Goal: Task Accomplishment & Management: Manage account settings

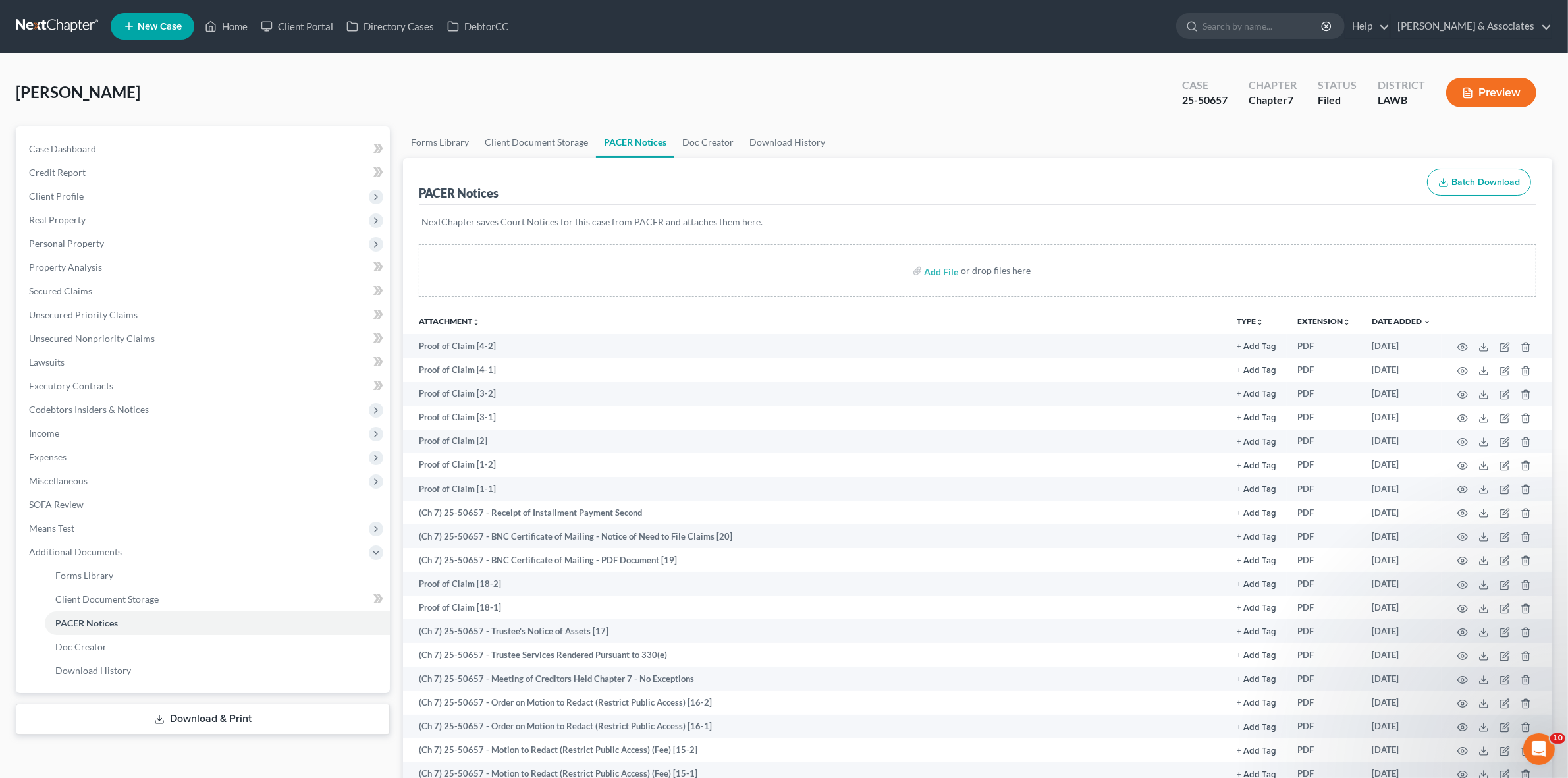
click at [213, 103] on div "Langlinais, Michael Upgraded Case 25-50657 Chapter Chapter 7 Status Filed Distr…" at bounding box center [784, 98] width 1537 height 58
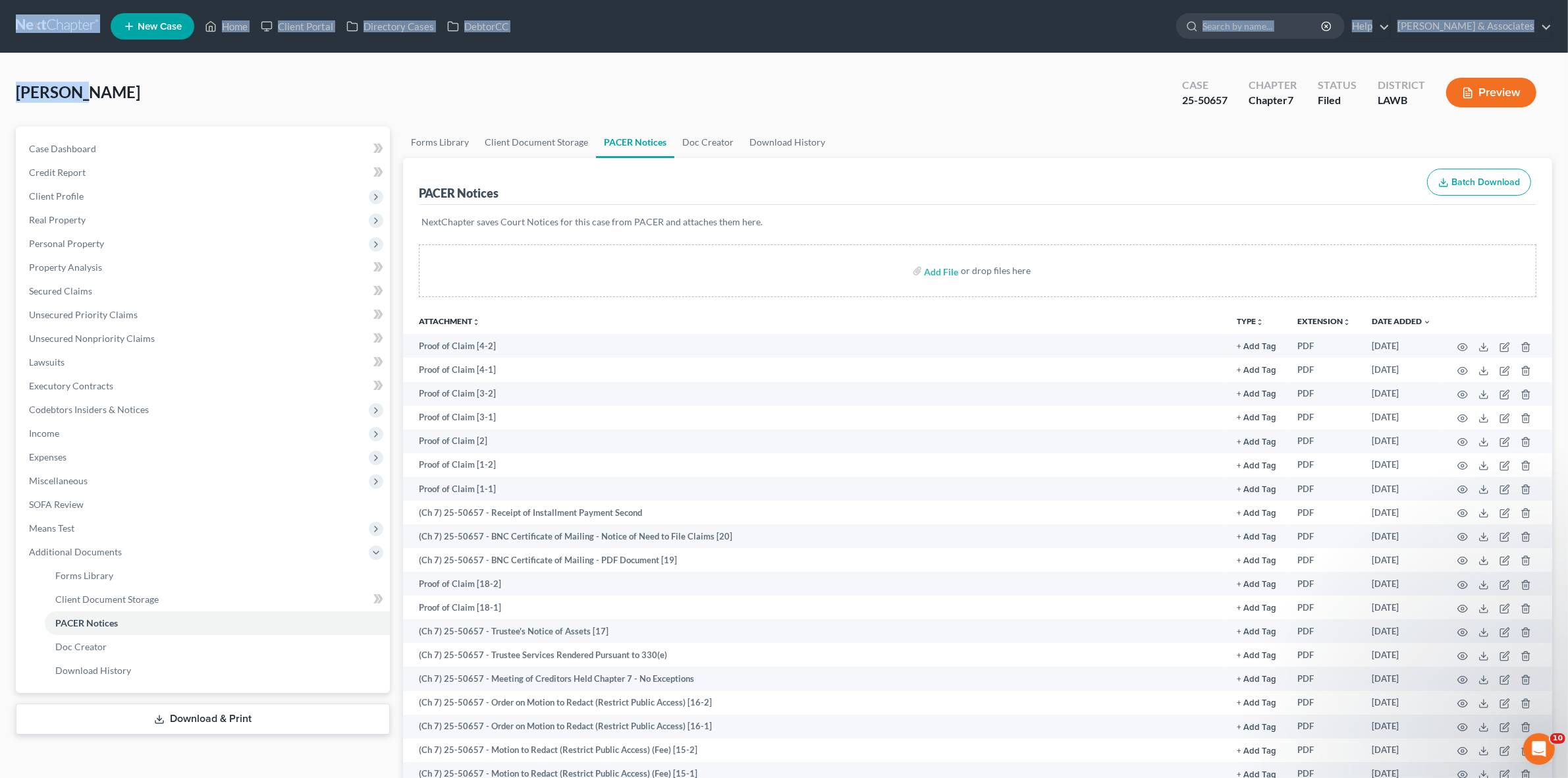
drag, startPoint x: 55, startPoint y: 33, endPoint x: 53, endPoint y: 20, distance: 13.2
click at [54, 22] on div "Home New Case Client Portal Directory Cases DebtorCC Diment & Associates jjo@di…" at bounding box center [784, 670] width 1568 height 1339
click at [53, 20] on link at bounding box center [58, 26] width 84 height 24
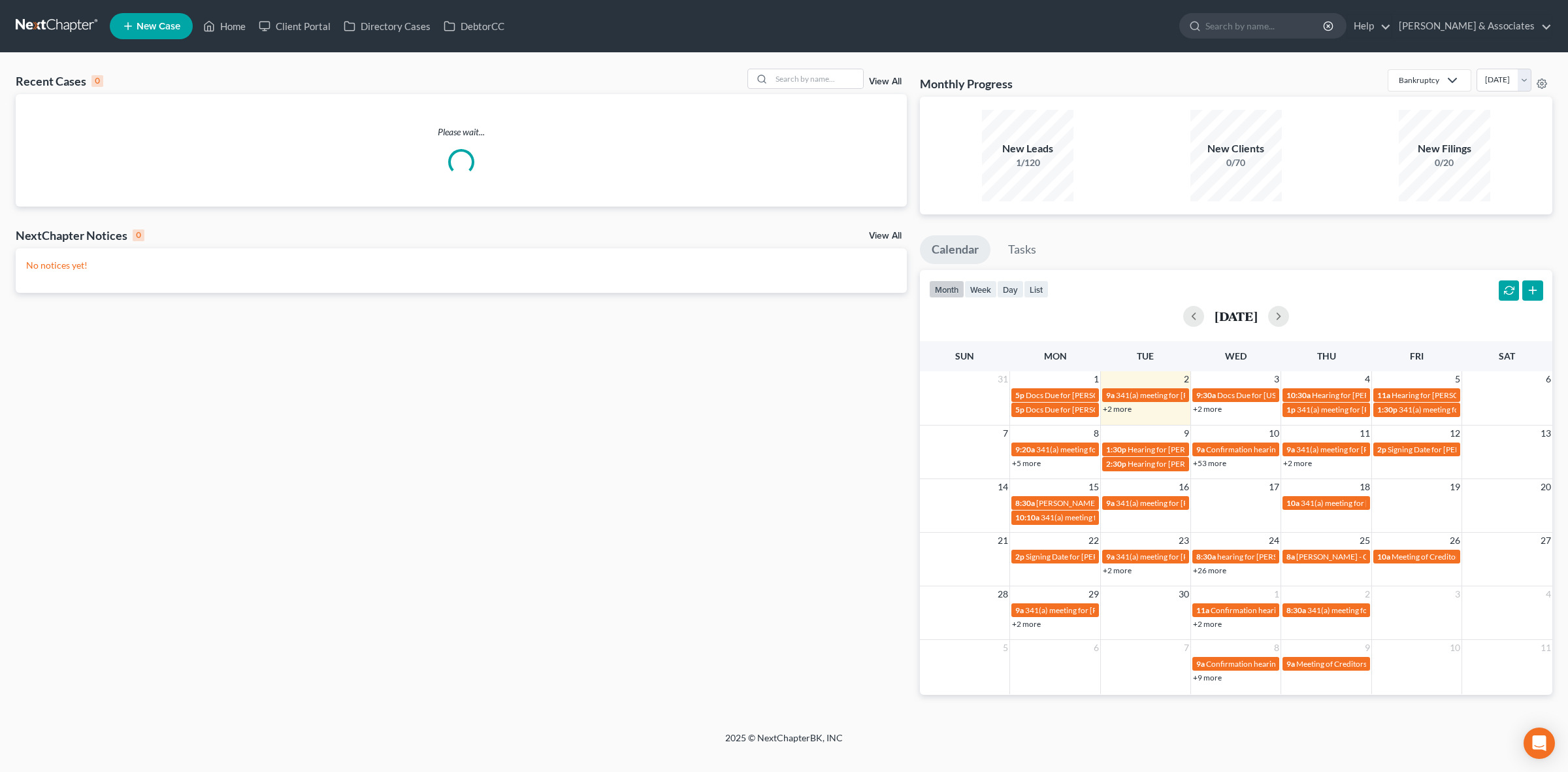
click at [865, 77] on div "View All" at bounding box center [827, 78] width 160 height 20
click at [834, 83] on input "search" at bounding box center [817, 79] width 91 height 19
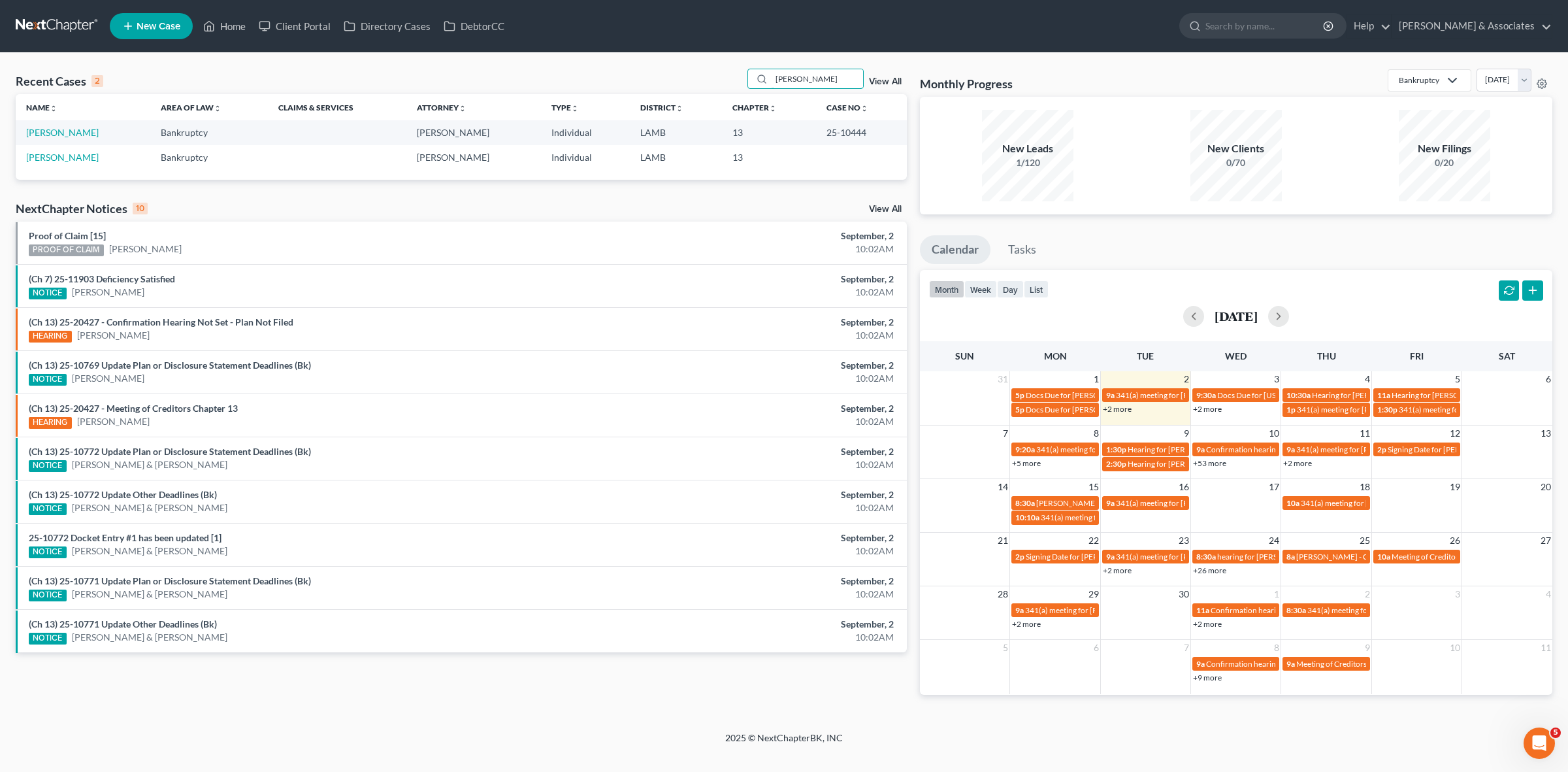
type input "kleinpeter"
click at [81, 139] on td "[PERSON_NAME]" at bounding box center [82, 133] width 134 height 24
click at [81, 136] on link "[PERSON_NAME]" at bounding box center [62, 132] width 73 height 11
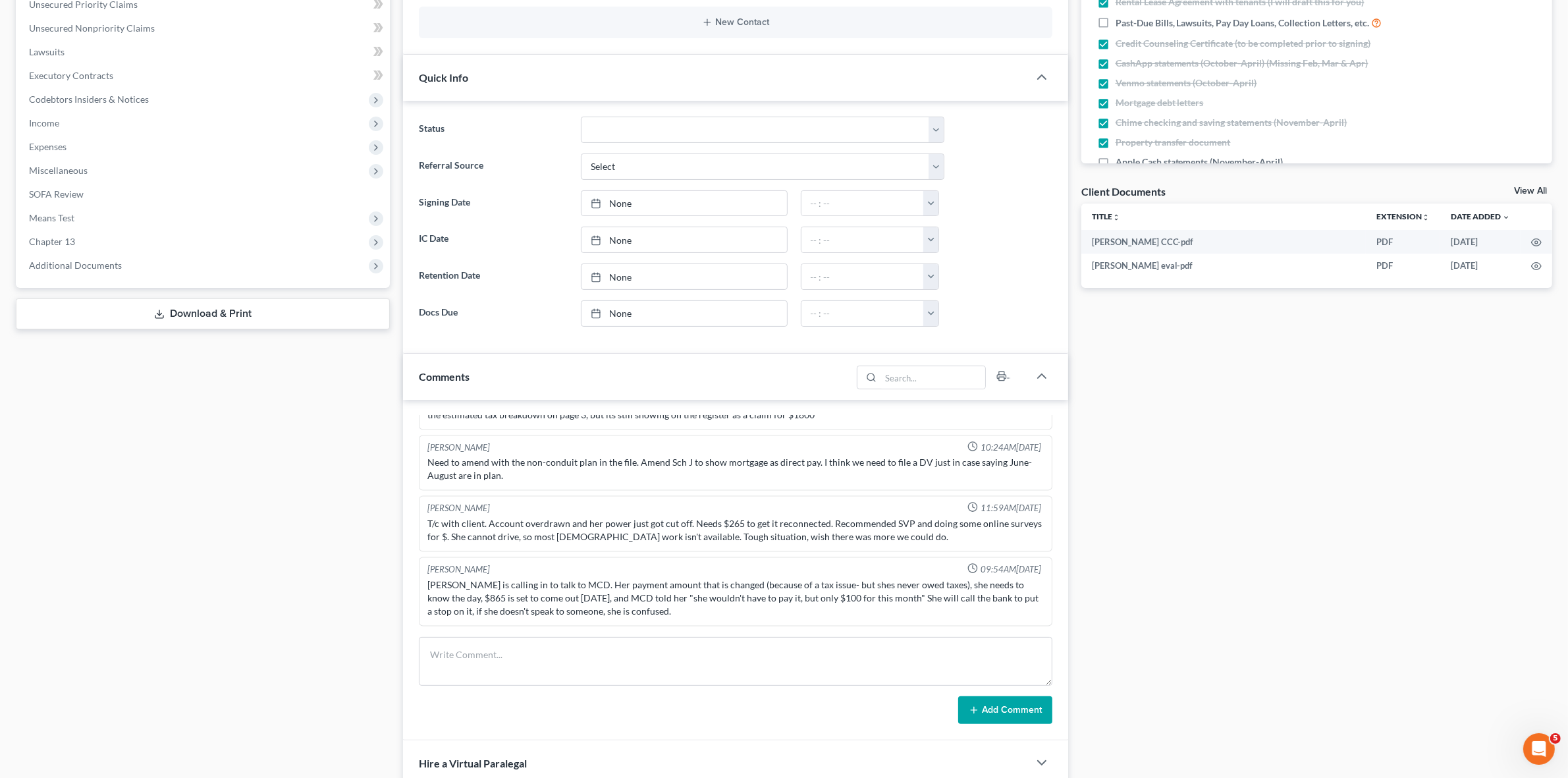
scroll to position [412, 0]
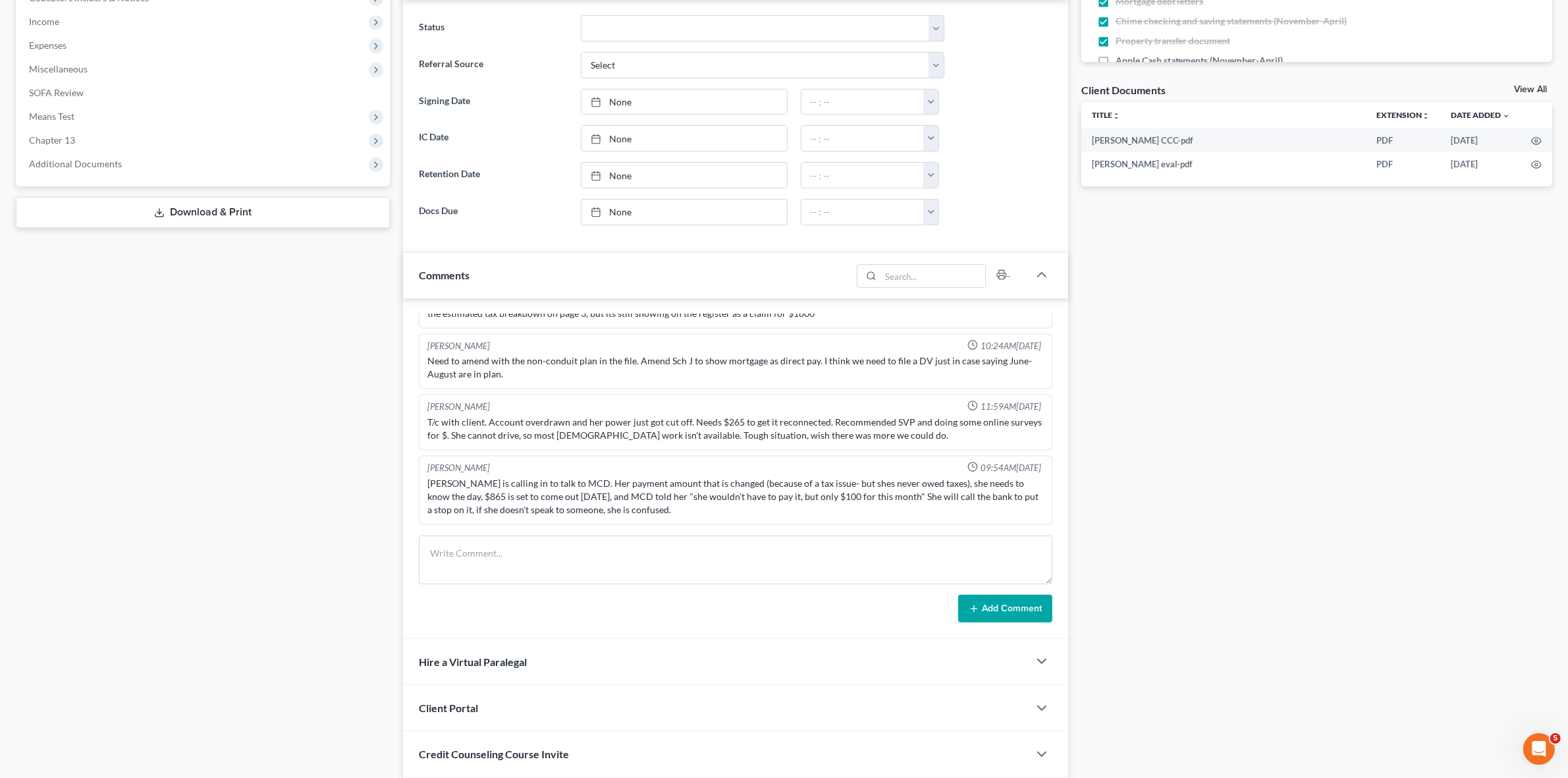
click at [598, 423] on div "T/c with client. Account overdrawn and her power just got cut off. Needs $265 t…" at bounding box center [735, 428] width 616 height 26
click at [597, 423] on div "T/c with client. Account overdrawn and her power just got cut off. Needs $265 t…" at bounding box center [735, 428] width 616 height 26
click at [596, 423] on div "T/c with client. Account overdrawn and her power just got cut off. Needs $265 t…" at bounding box center [735, 428] width 616 height 26
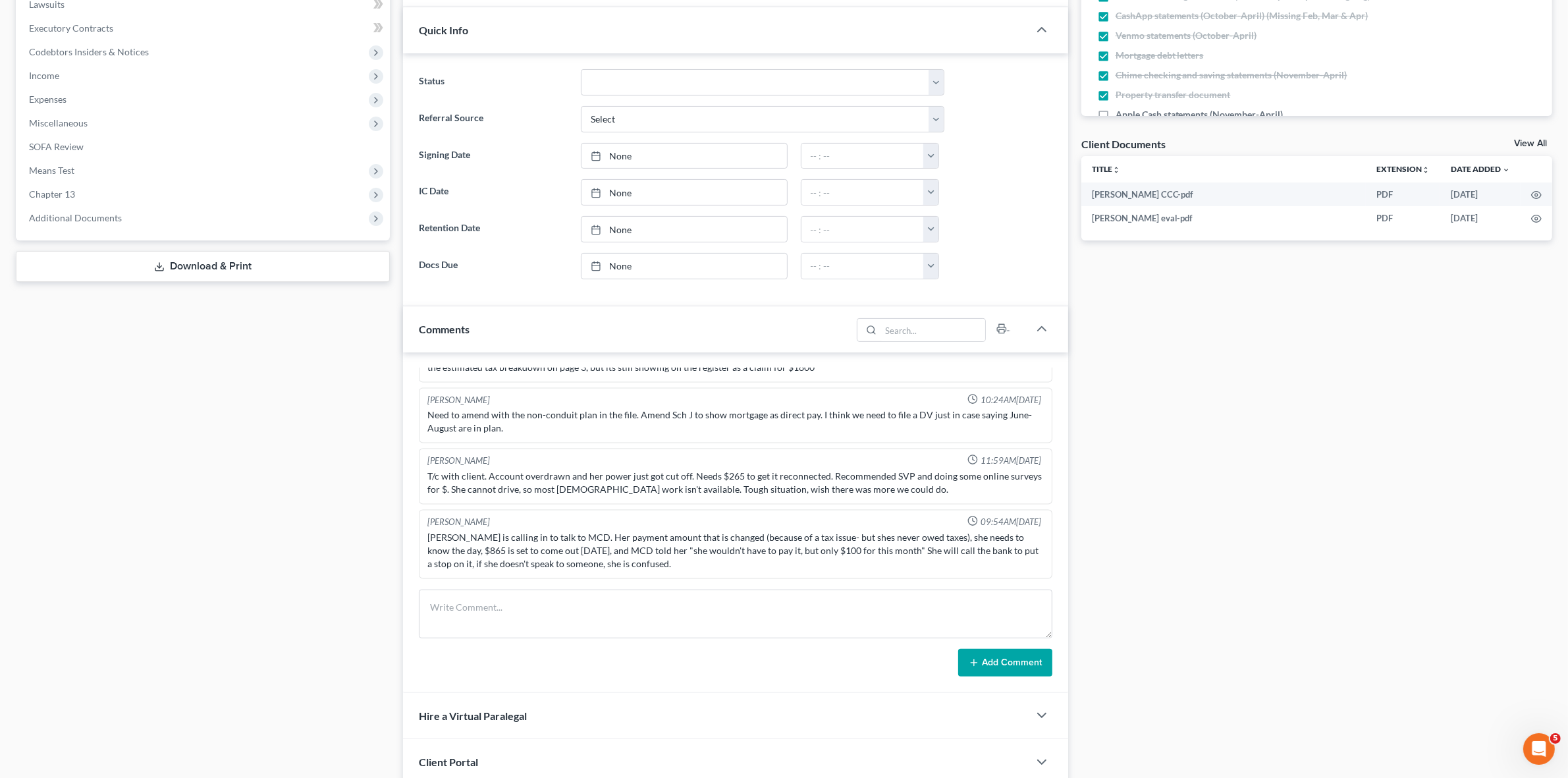
scroll to position [330, 0]
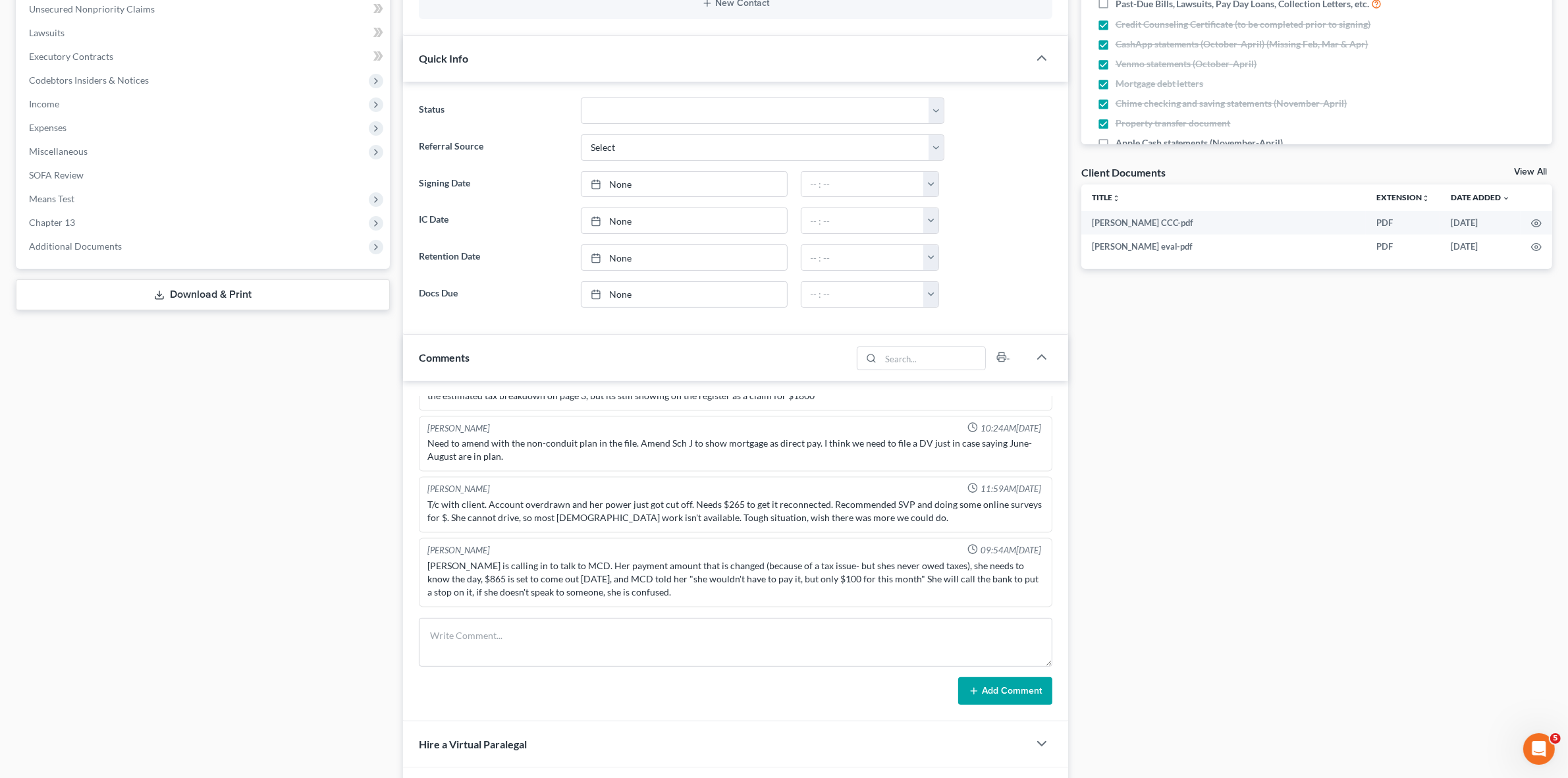
click at [613, 448] on div "Need to amend with the non-conduit plan in the file. Amend Sch J to show mortga…" at bounding box center [735, 449] width 616 height 26
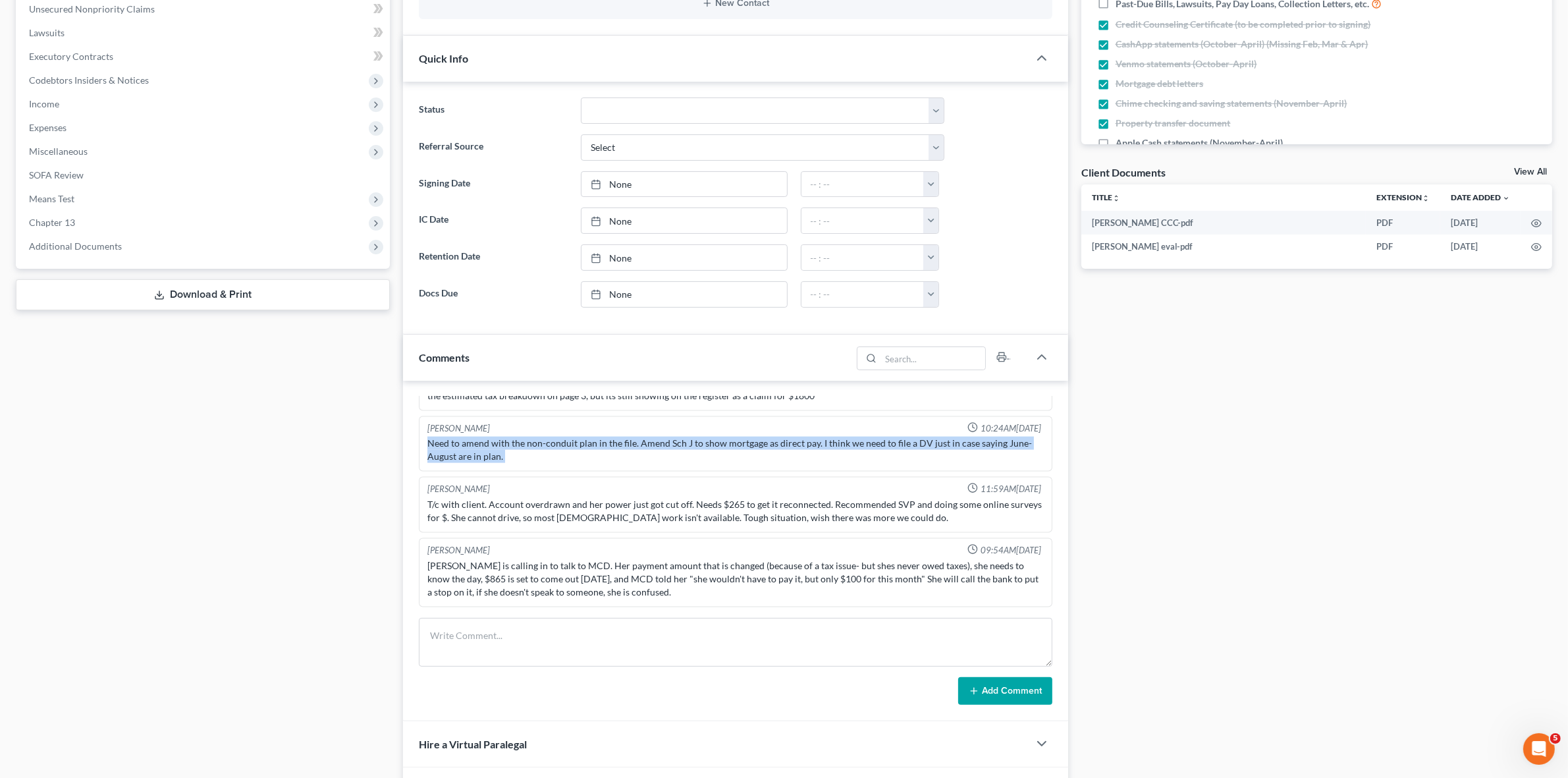
click at [613, 448] on div "Need to amend with the non-conduit plan in the file. Amend Sch J to show mortga…" at bounding box center [735, 449] width 616 height 26
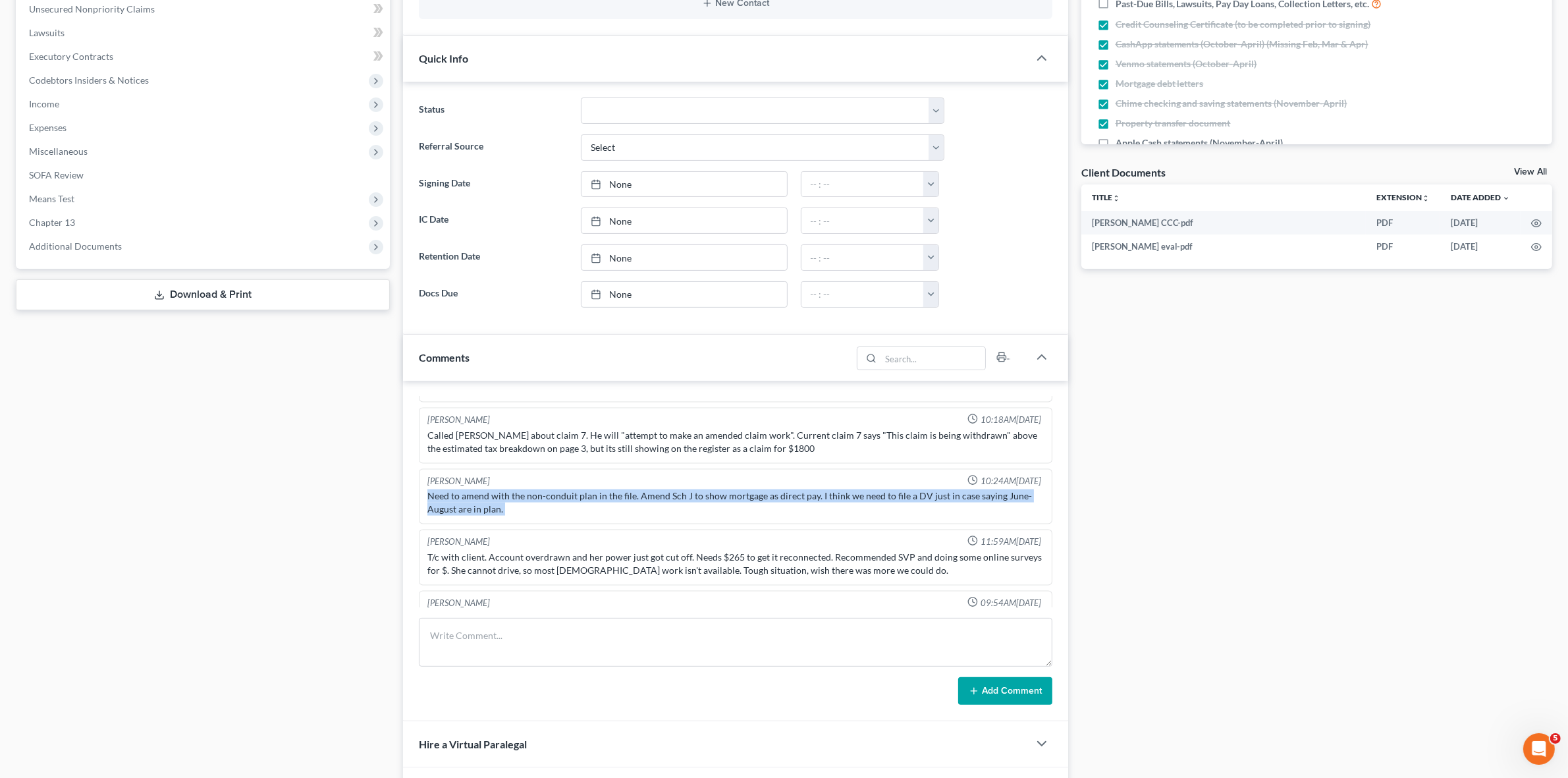
scroll to position [2586, 0]
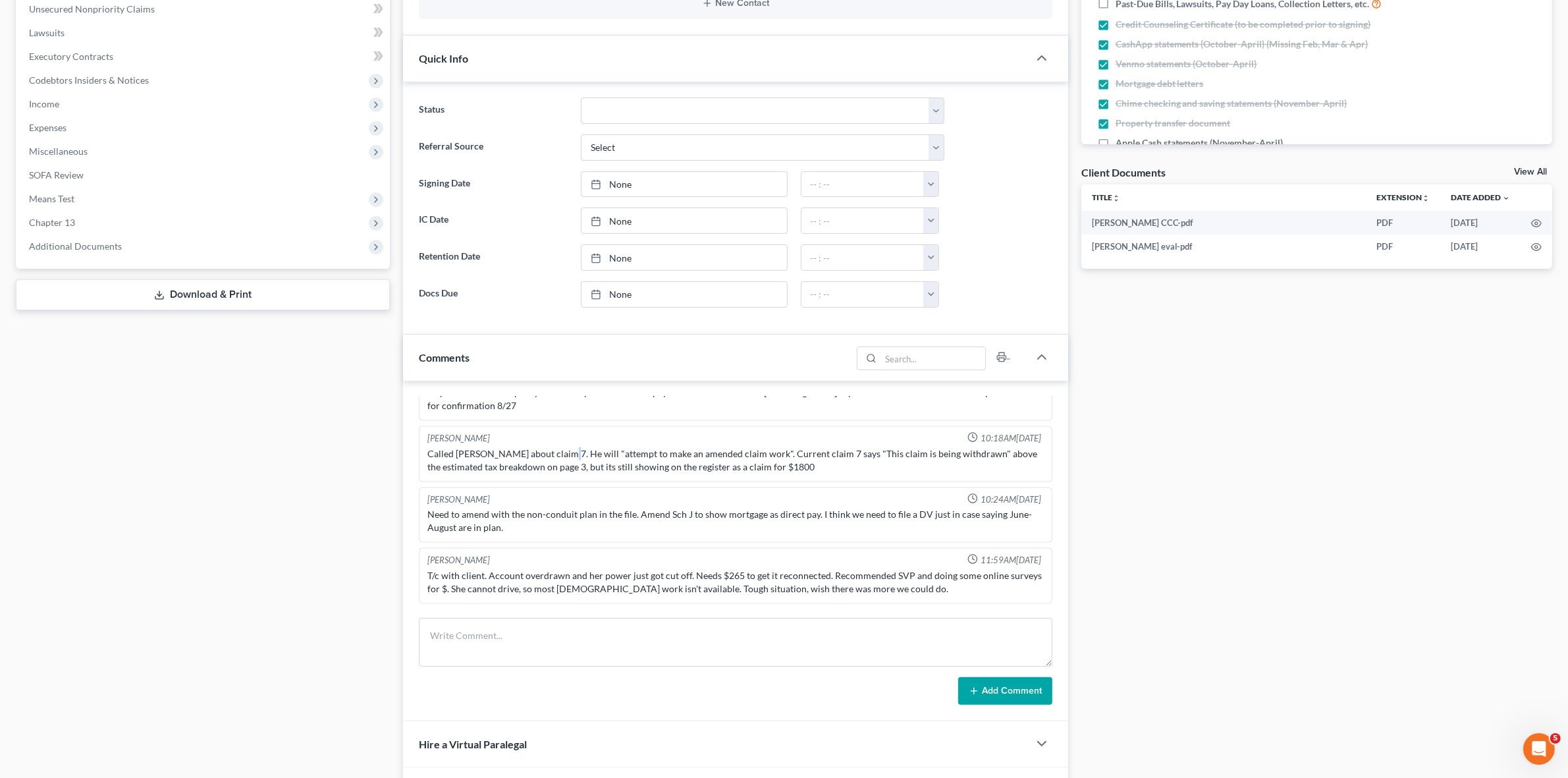
click at [554, 462] on div "Called Erik Faries about claim 7. He will "attempt to make an amended claim wor…" at bounding box center [735, 460] width 616 height 26
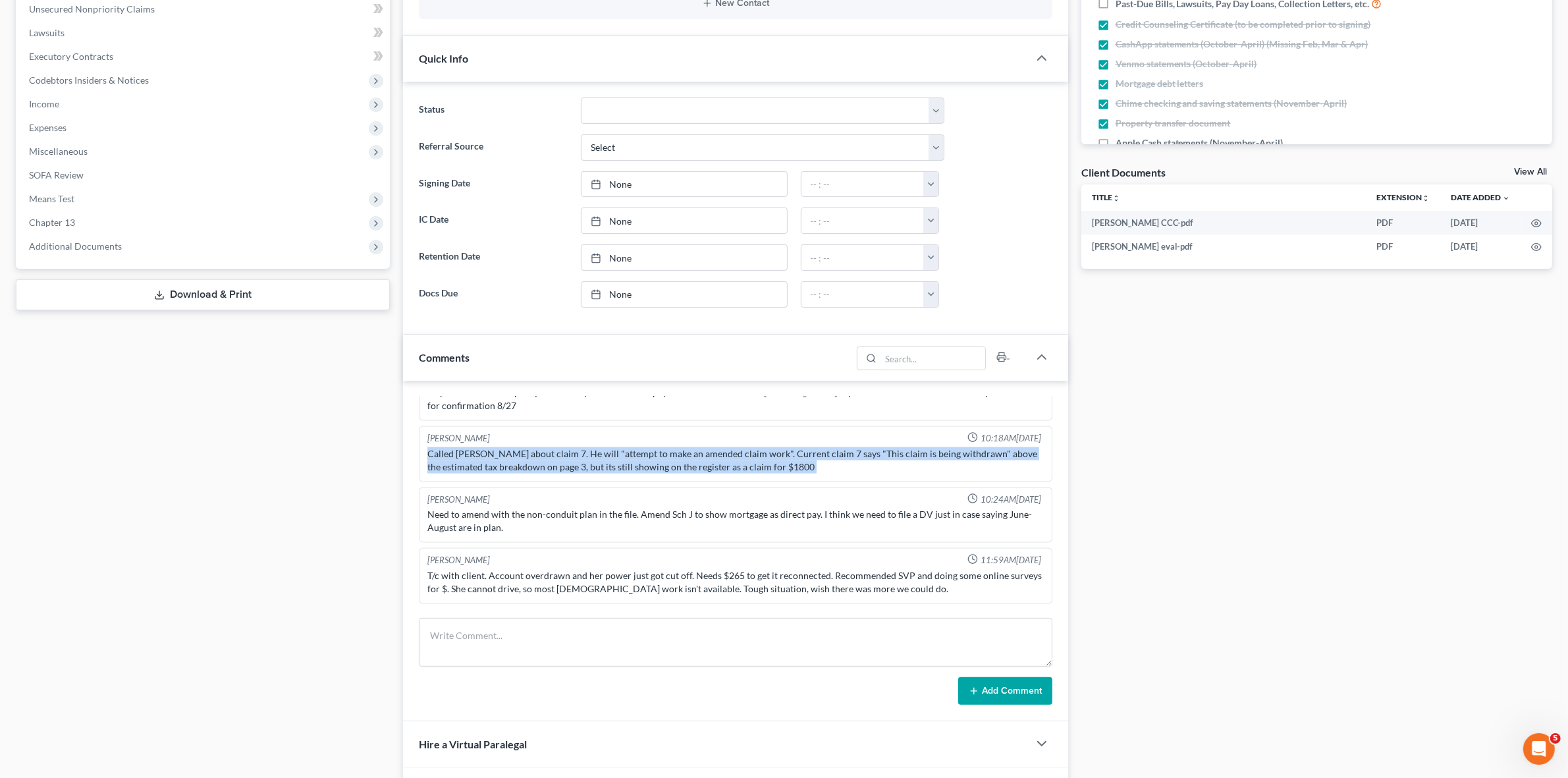
click at [554, 462] on div "Called Erik Faries about claim 7. He will "attempt to make an amended claim wor…" at bounding box center [735, 460] width 616 height 26
click at [744, 474] on div "Called Erik Faries about claim 7. He will "attempt to make an amended claim wor…" at bounding box center [735, 460] width 616 height 26
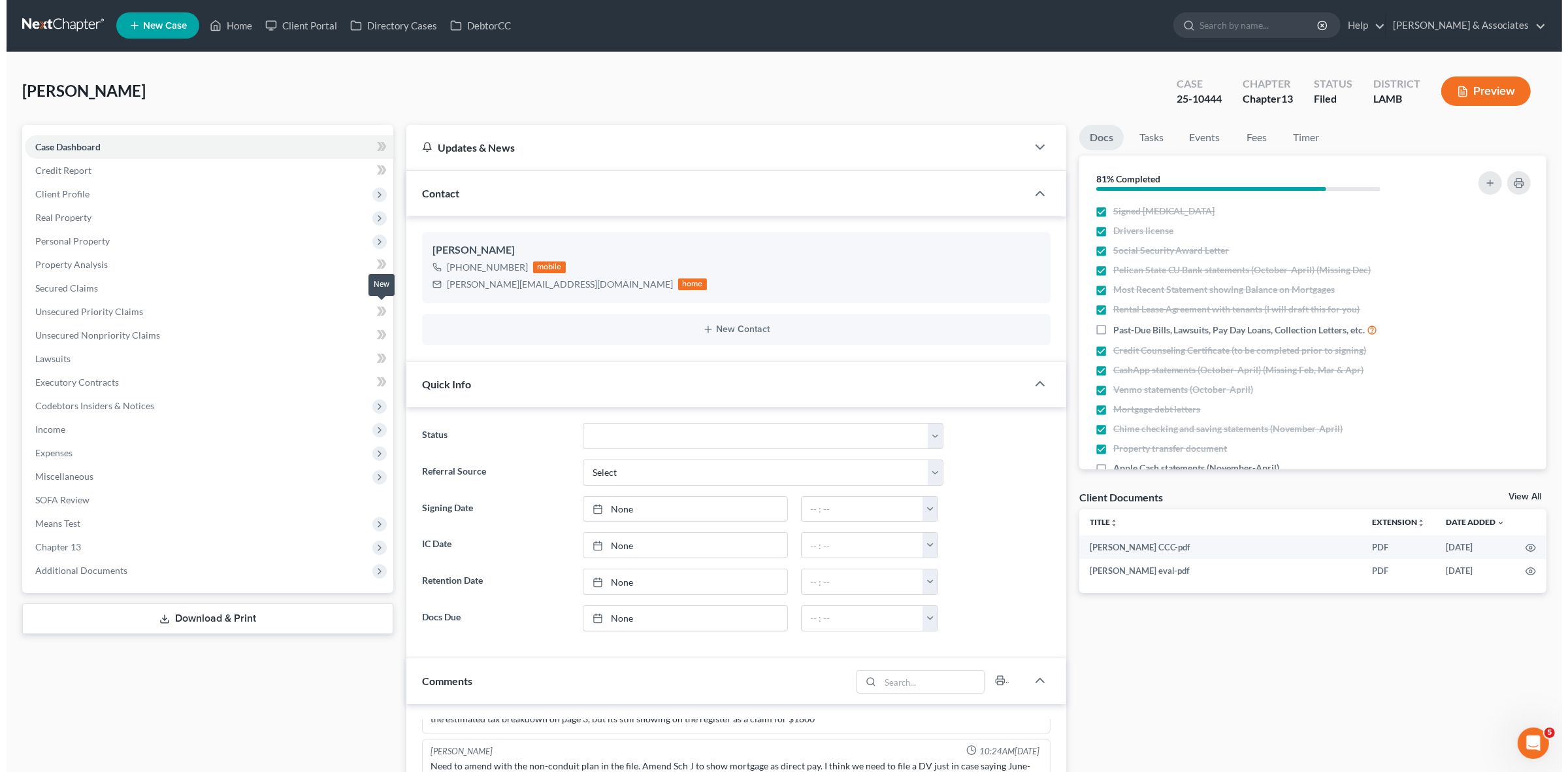
scroll to position [0, 0]
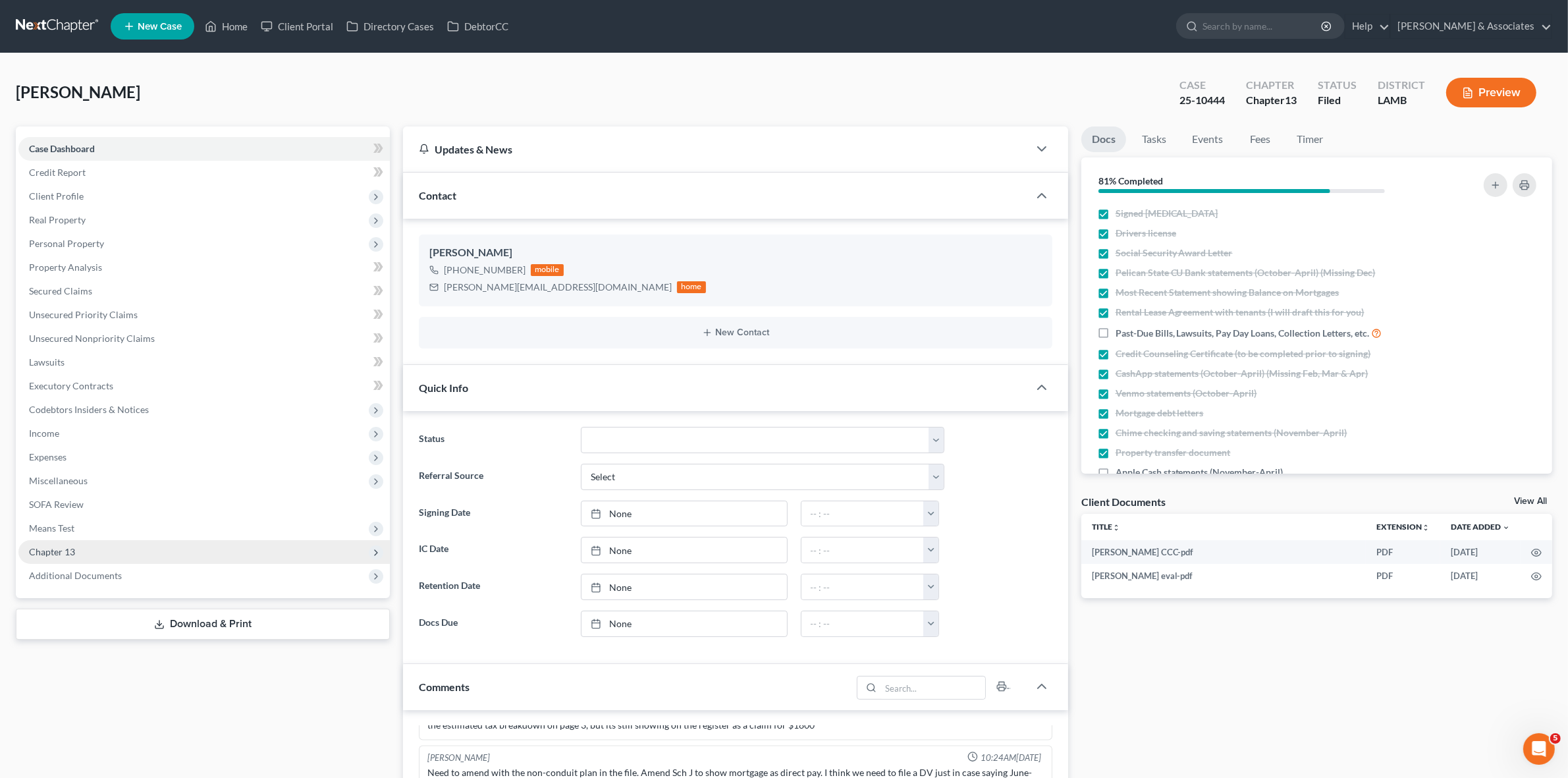
click at [268, 546] on span "Chapter 13" at bounding box center [204, 552] width 372 height 24
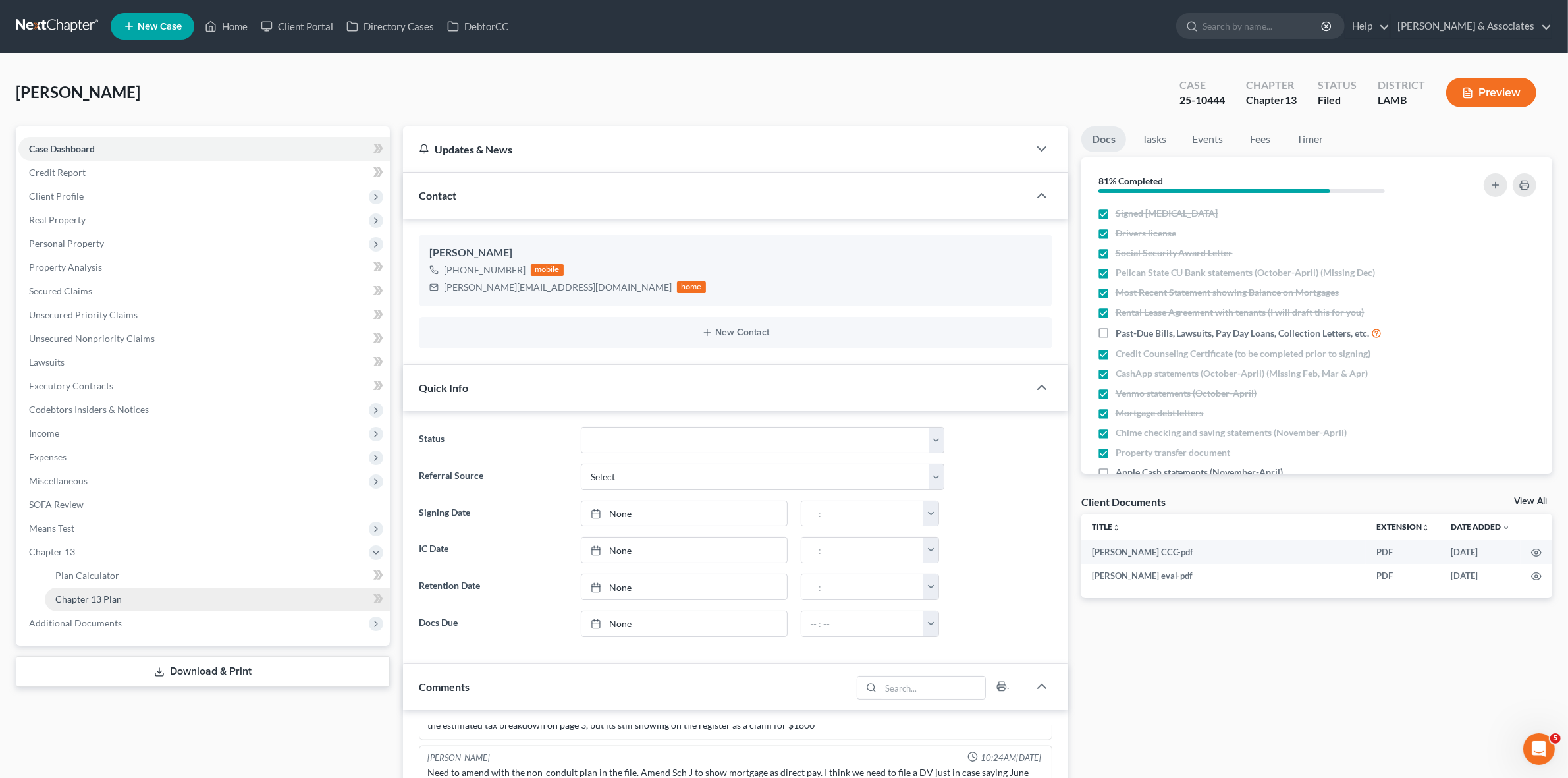
click at [263, 604] on link "Chapter 13 Plan" at bounding box center [217, 599] width 345 height 24
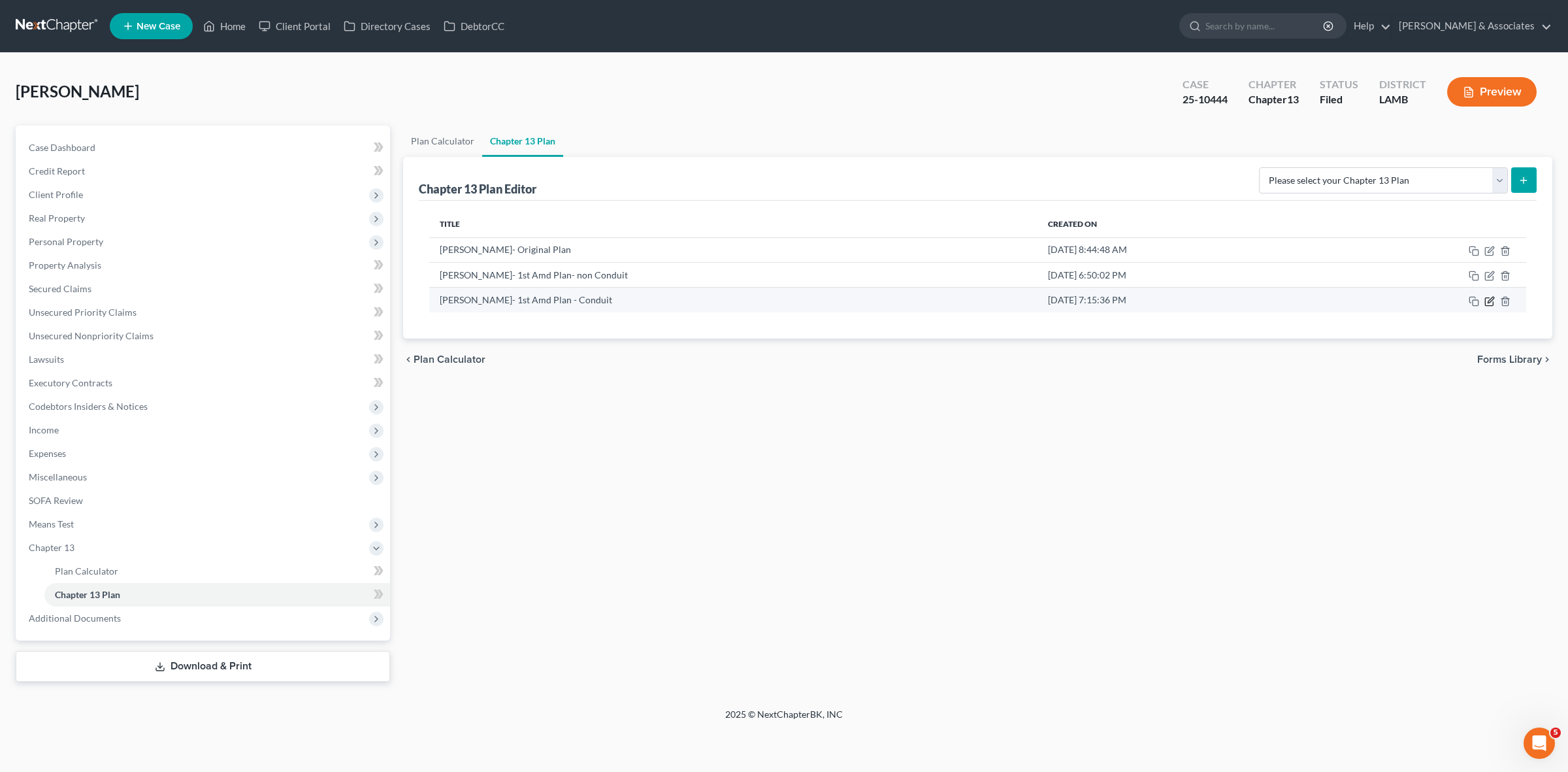
click at [1489, 302] on icon "button" at bounding box center [1489, 301] width 10 height 10
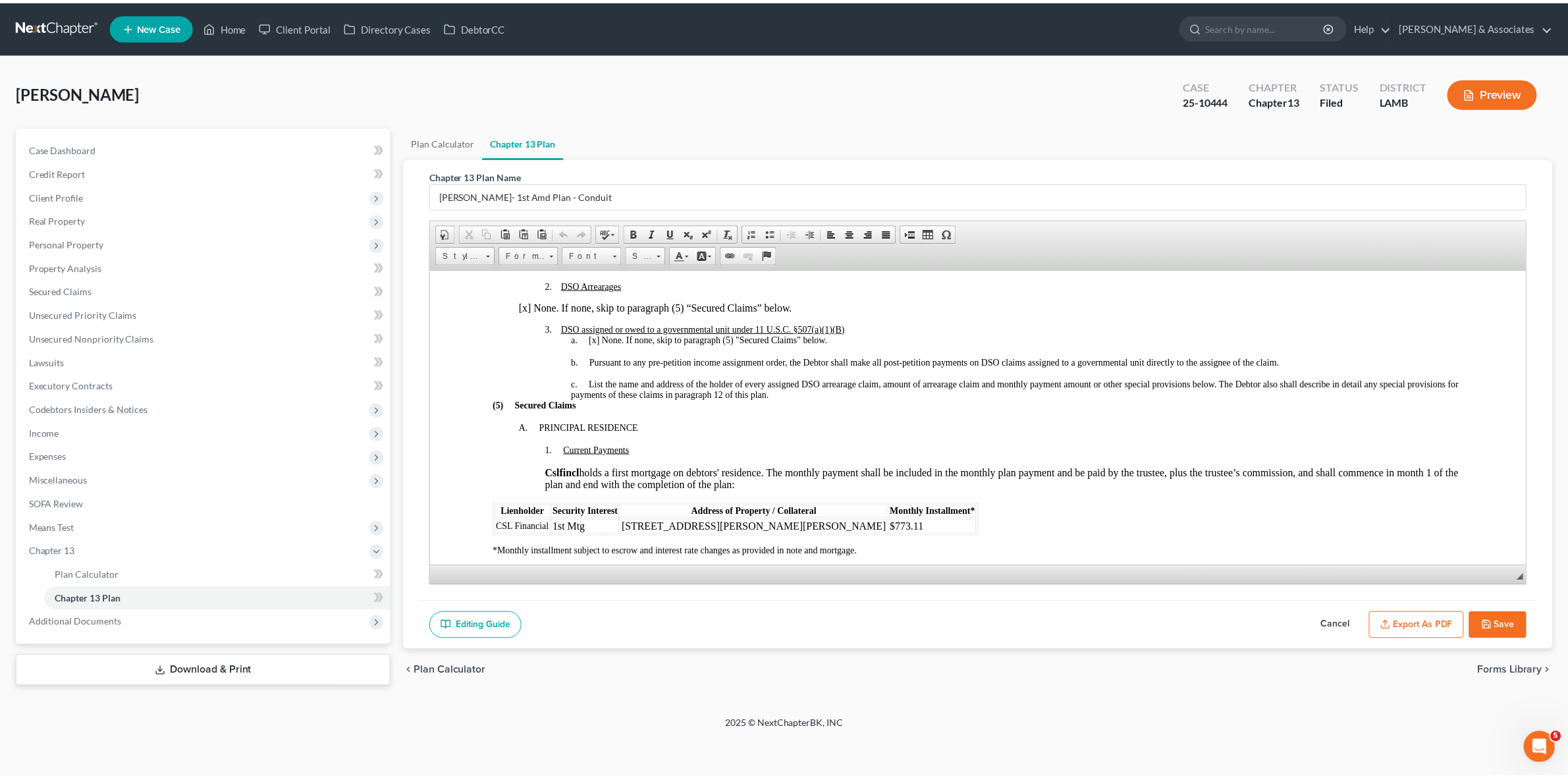
scroll to position [906, 0]
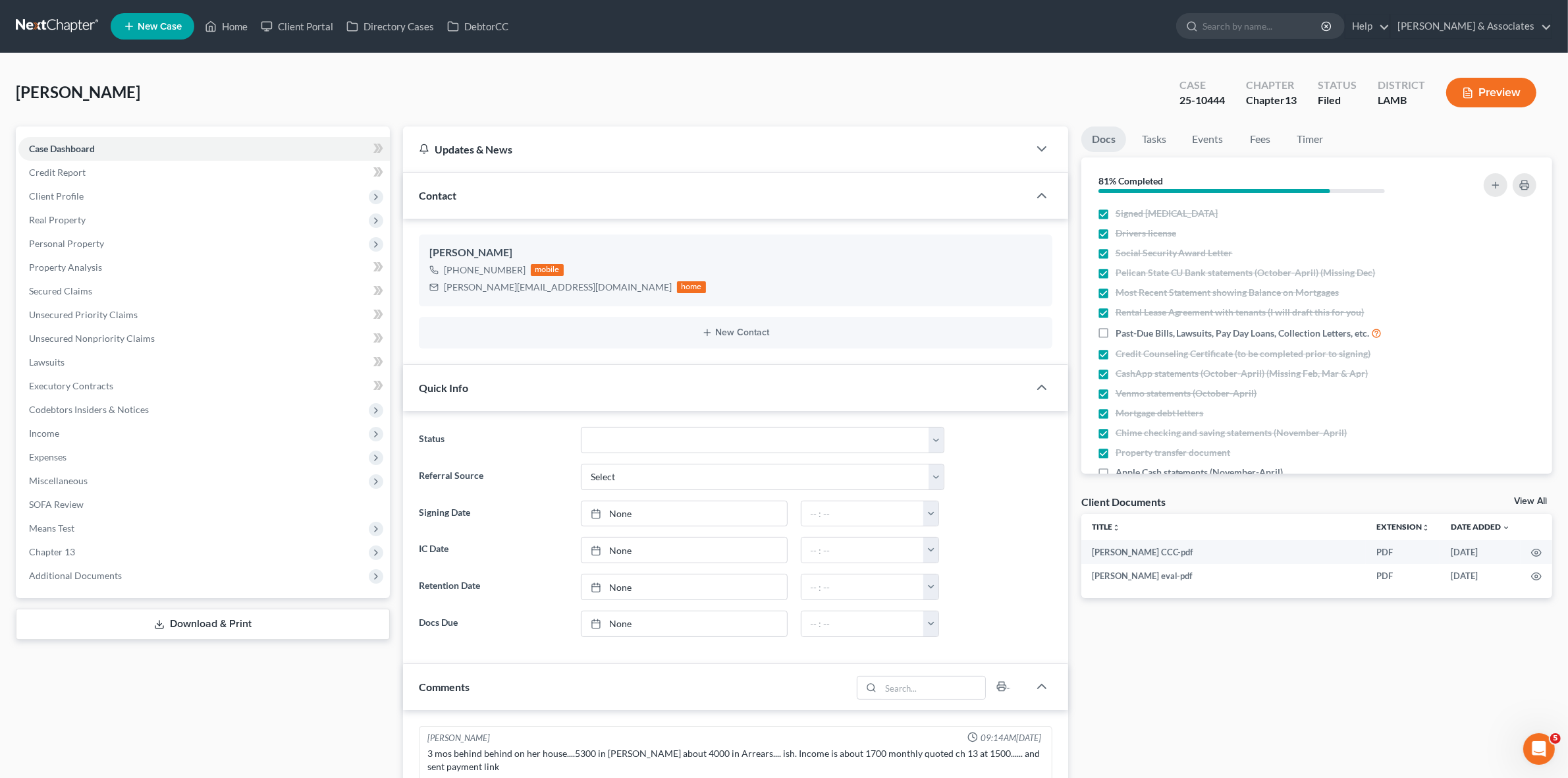
scroll to position [2668, 0]
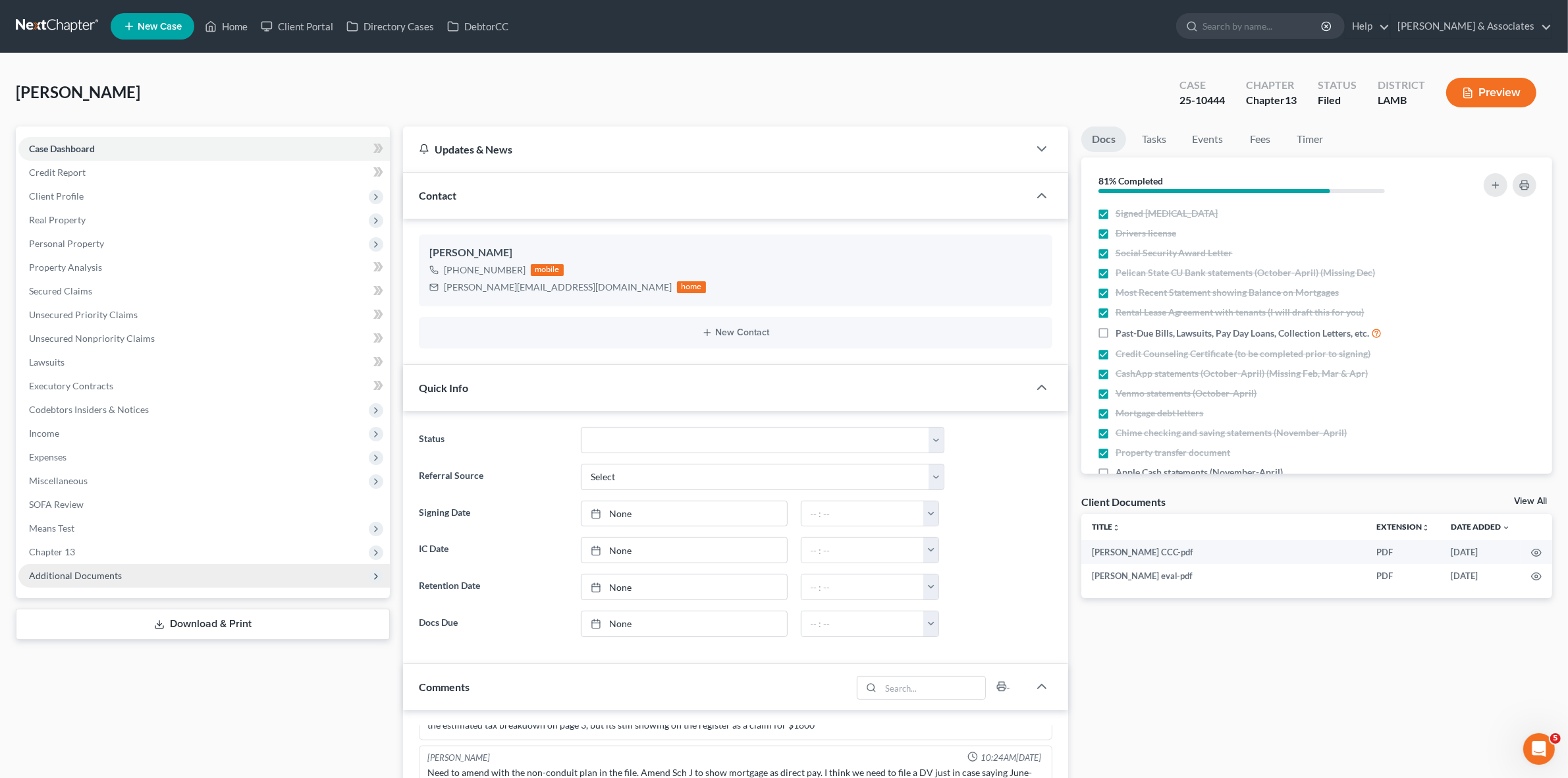
click at [300, 580] on span "Additional Documents" at bounding box center [204, 575] width 372 height 24
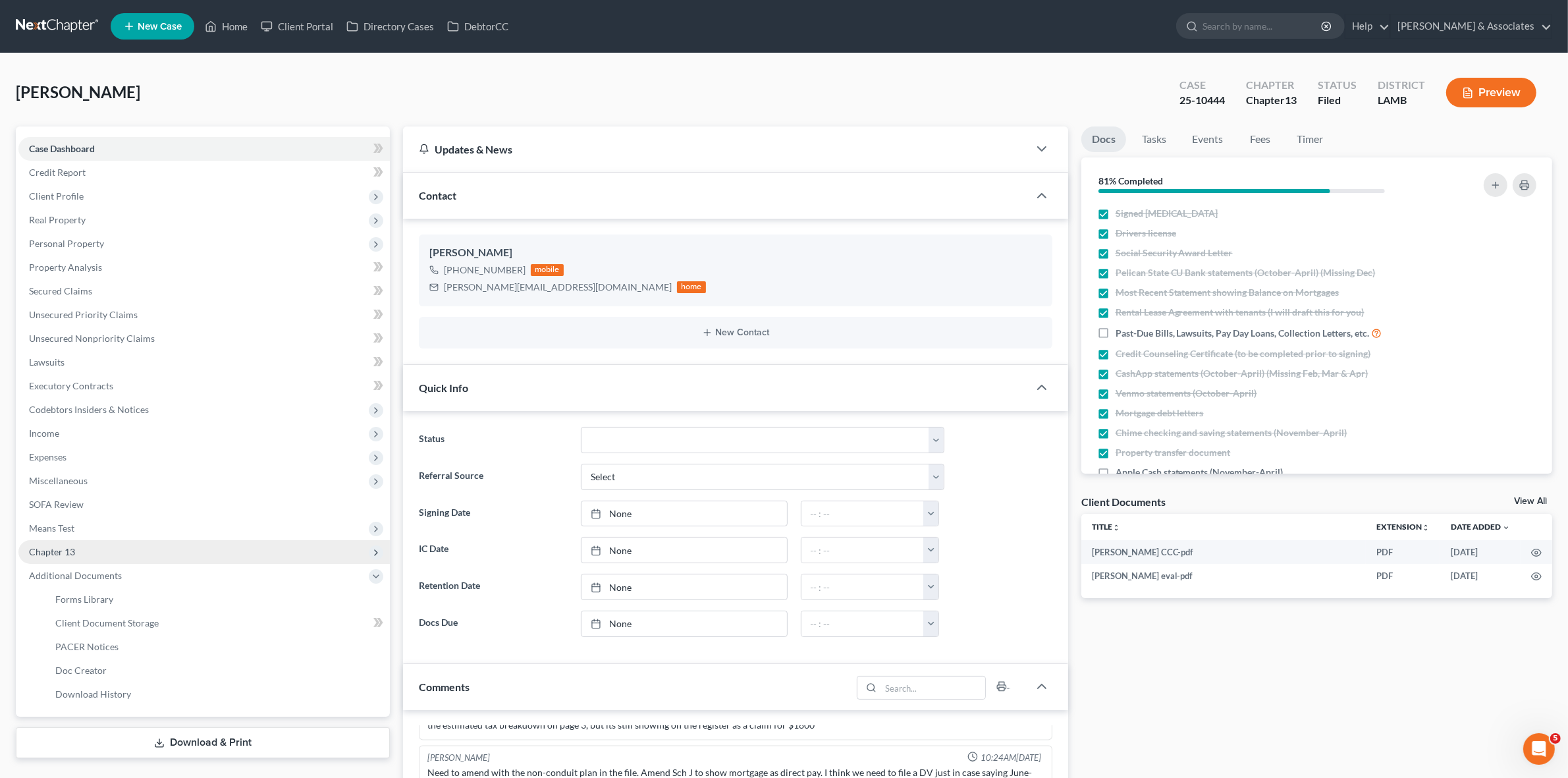
click at [284, 541] on span "Chapter 13" at bounding box center [204, 552] width 372 height 24
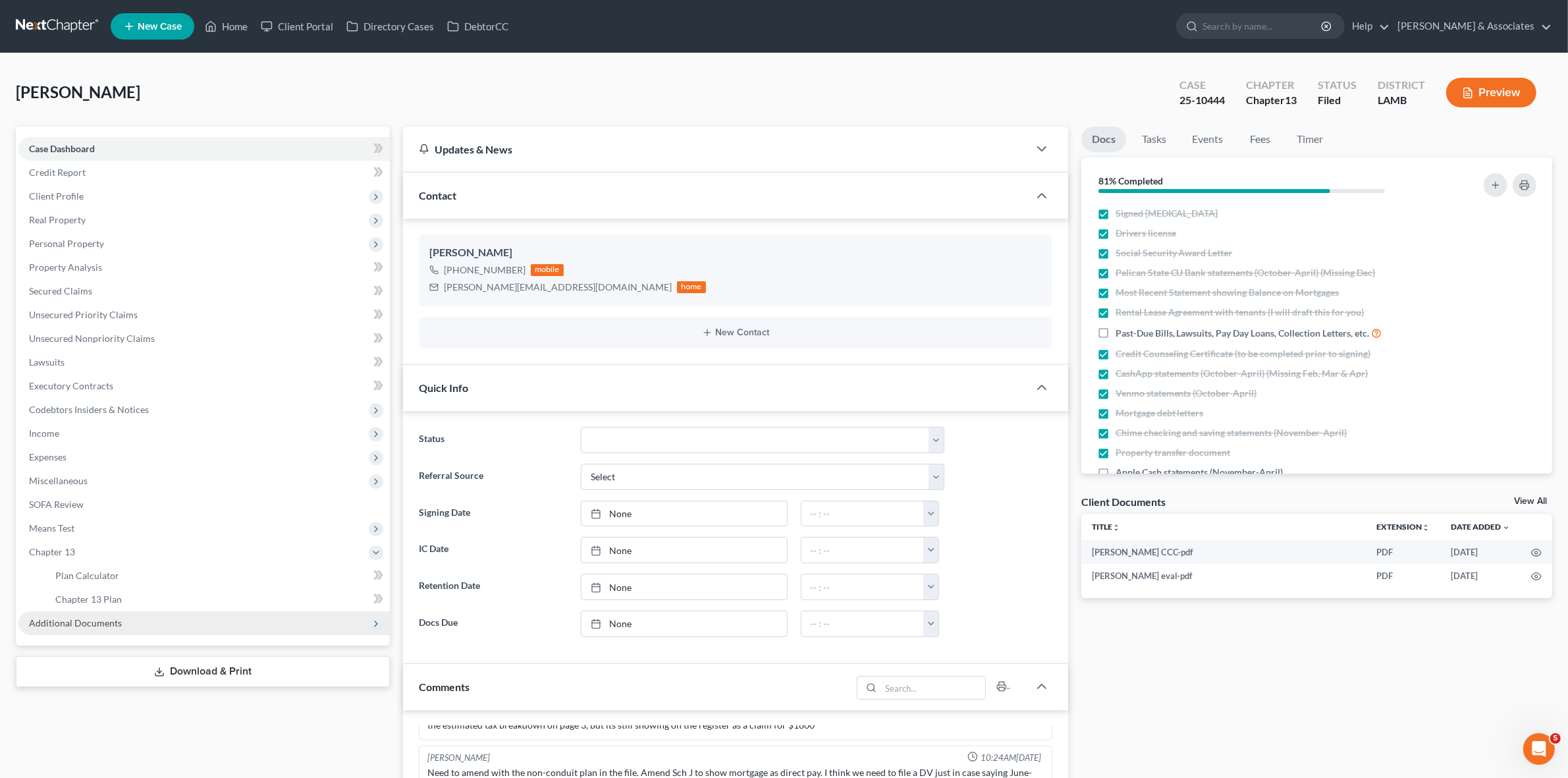
drag, startPoint x: 262, startPoint y: 643, endPoint x: 263, endPoint y: 631, distance: 12.0
click at [262, 637] on div "Case Dashboard Payments Invoices Payments Payments Credit Report Client Profile…" at bounding box center [203, 386] width 374 height 519
click at [263, 631] on span "Additional Documents" at bounding box center [204, 622] width 372 height 24
click at [250, 641] on link "PACER Notices" at bounding box center [217, 646] width 345 height 24
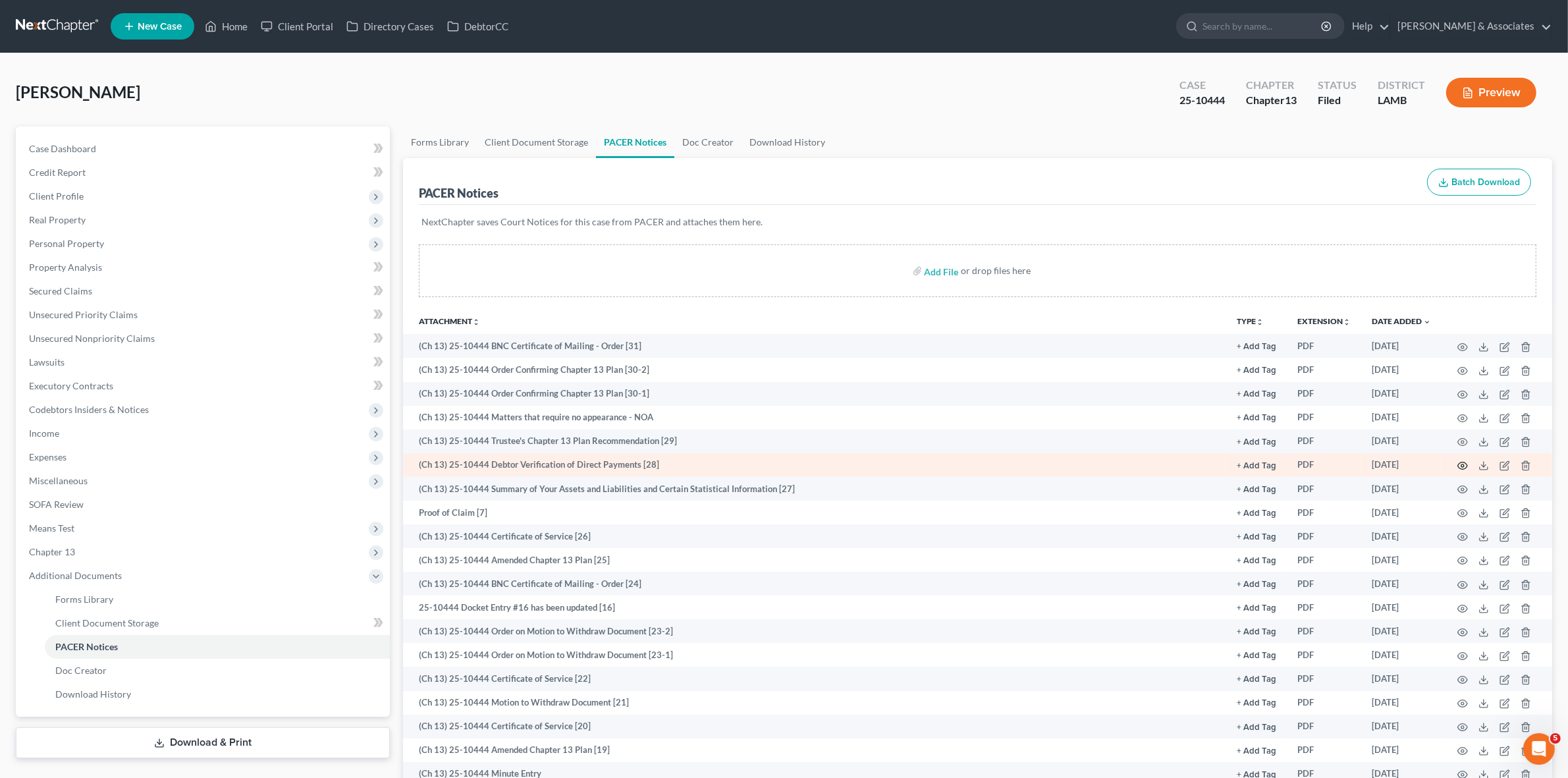
click at [1461, 463] on icon "button" at bounding box center [1463, 466] width 10 height 10
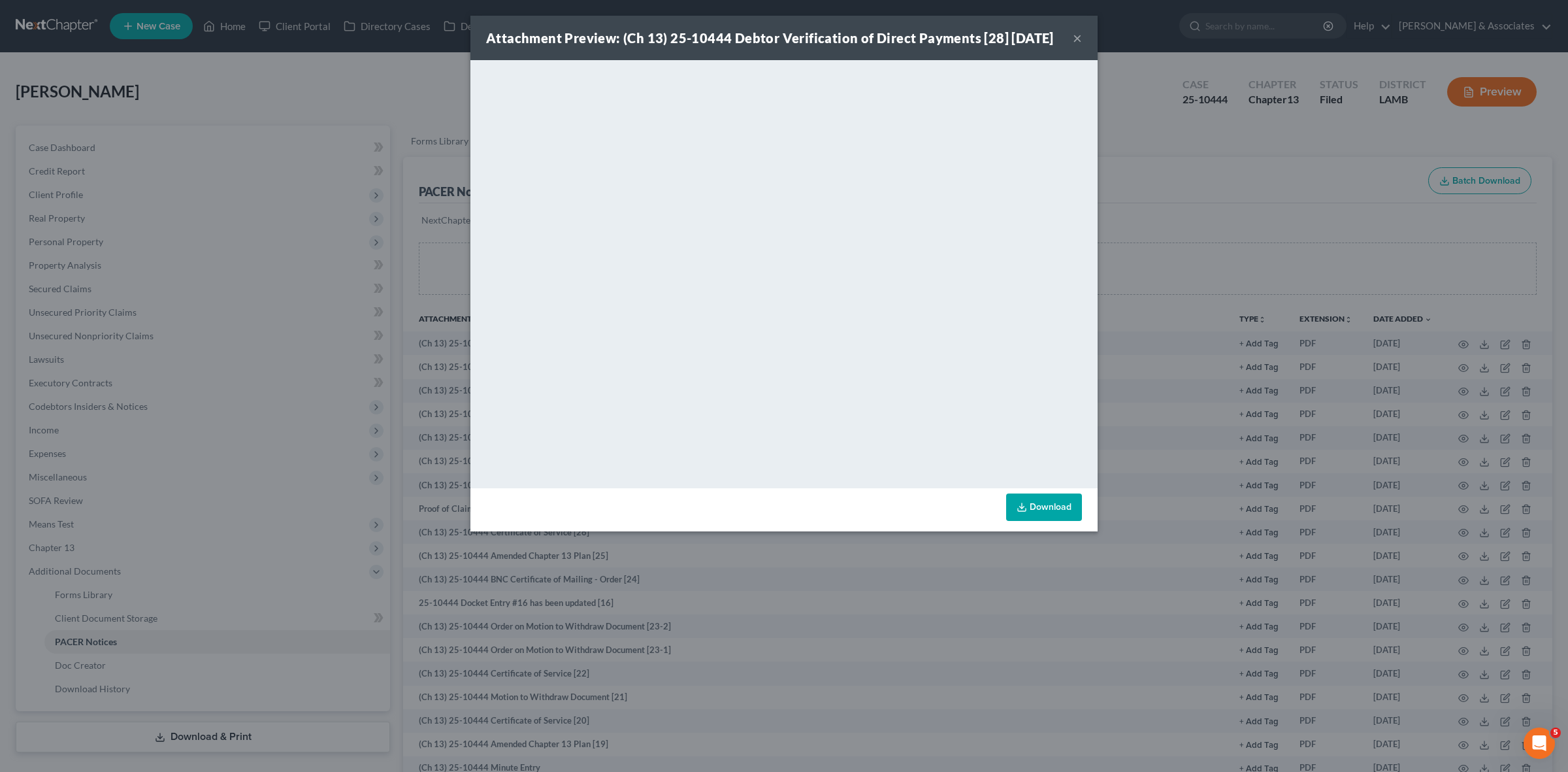
click at [1205, 245] on div "Attachment Preview: (Ch 13) 25-10444 Debtor Verification of Direct Payments [28…" at bounding box center [784, 386] width 1568 height 772
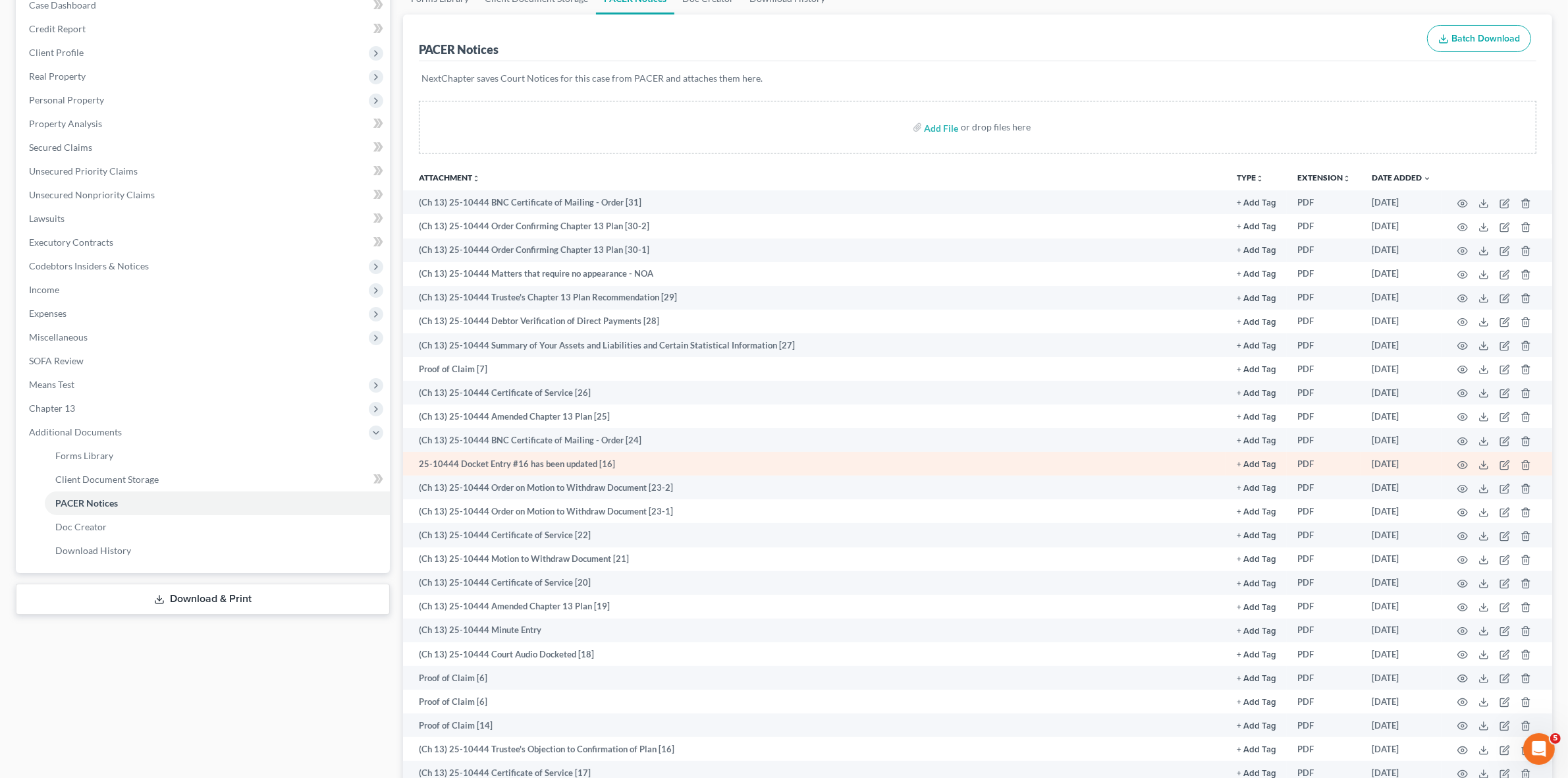
scroll to position [164, 0]
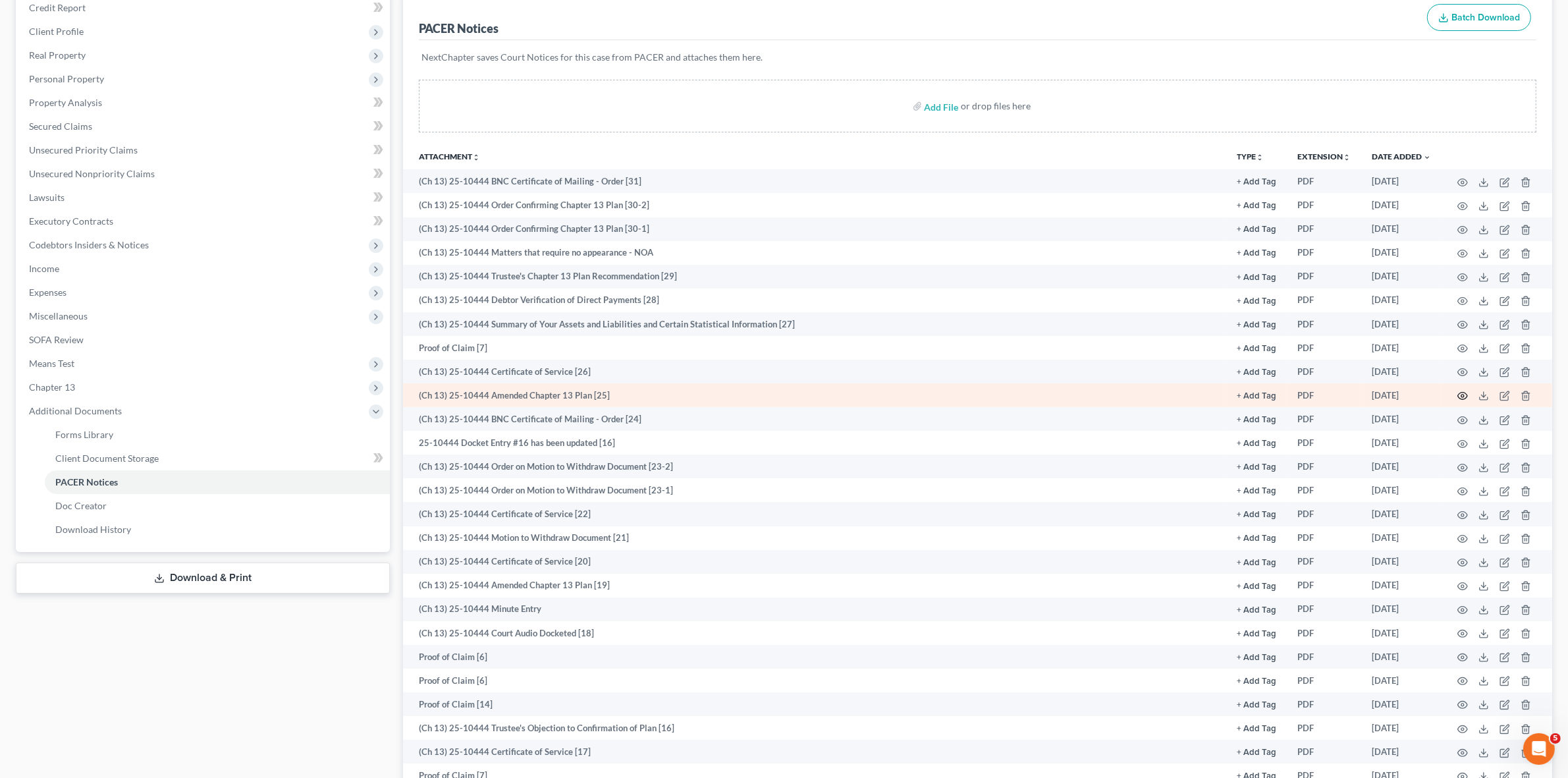
click at [1460, 392] on icon "button" at bounding box center [1463, 396] width 10 height 10
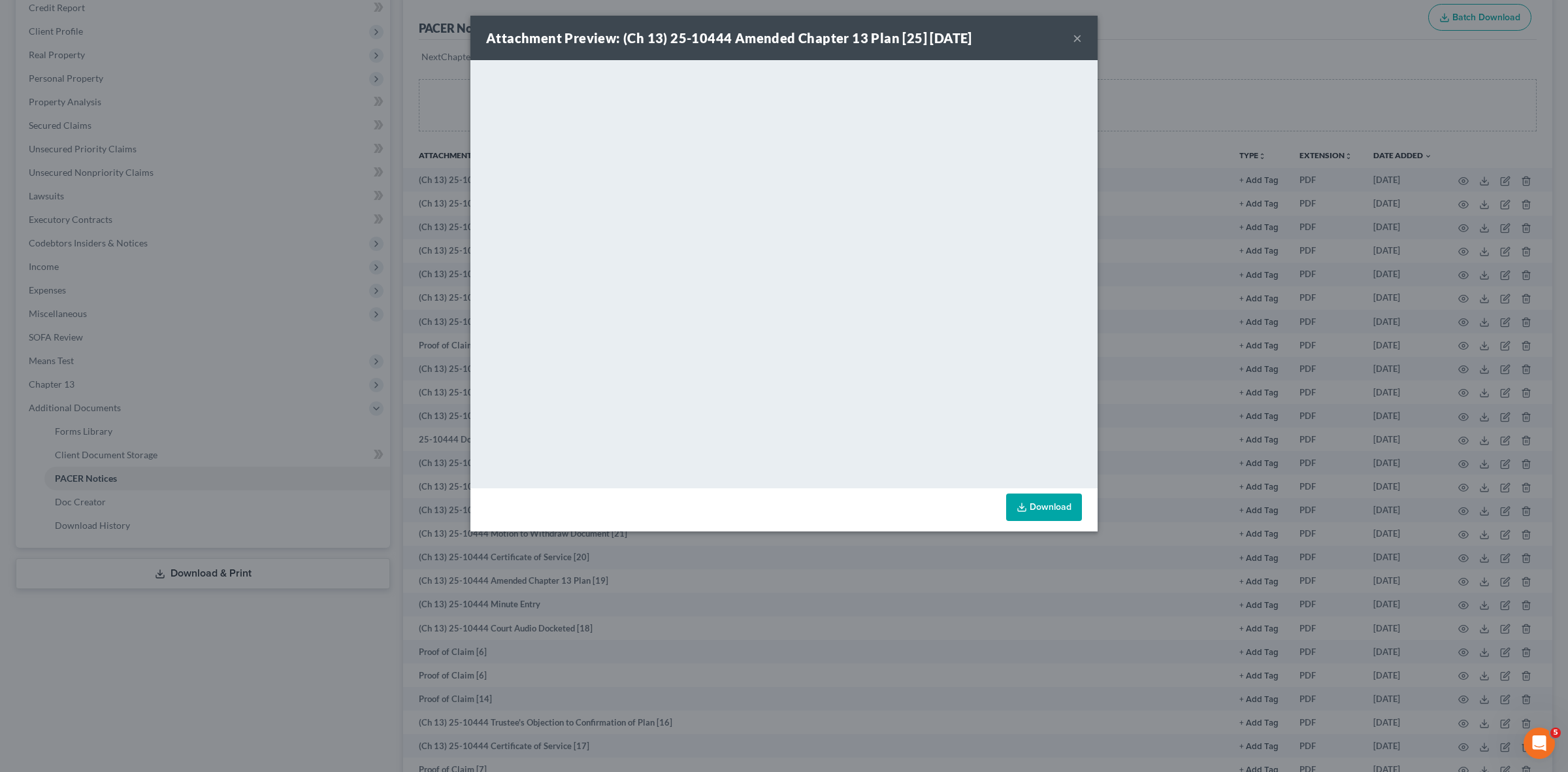
click at [1245, 81] on div "Attachment Preview: (Ch 13) 25-10444 Amended Chapter 13 Plan [25] 08/19/2025 × …" at bounding box center [784, 386] width 1568 height 772
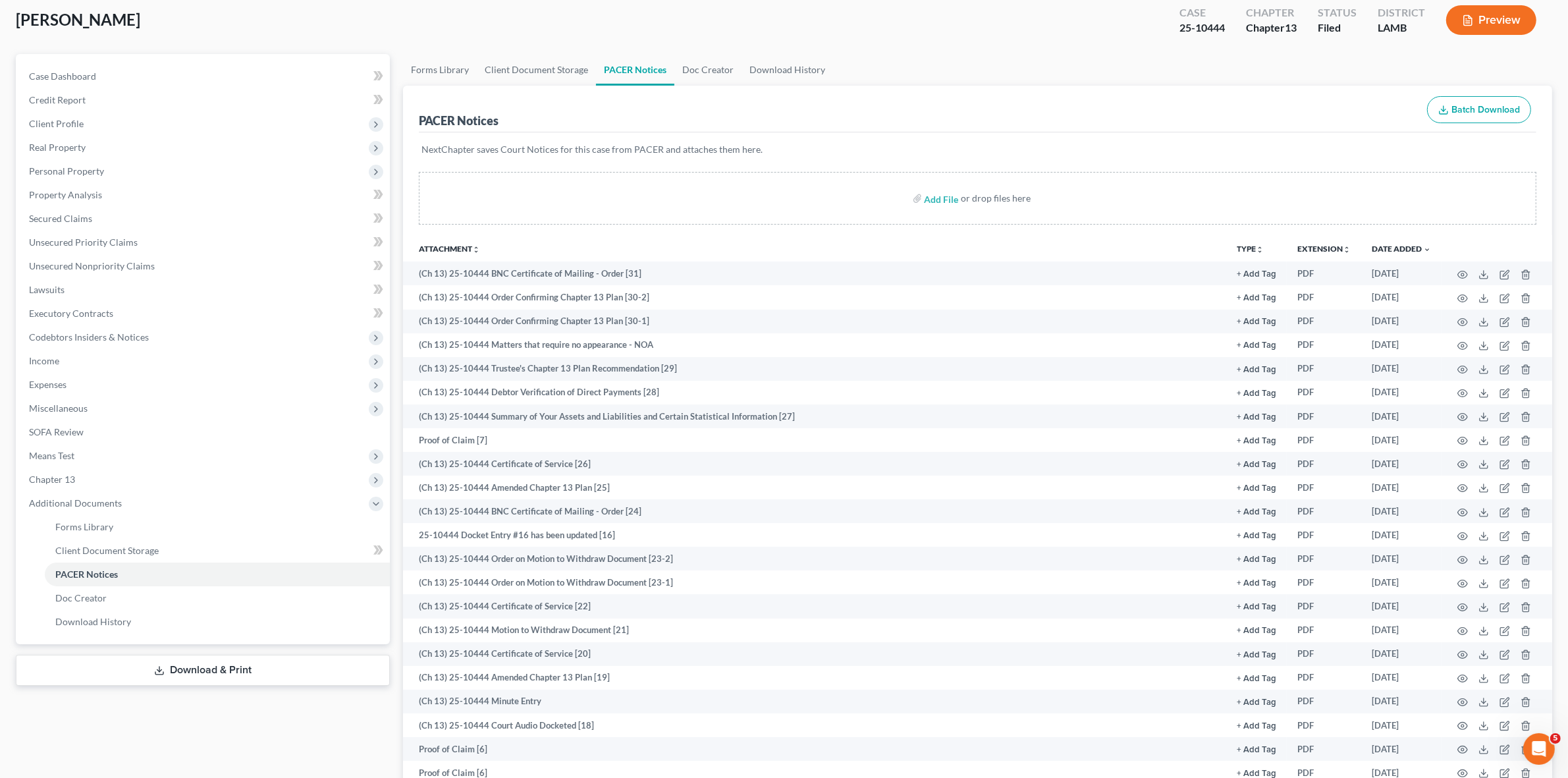
scroll to position [0, 0]
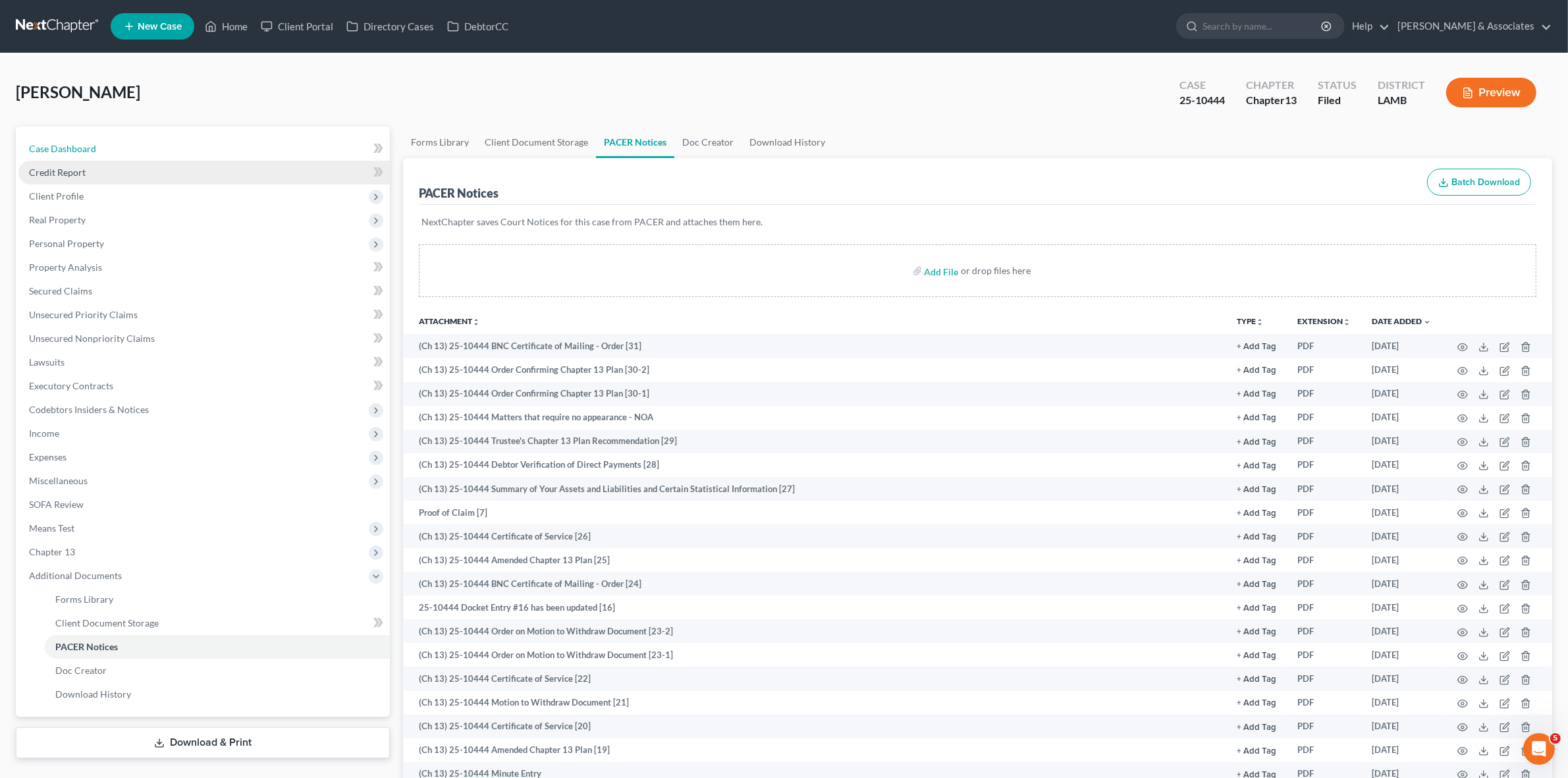
drag, startPoint x: 130, startPoint y: 143, endPoint x: 143, endPoint y: 166, distance: 26.4
click at [130, 143] on link "Case Dashboard" at bounding box center [204, 149] width 372 height 24
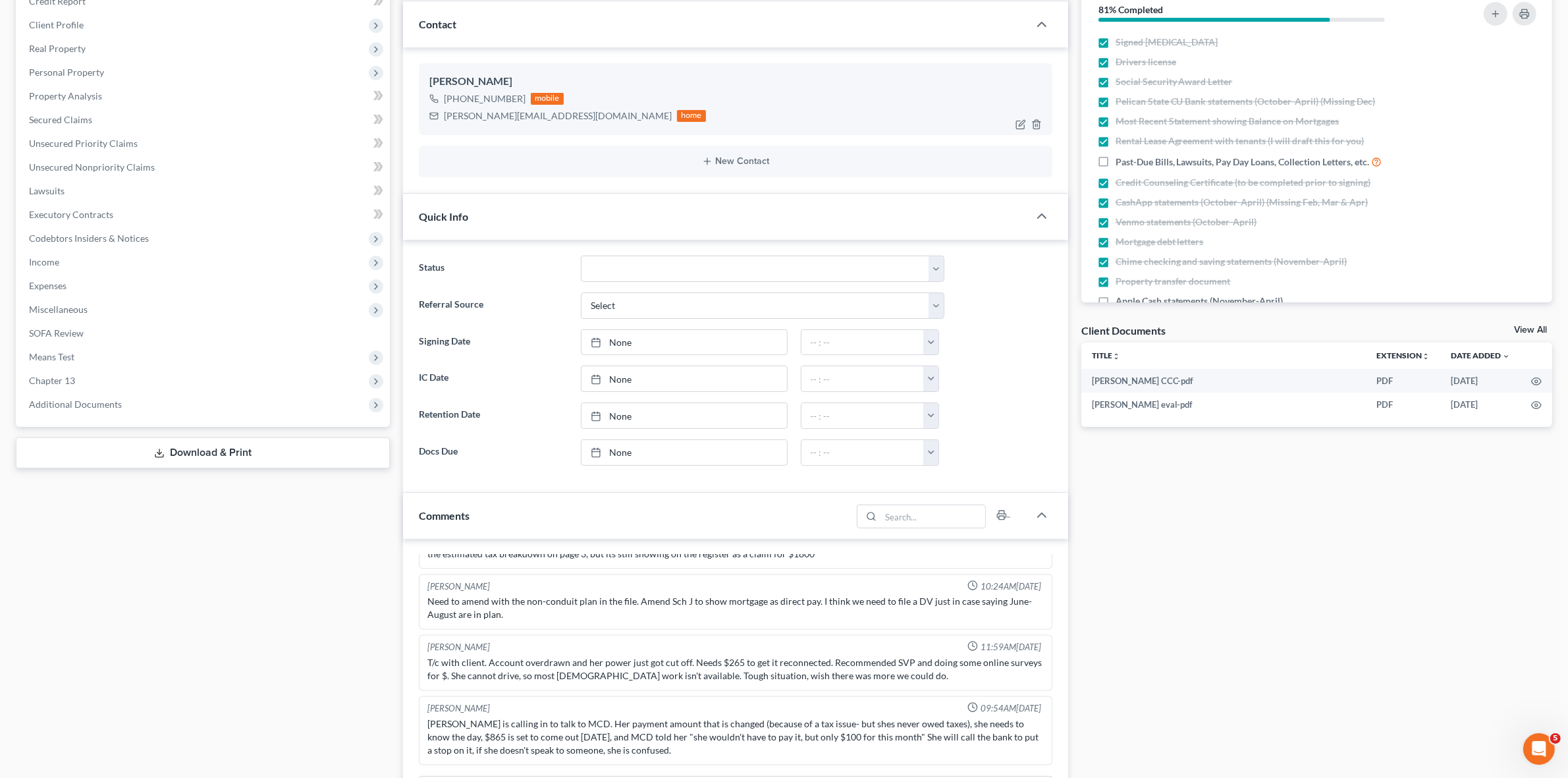
scroll to position [412, 0]
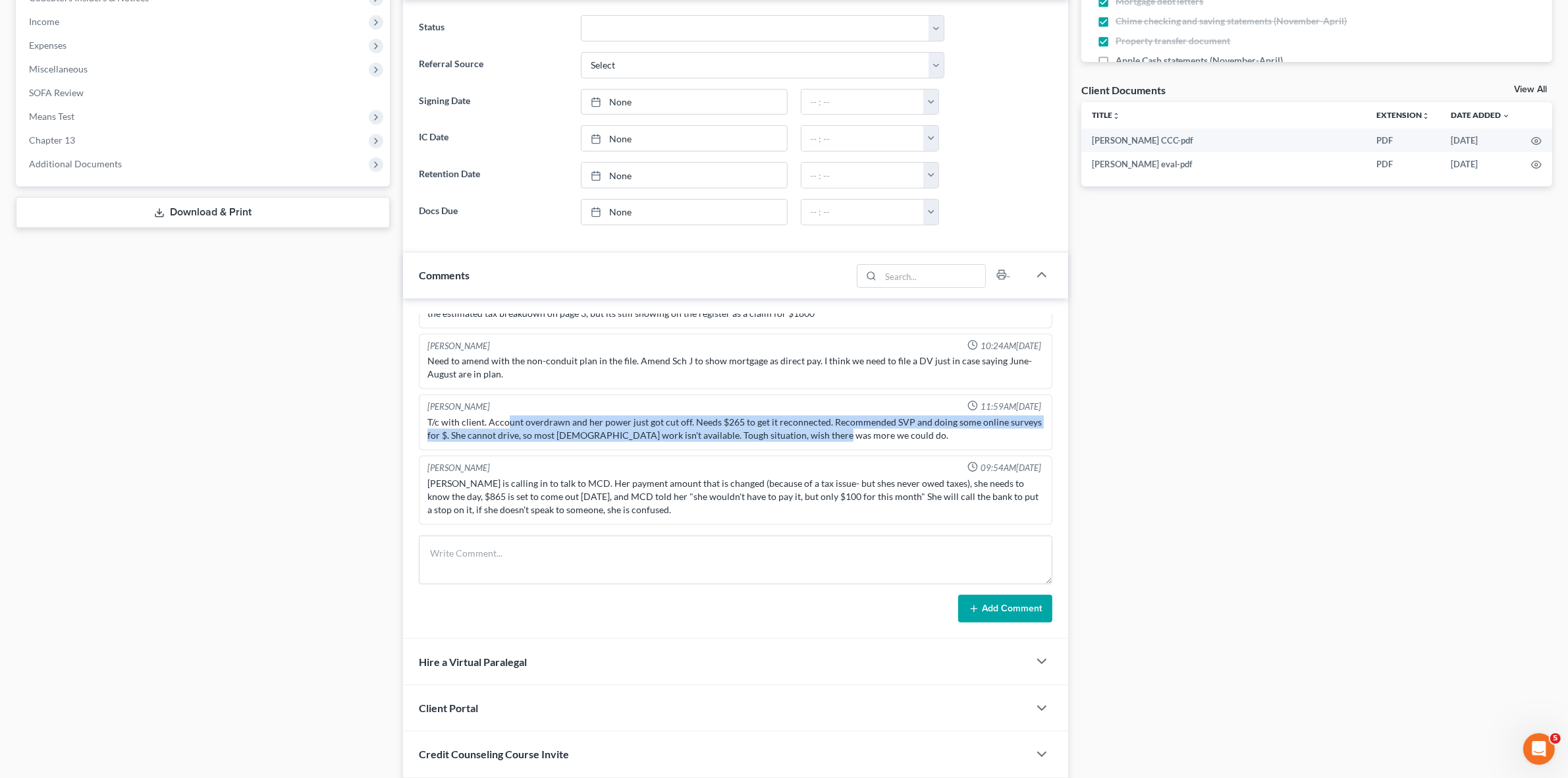
drag, startPoint x: 547, startPoint y: 429, endPoint x: 802, endPoint y: 449, distance: 255.8
click at [822, 435] on div "T/c with client. Account overdrawn and her power just got cut off. Needs $265 t…" at bounding box center [735, 428] width 616 height 26
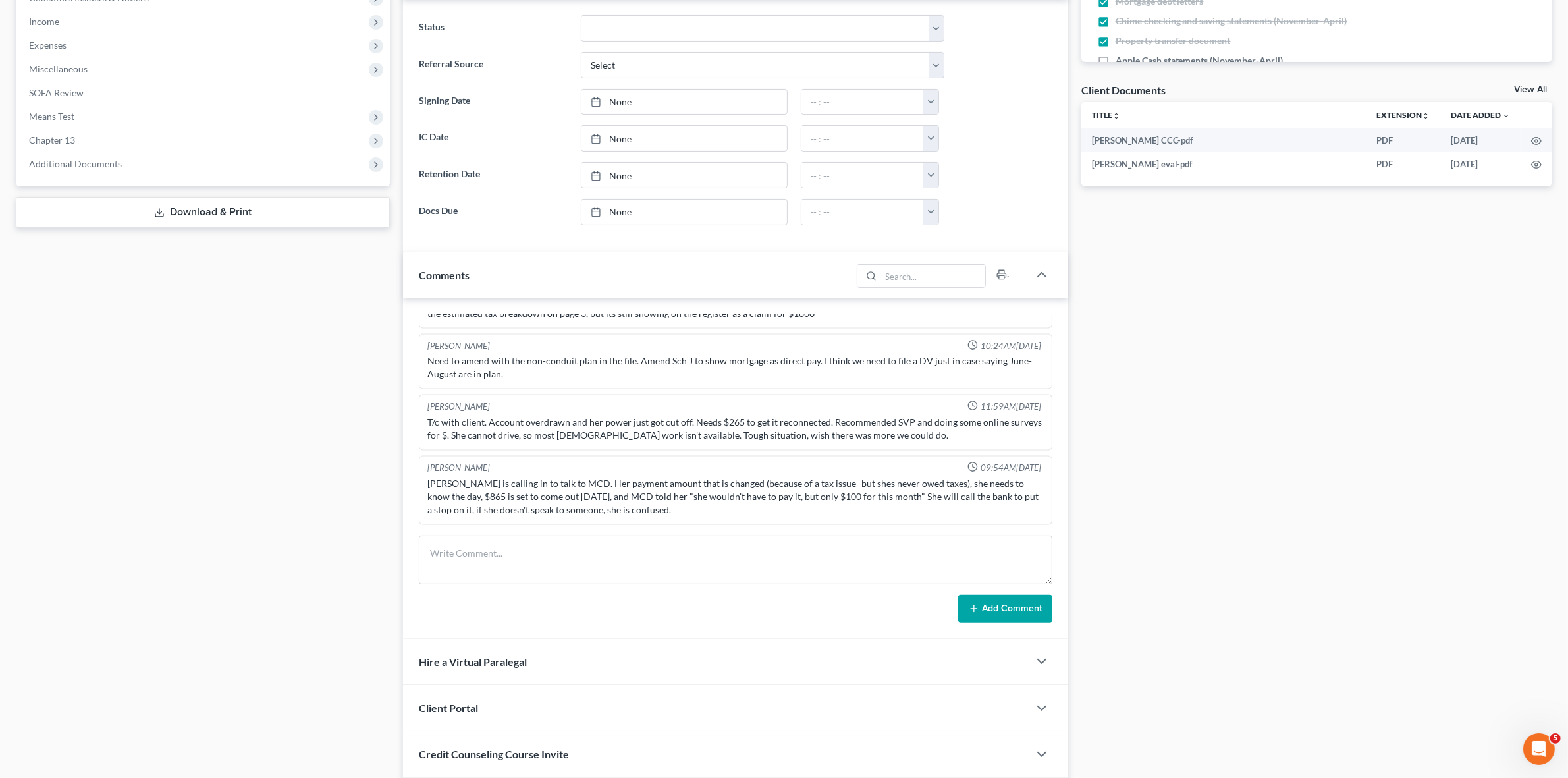
click at [705, 491] on div "Gina is calling in to talk to MCD. Her payment amount that is changed (because …" at bounding box center [735, 496] width 616 height 39
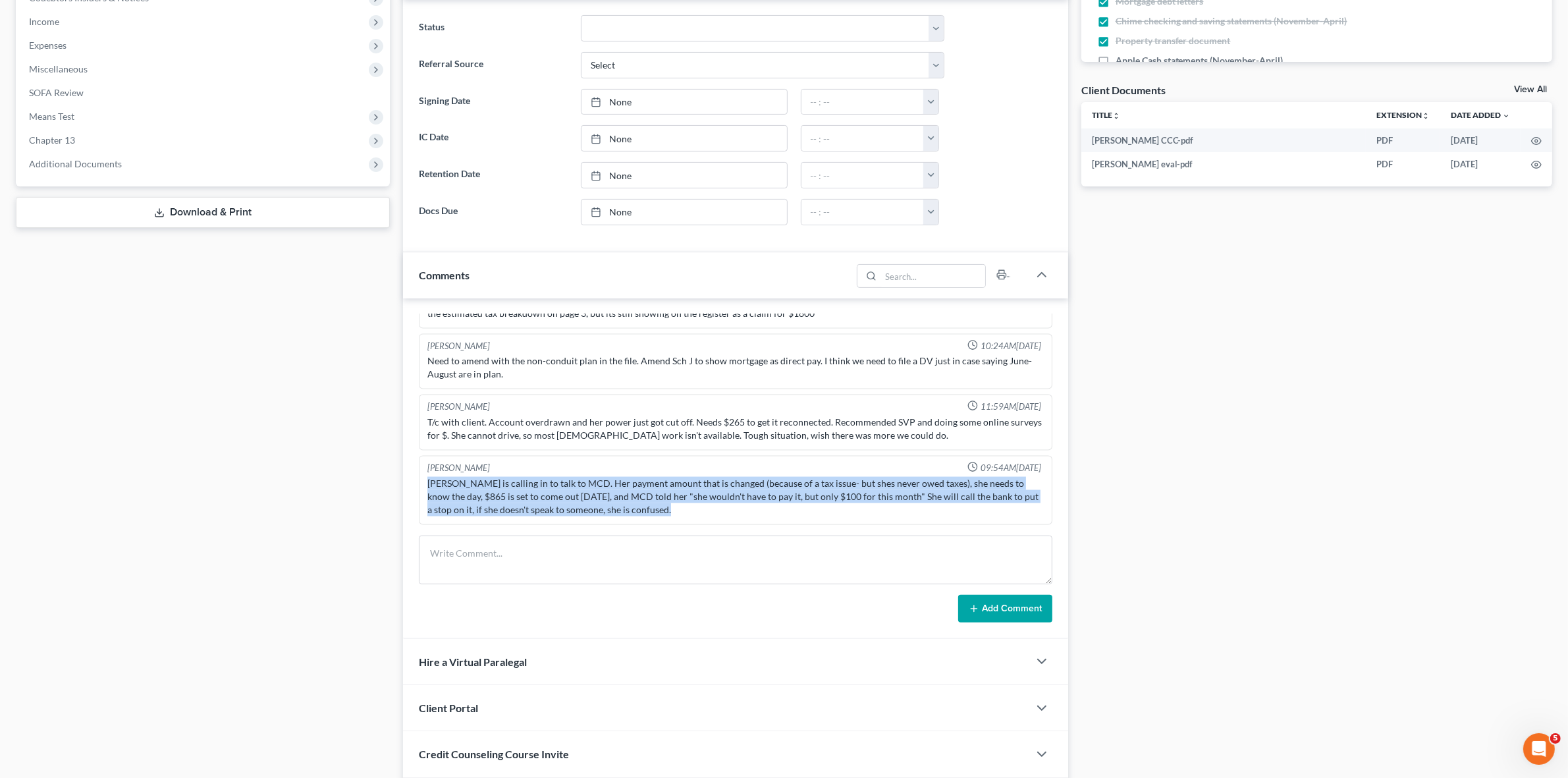
click at [705, 491] on div "Gina is calling in to talk to MCD. Her payment amount that is changed (because …" at bounding box center [735, 496] width 616 height 39
click at [728, 483] on div "Gina is calling in to talk to MCD. Her payment amount that is changed (because …" at bounding box center [735, 496] width 616 height 39
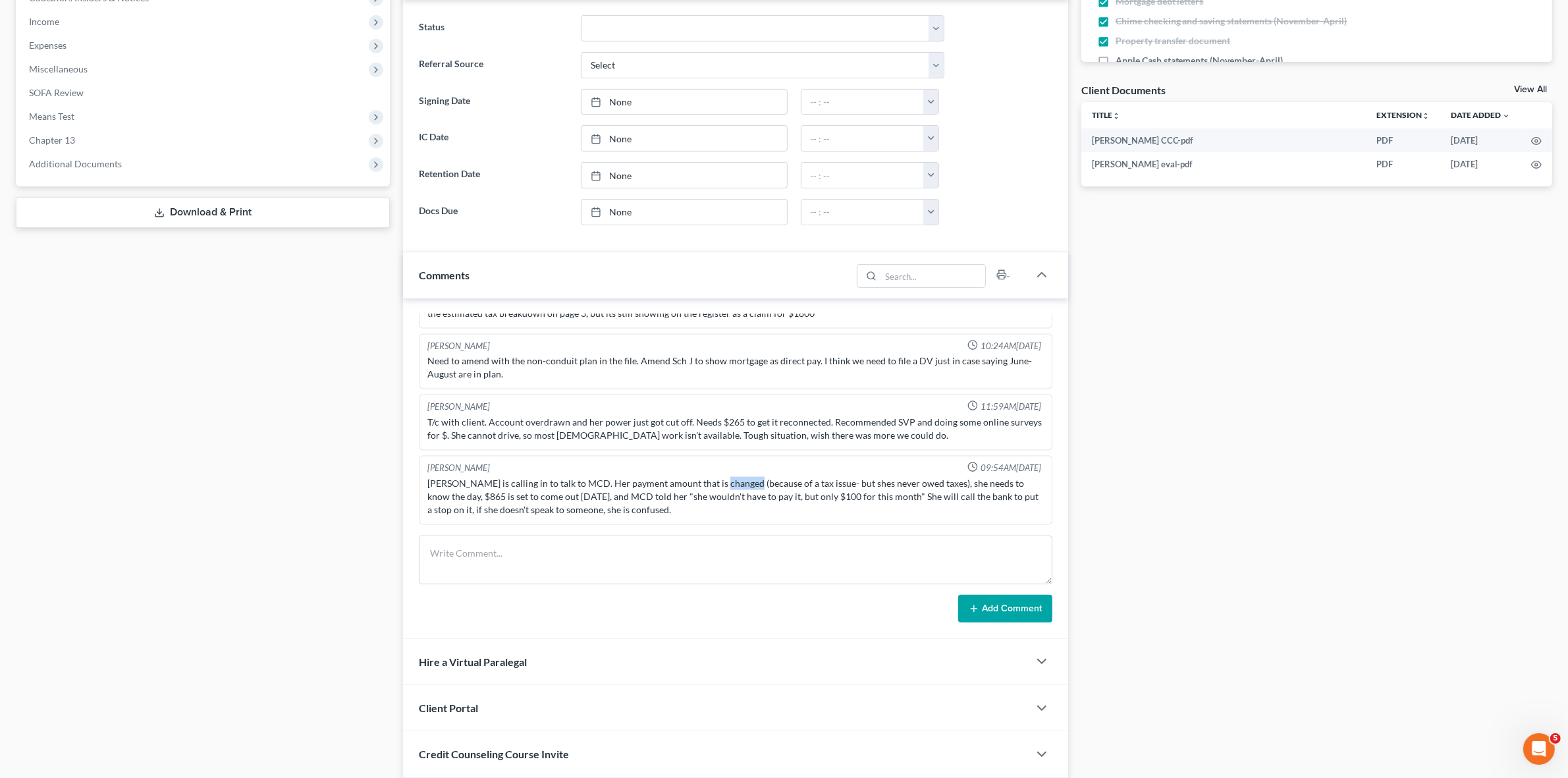
click at [728, 482] on div "Gina is calling in to talk to MCD. Her payment amount that is changed (because …" at bounding box center [735, 496] width 616 height 39
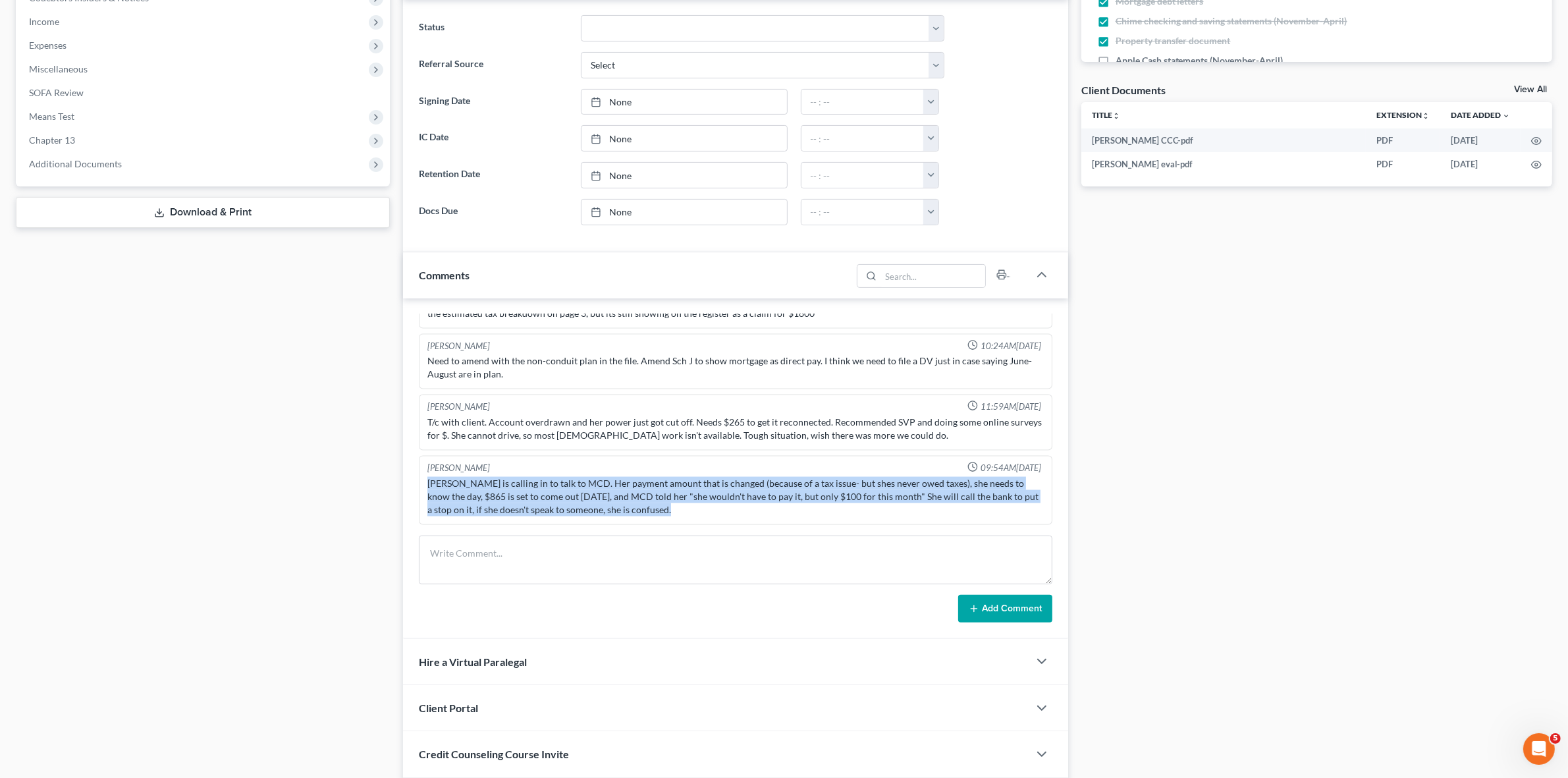
click at [728, 482] on div "Gina is calling in to talk to MCD. Her payment amount that is changed (because …" at bounding box center [735, 496] width 616 height 39
click at [662, 498] on div "Gina is calling in to talk to MCD. Her payment amount that is changed (because …" at bounding box center [735, 496] width 616 height 39
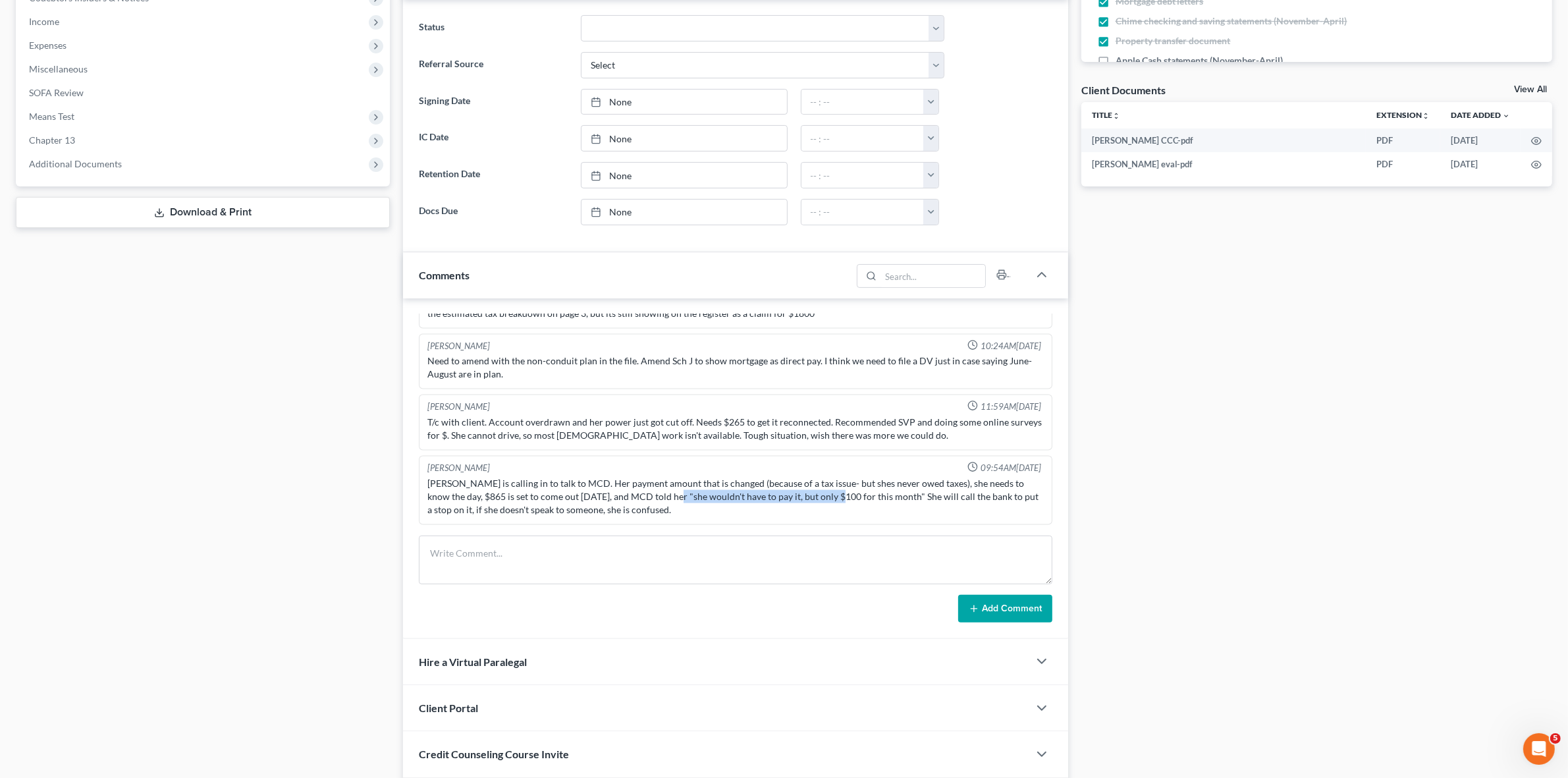
drag, startPoint x: 659, startPoint y: 494, endPoint x: 821, endPoint y: 492, distance: 162.0
click at [821, 492] on div "Gina is calling in to talk to MCD. Her payment amount that is changed (because …" at bounding box center [735, 496] width 616 height 39
click at [776, 479] on div "Gina is calling in to talk to MCD. Her payment amount that is changed (because …" at bounding box center [735, 496] width 616 height 39
drag, startPoint x: 583, startPoint y: 492, endPoint x: 834, endPoint y: 490, distance: 251.0
click at [834, 490] on div "Gina is calling in to talk to MCD. Her payment amount that is changed (because …" at bounding box center [735, 496] width 616 height 39
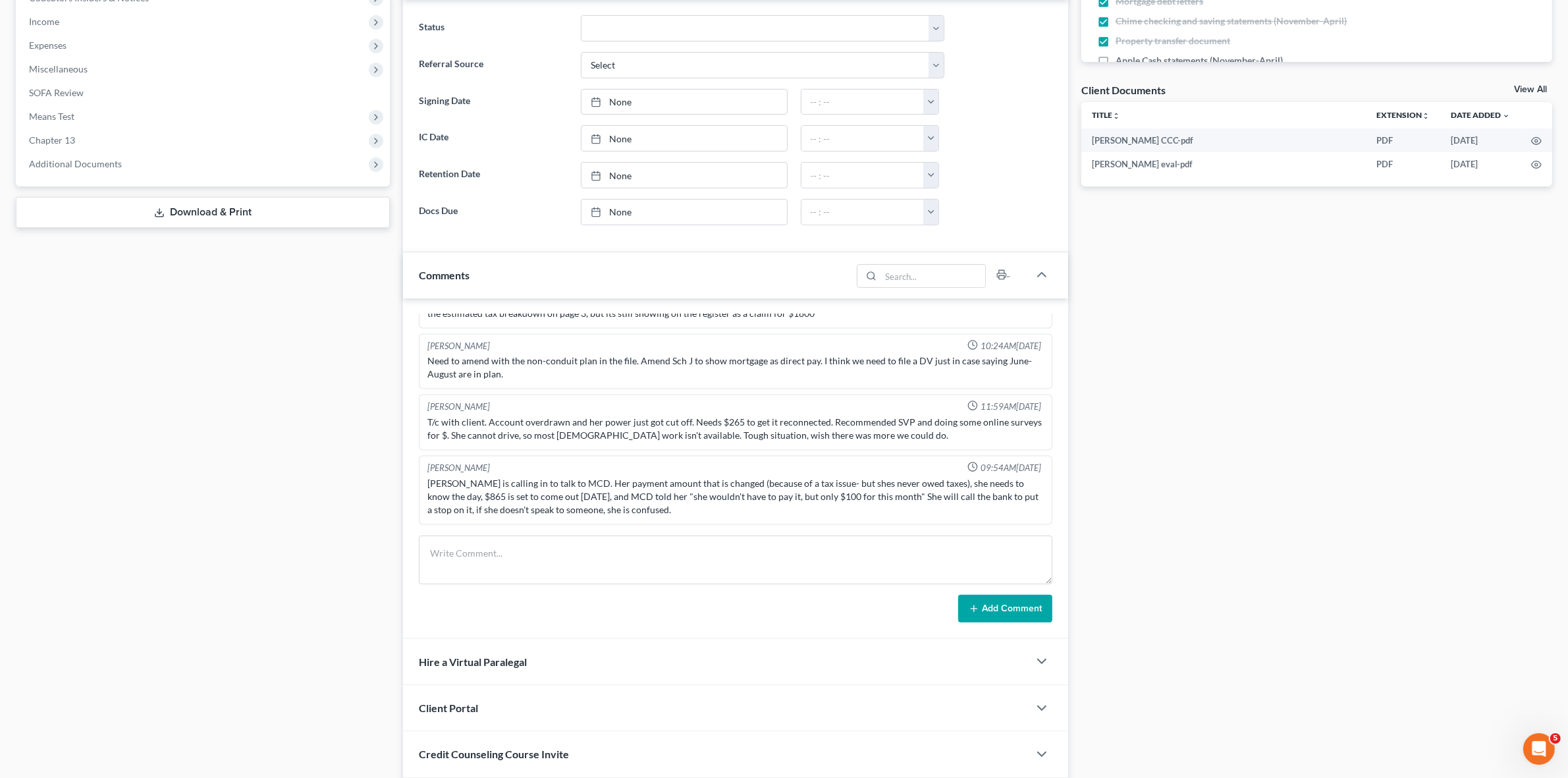
click at [763, 497] on div "Gina is calling in to talk to MCD. Her payment amount that is changed (because …" at bounding box center [735, 496] width 616 height 39
drag, startPoint x: 693, startPoint y: 496, endPoint x: 920, endPoint y: 511, distance: 227.5
click at [920, 511] on div "Gina is calling in to talk to MCD. Her payment amount that is changed (because …" at bounding box center [735, 496] width 616 height 39
click at [801, 504] on div "Gina is calling in to talk to MCD. Her payment amount that is changed (because …" at bounding box center [735, 496] width 616 height 39
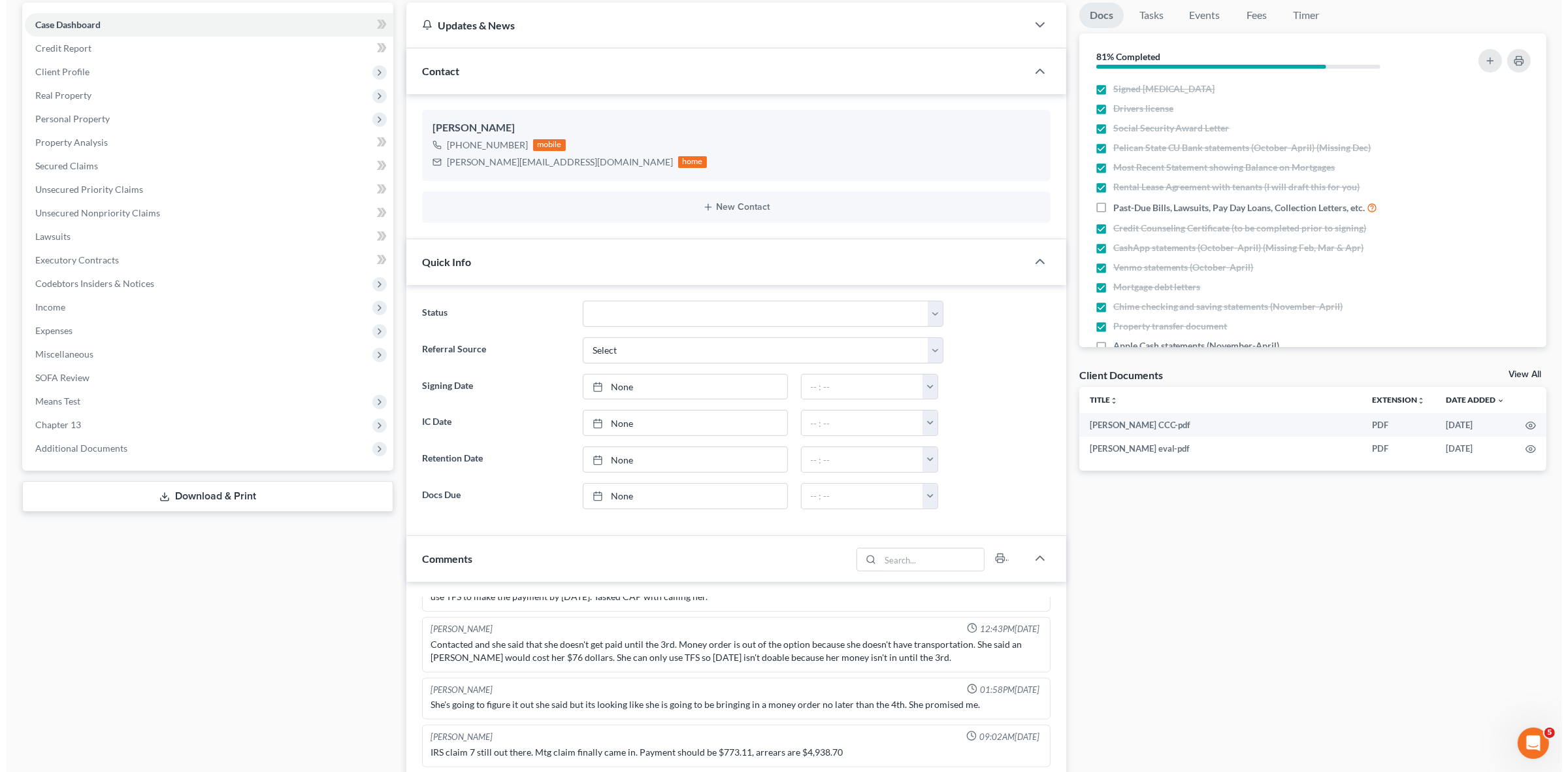
scroll to position [0, 0]
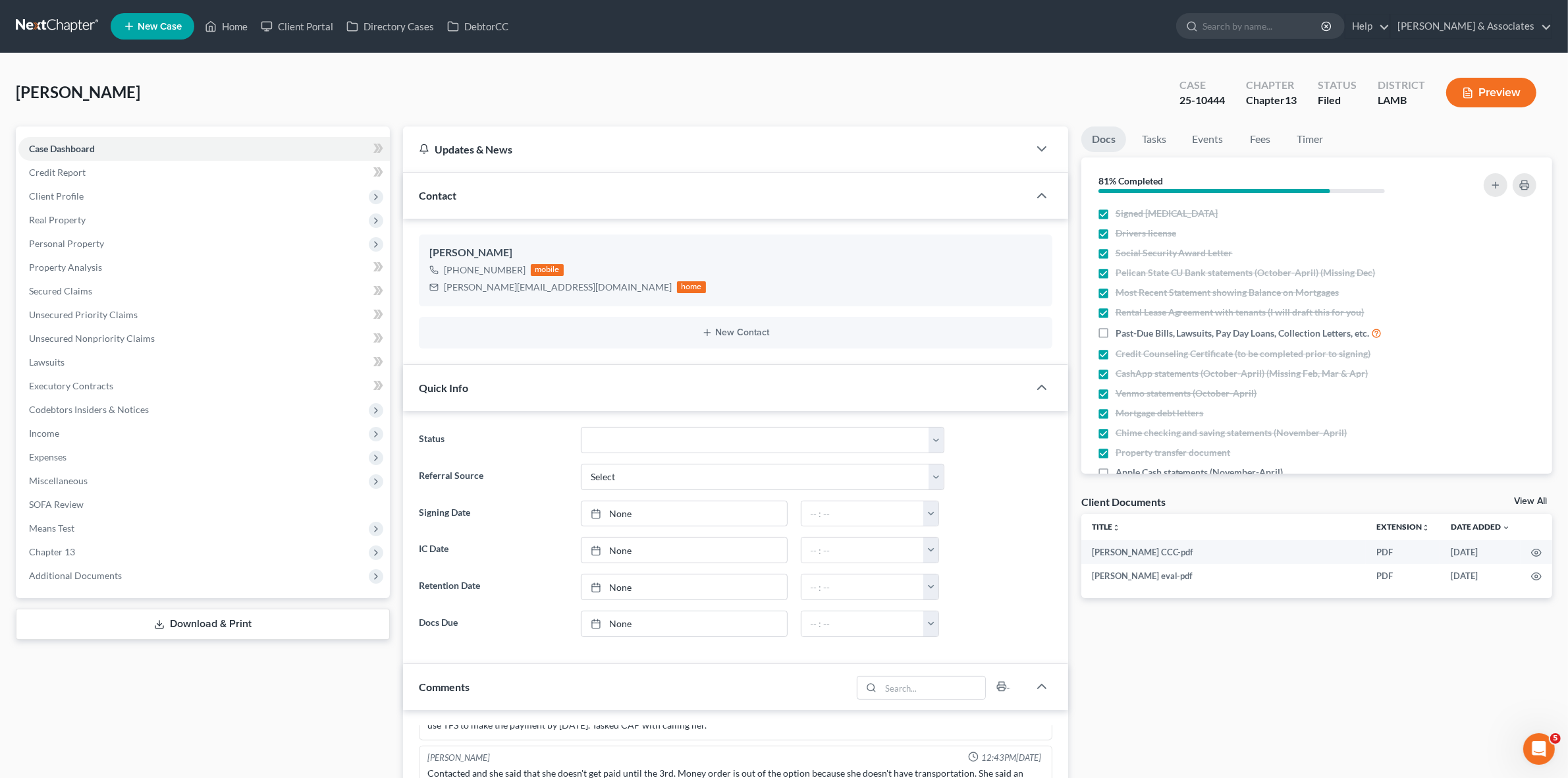
drag, startPoint x: 1216, startPoint y: 684, endPoint x: 1242, endPoint y: 673, distance: 28.2
click at [1216, 684] on div "Docs Tasks Events Fees Timer 81% Completed Nothing here yet! Signed Retainer Dr…" at bounding box center [1317, 681] width 484 height 1108
drag, startPoint x: 272, startPoint y: 543, endPoint x: 275, endPoint y: 561, distance: 18.2
click at [271, 543] on span "Chapter 13" at bounding box center [204, 552] width 372 height 24
click at [287, 604] on link "Chapter 13 Plan" at bounding box center [217, 599] width 345 height 24
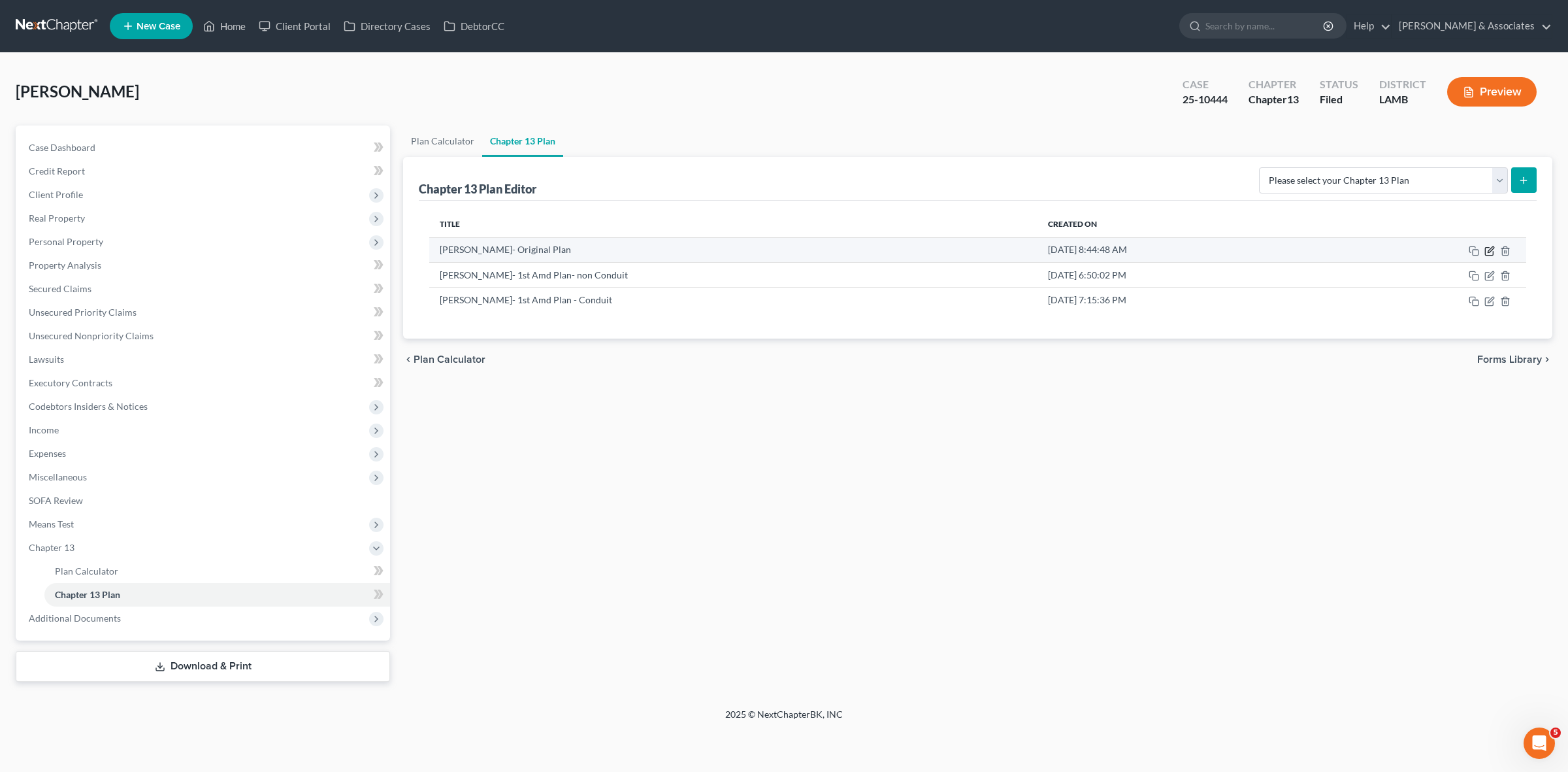
click at [1492, 246] on icon "button" at bounding box center [1490, 249] width 6 height 6
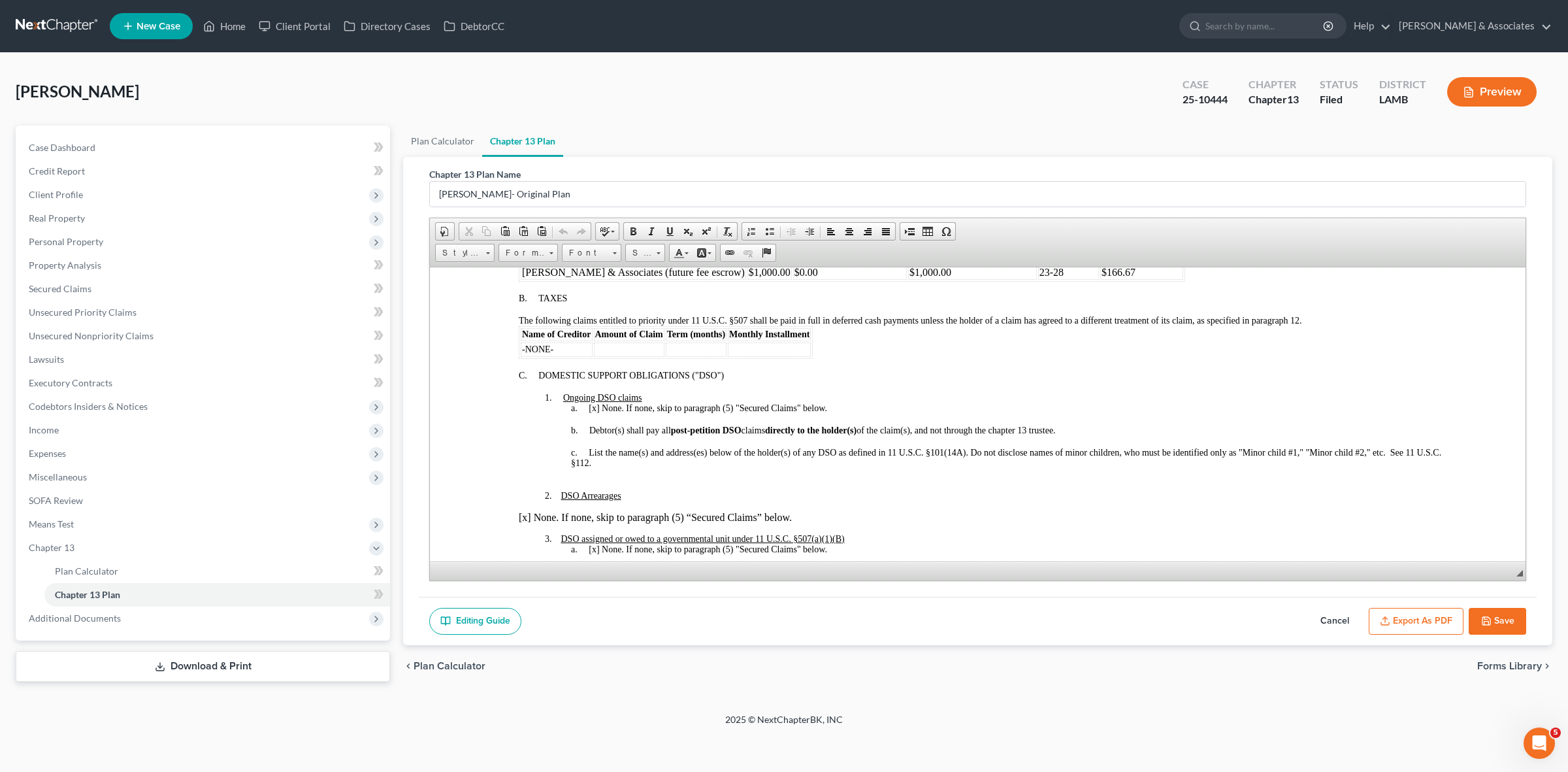
scroll to position [409, 0]
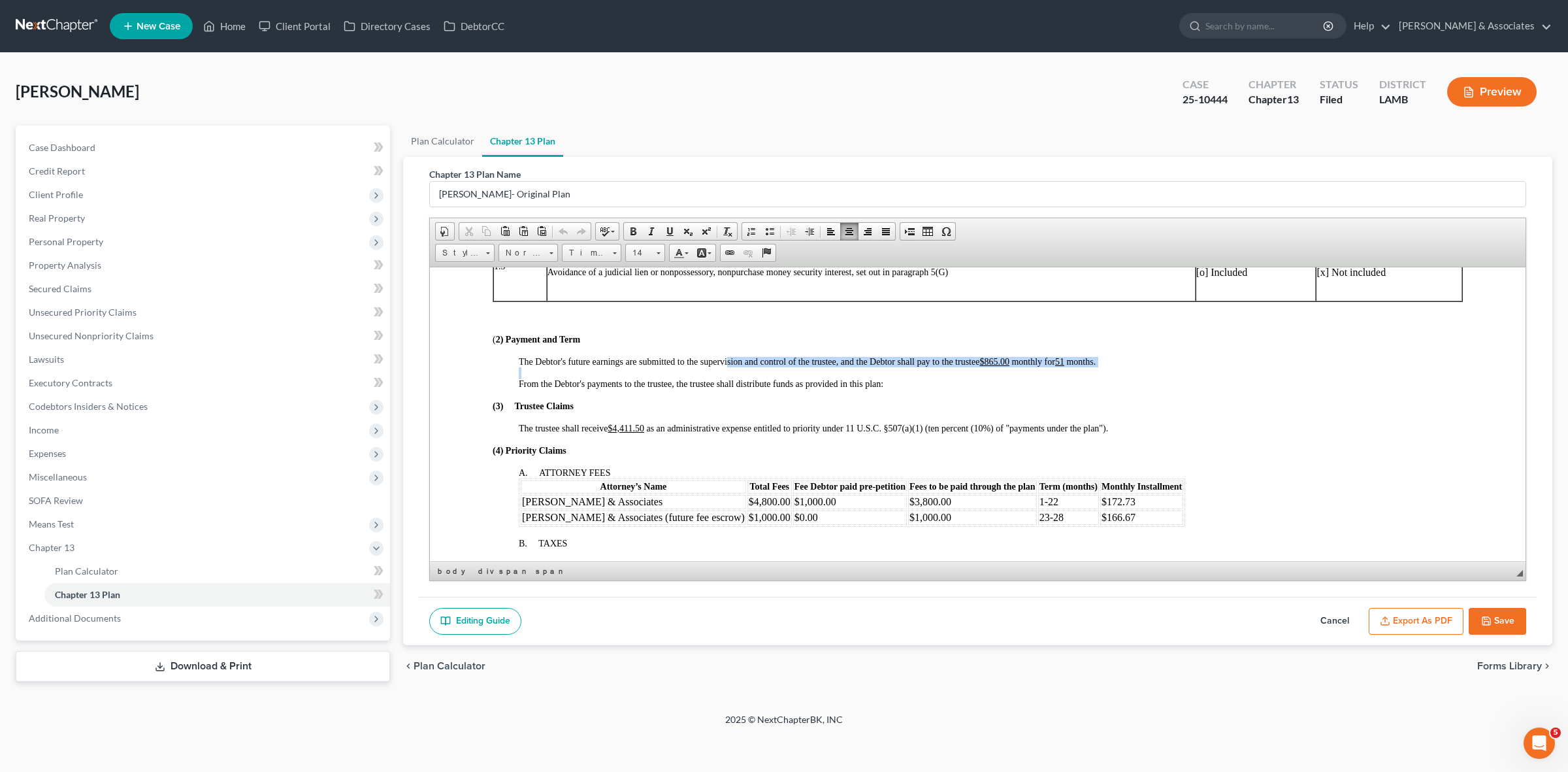
drag, startPoint x: 728, startPoint y: 355, endPoint x: 996, endPoint y: 367, distance: 268.3
click at [963, 362] on span "The Debtor's future earnings are submitted to the supervision and control of th…" at bounding box center [807, 361] width 577 height 10
click at [772, 364] on span "The Debtor's future earnings are submitted to the supervision and control of th…" at bounding box center [807, 361] width 577 height 10
drag, startPoint x: 680, startPoint y: 361, endPoint x: 1142, endPoint y: 363, distance: 462.0
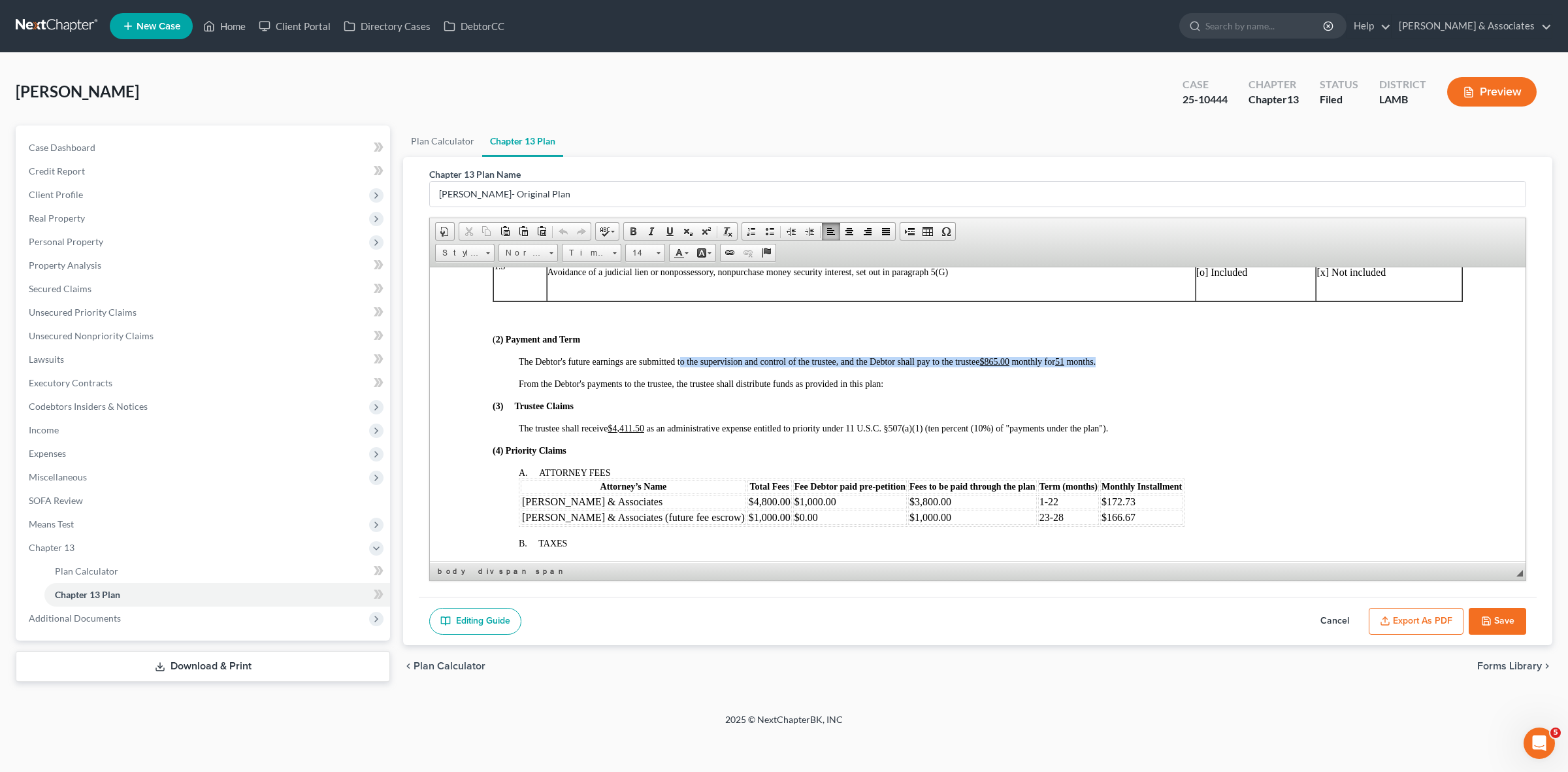
click at [1140, 361] on div "The Debtor's future earnings are submitted to the supervision and control of th…" at bounding box center [990, 362] width 944 height 10
click at [857, 363] on span "The Debtor's future earnings are submitted to the supervision and control of th…" at bounding box center [807, 361] width 577 height 10
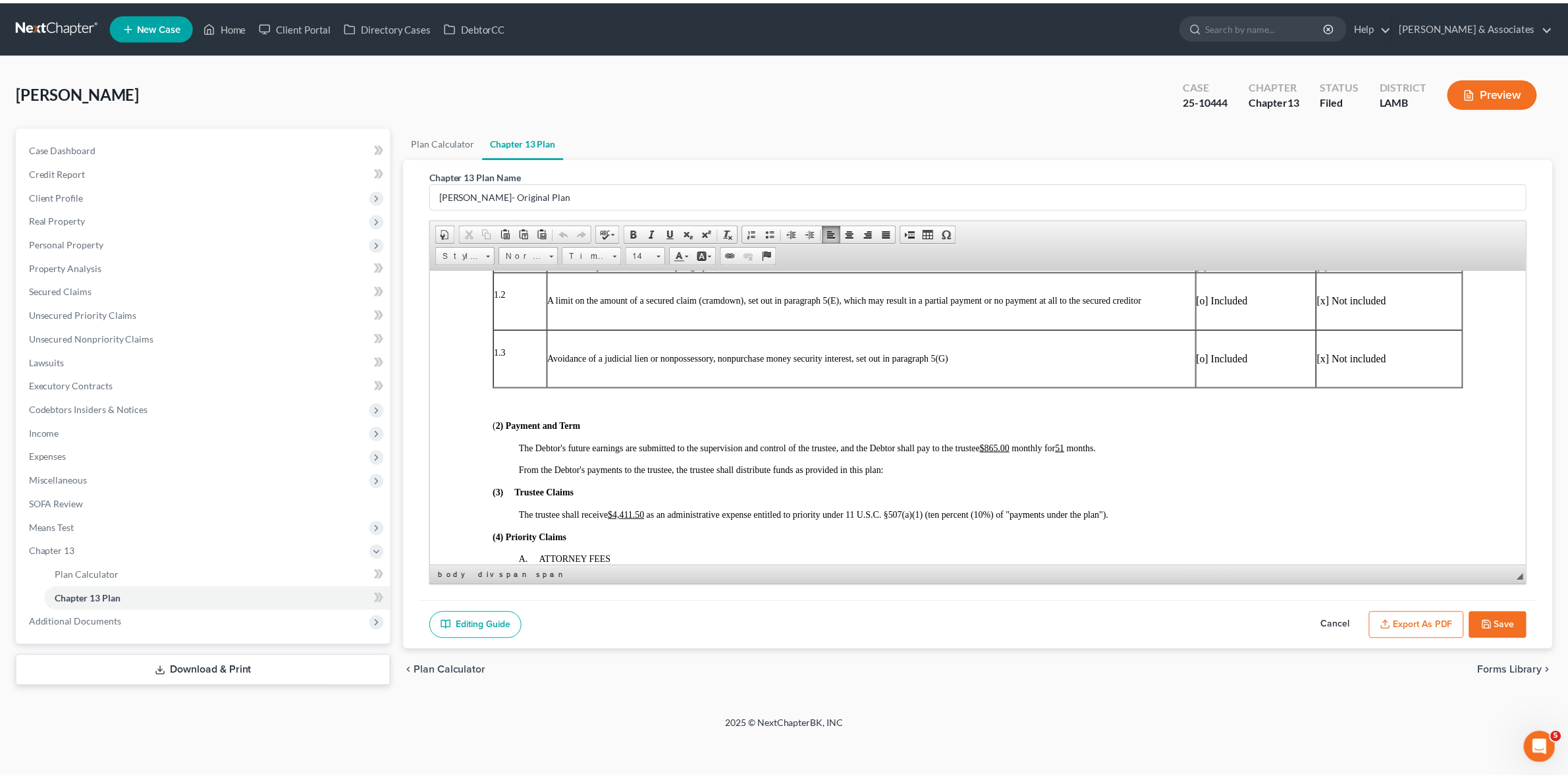
scroll to position [330, 0]
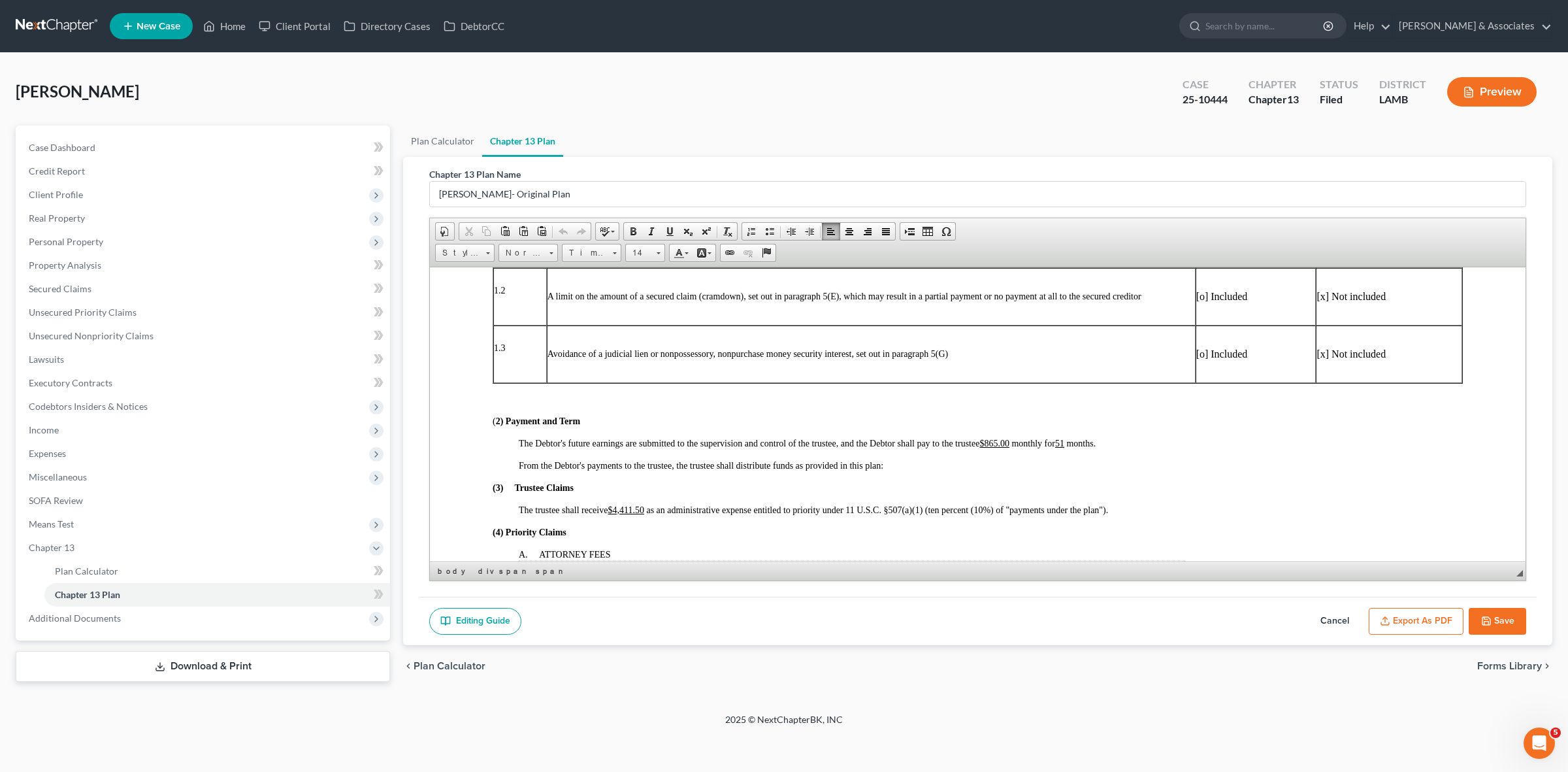
click at [912, 690] on div "Petition Navigation Case Dashboard Payments Invoices Payments Payments Credit R…" at bounding box center [784, 411] width 1537 height 572
click at [158, 330] on link "Unsecured Nonpriority Claims" at bounding box center [204, 336] width 372 height 23
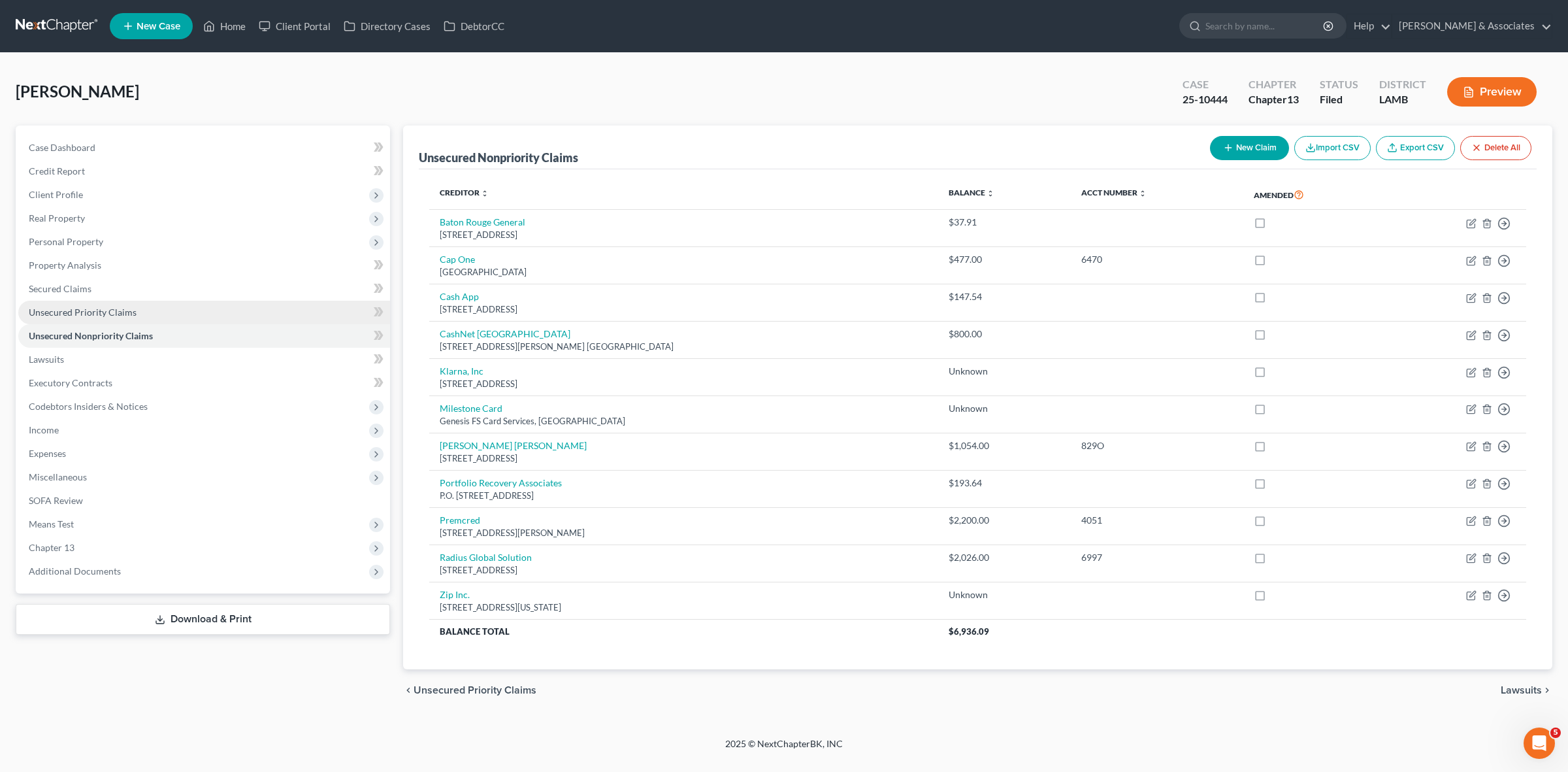
click at [160, 304] on link "Unsecured Priority Claims" at bounding box center [204, 311] width 372 height 23
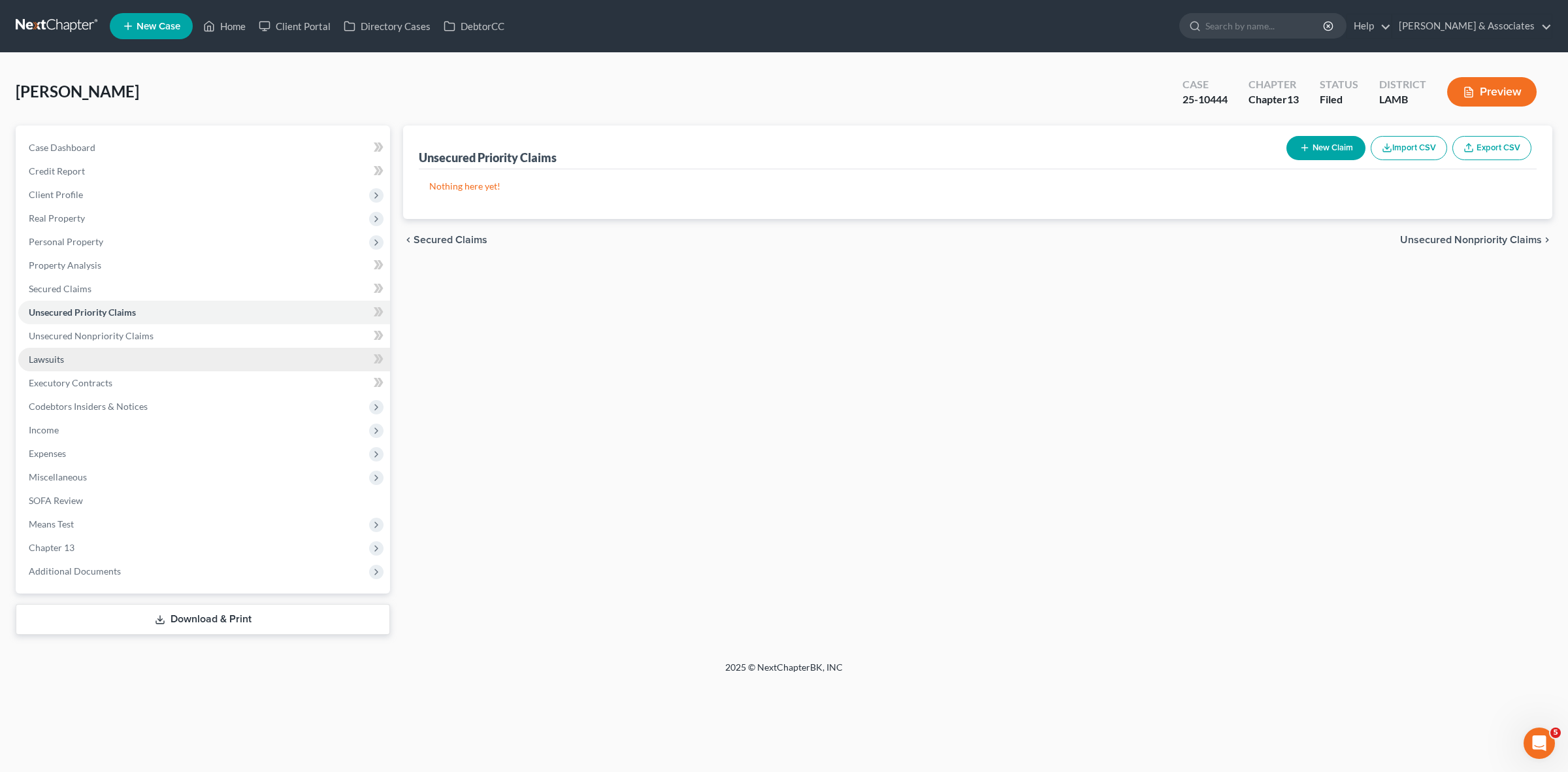
click at [226, 360] on link "Lawsuits" at bounding box center [204, 359] width 372 height 23
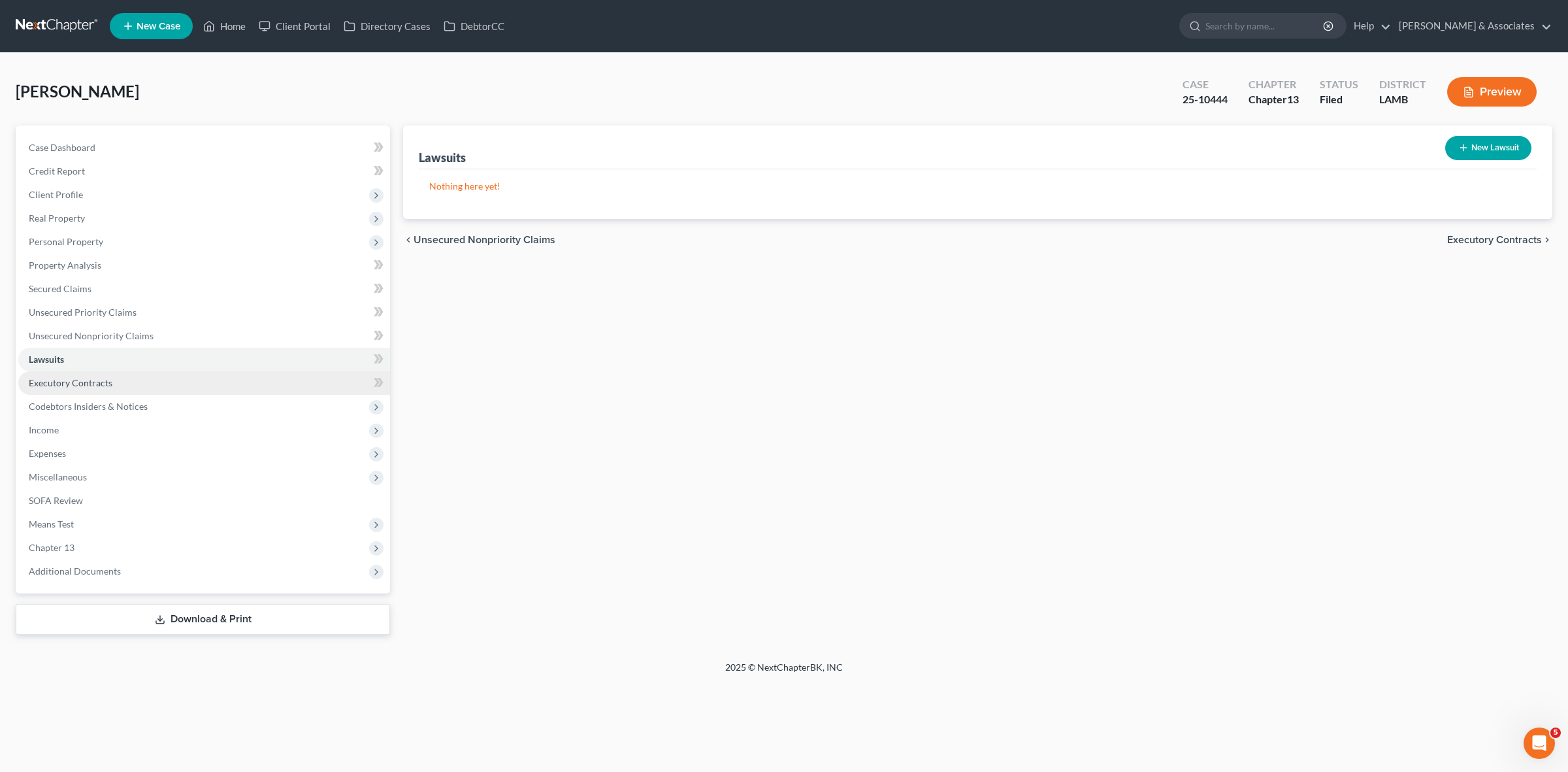
click at [229, 385] on link "Executory Contracts" at bounding box center [204, 383] width 372 height 23
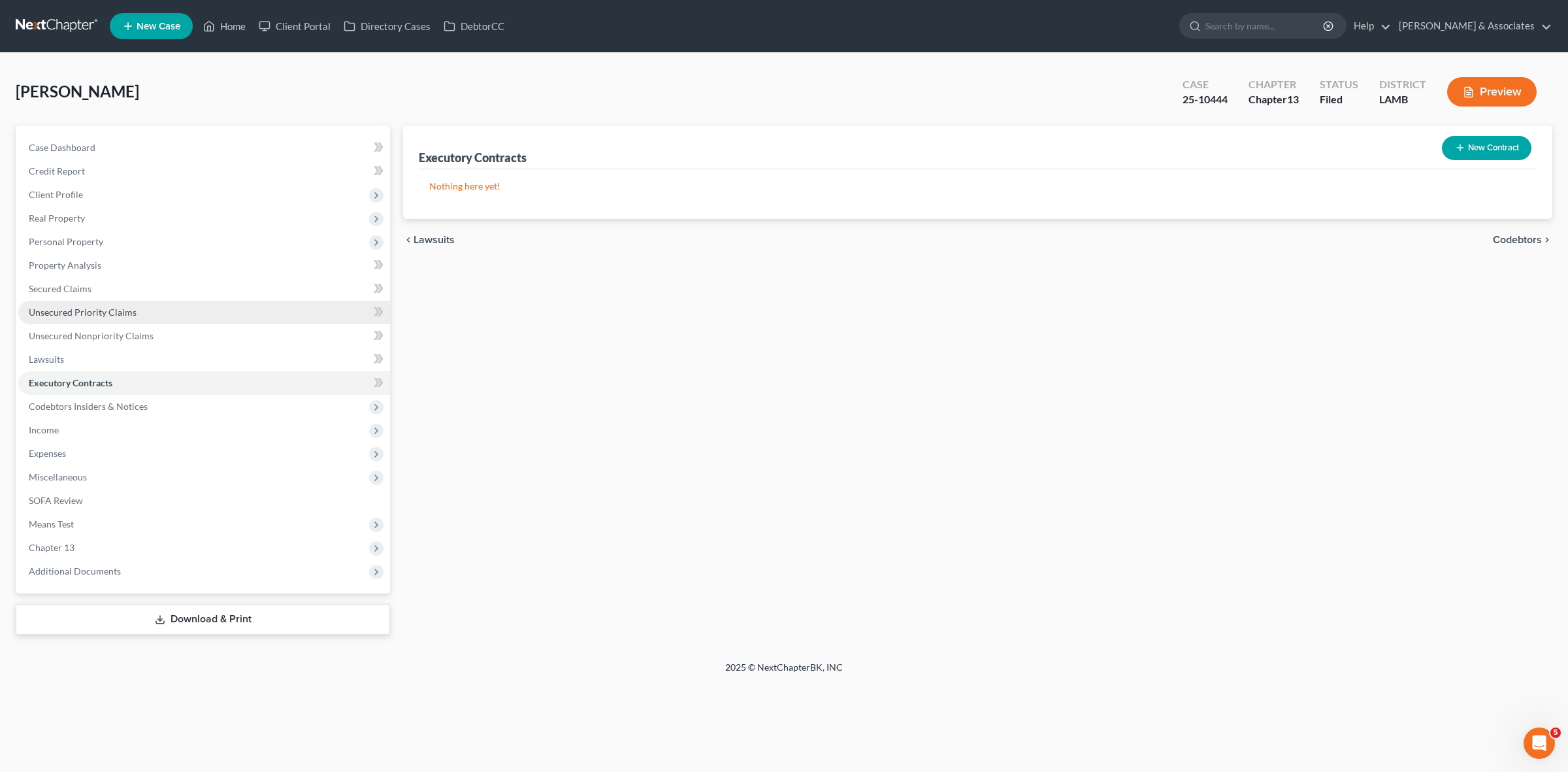
click at [216, 322] on link "Unsecured Priority Claims" at bounding box center [204, 311] width 372 height 23
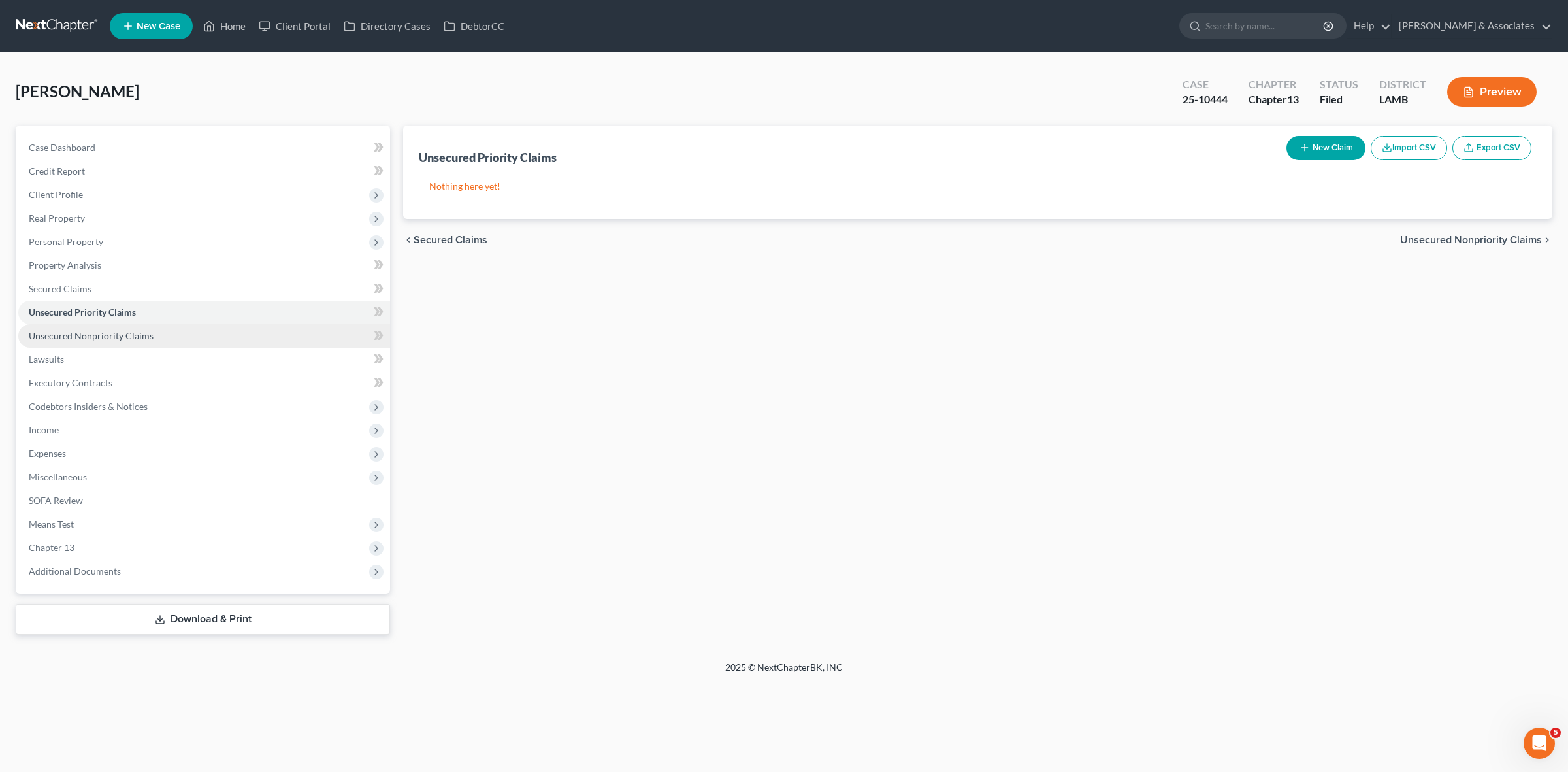
click at [218, 340] on link "Unsecured Nonpriority Claims" at bounding box center [204, 336] width 372 height 23
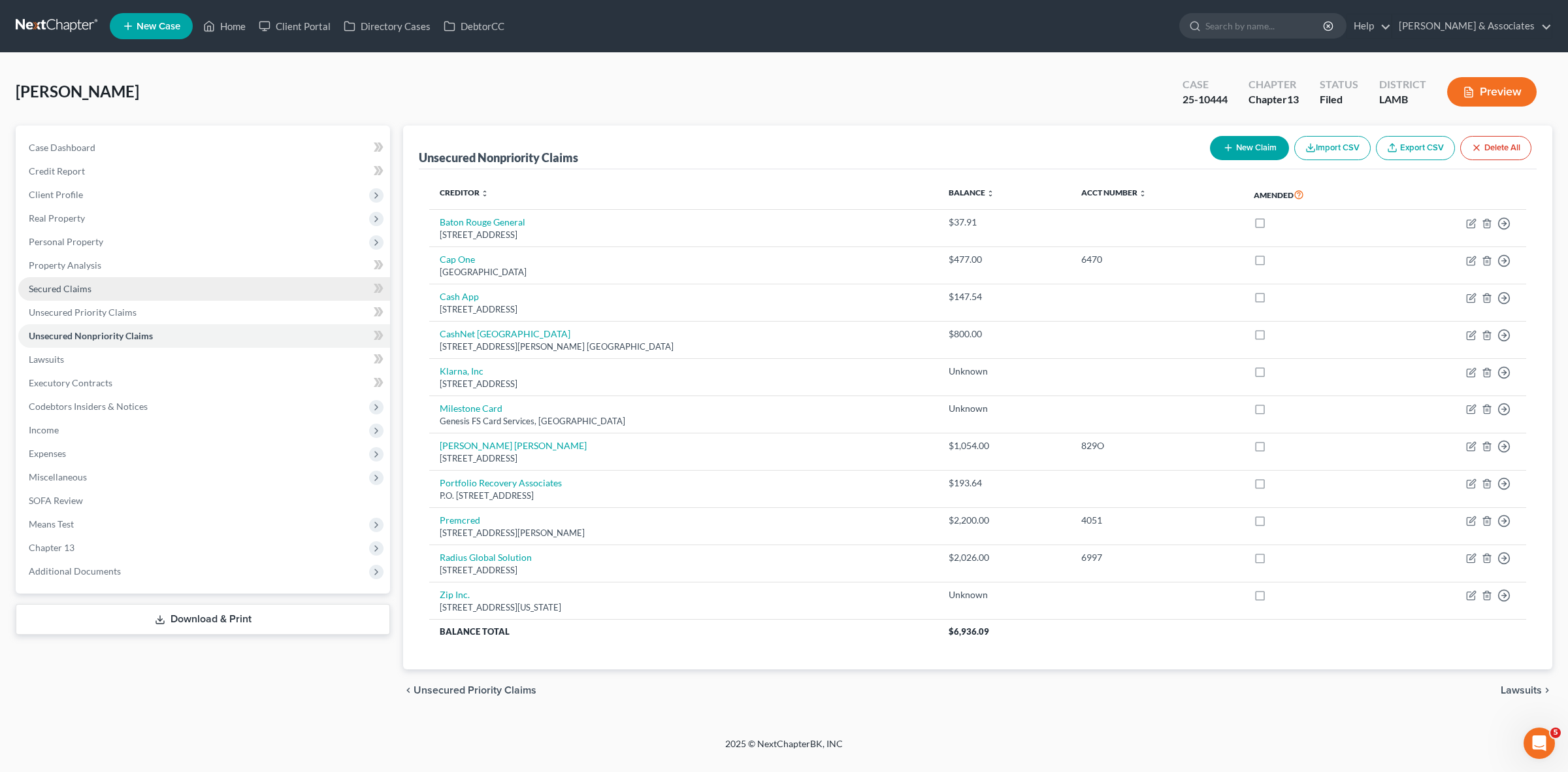
click at [270, 292] on link "Secured Claims" at bounding box center [204, 288] width 372 height 23
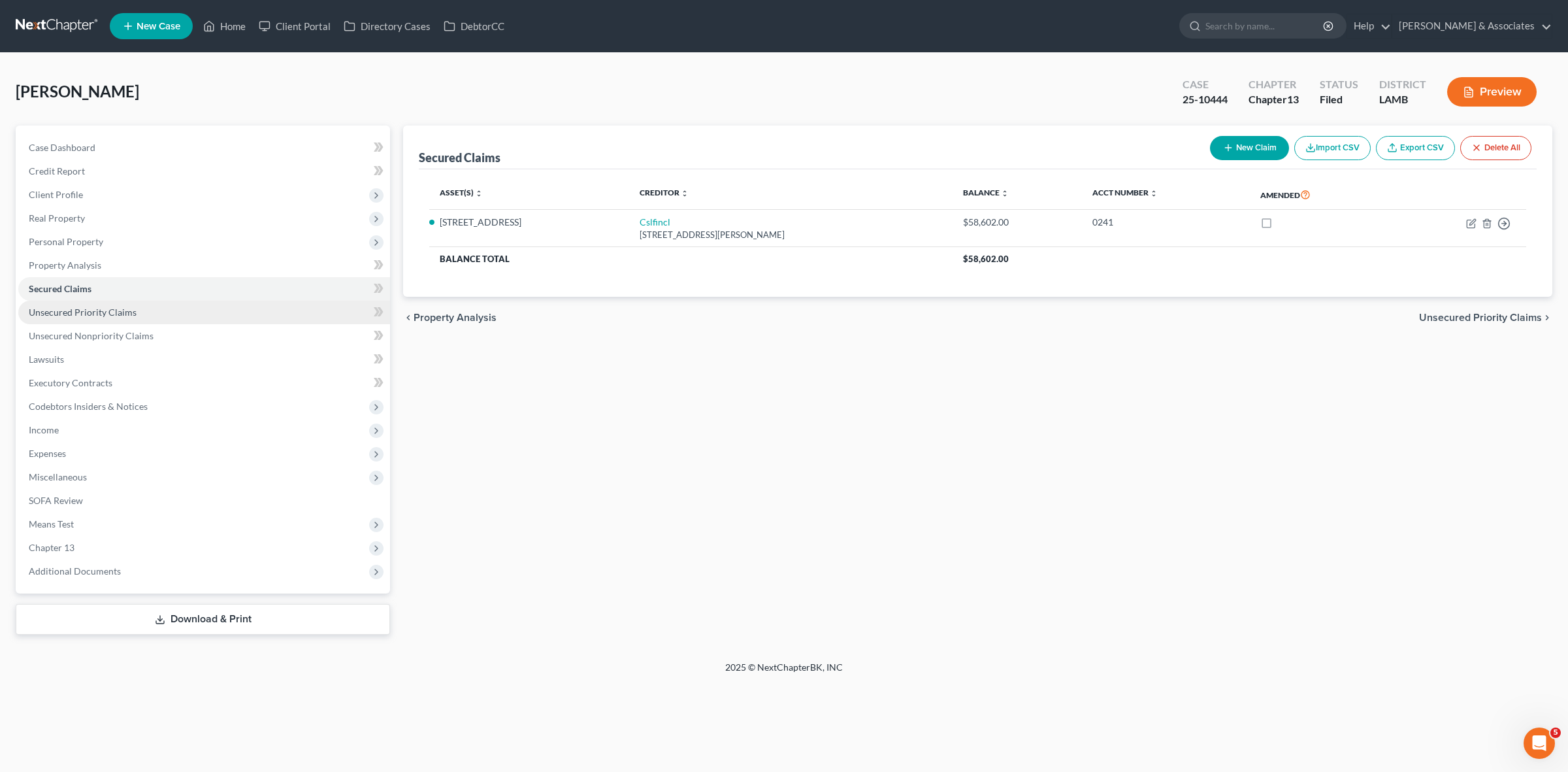
click at [283, 321] on link "Unsecured Priority Claims" at bounding box center [204, 311] width 372 height 23
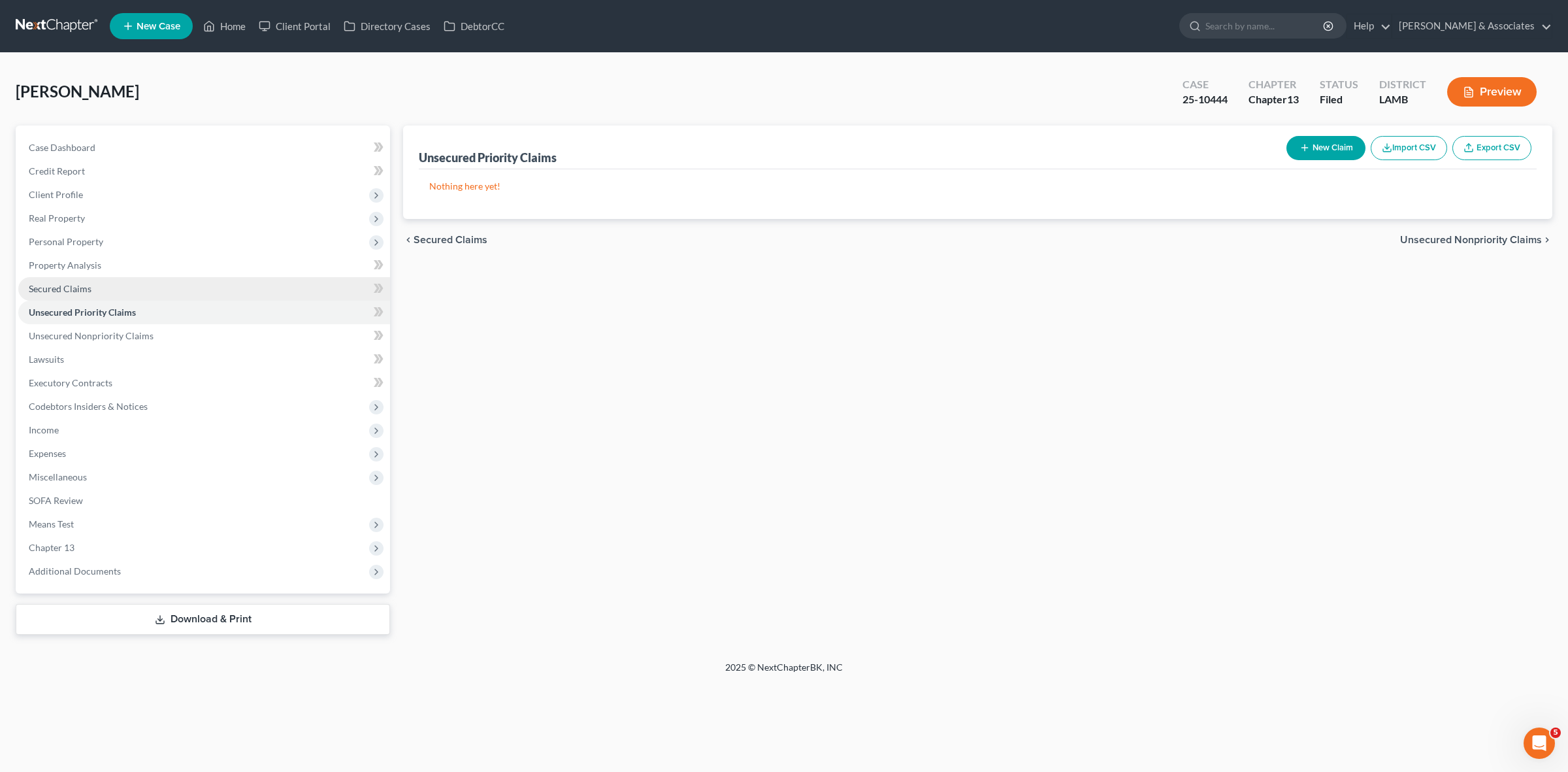
click at [279, 292] on link "Secured Claims" at bounding box center [204, 288] width 372 height 23
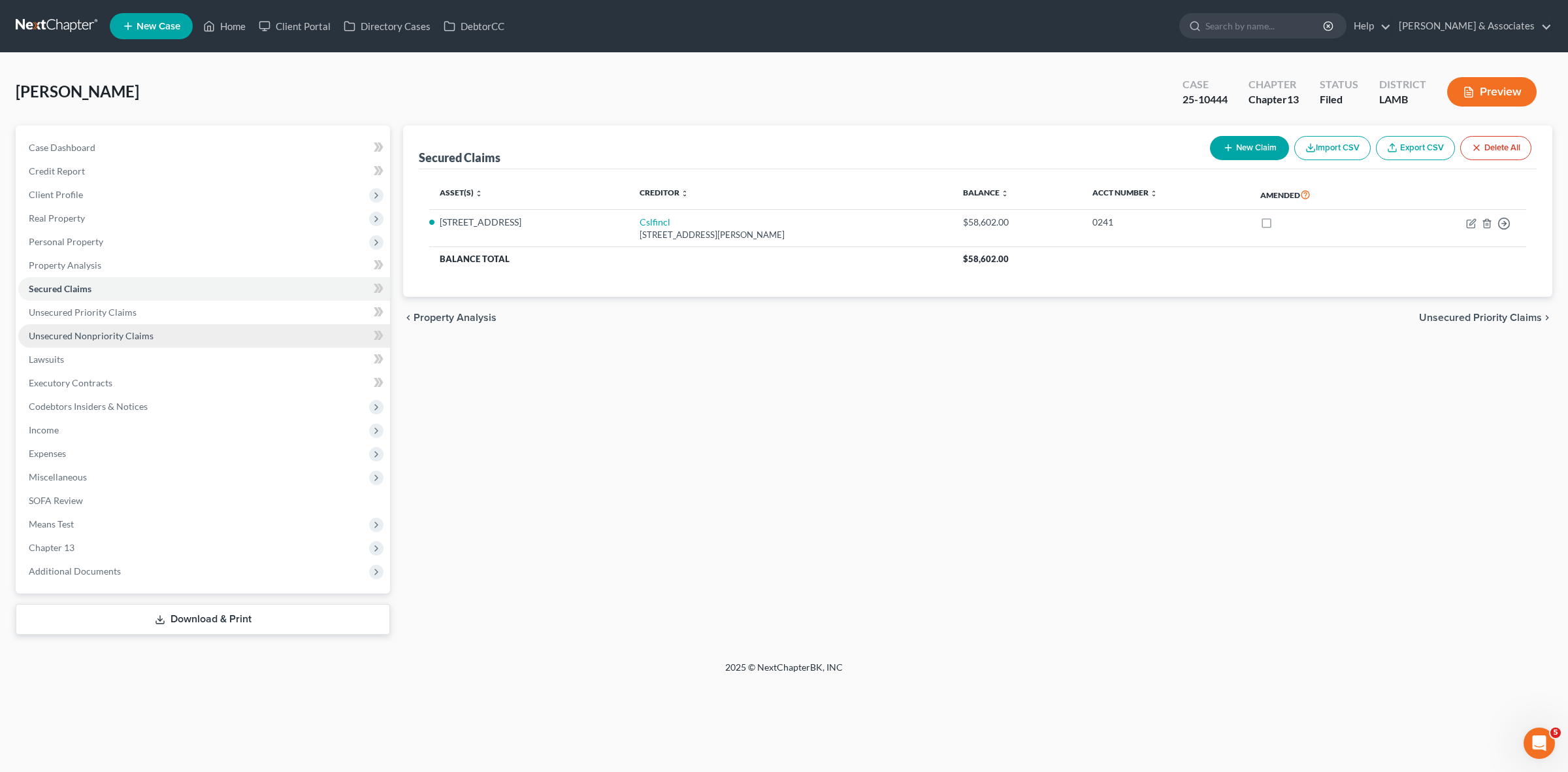
click at [281, 328] on link "Unsecured Nonpriority Claims" at bounding box center [204, 336] width 372 height 23
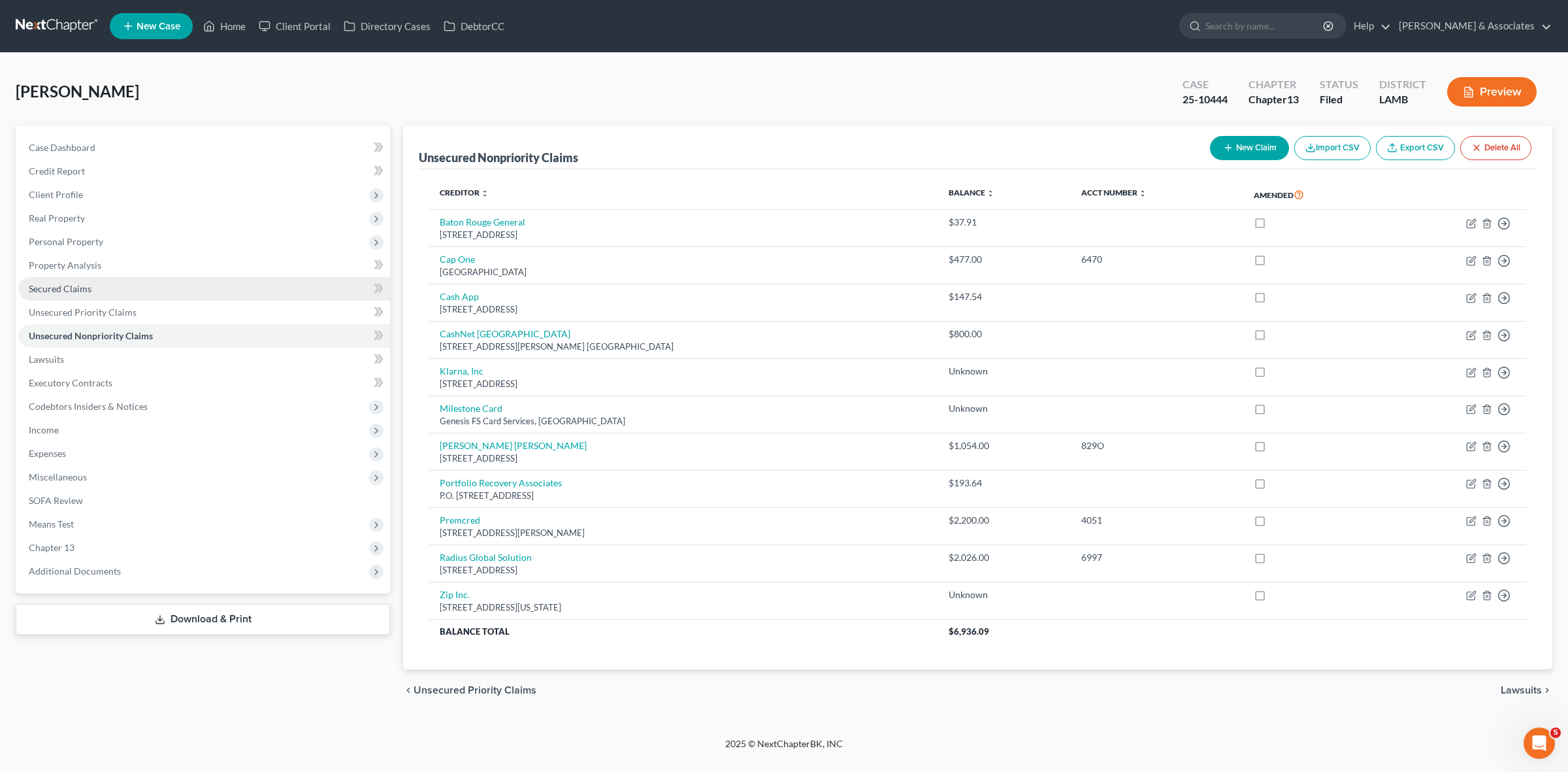
click at [289, 286] on link "Secured Claims" at bounding box center [204, 288] width 372 height 23
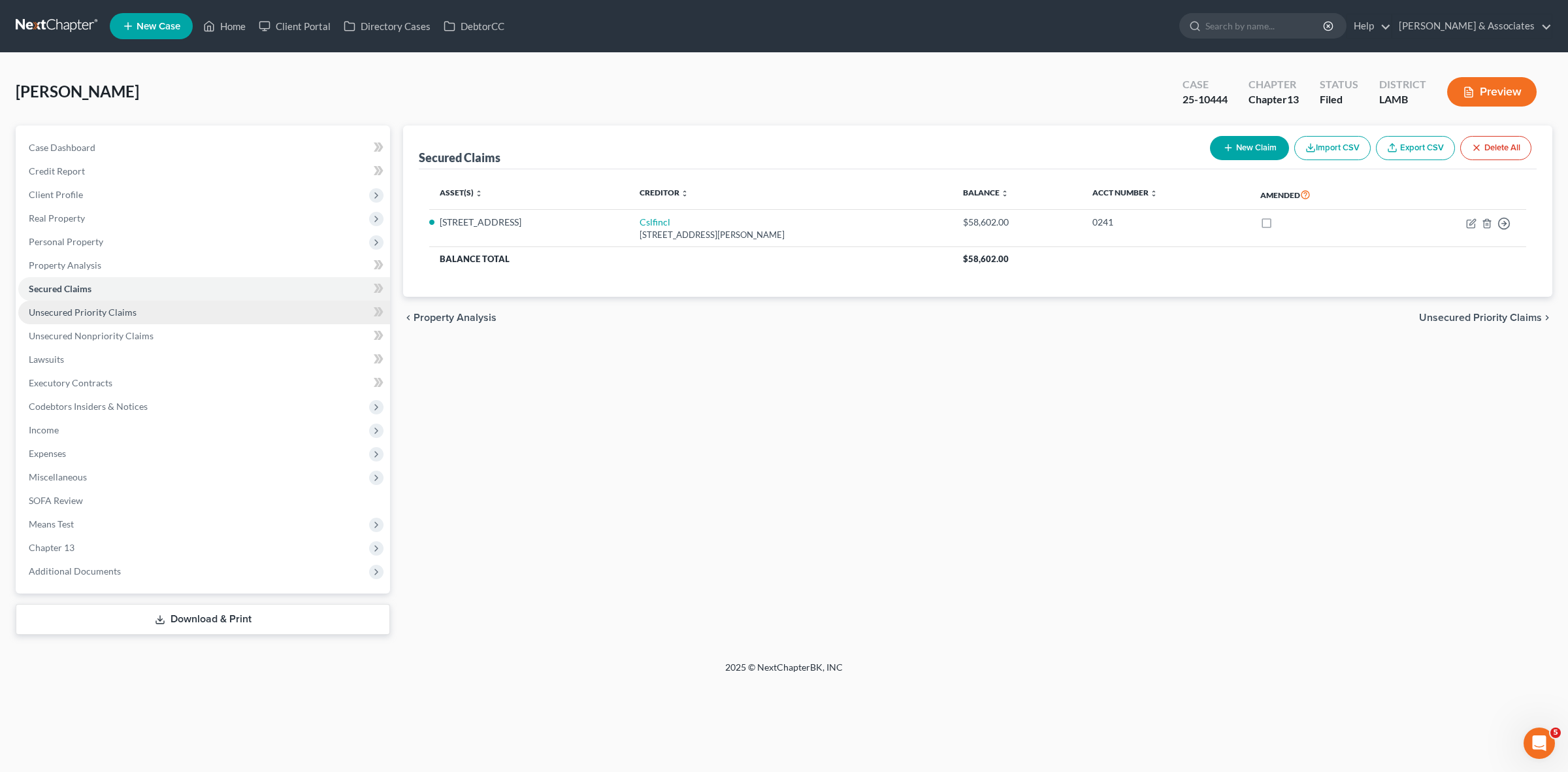
click at [284, 319] on link "Unsecured Priority Claims" at bounding box center [204, 311] width 372 height 23
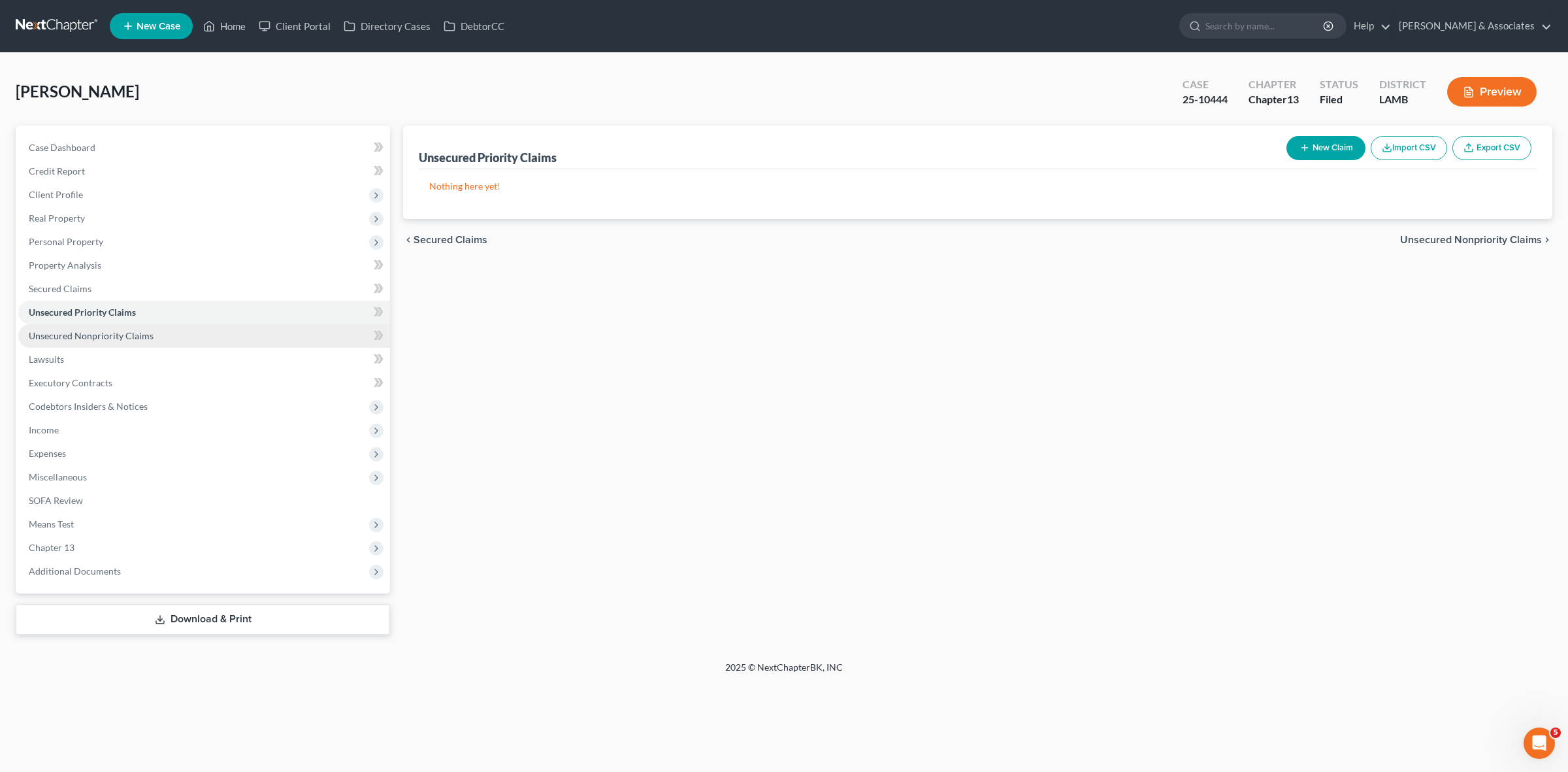
click at [282, 331] on link "Unsecured Nonpriority Claims" at bounding box center [204, 336] width 372 height 23
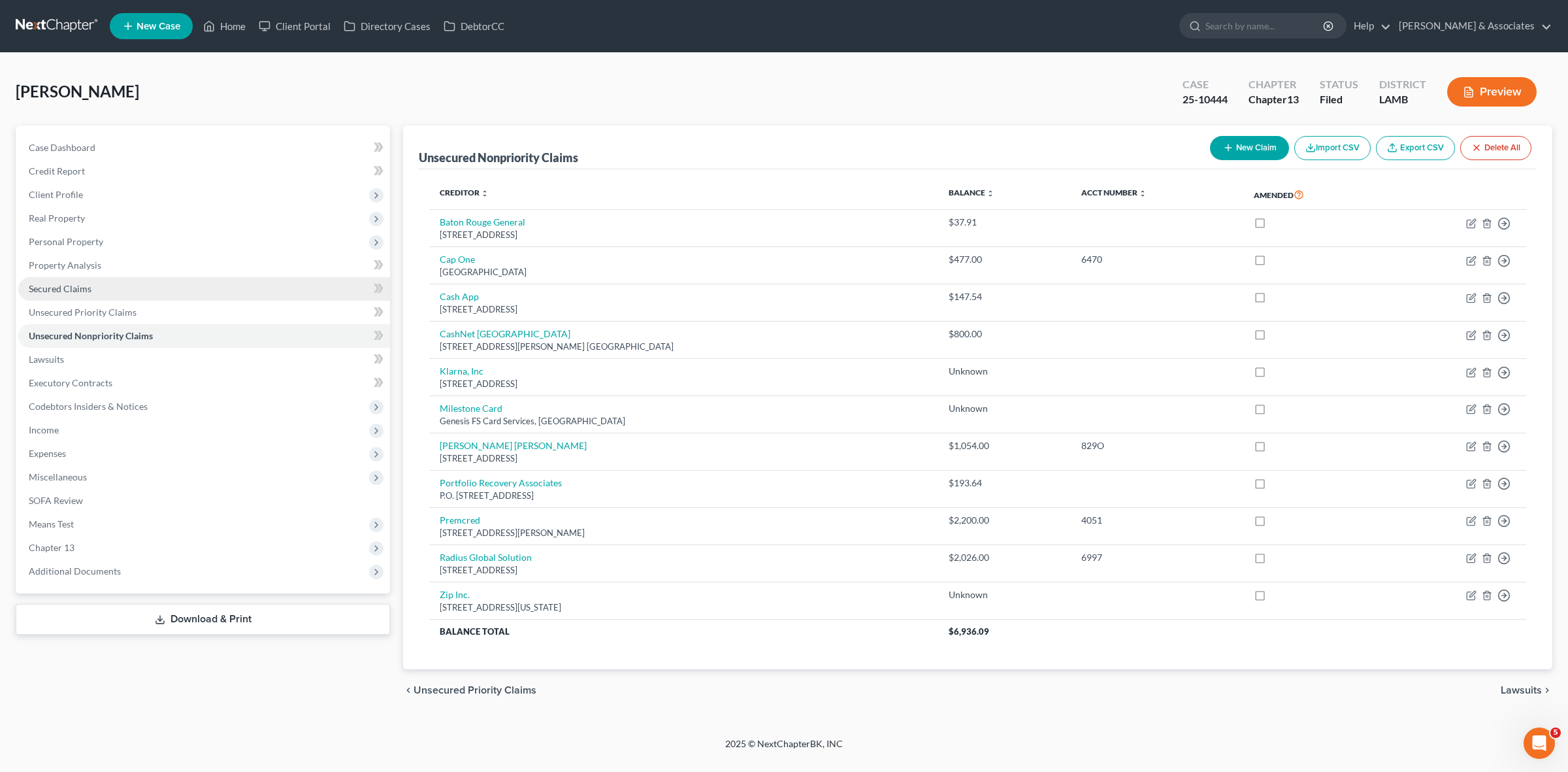
click at [269, 282] on link "Secured Claims" at bounding box center [204, 288] width 372 height 23
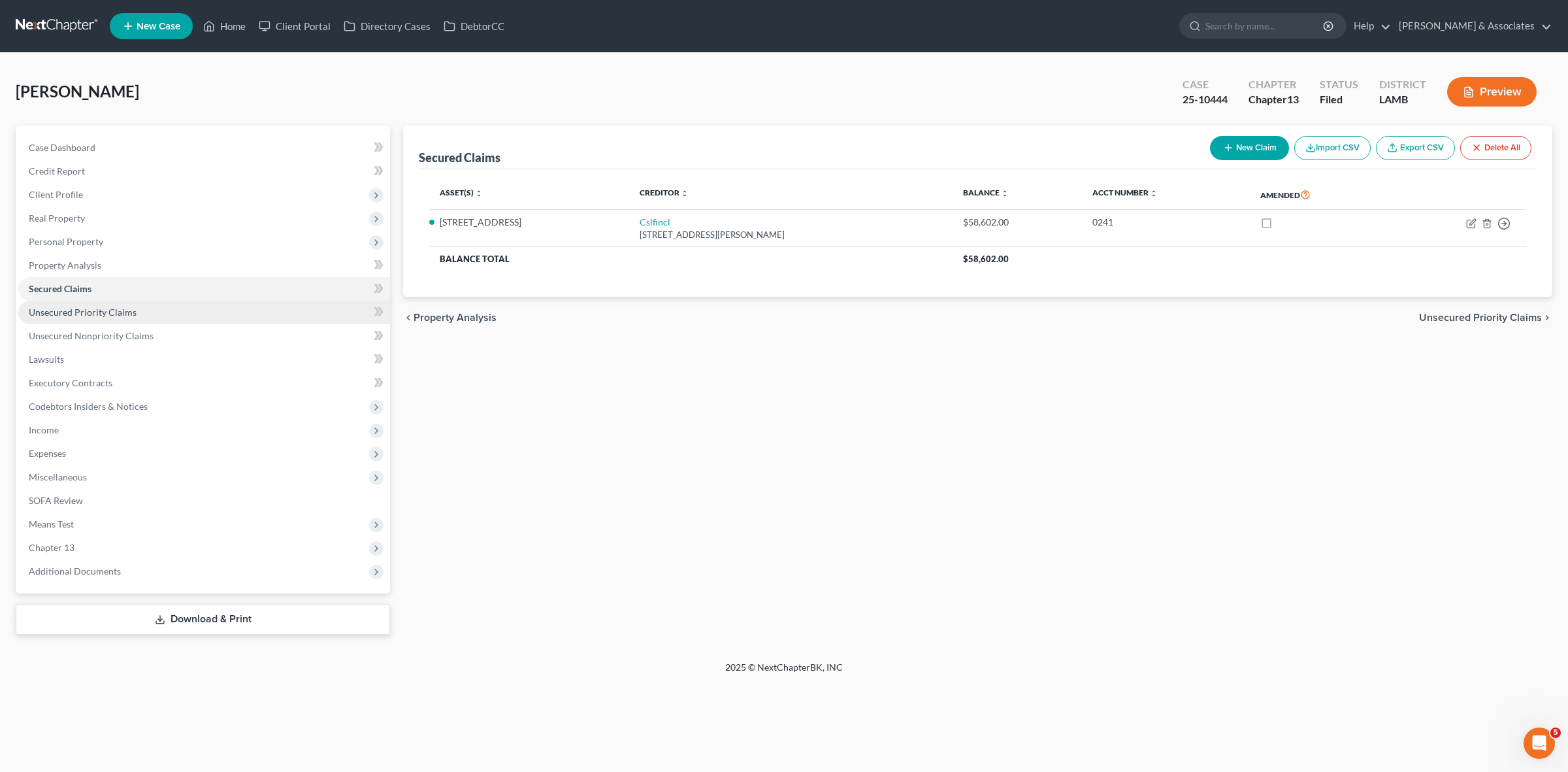
click at [269, 311] on link "Unsecured Priority Claims" at bounding box center [204, 311] width 372 height 23
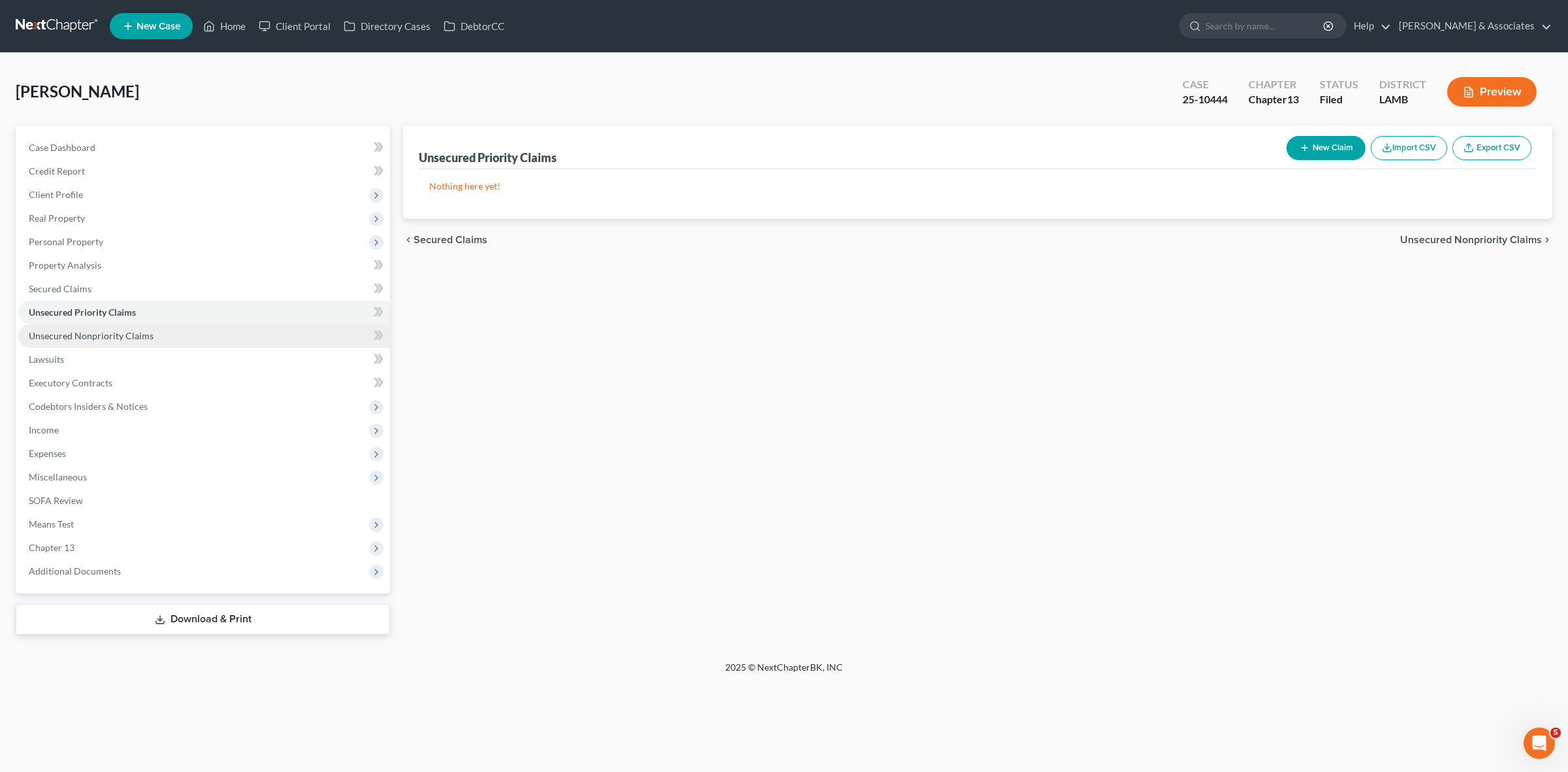
click at [269, 328] on link "Unsecured Nonpriority Claims" at bounding box center [204, 336] width 372 height 23
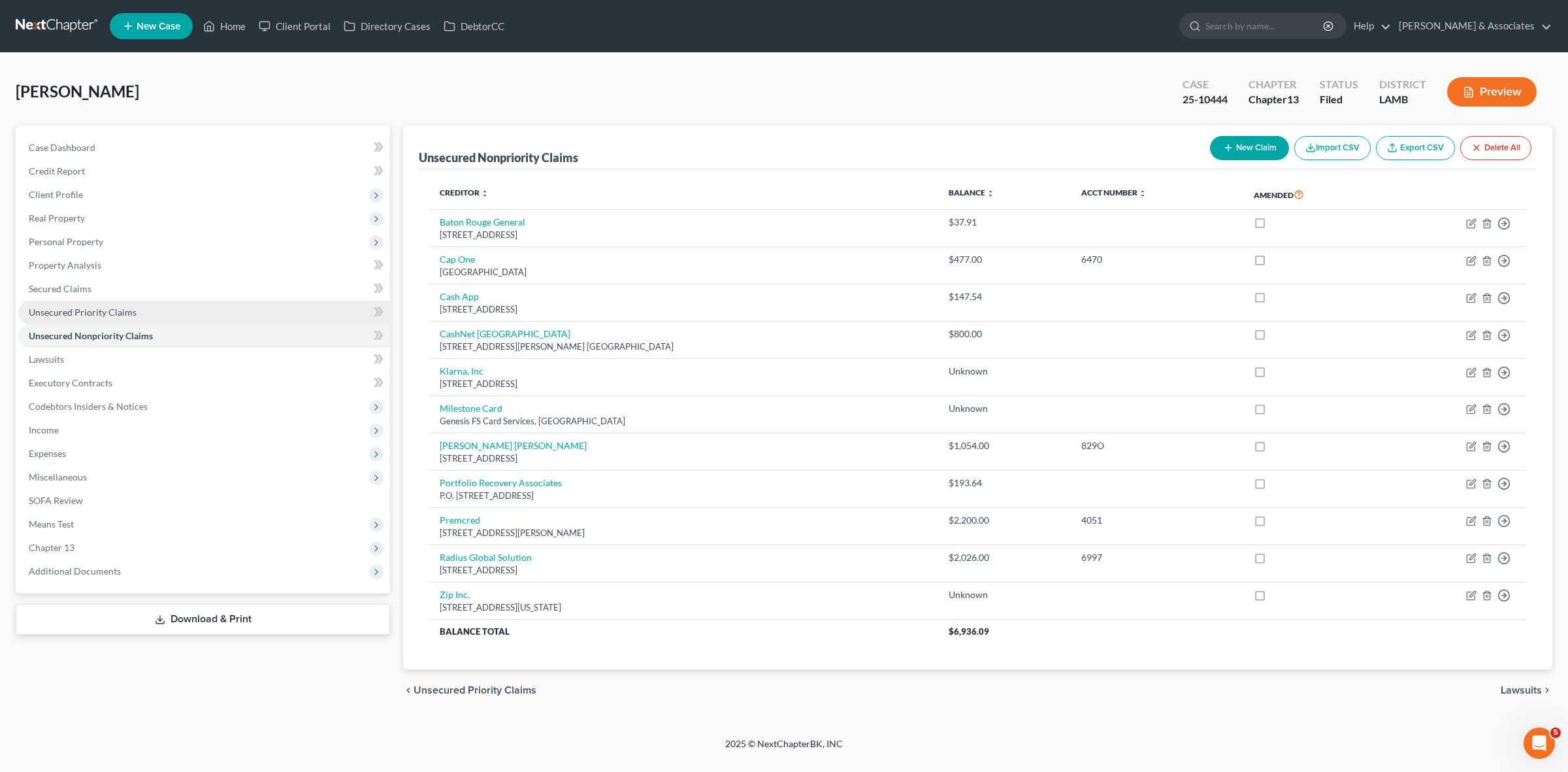
click at [256, 311] on link "Unsecured Priority Claims" at bounding box center [204, 311] width 372 height 23
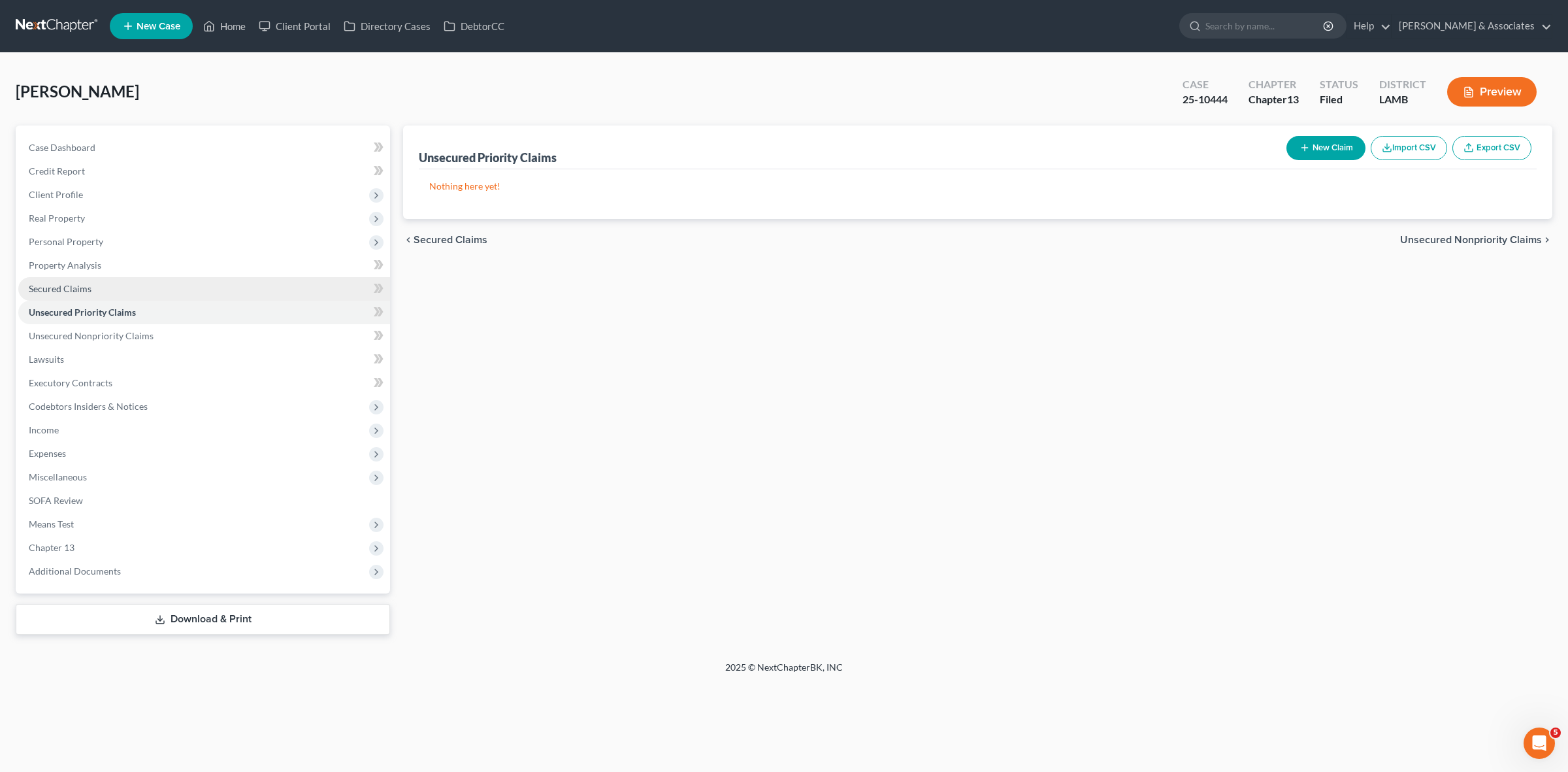
click at [266, 282] on link "Secured Claims" at bounding box center [204, 288] width 372 height 23
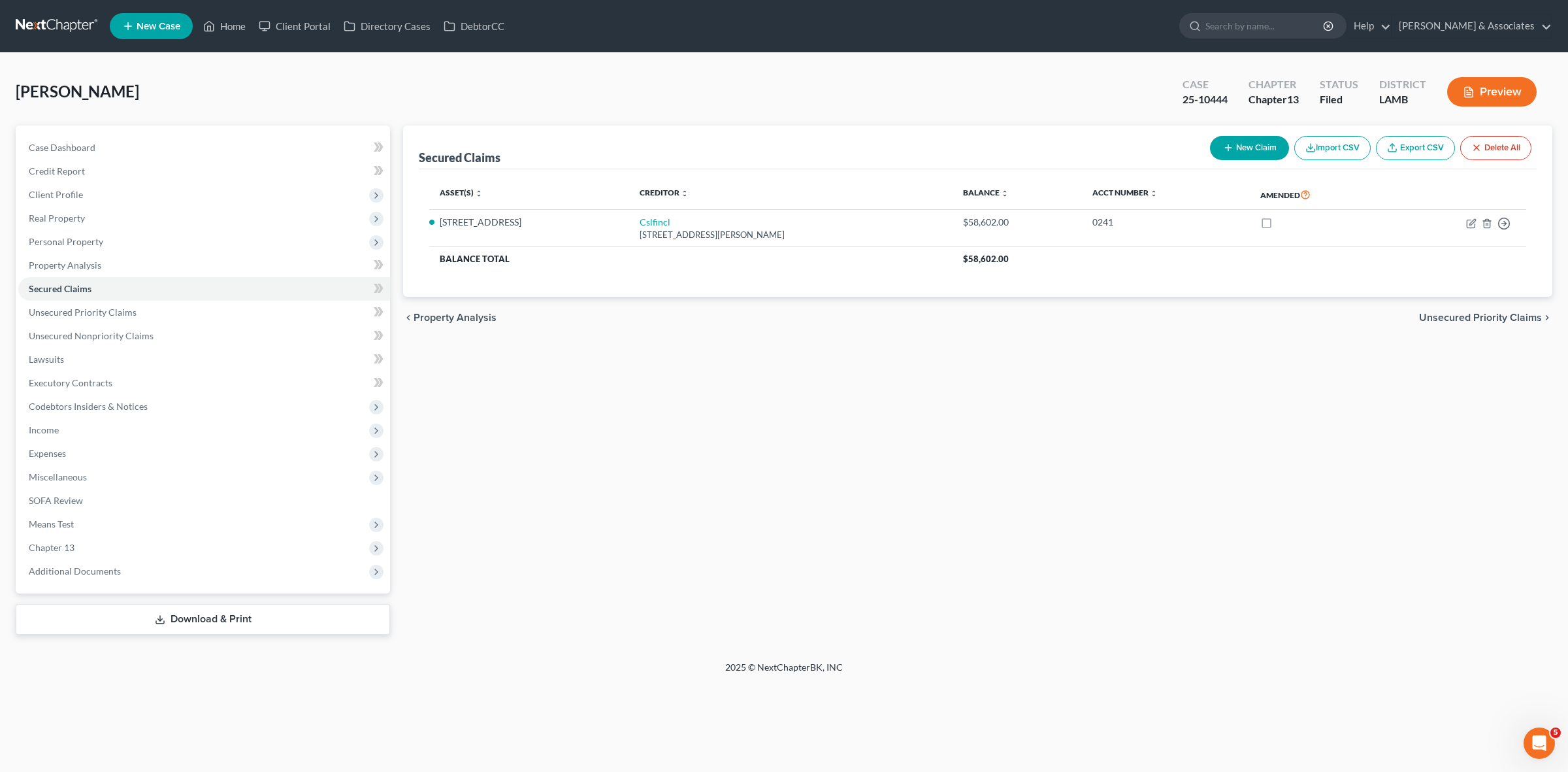
click at [1152, 551] on div "Secured Claims New Claim Import CSV Export CSV Delete All Asset(s) expand_more …" at bounding box center [977, 380] width 1162 height 509
click at [221, 572] on span "Additional Documents" at bounding box center [204, 571] width 372 height 23
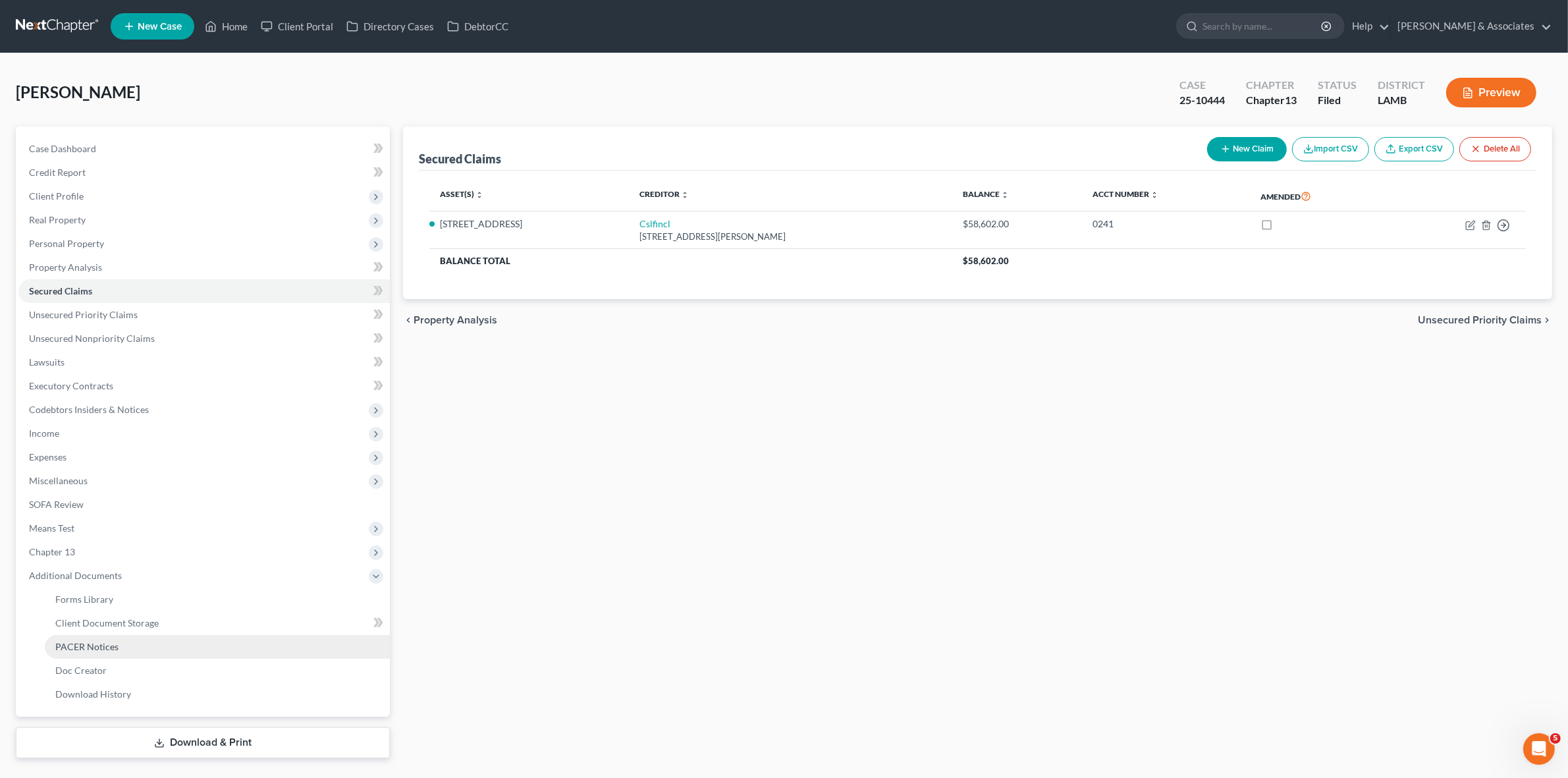
click at [238, 643] on link "PACER Notices" at bounding box center [217, 646] width 345 height 24
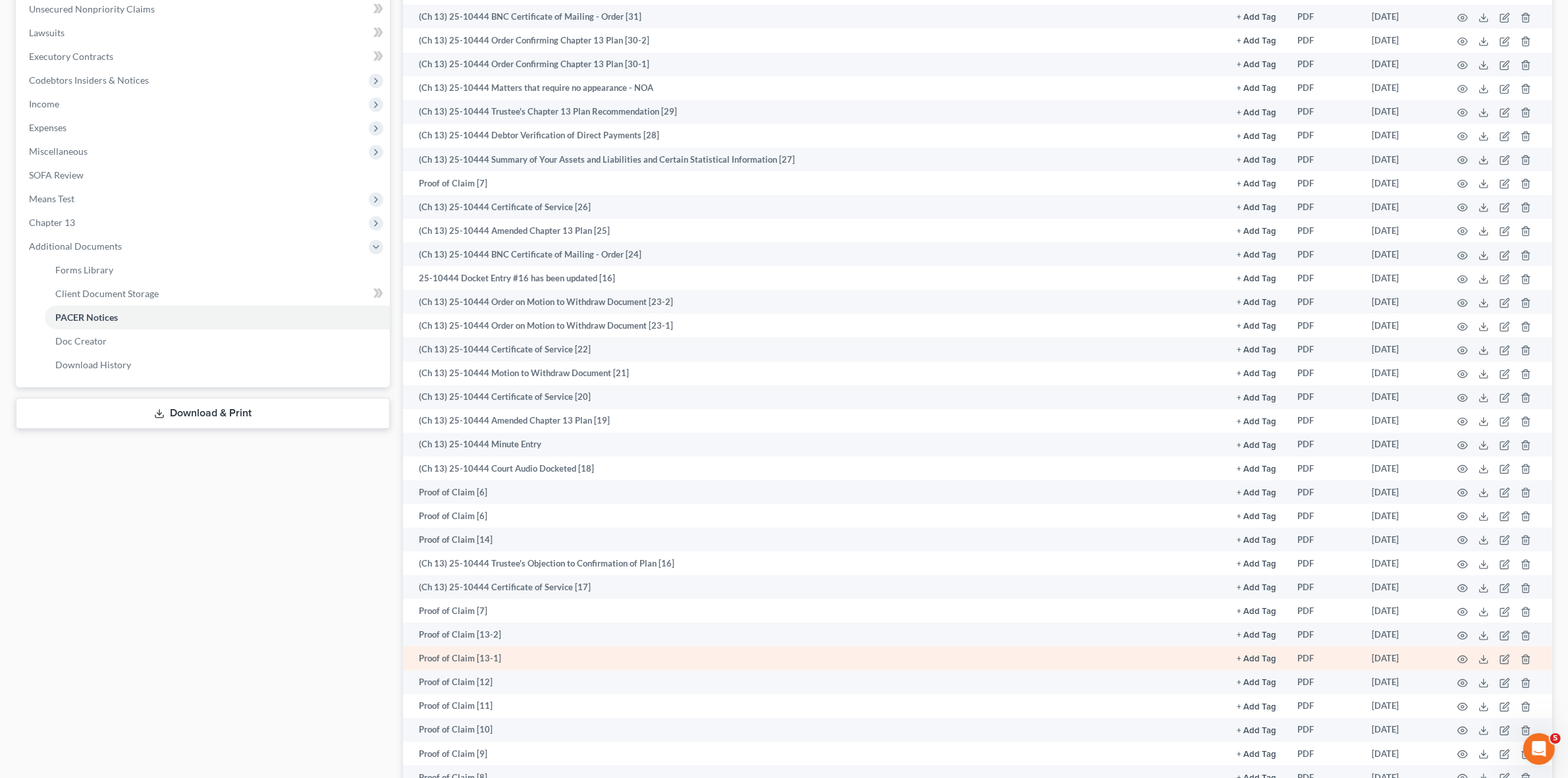
scroll to position [82, 0]
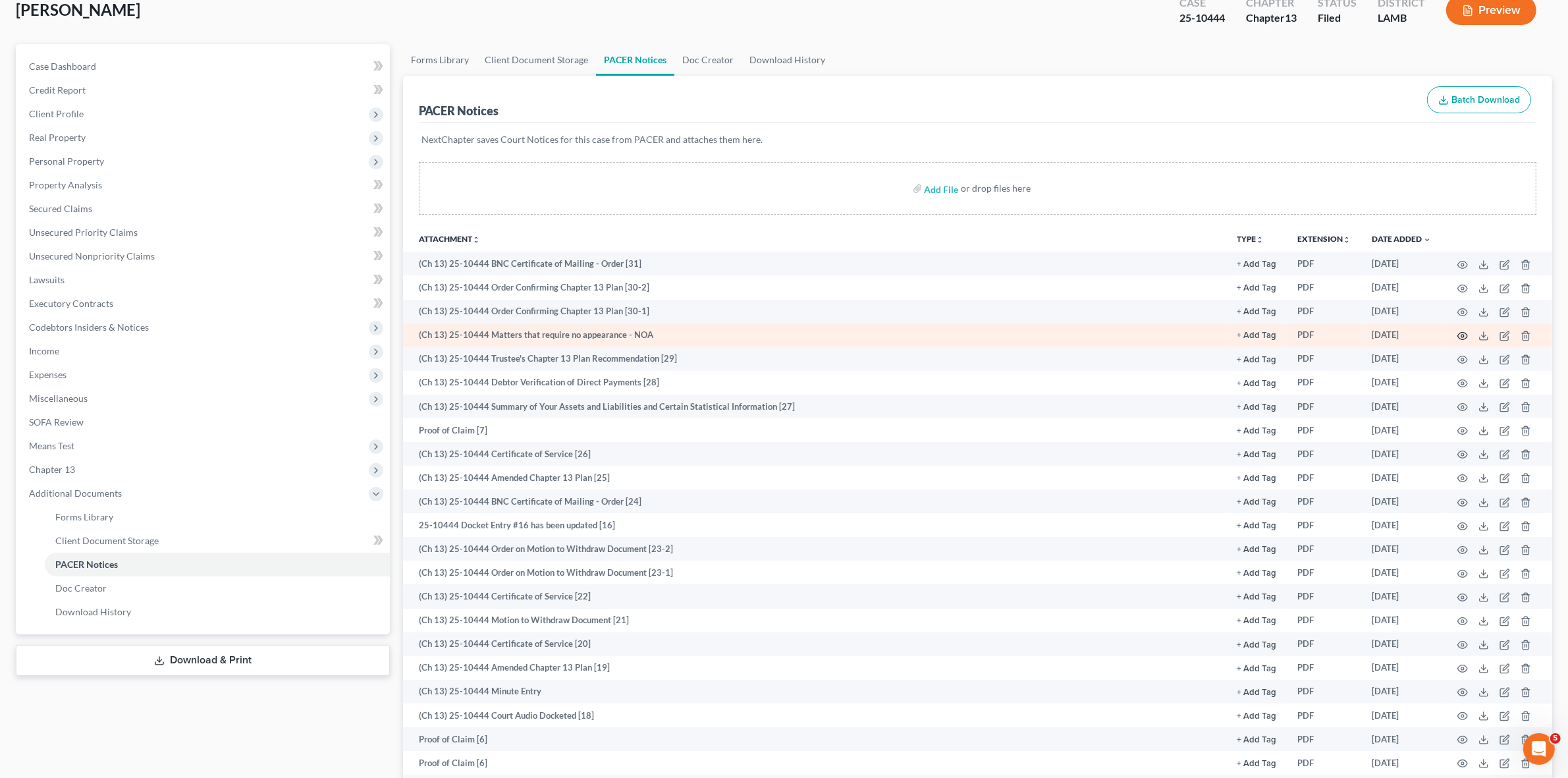
click at [1461, 336] on icon "button" at bounding box center [1463, 336] width 10 height 10
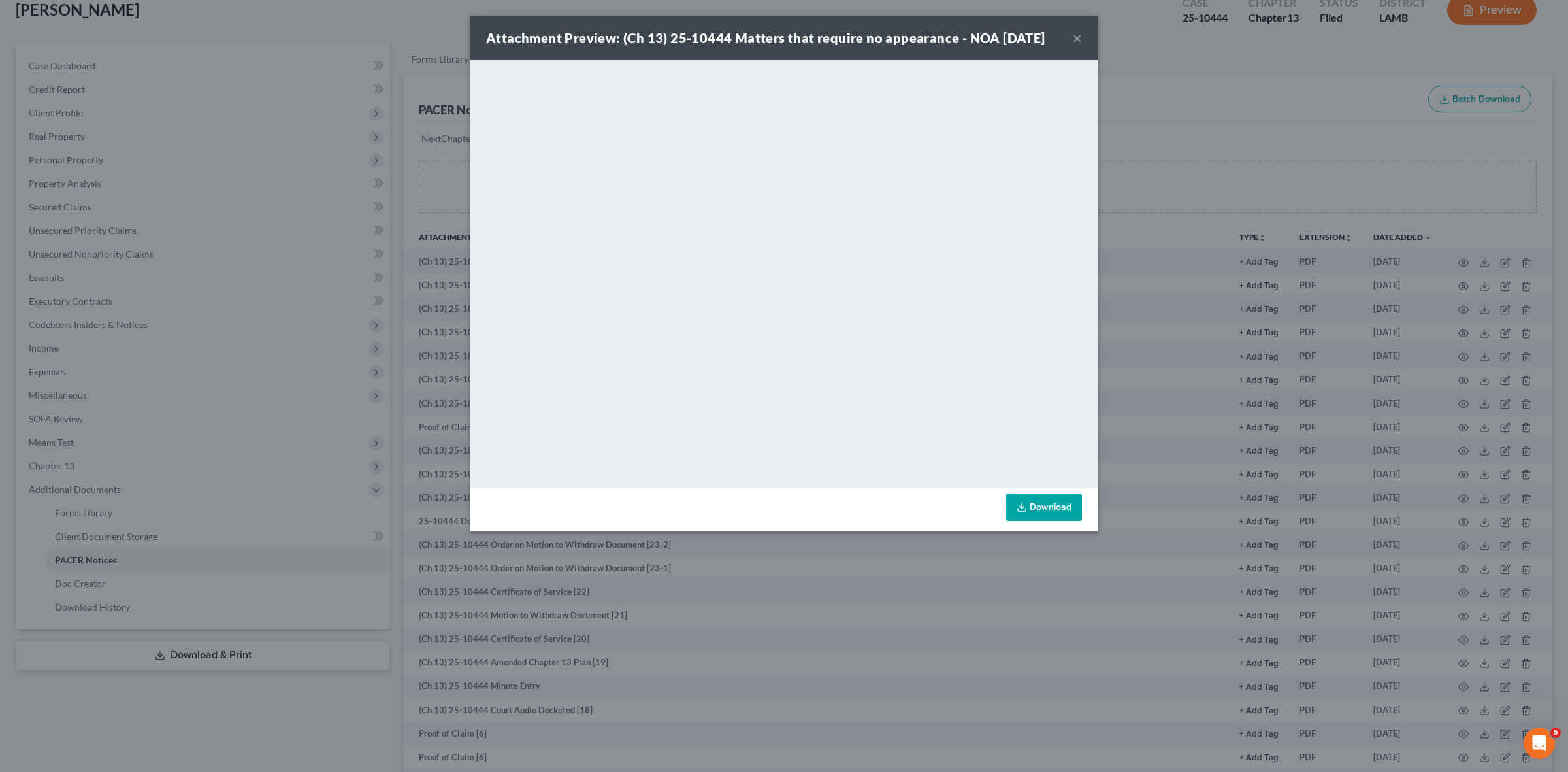
click at [1369, 328] on div "Attachment Preview: (Ch 13) 25-10444 Matters that require no appearance - NOA 0…" at bounding box center [784, 386] width 1568 height 772
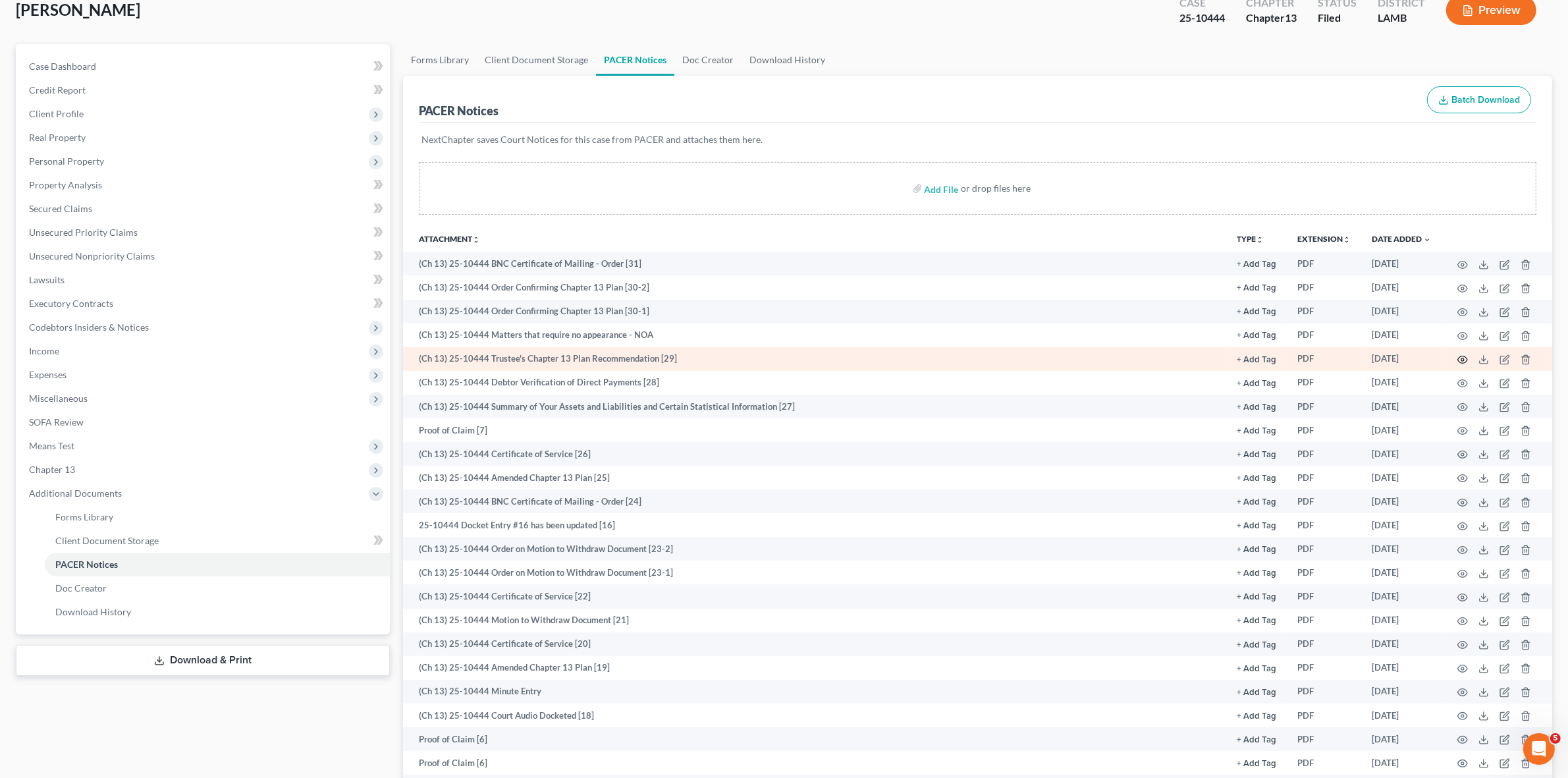
click at [1467, 357] on icon "button" at bounding box center [1463, 360] width 10 height 7
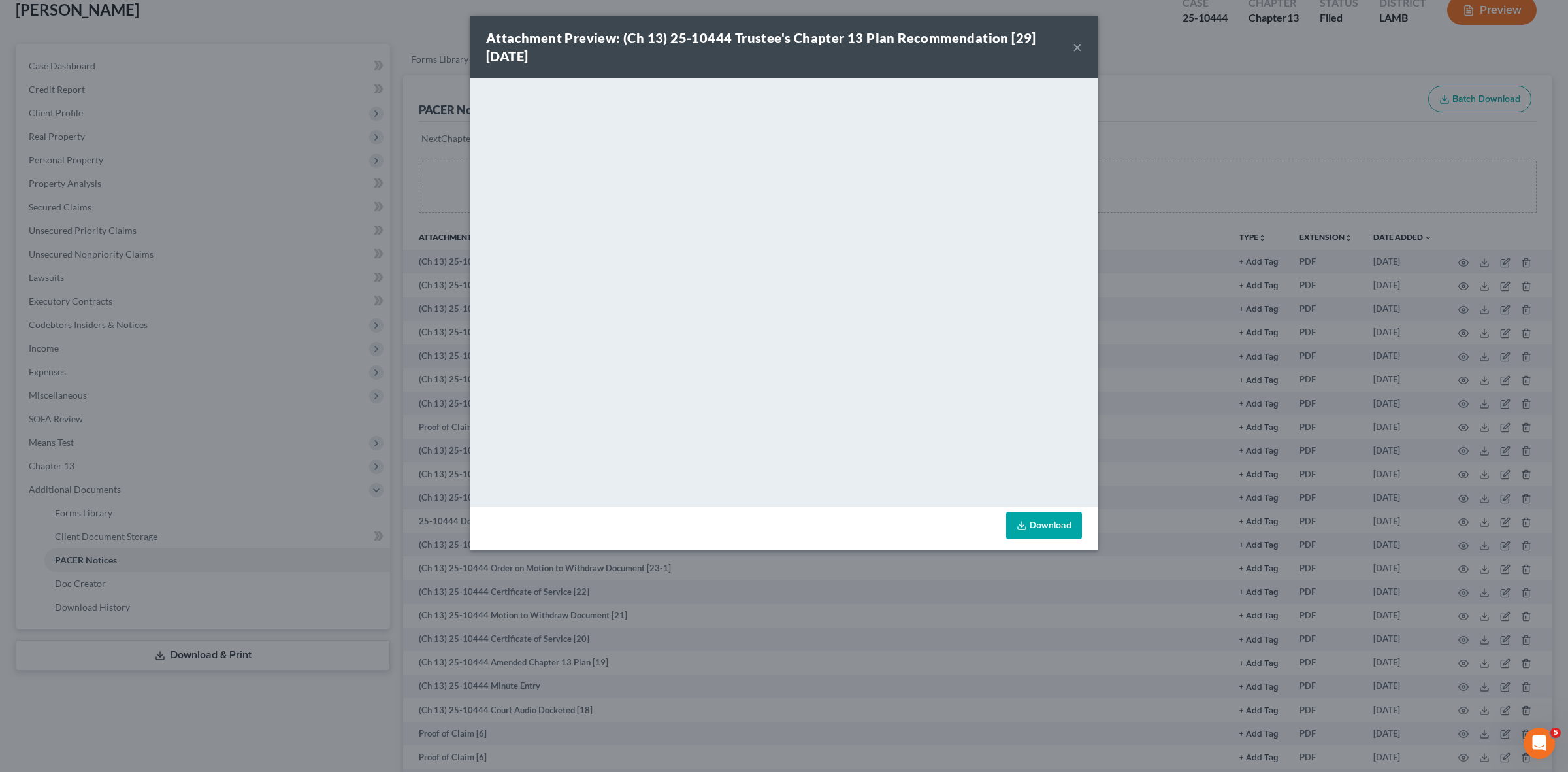
click at [1074, 46] on button "×" at bounding box center [1077, 47] width 10 height 16
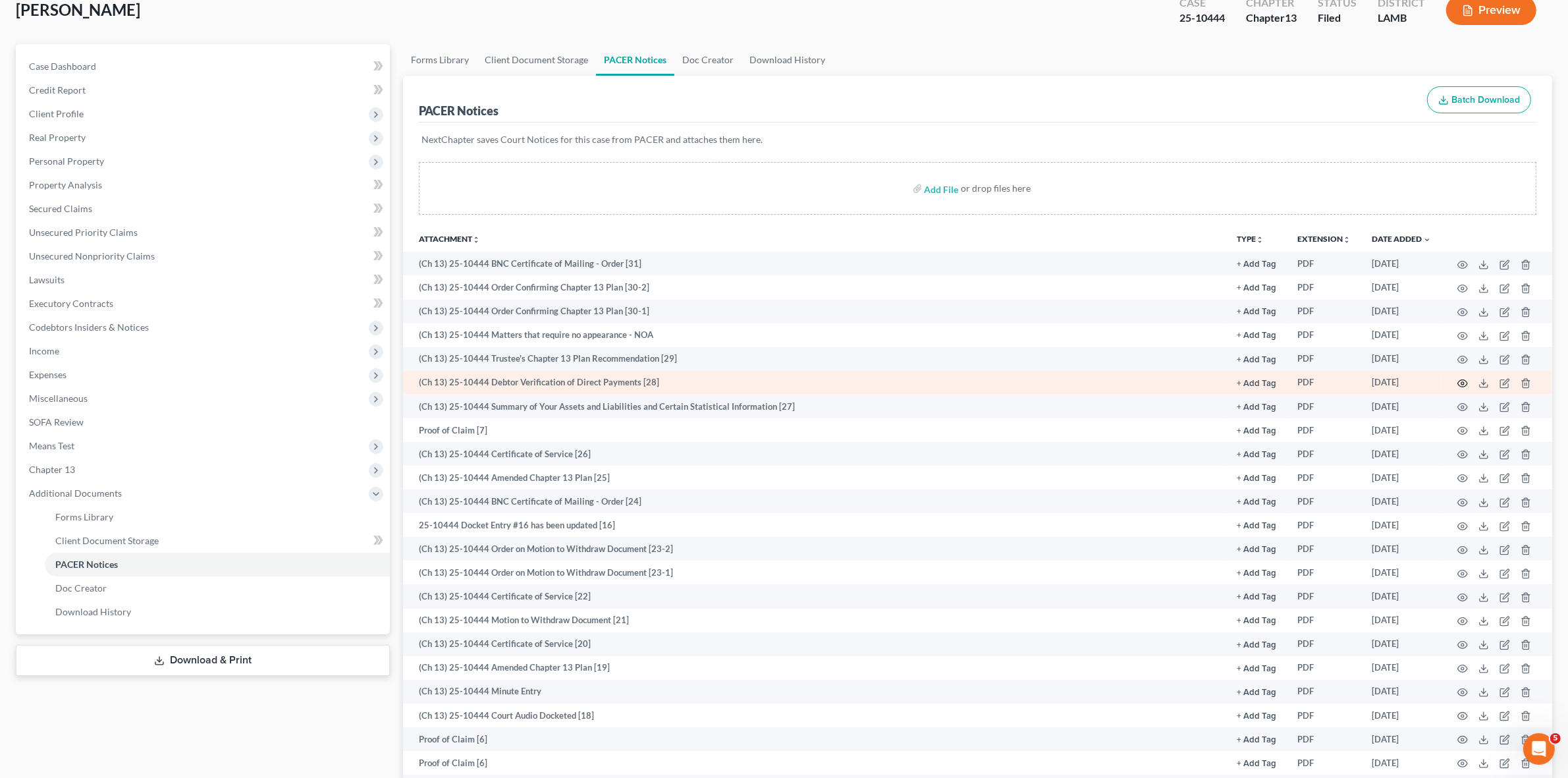
click at [1464, 383] on circle "button" at bounding box center [1462, 383] width 3 height 3
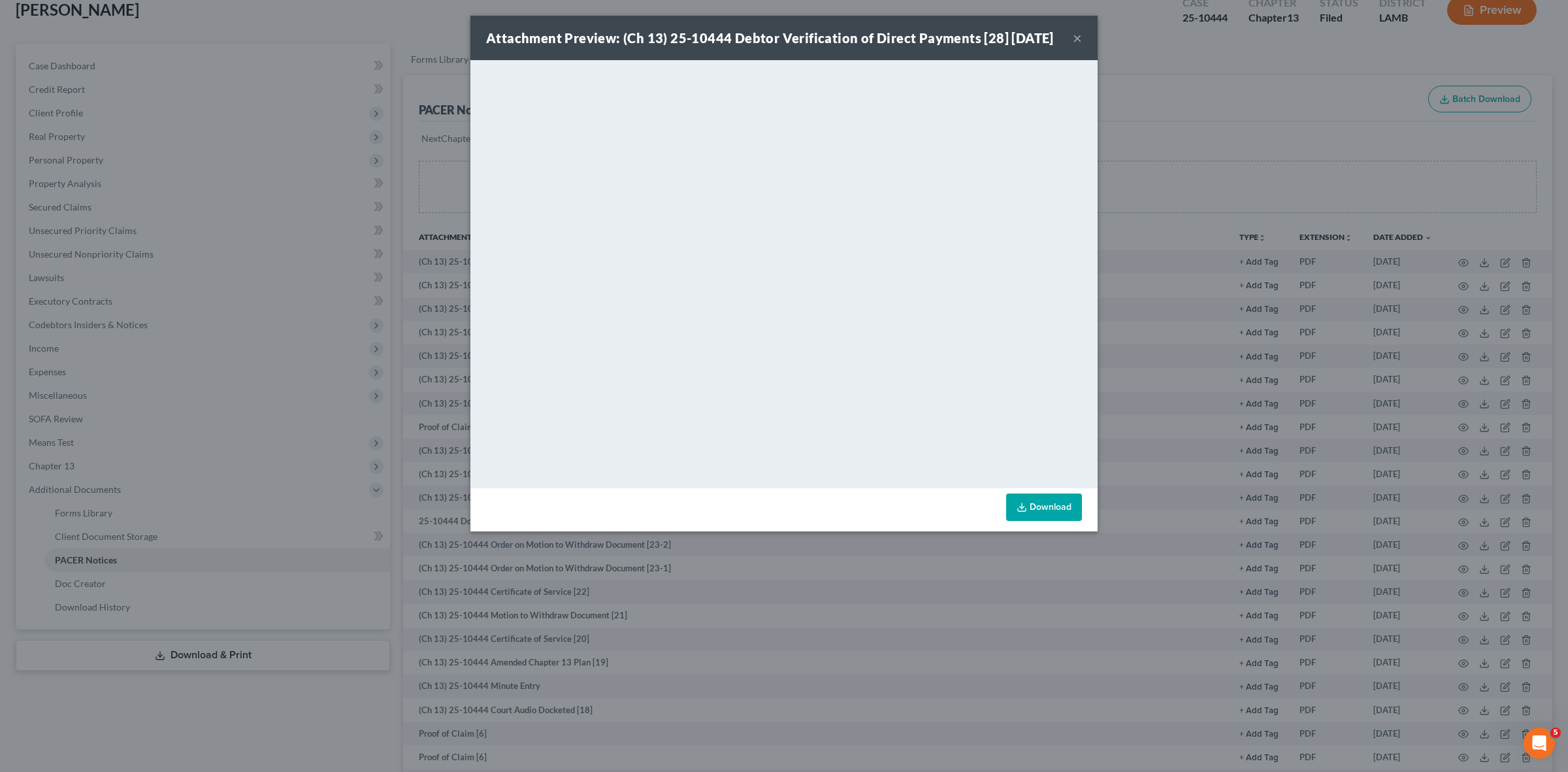
click at [1330, 7] on div "Attachment Preview: (Ch 13) 25-10444 Debtor Verification of Direct Payments [28…" at bounding box center [784, 386] width 1568 height 772
click at [1330, 52] on div "Attachment Preview: (Ch 13) 25-10444 Debtor Verification of Direct Payments [28…" at bounding box center [784, 386] width 1568 height 772
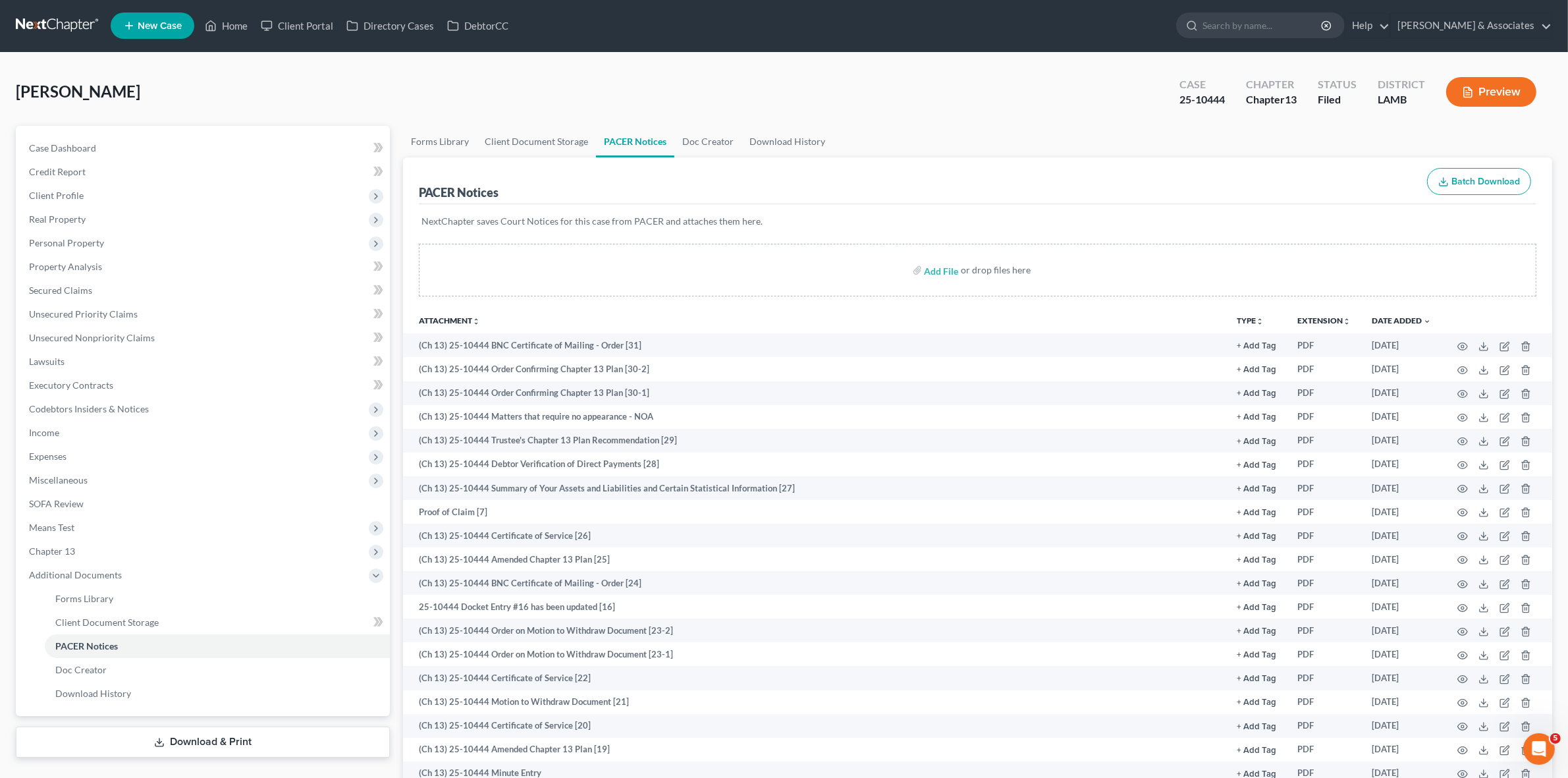
scroll to position [0, 0]
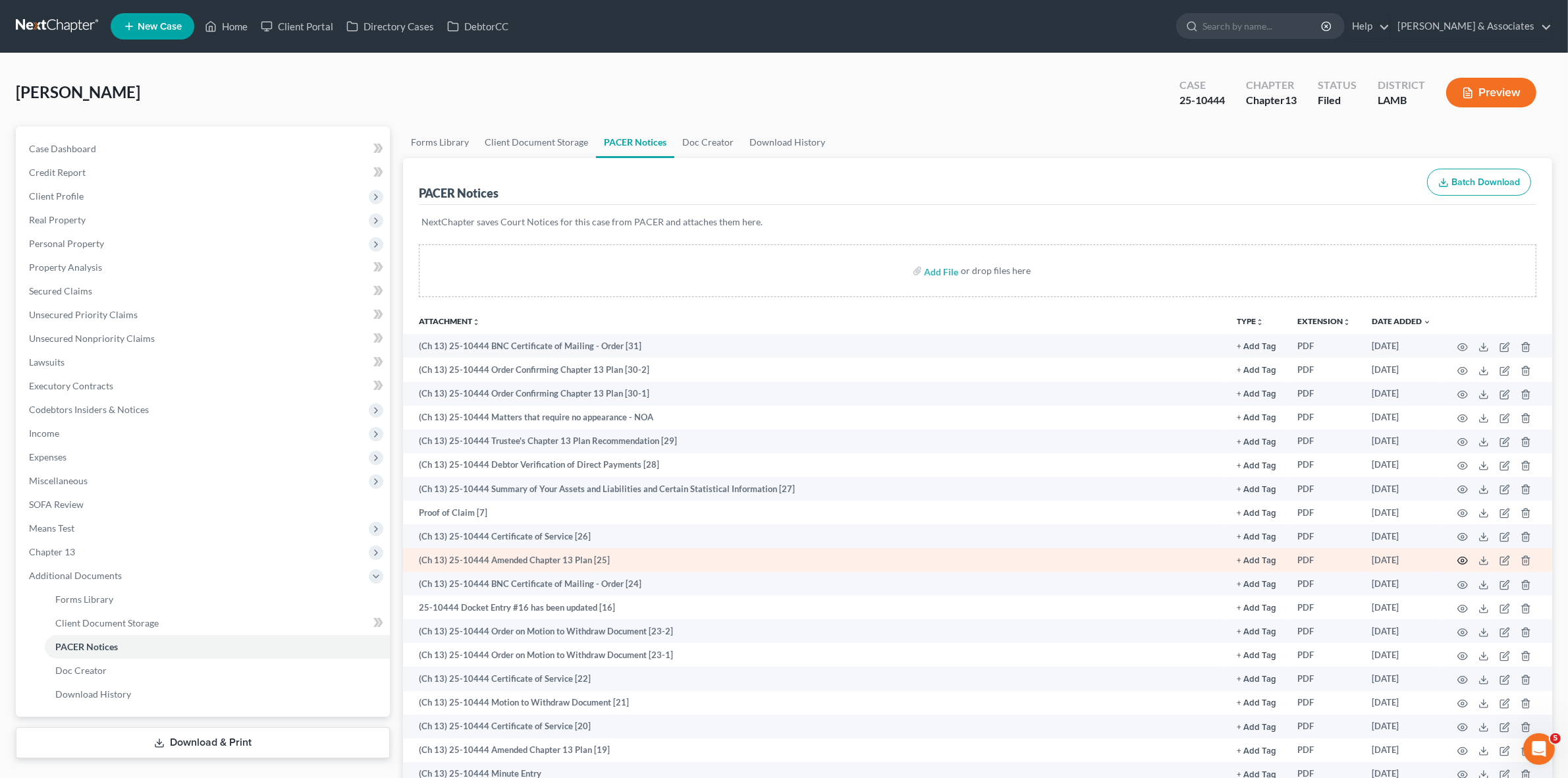
click at [1460, 560] on icon "button" at bounding box center [1463, 560] width 10 height 10
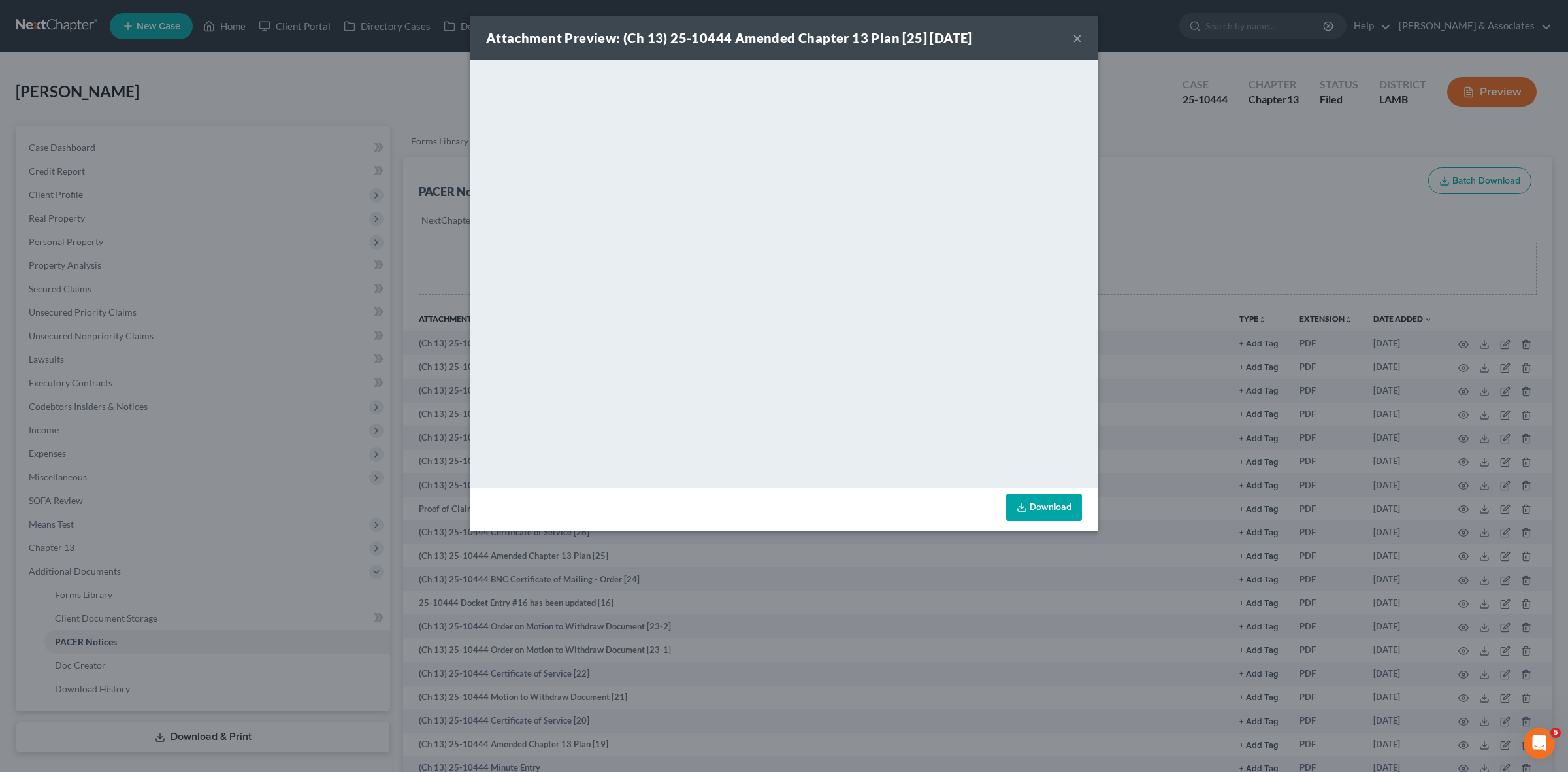
drag, startPoint x: 1277, startPoint y: 132, endPoint x: 1196, endPoint y: 108, distance: 84.5
click at [1276, 132] on div "Attachment Preview: (Ch 13) 25-10444 Amended Chapter 13 Plan [25] 08/19/2025 × …" at bounding box center [784, 386] width 1568 height 772
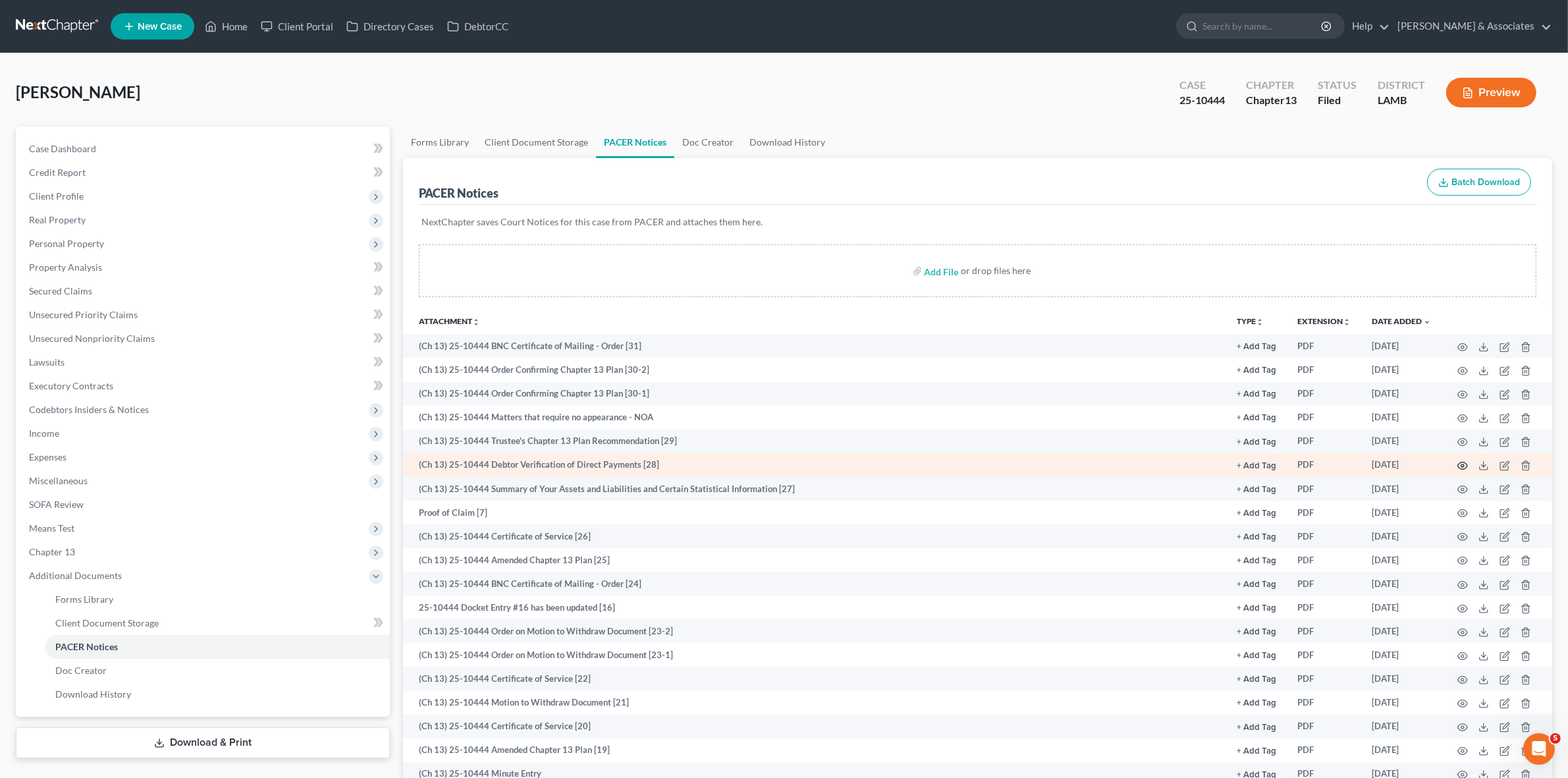
click at [1466, 464] on icon "button" at bounding box center [1463, 466] width 10 height 10
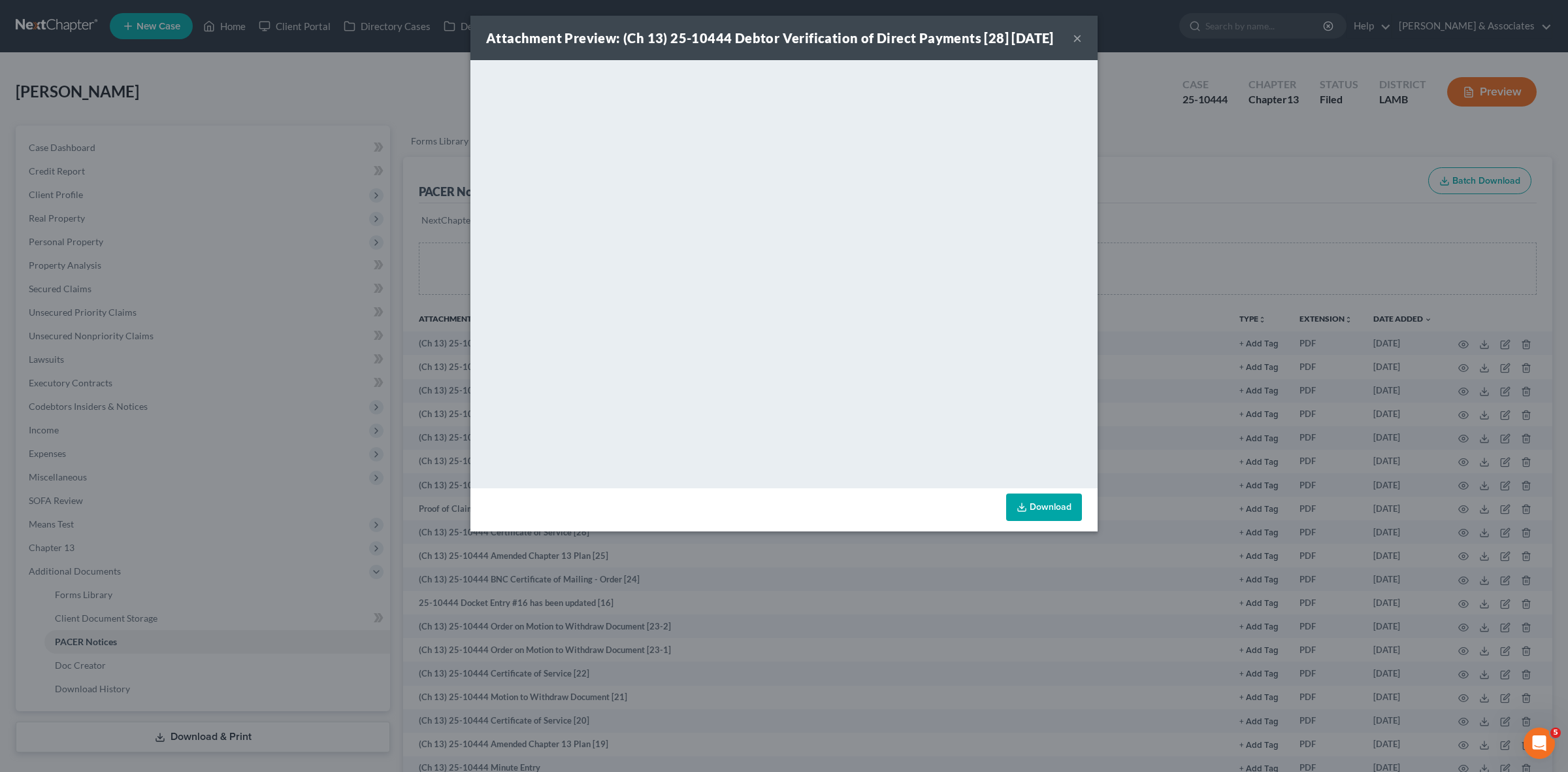
click at [1076, 44] on button "×" at bounding box center [1077, 38] width 10 height 16
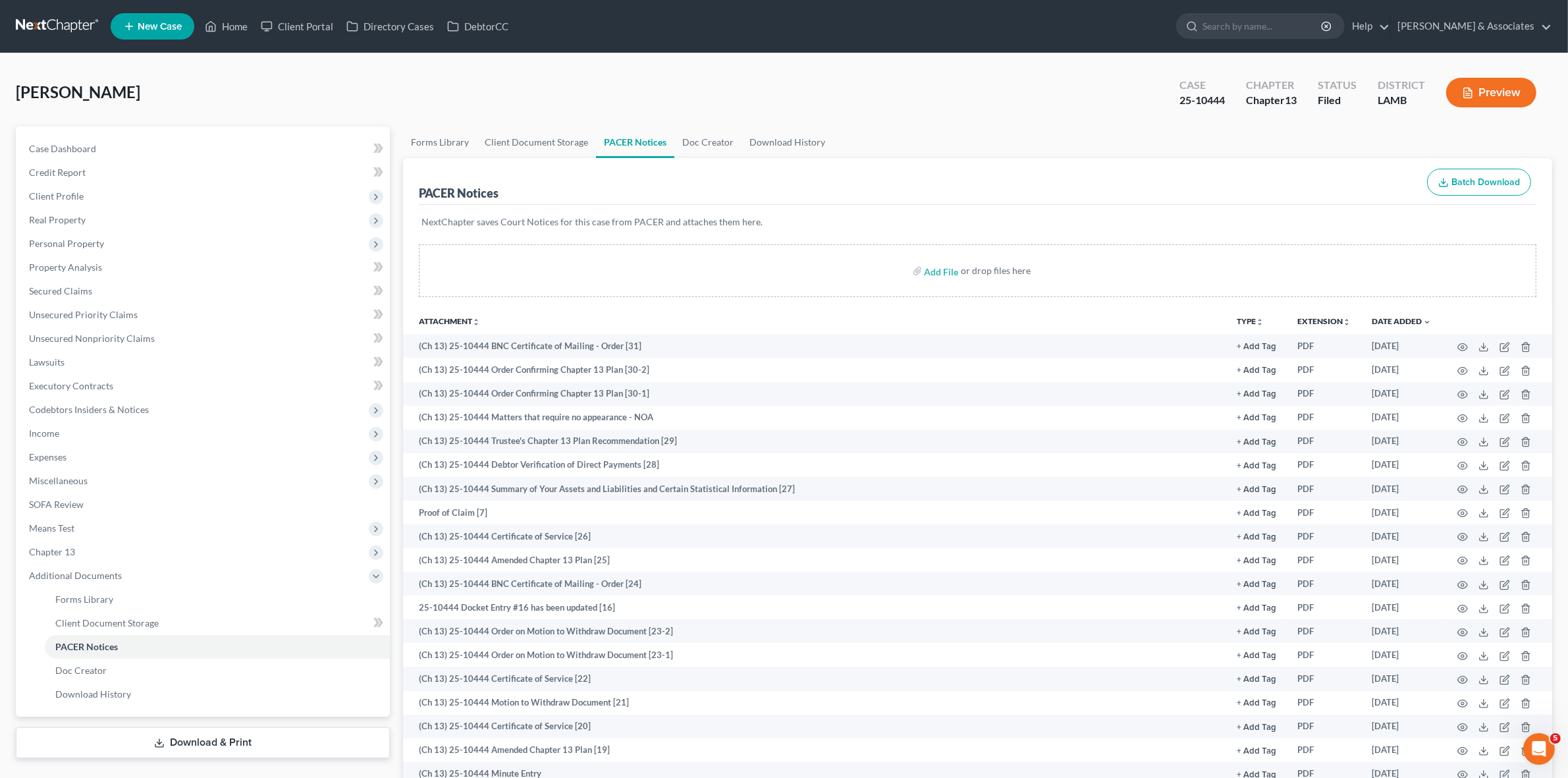
drag, startPoint x: 1258, startPoint y: 170, endPoint x: 1345, endPoint y: 215, distance: 97.9
click at [1258, 169] on div "PACER Notices Batch Download" at bounding box center [978, 182] width 1118 height 47
drag, startPoint x: 307, startPoint y: 440, endPoint x: 309, endPoint y: 451, distance: 11.2
click at [309, 439] on span "Income" at bounding box center [204, 433] width 372 height 24
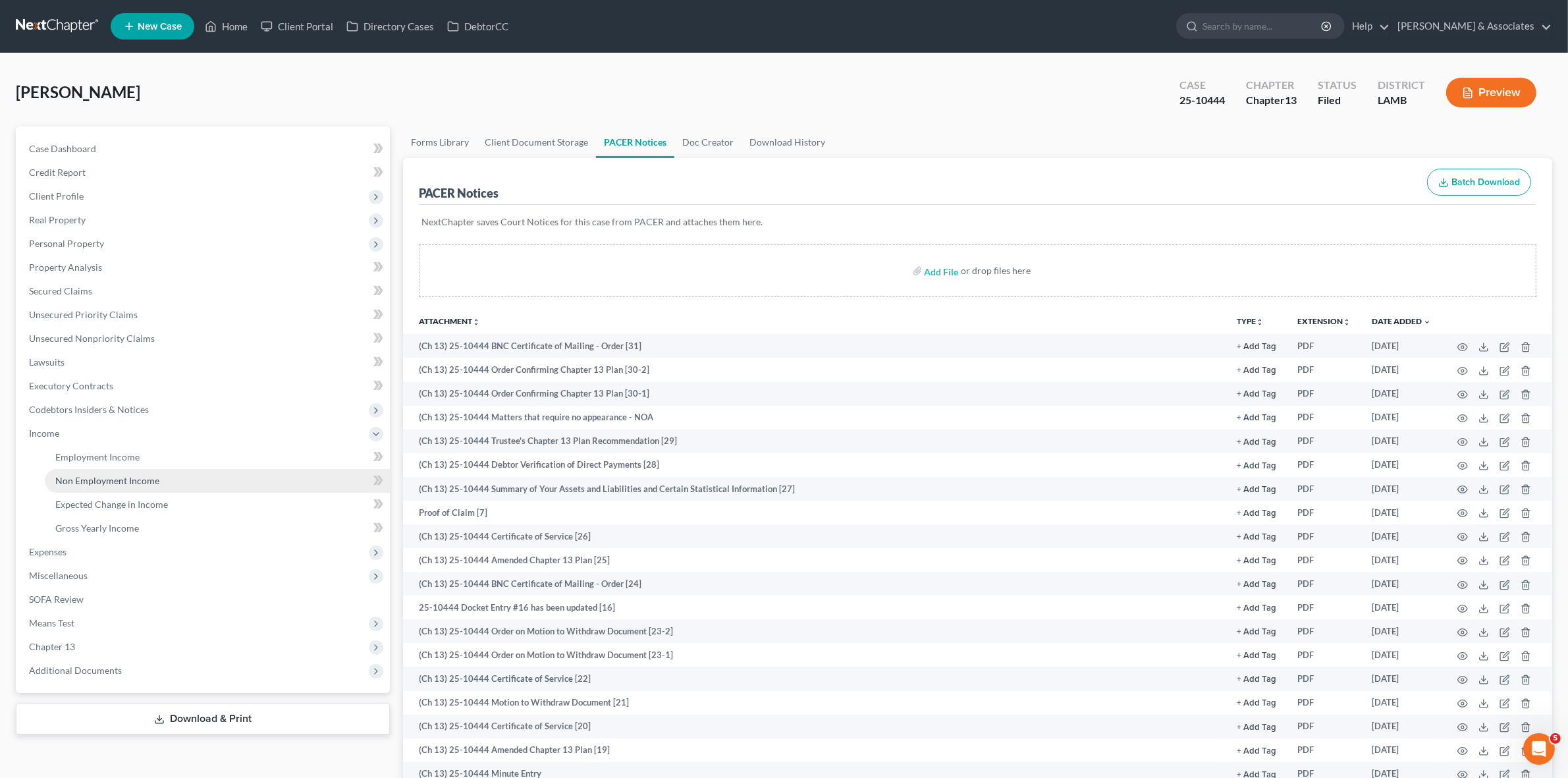
click at [311, 476] on link "Non Employment Income" at bounding box center [217, 480] width 345 height 24
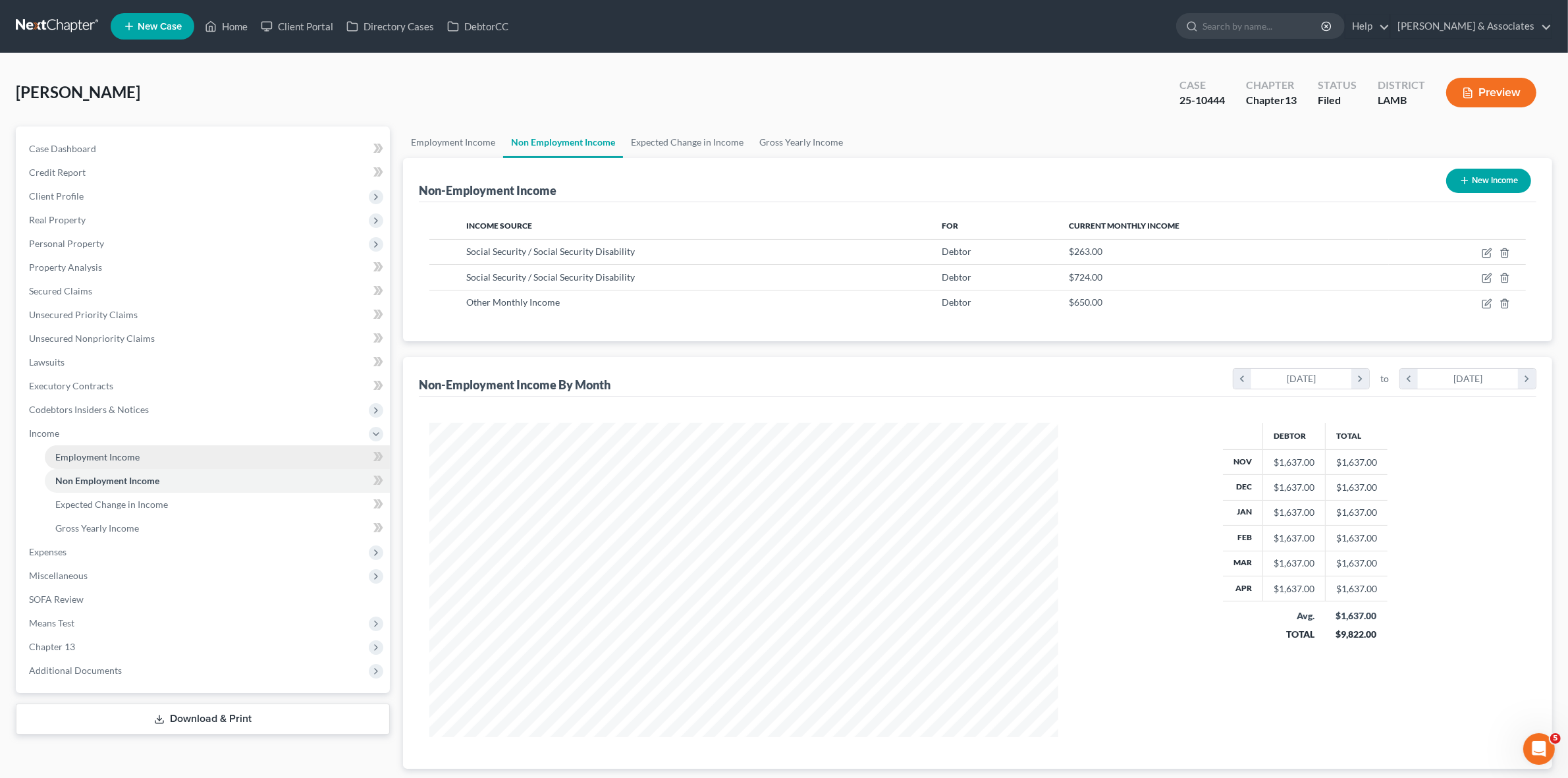
scroll to position [314, 654]
click at [255, 448] on link "Employment Income" at bounding box center [217, 456] width 345 height 24
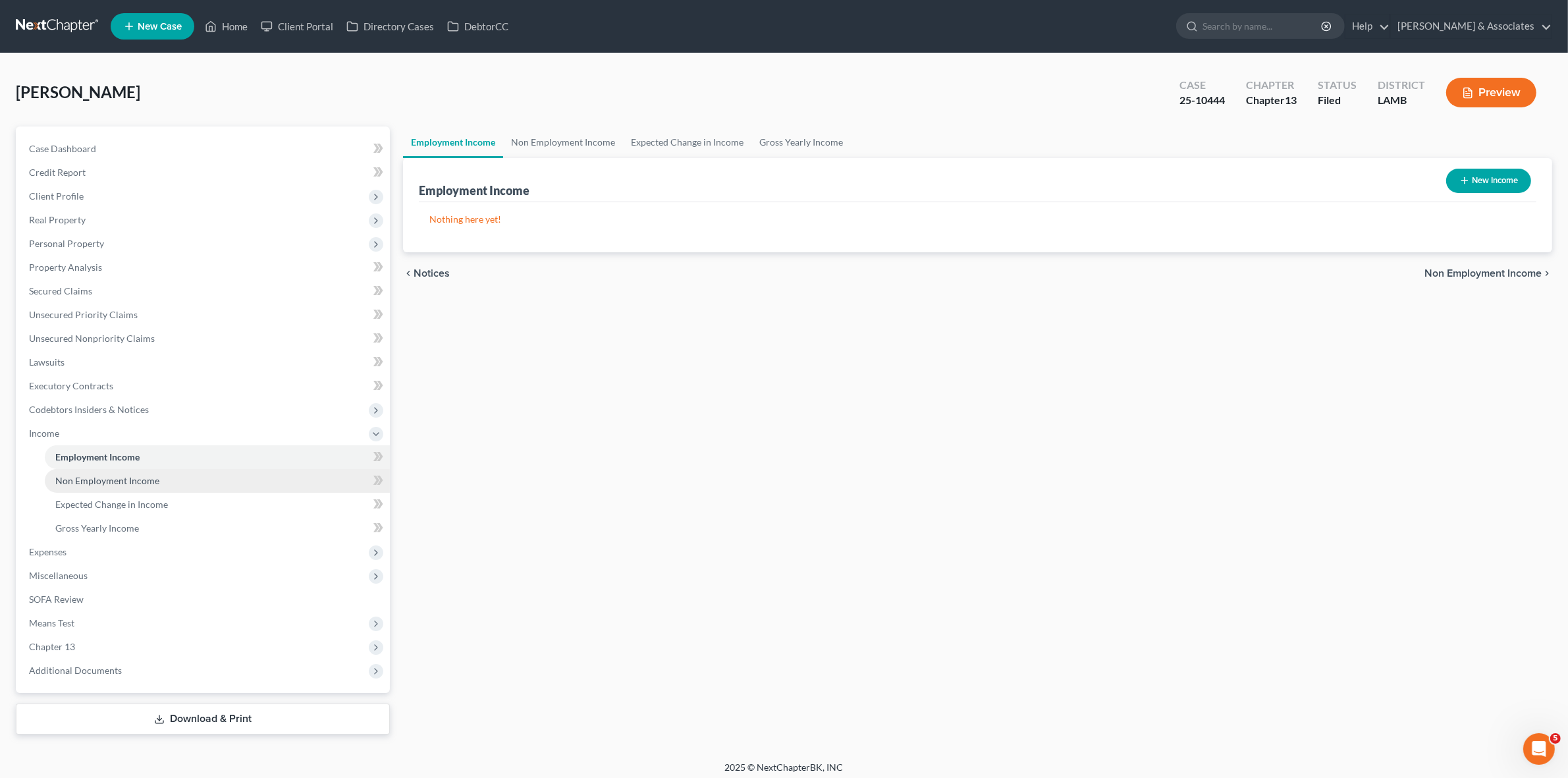
click at [257, 469] on link "Non Employment Income" at bounding box center [217, 480] width 345 height 24
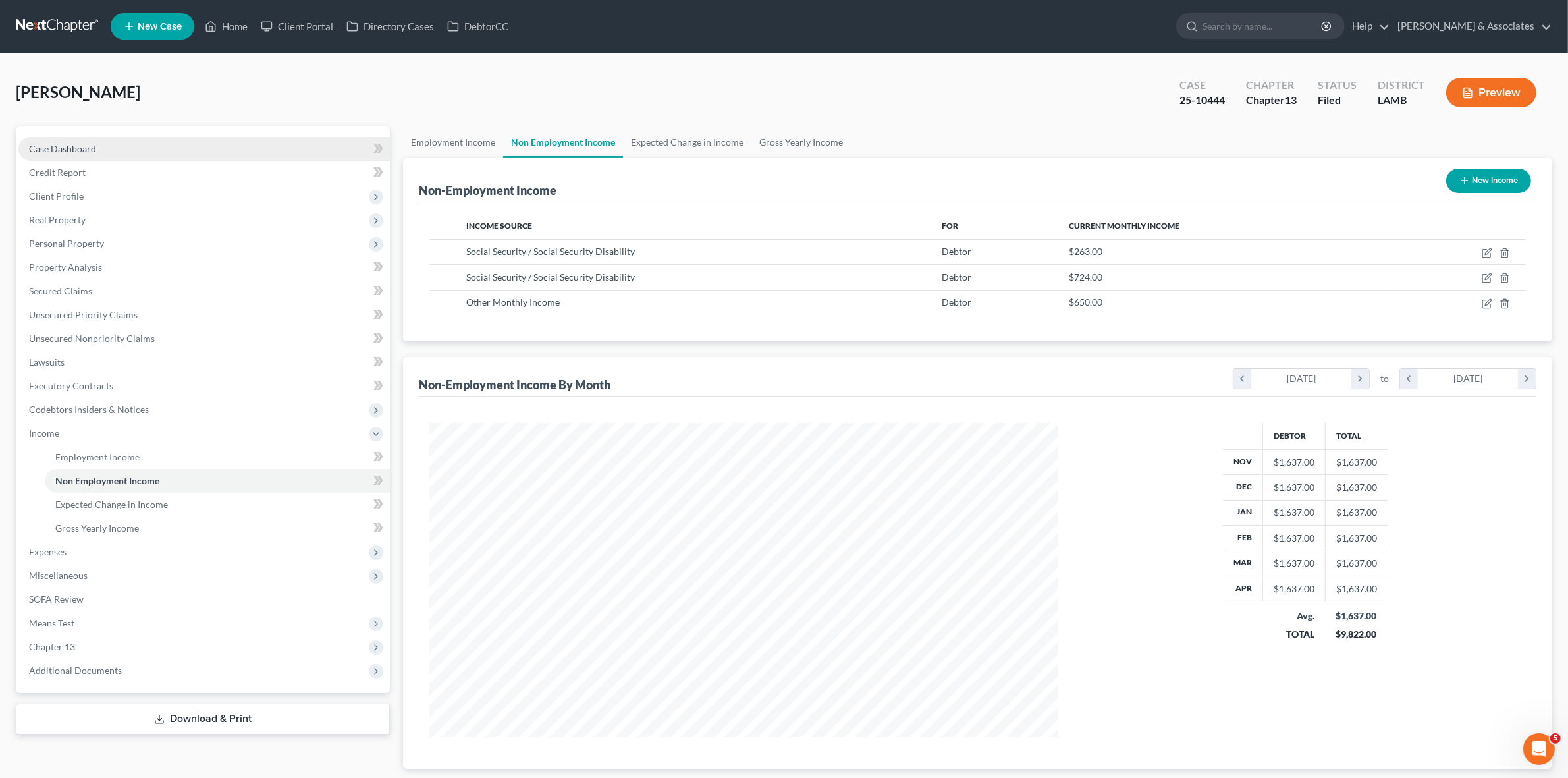
scroll to position [314, 654]
click at [199, 151] on link "Case Dashboard" at bounding box center [204, 149] width 372 height 24
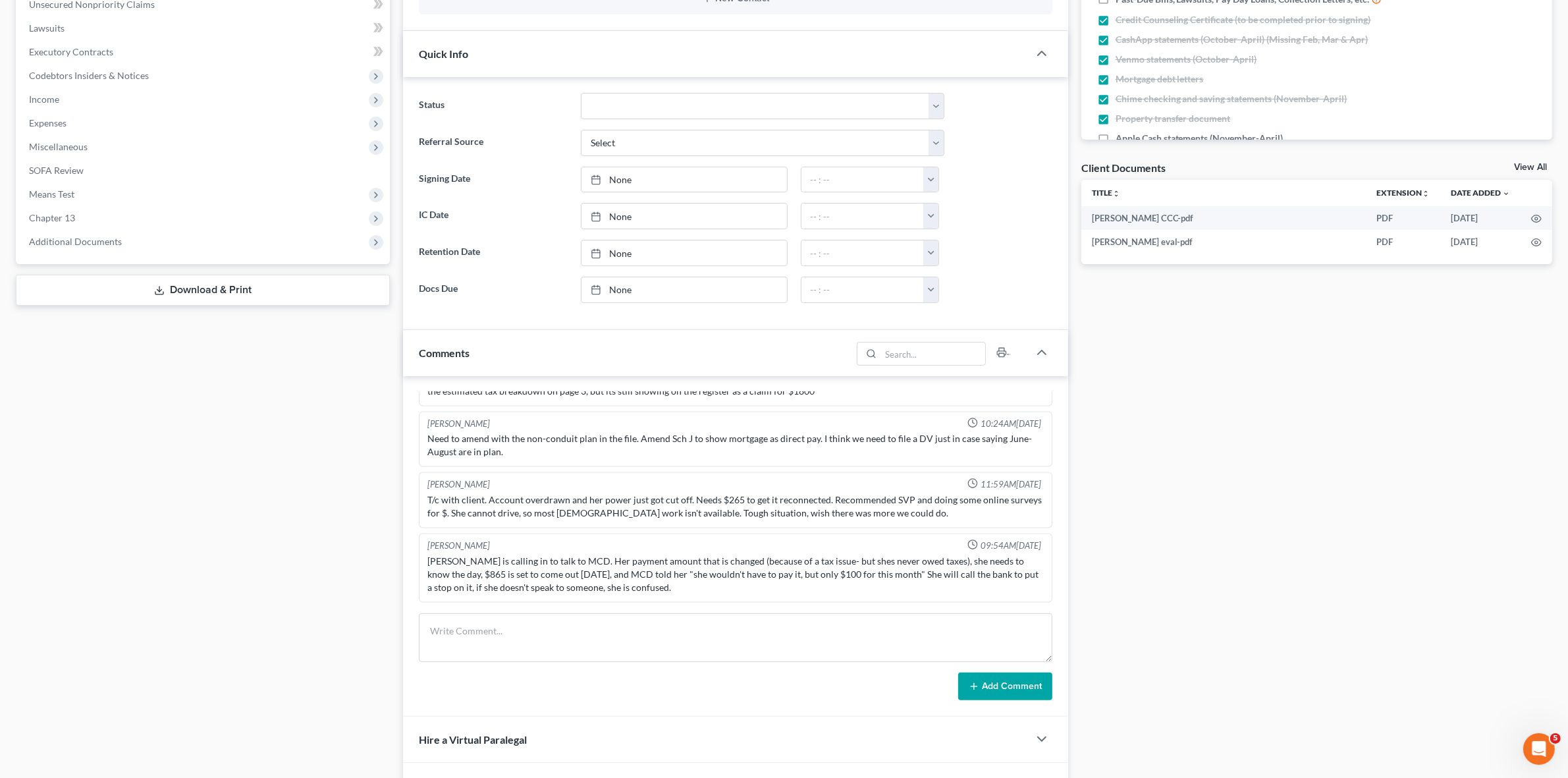
scroll to position [511, 0]
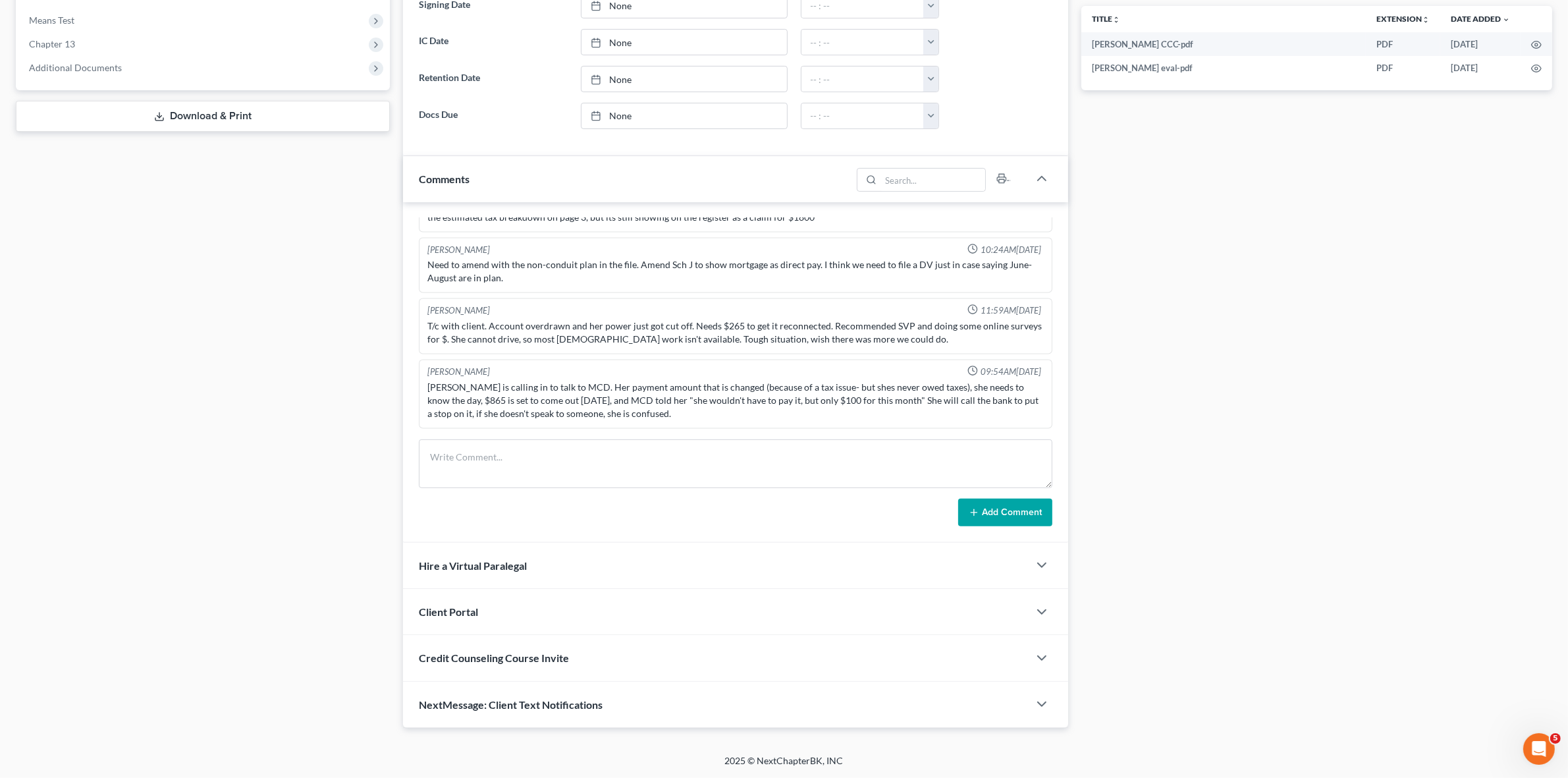
drag, startPoint x: 1240, startPoint y: 571, endPoint x: 1264, endPoint y: 535, distance: 43.3
click at [1240, 572] on div "Docs Tasks Events Fees Timer 81% Completed Nothing here yet! Signed Retainer Dr…" at bounding box center [1317, 173] width 484 height 1108
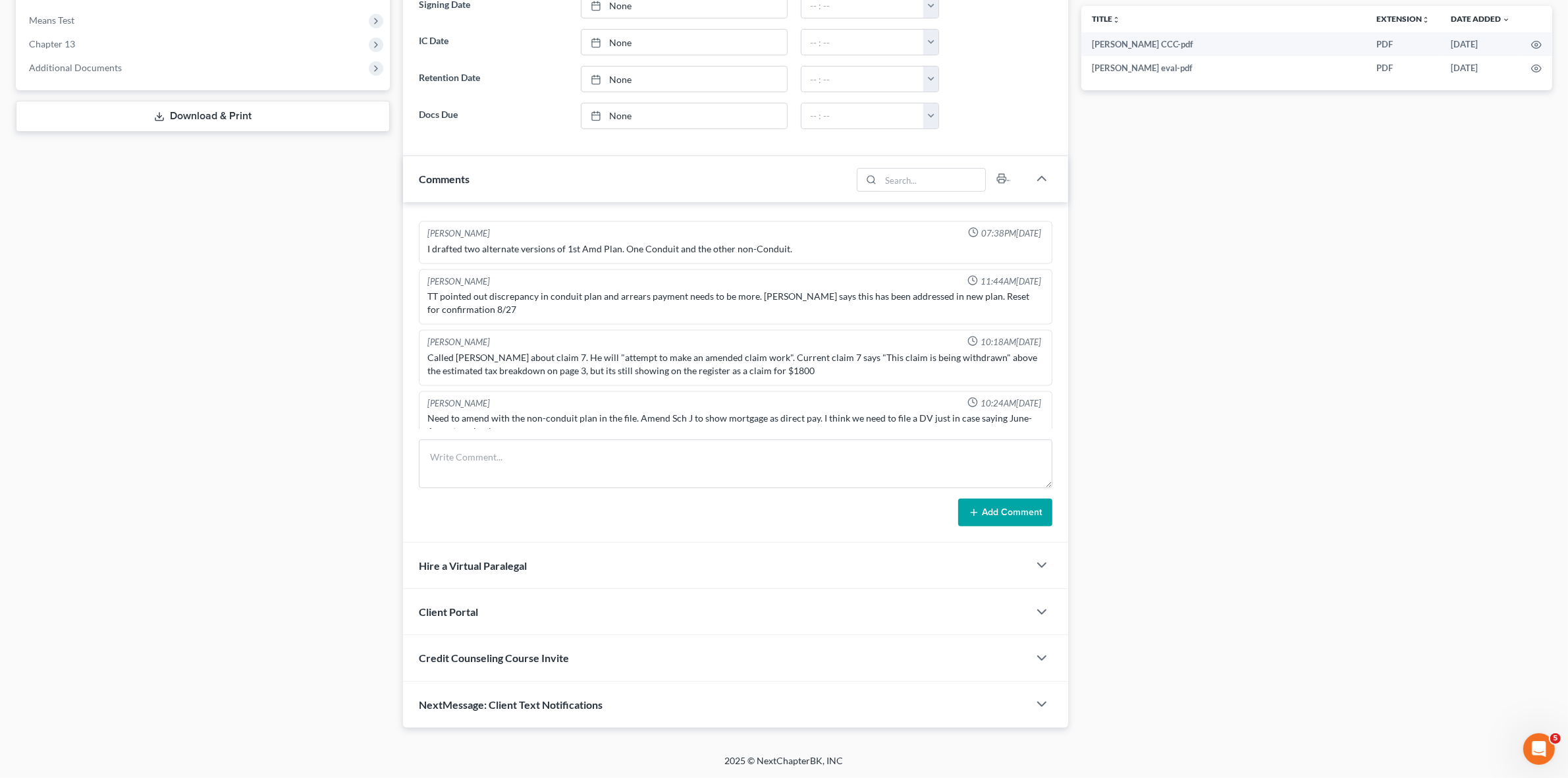
scroll to position [2421, 0]
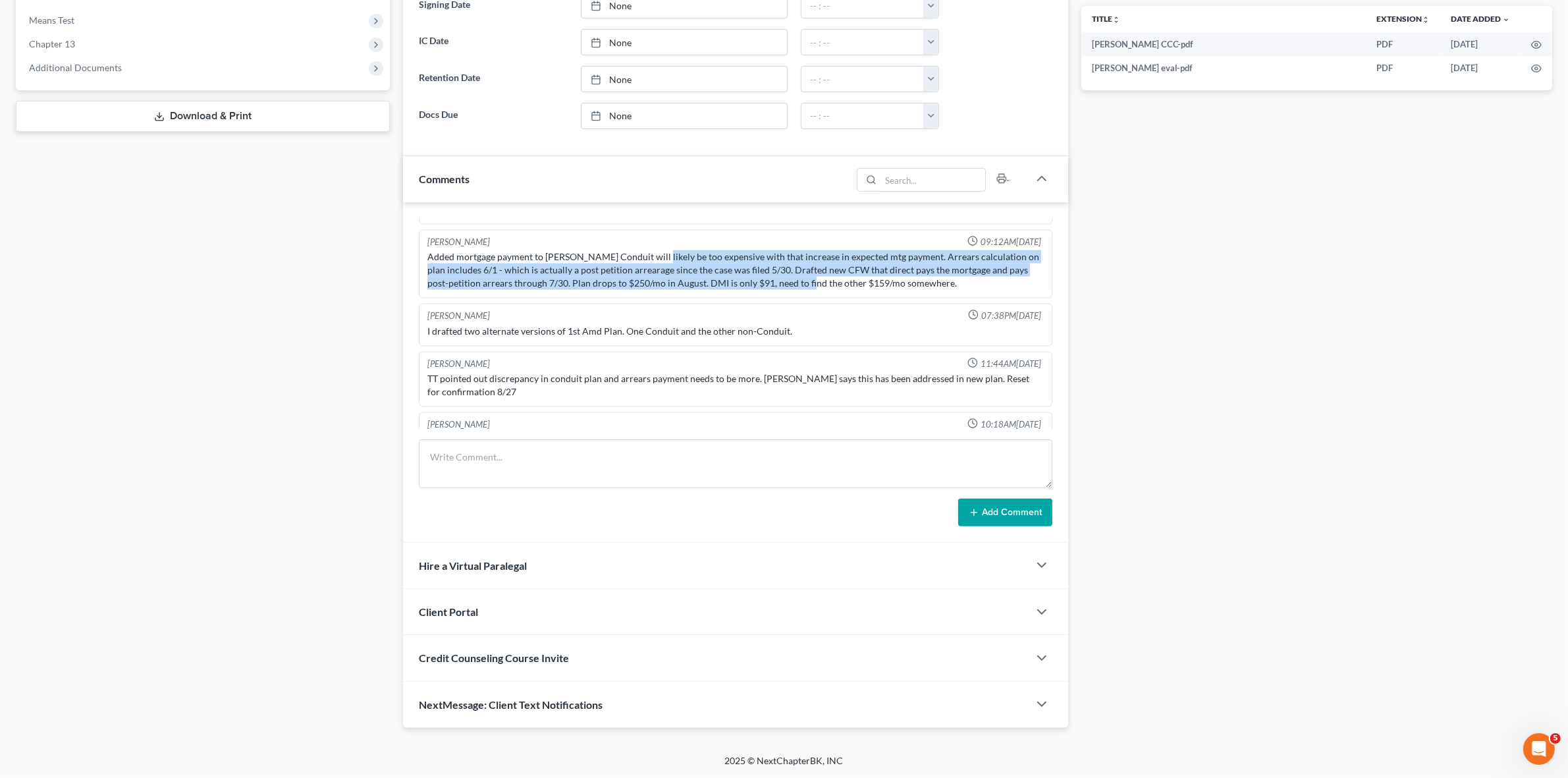
drag, startPoint x: 641, startPoint y: 267, endPoint x: 785, endPoint y: 292, distance: 146.2
click at [785, 289] on div "Added mortgage payment to Sch J. Conduit will likely be too expensive with that…" at bounding box center [735, 269] width 616 height 39
click at [791, 289] on div "Added mortgage payment to Sch J. Conduit will likely be too expensive with that…" at bounding box center [735, 269] width 616 height 39
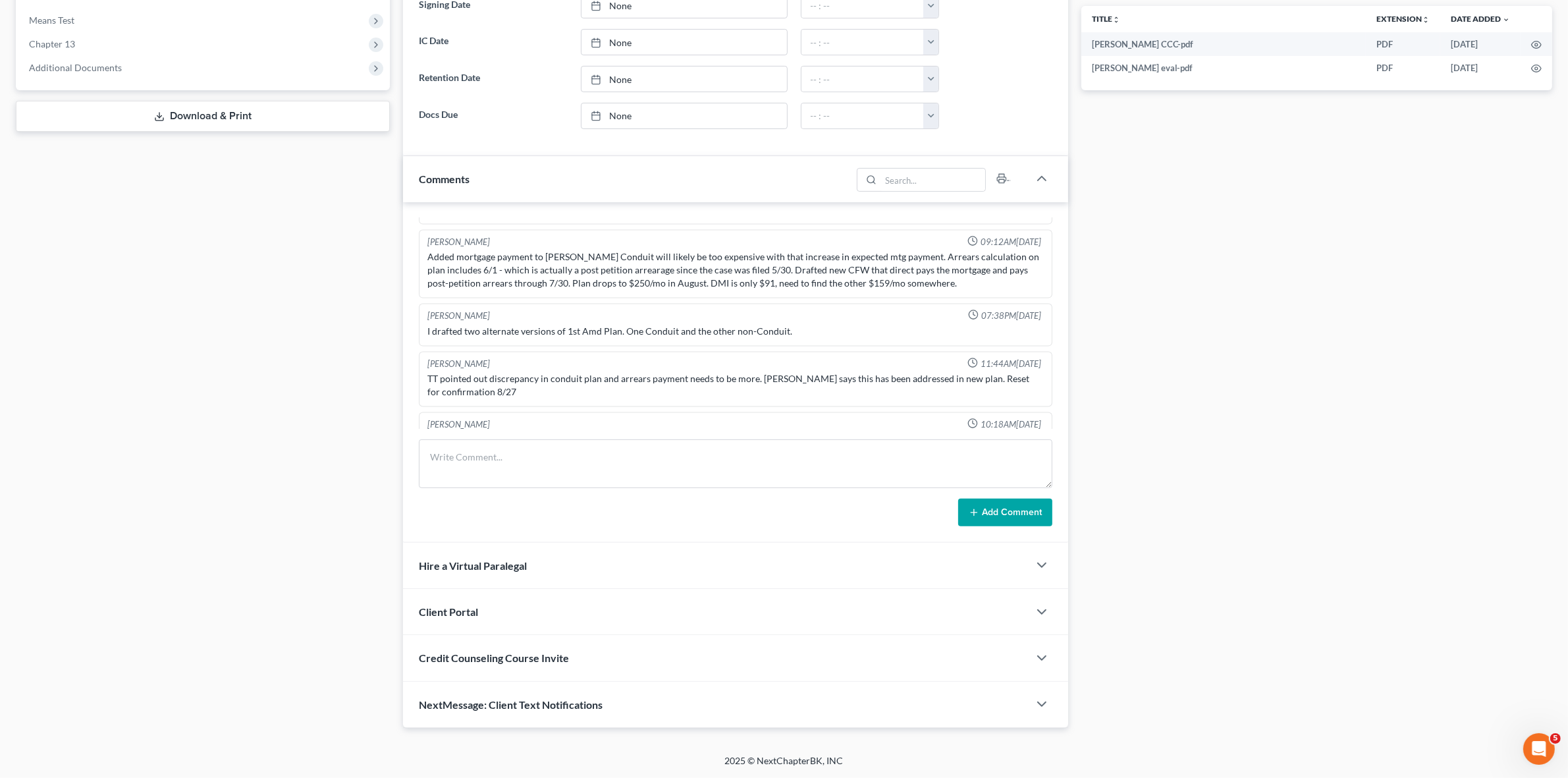
scroll to position [2092, 0]
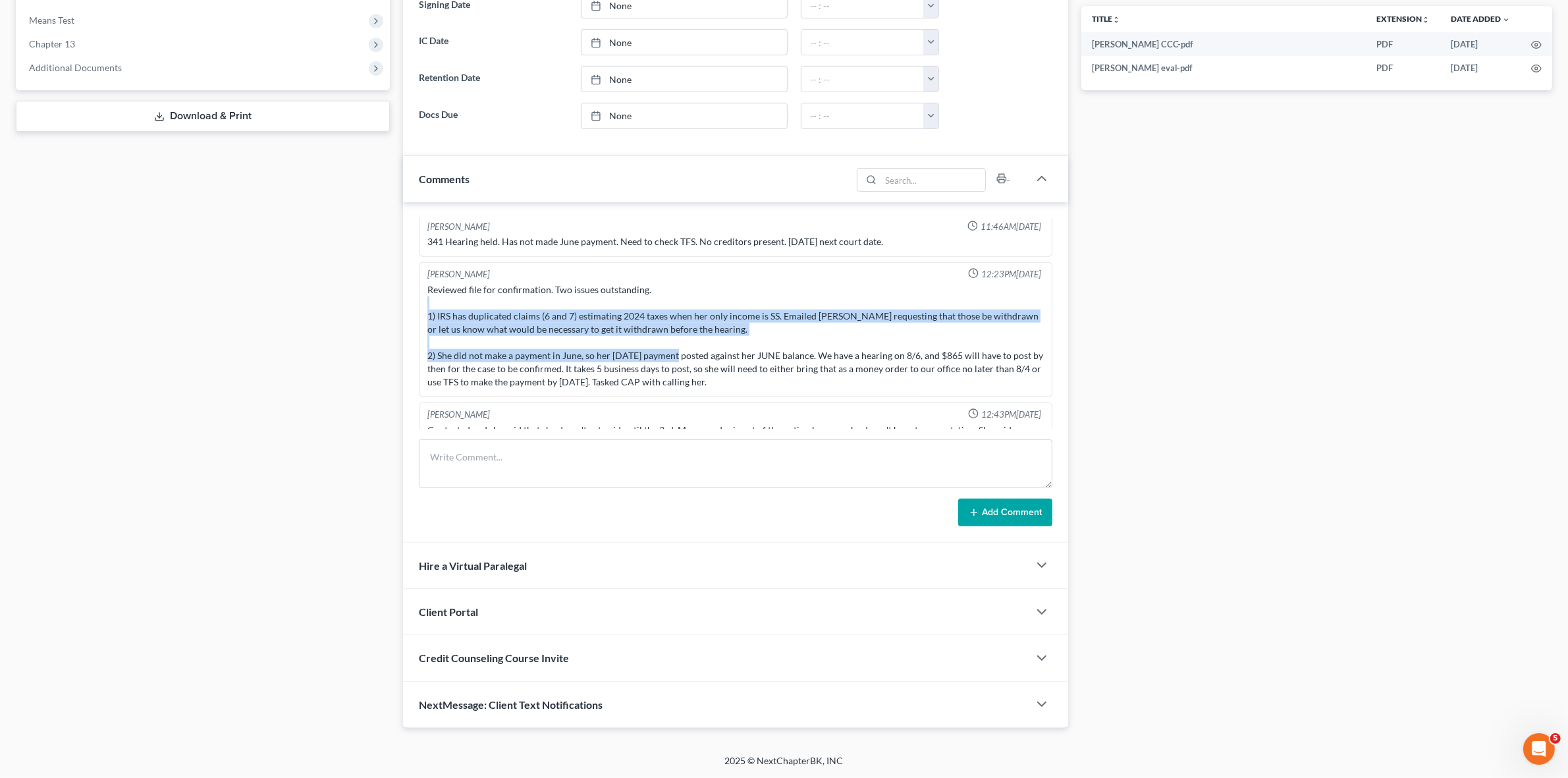
drag, startPoint x: 485, startPoint y: 306, endPoint x: 679, endPoint y: 365, distance: 202.8
click at [679, 365] on div "Reviewed file for confirmation. Two issues outstanding. 1) IRS has duplicated c…" at bounding box center [735, 336] width 616 height 106
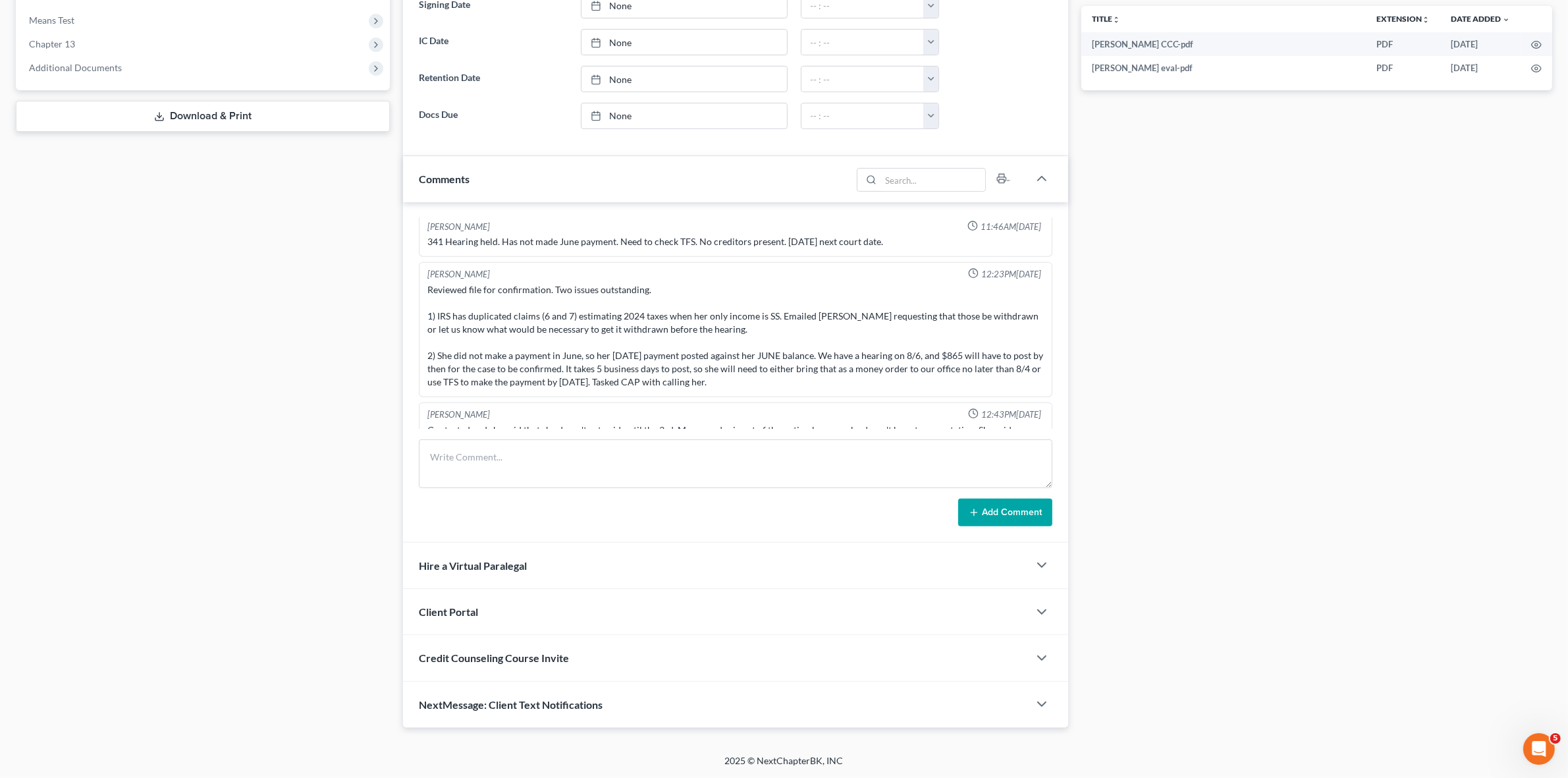
click at [716, 372] on div "Reviewed file for confirmation. Two issues outstanding. 1) IRS has duplicated c…" at bounding box center [735, 336] width 616 height 106
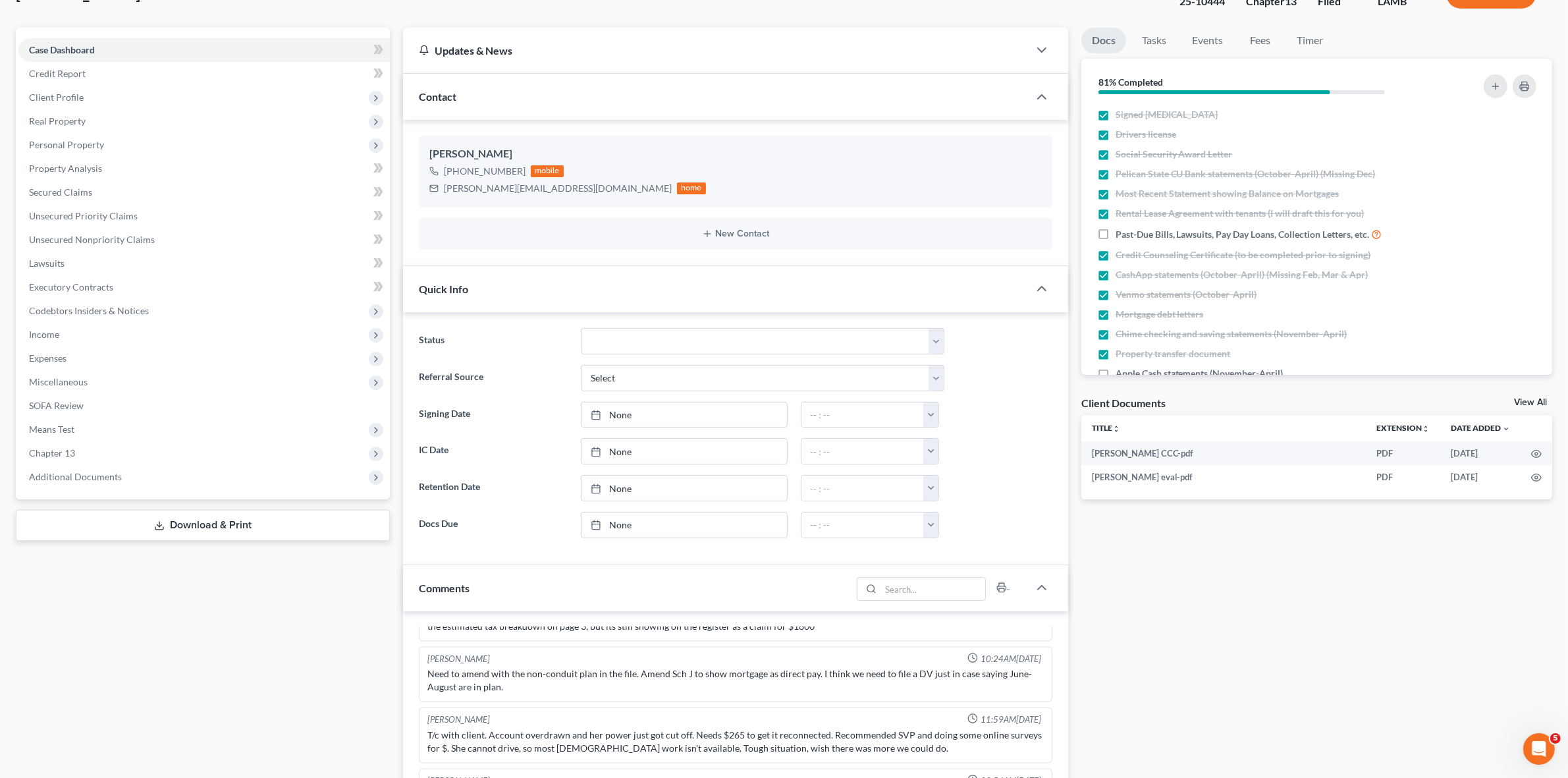
scroll to position [0, 0]
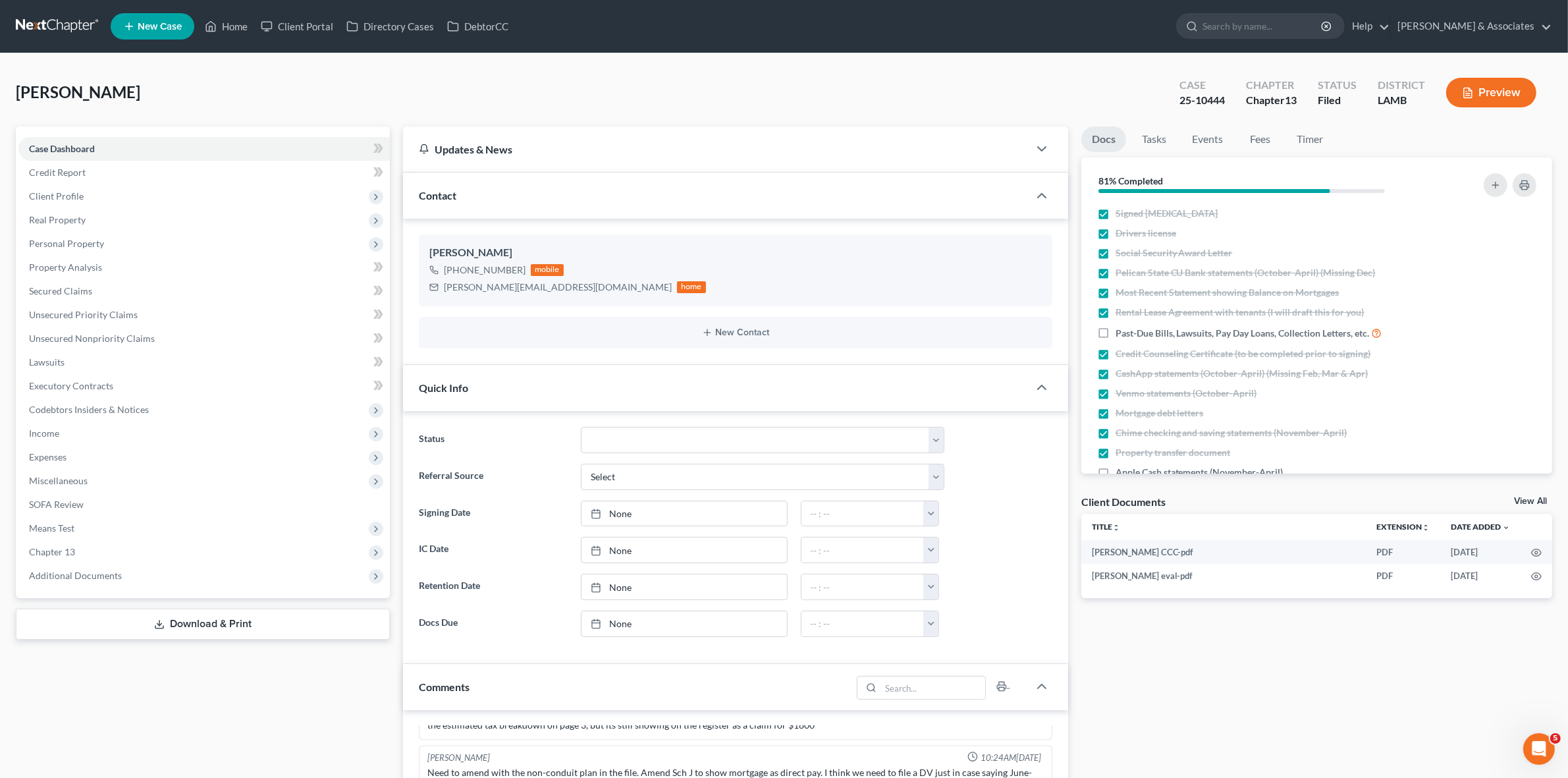
drag, startPoint x: 232, startPoint y: 565, endPoint x: 238, endPoint y: 613, distance: 48.4
click at [232, 565] on span "Additional Documents" at bounding box center [204, 575] width 372 height 24
click at [216, 640] on link "PACER Notices" at bounding box center [217, 646] width 345 height 24
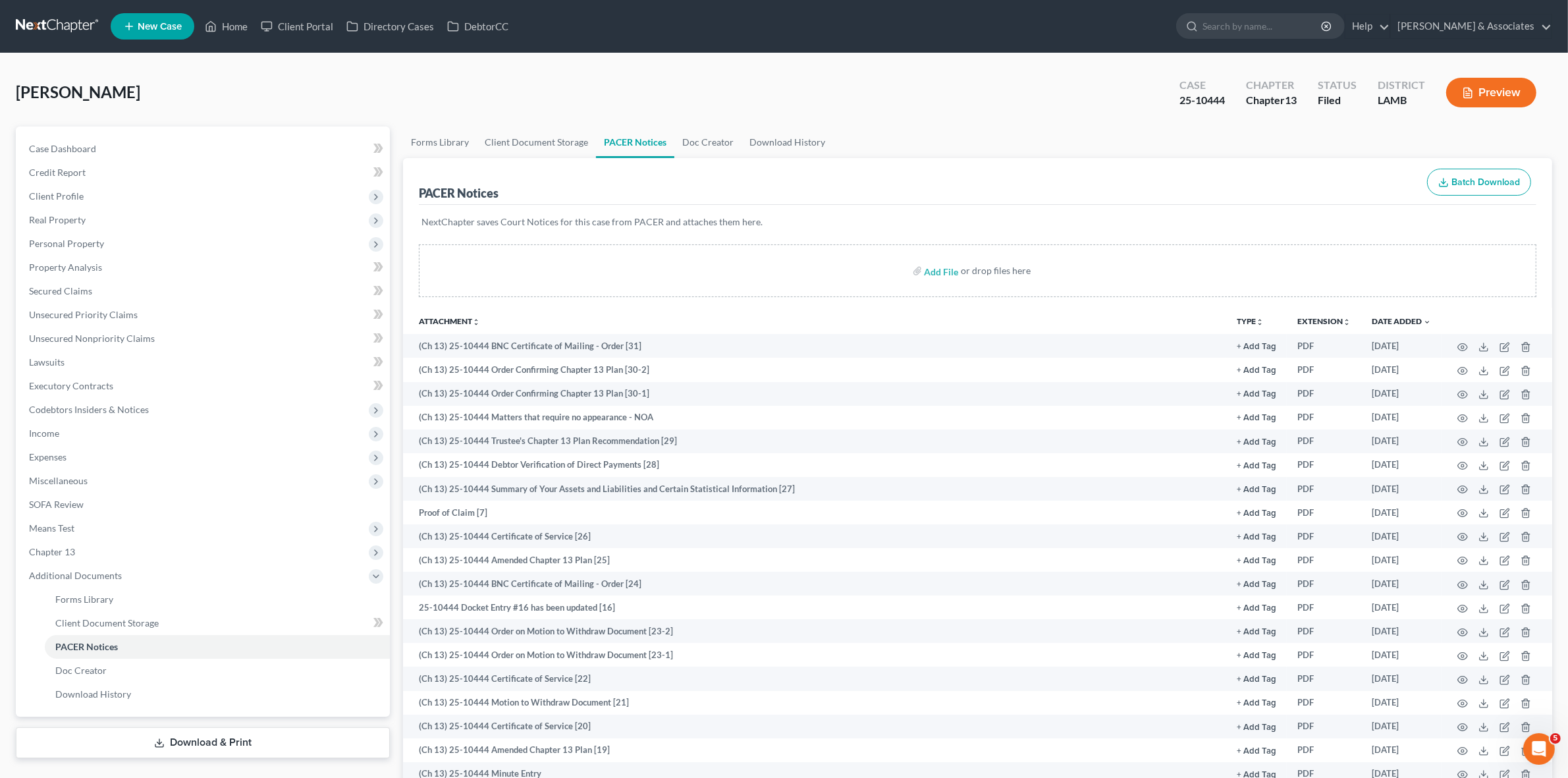
click at [73, 27] on link at bounding box center [58, 26] width 84 height 24
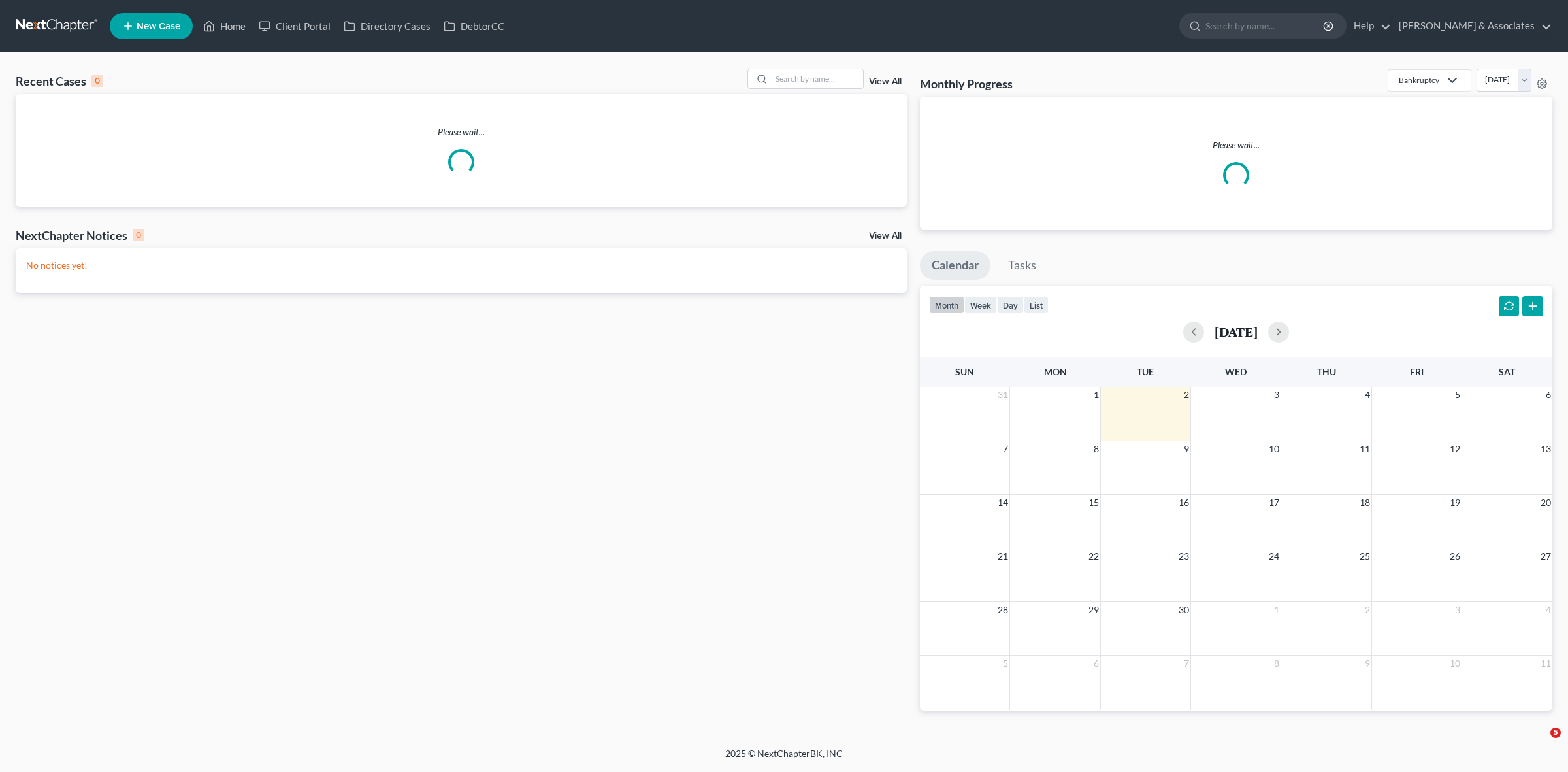
click at [809, 95] on div "Please wait..." at bounding box center [461, 150] width 891 height 113
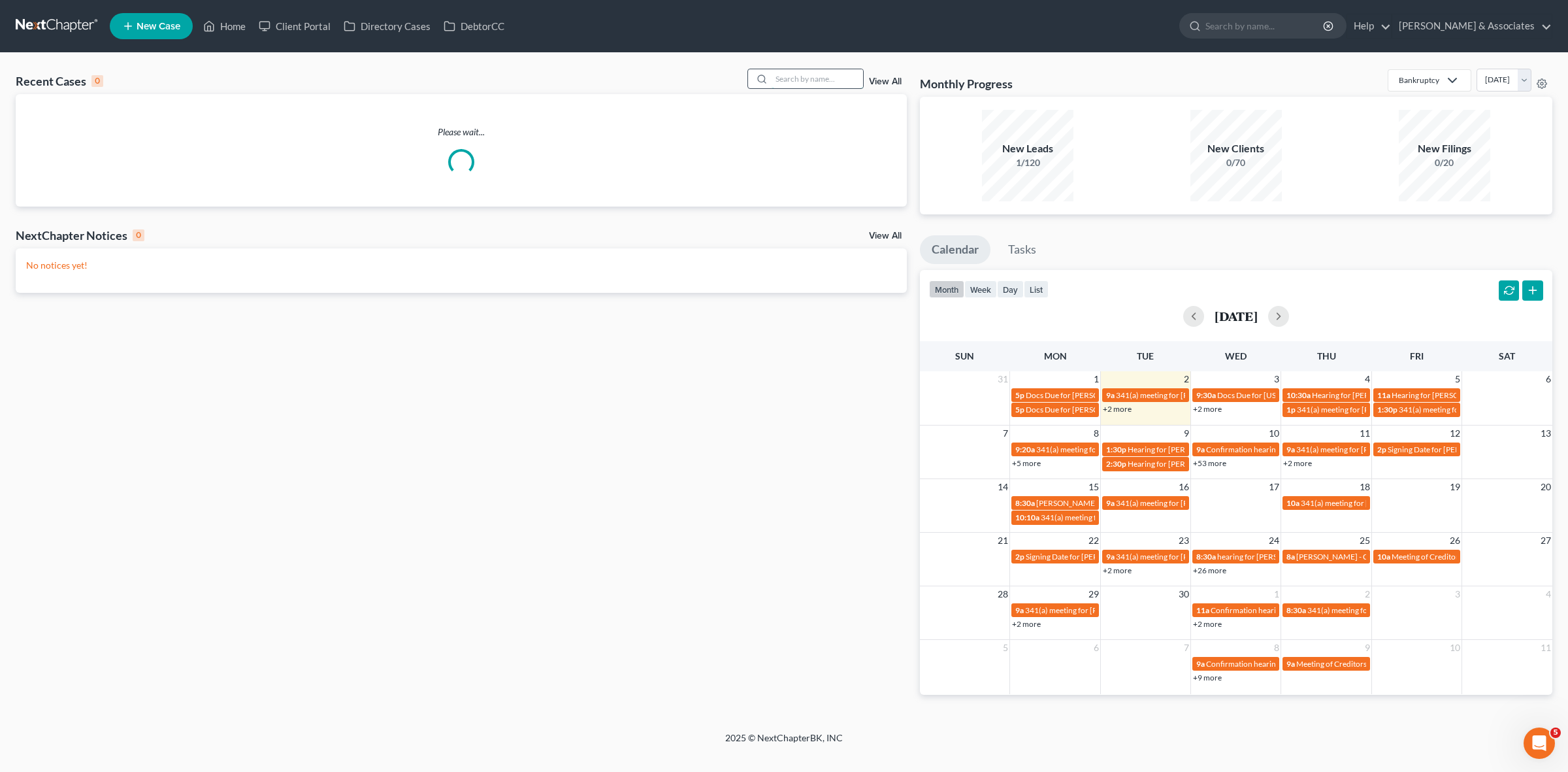
click at [813, 72] on input "search" at bounding box center [817, 79] width 91 height 19
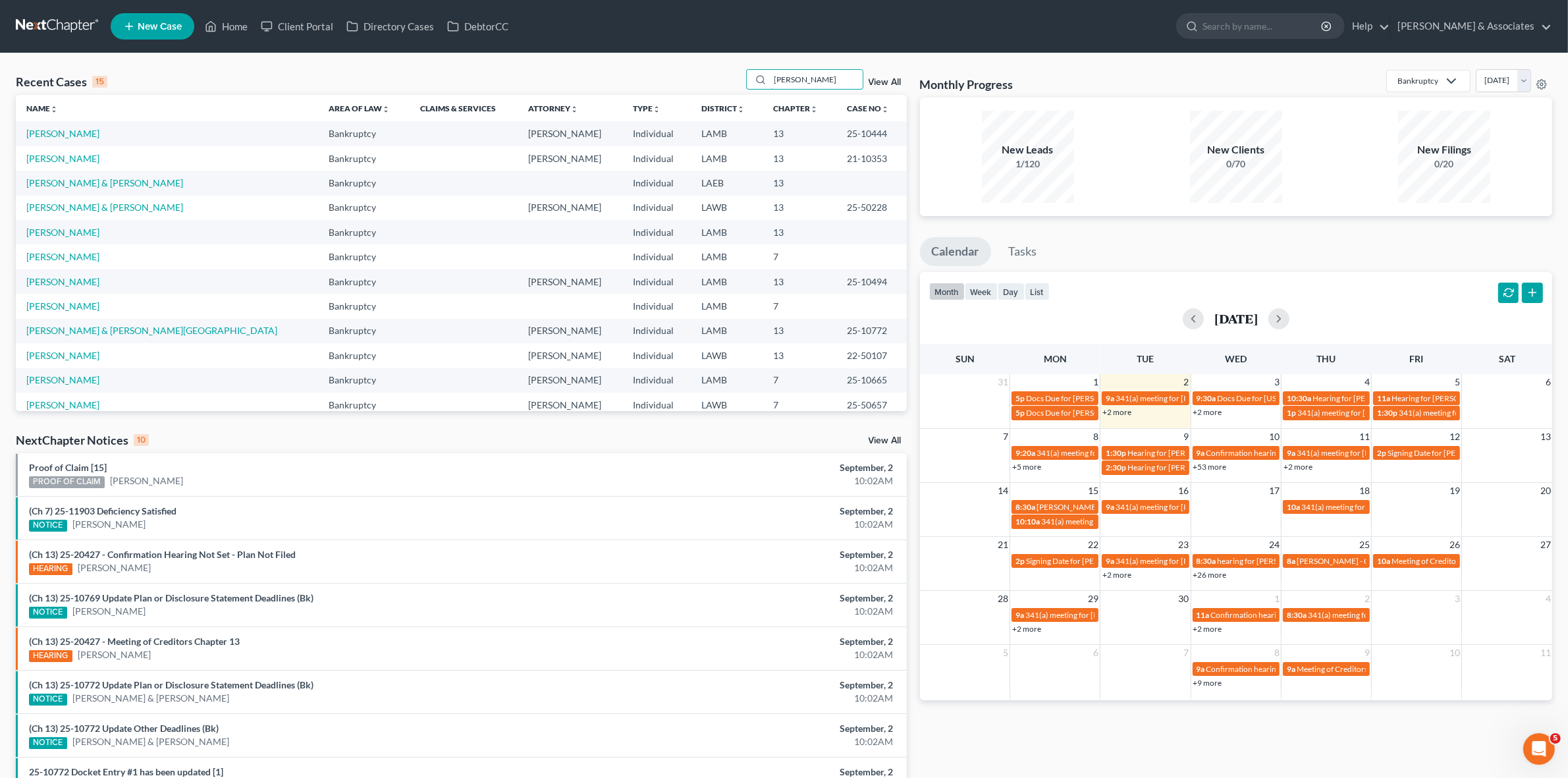
type input "giaccone"
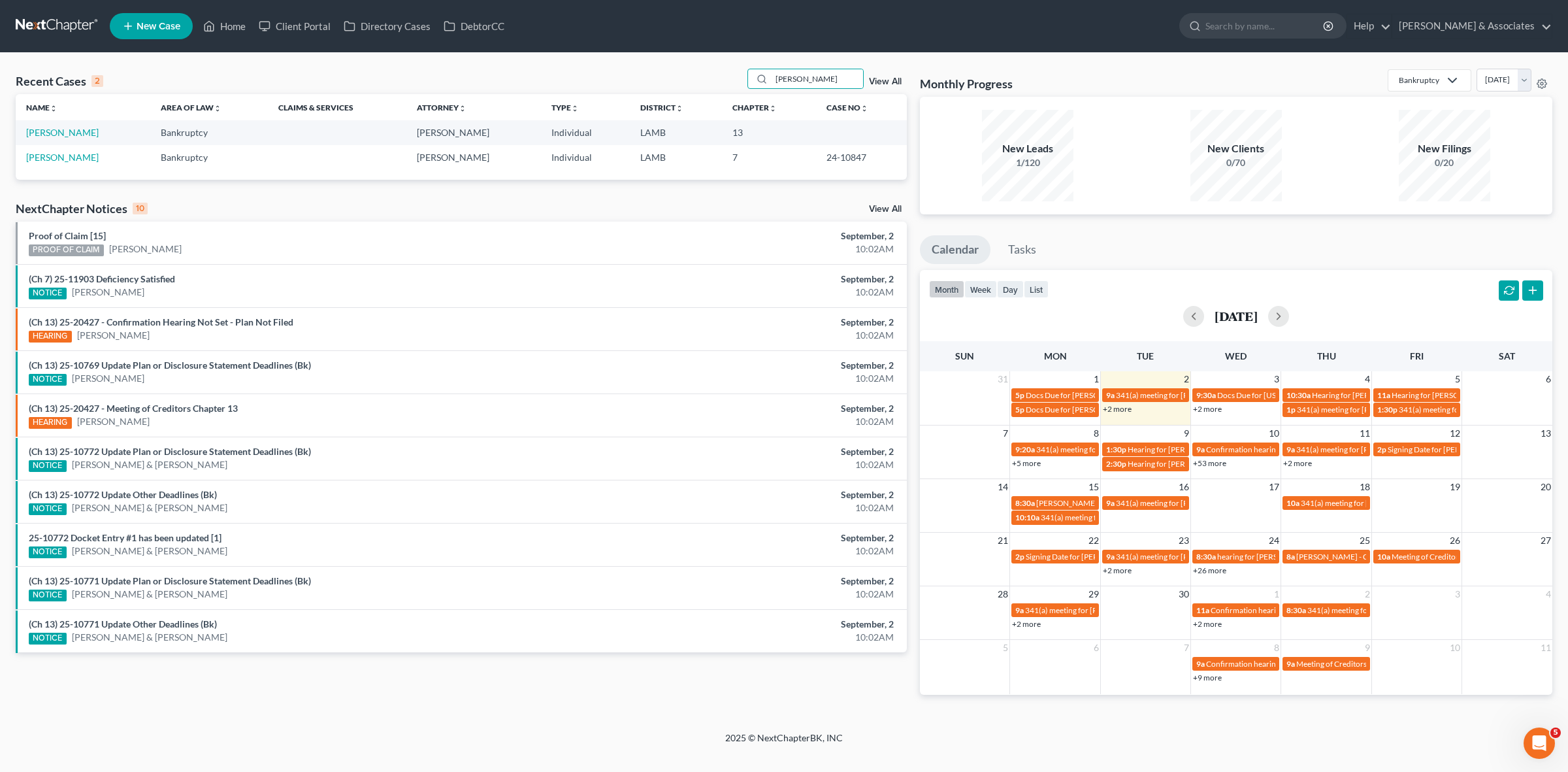
click at [82, 139] on td "Giaccone, Cherie" at bounding box center [82, 133] width 134 height 24
click at [82, 128] on link "Giaccone, Cherie" at bounding box center [62, 132] width 73 height 11
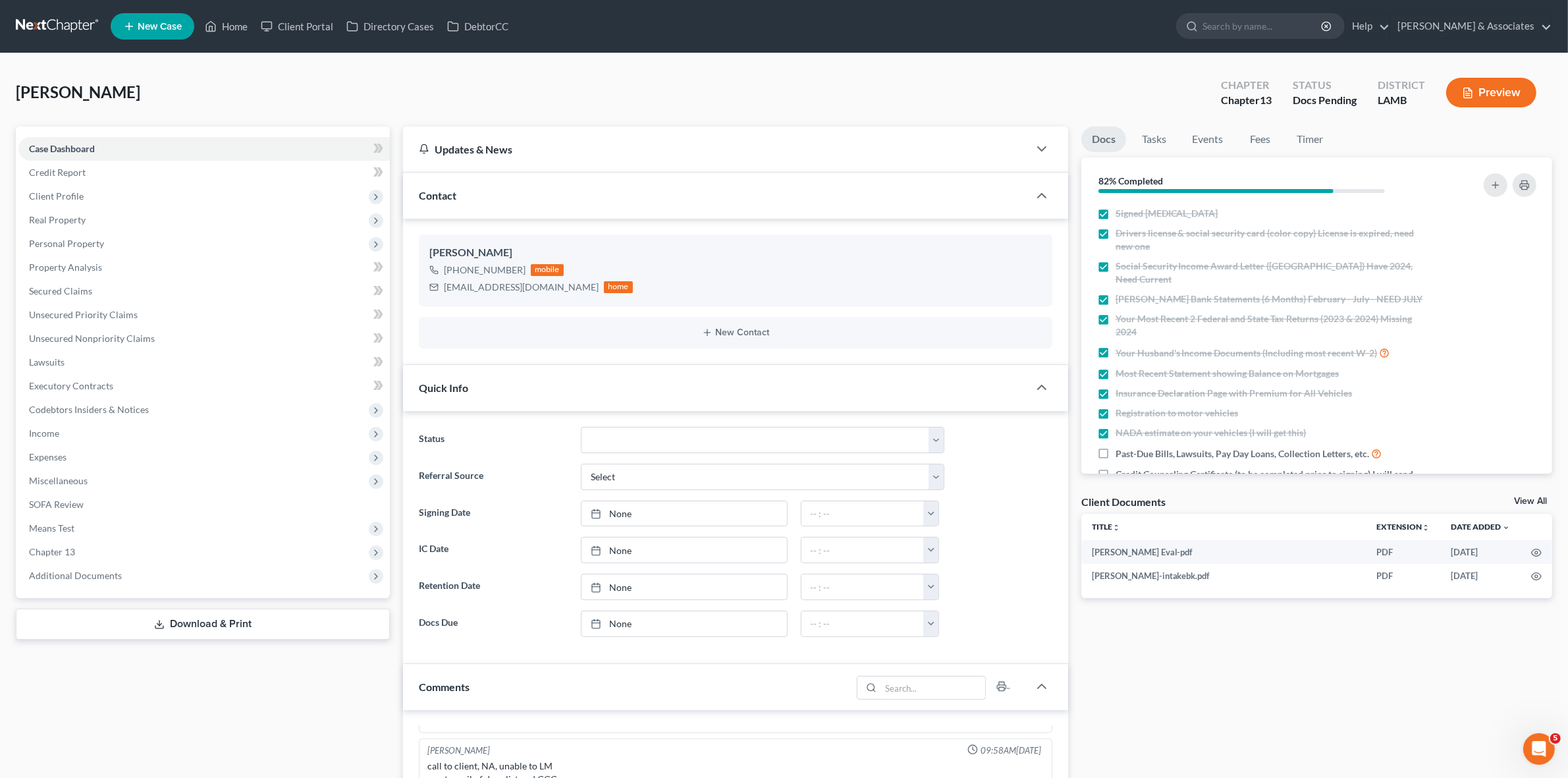
scroll to position [2071, 0]
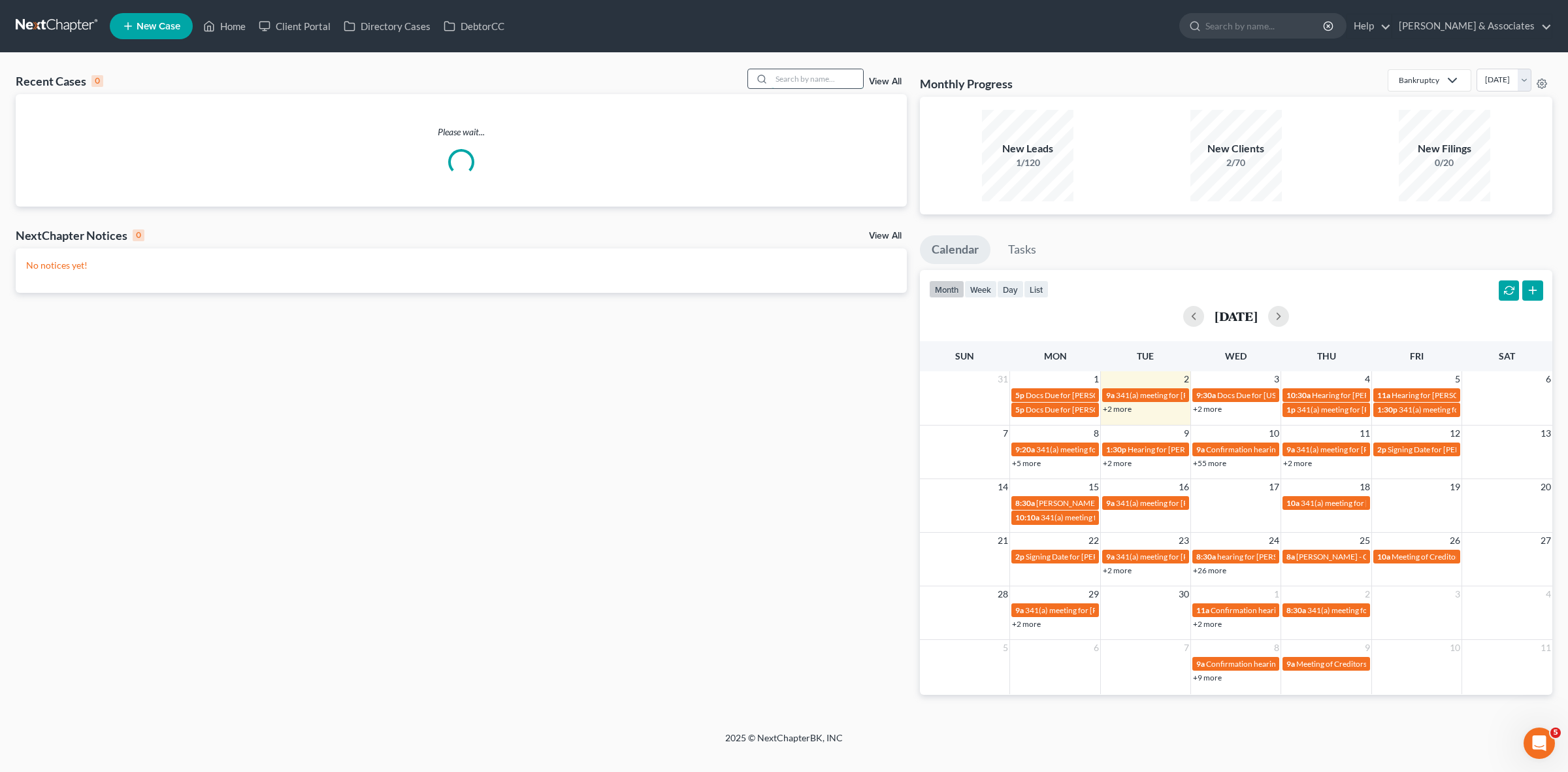
click at [784, 73] on input "search" at bounding box center [817, 79] width 91 height 19
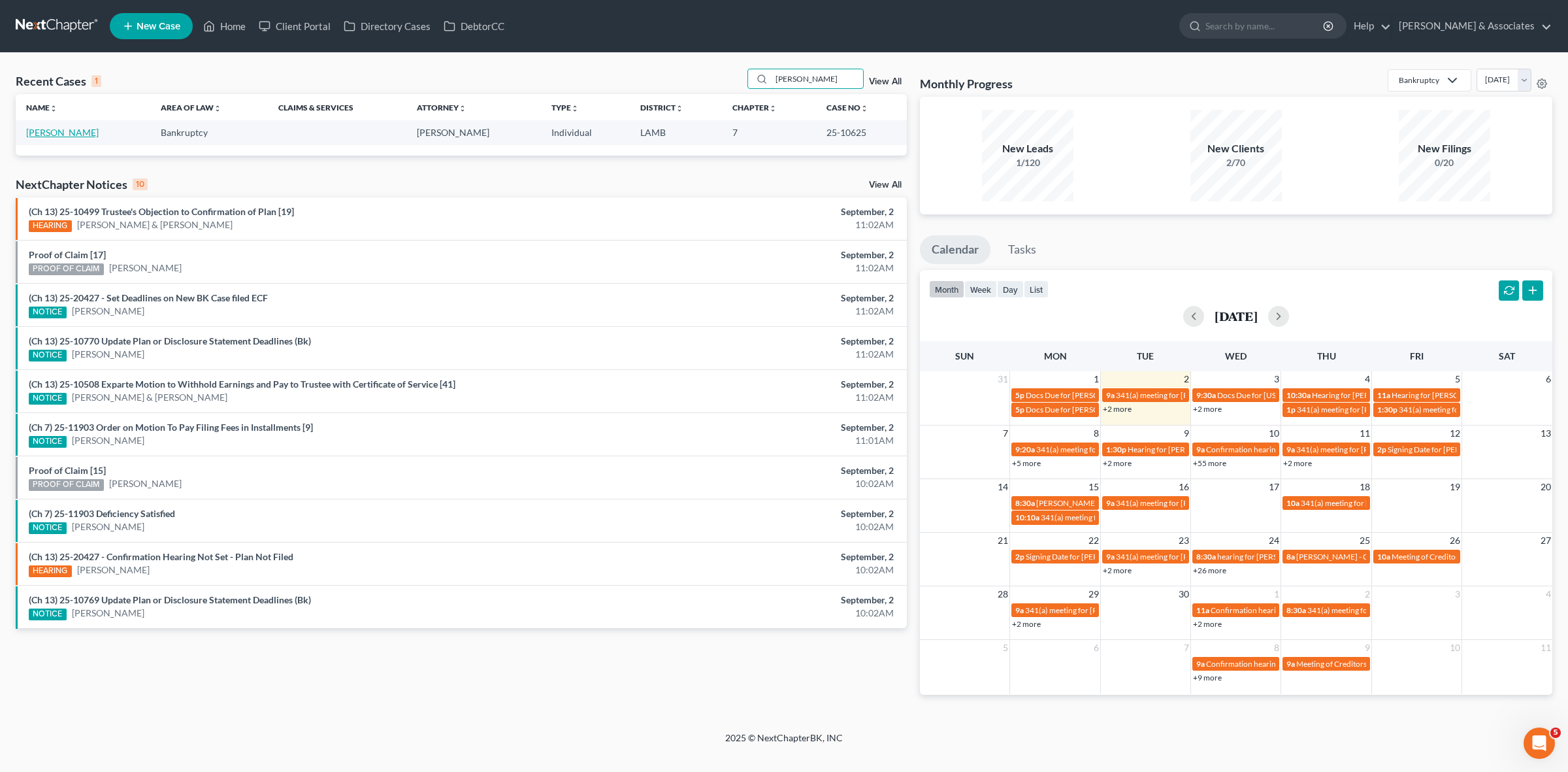
type input "[PERSON_NAME]"
click at [53, 132] on link "[PERSON_NAME]" at bounding box center [62, 132] width 73 height 11
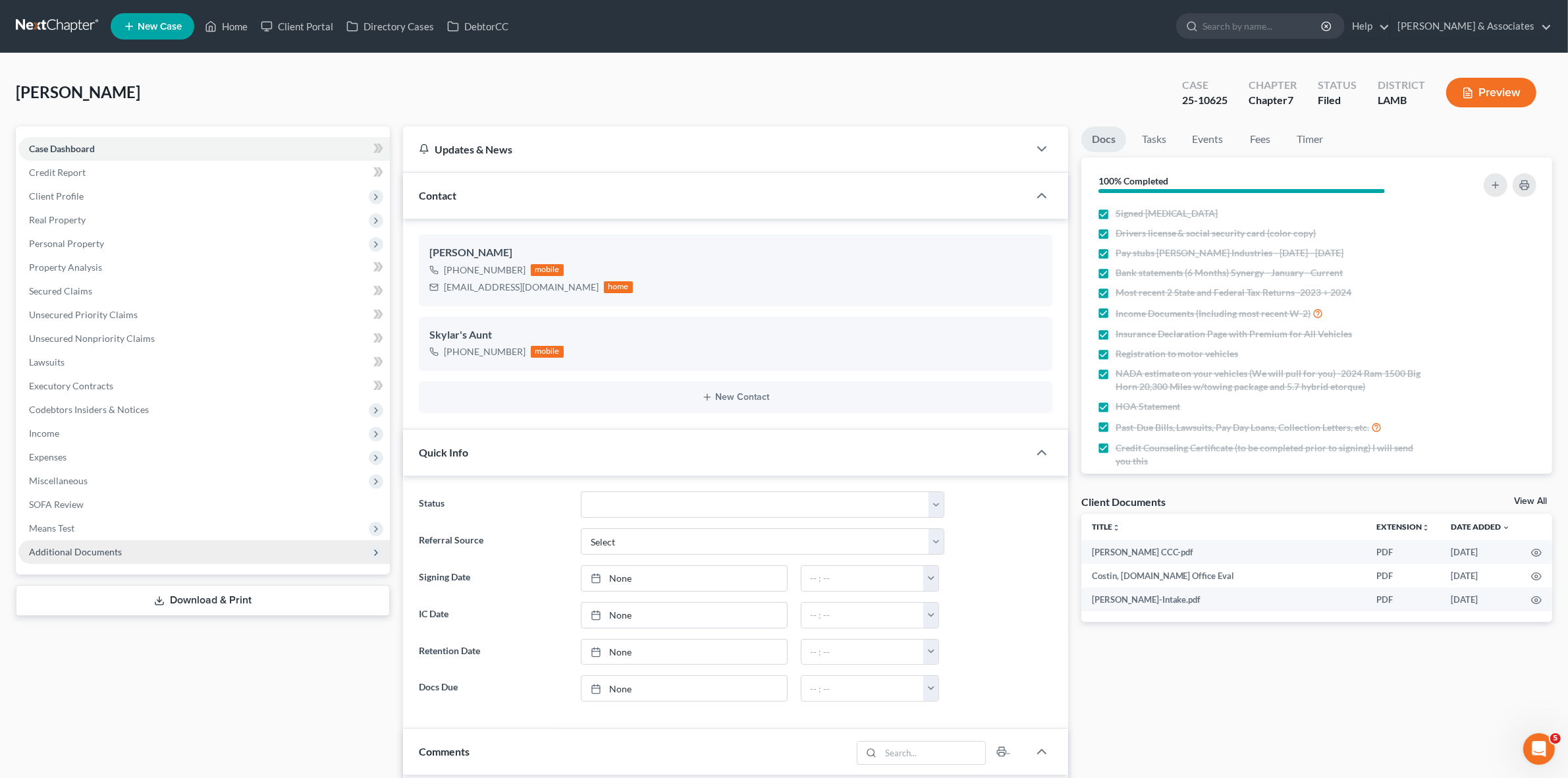
scroll to position [2003, 0]
click at [234, 552] on span "Additional Documents" at bounding box center [204, 552] width 372 height 24
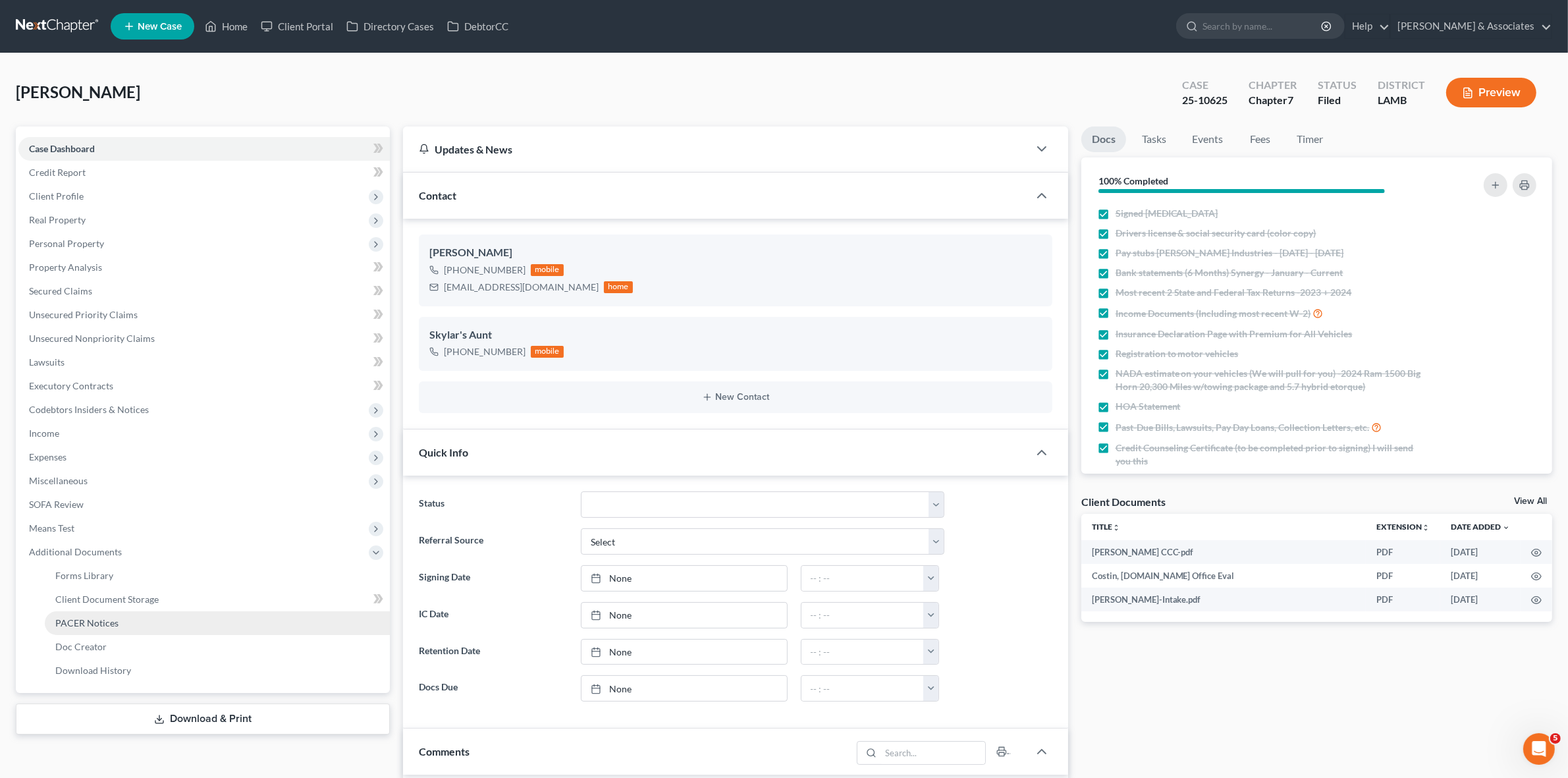
click at [302, 630] on link "PACER Notices" at bounding box center [217, 622] width 345 height 24
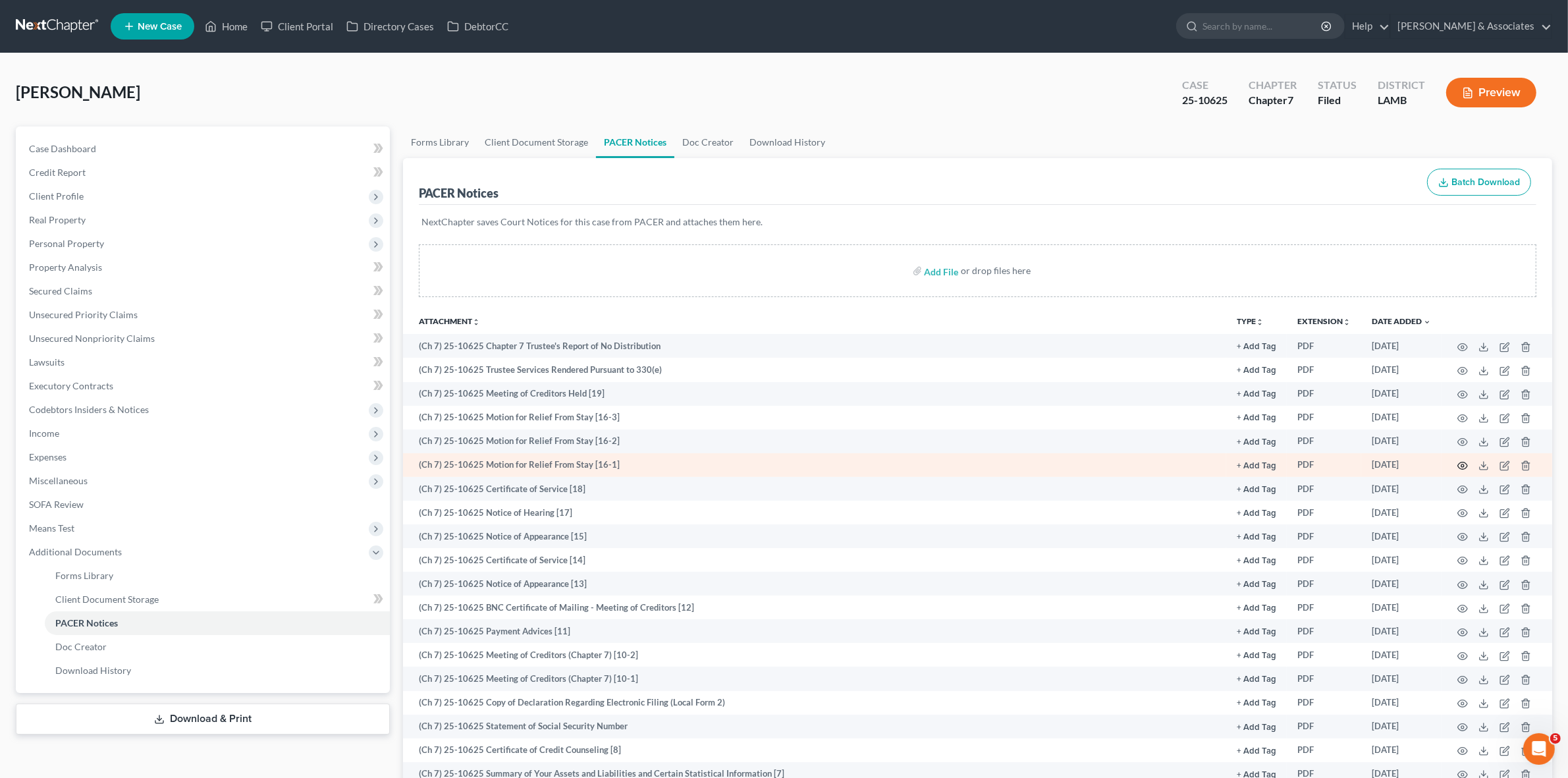
click at [1467, 462] on icon "button" at bounding box center [1463, 466] width 10 height 10
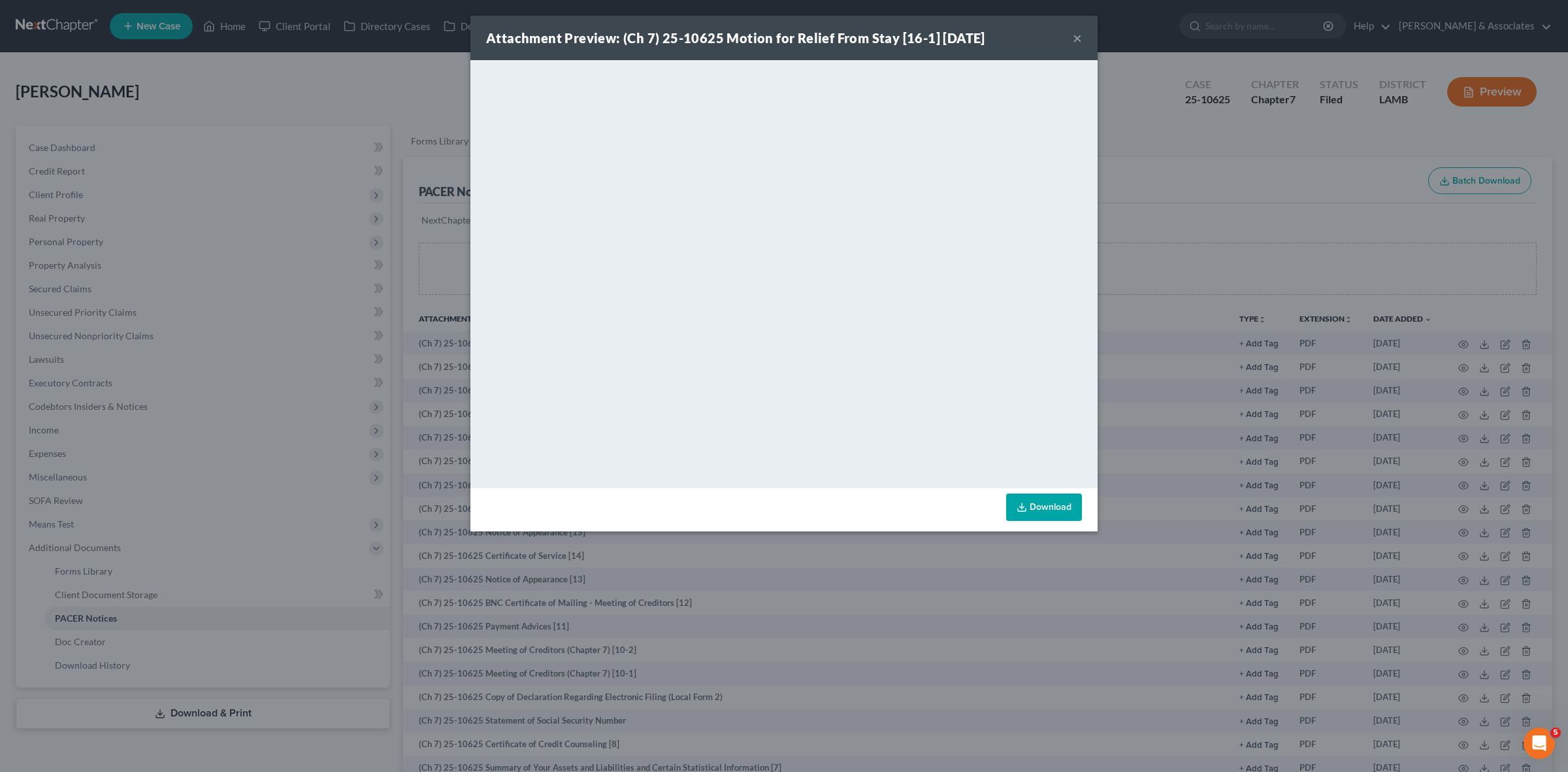
click at [1082, 35] on div "Attachment Preview: (Ch 7) 25-10625 Motion for Relief From Stay [16-1] 08/26/20…" at bounding box center [783, 37] width 627 height 44
click at [1080, 35] on button "×" at bounding box center [1077, 38] width 10 height 16
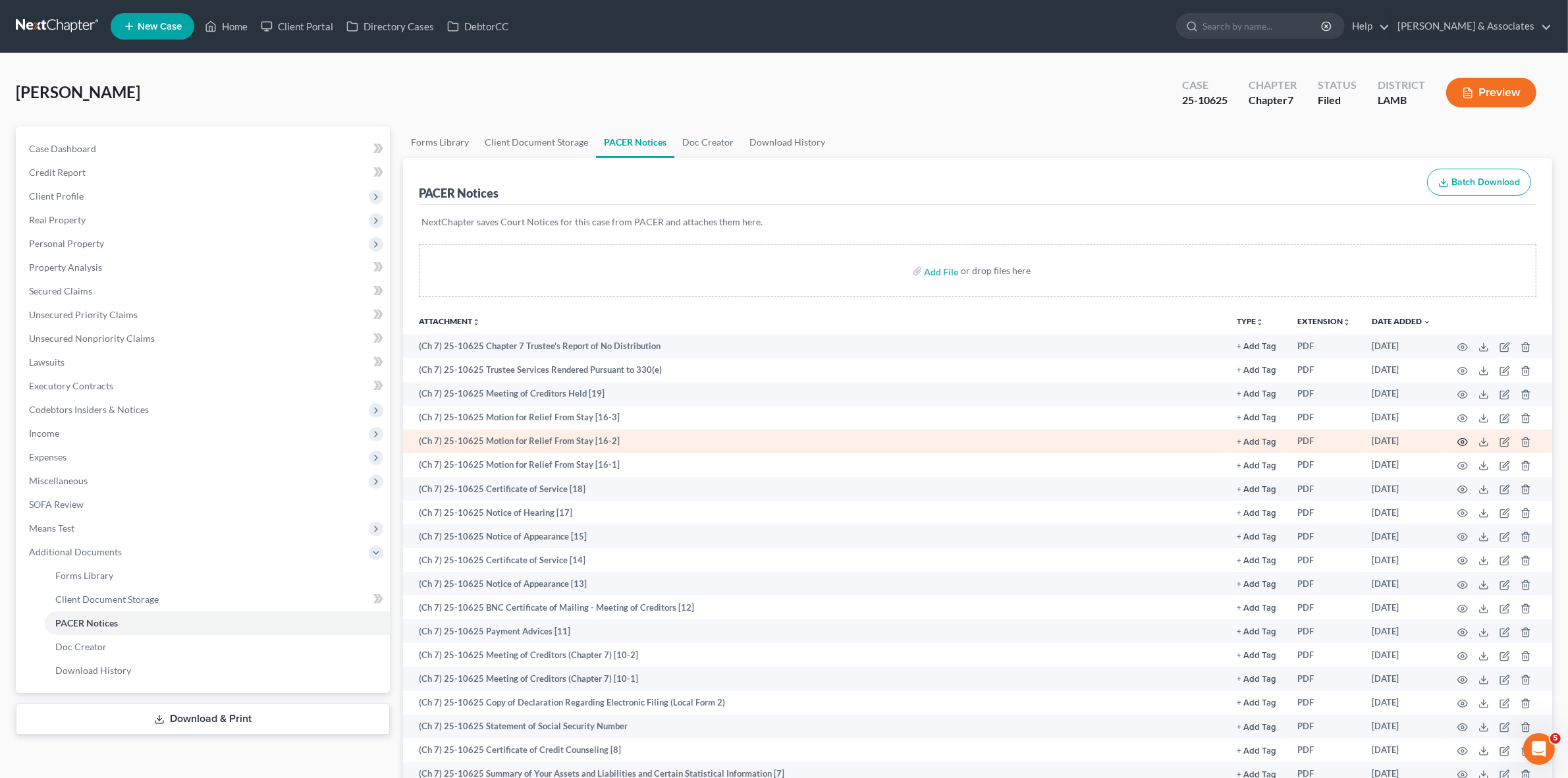
click at [1463, 441] on icon "button" at bounding box center [1463, 441] width 10 height 10
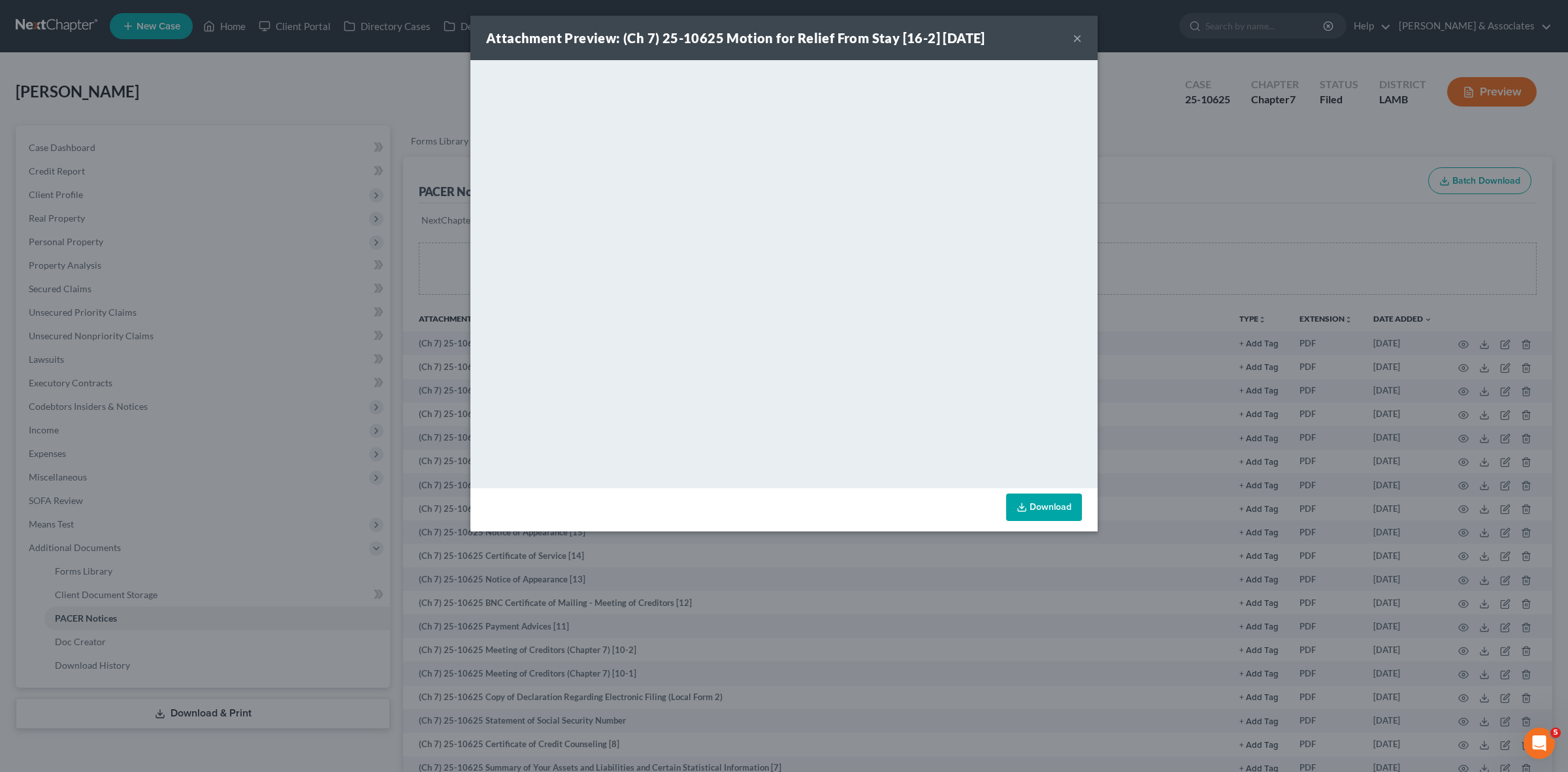
click at [1076, 39] on button "×" at bounding box center [1077, 38] width 10 height 16
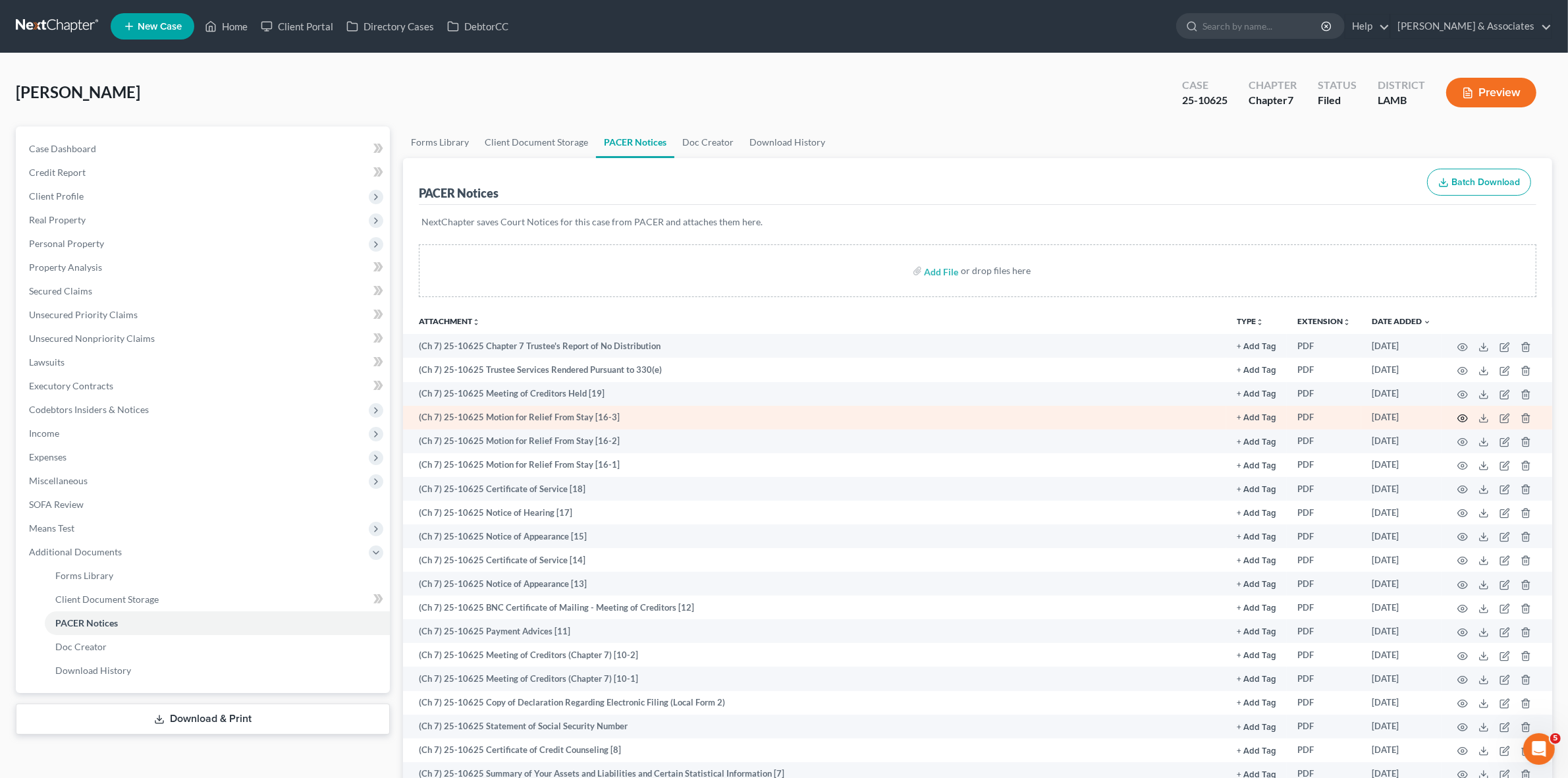
click at [1460, 415] on icon "button" at bounding box center [1463, 419] width 10 height 7
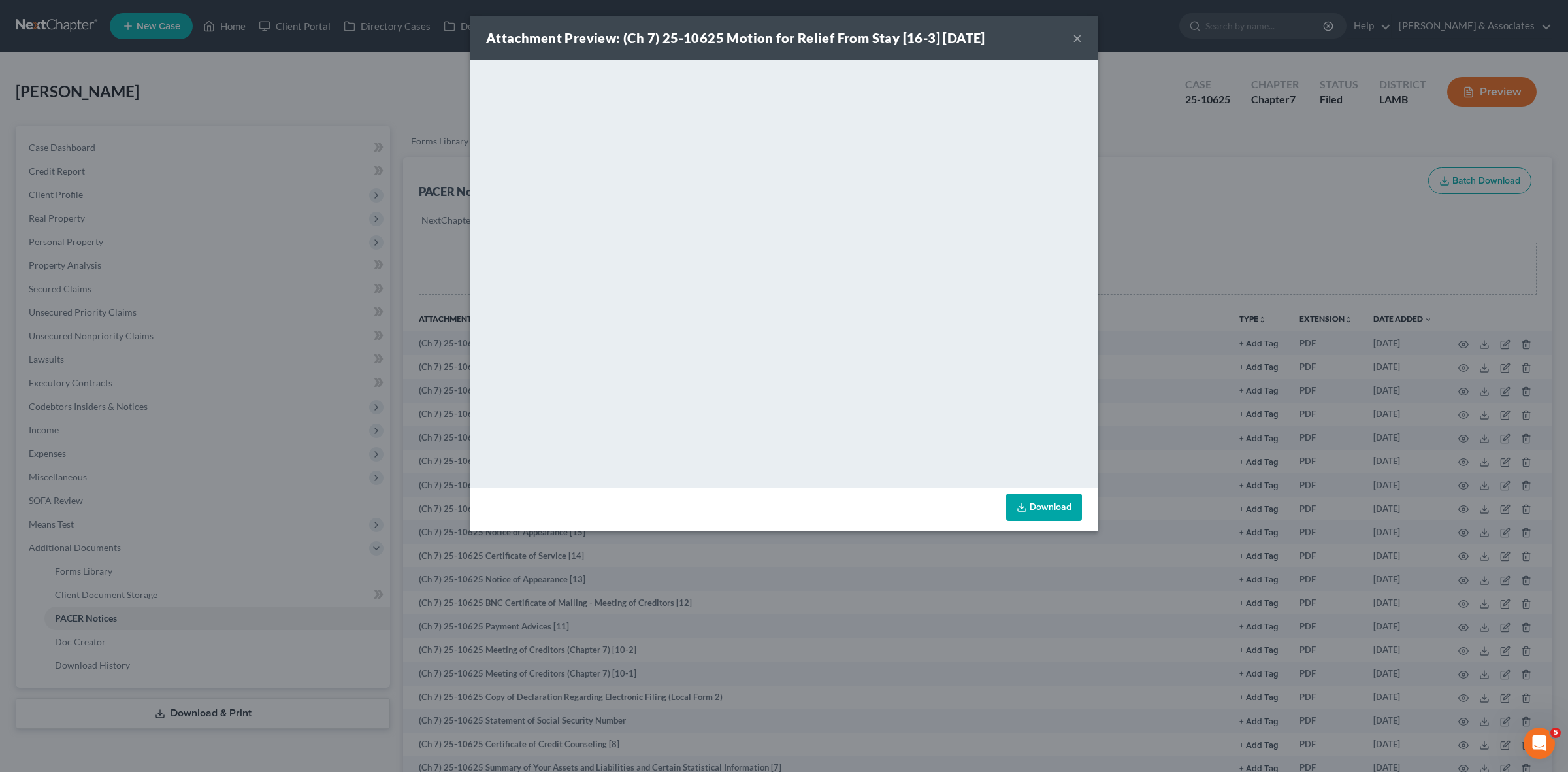
click at [1075, 41] on button "×" at bounding box center [1077, 38] width 10 height 16
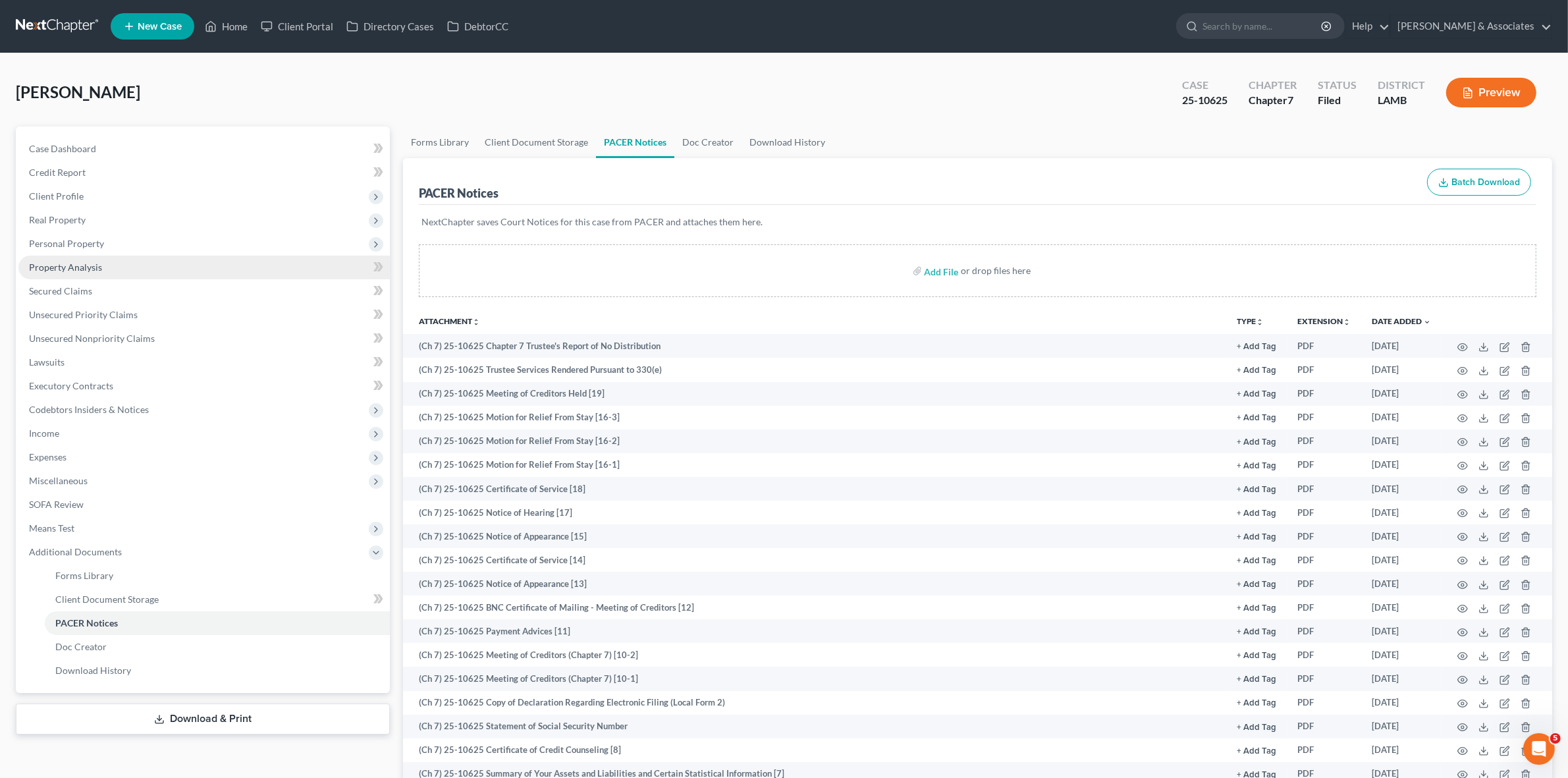
click at [199, 274] on link "Property Analysis" at bounding box center [204, 267] width 372 height 24
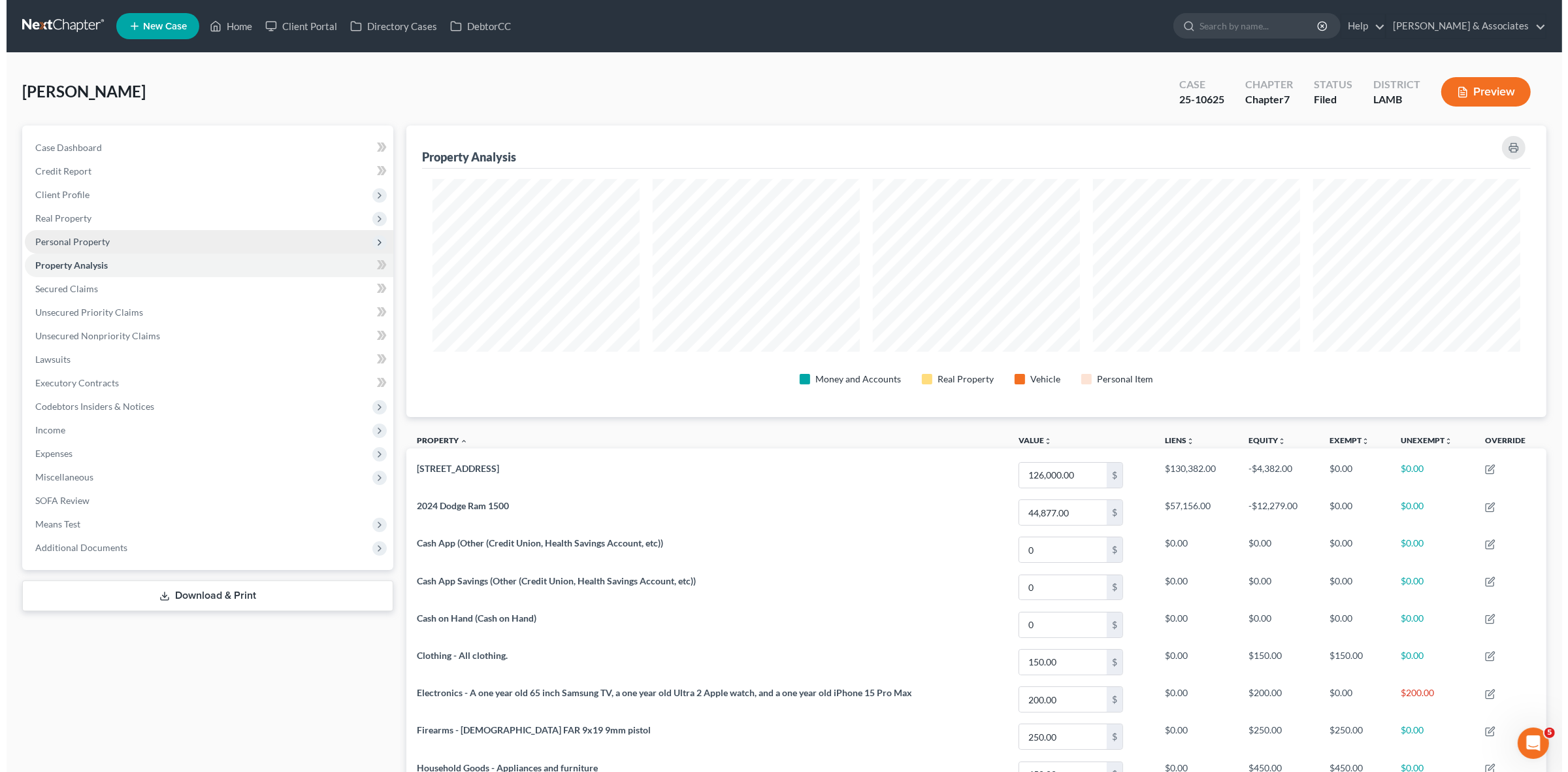
scroll to position [653083, 652115]
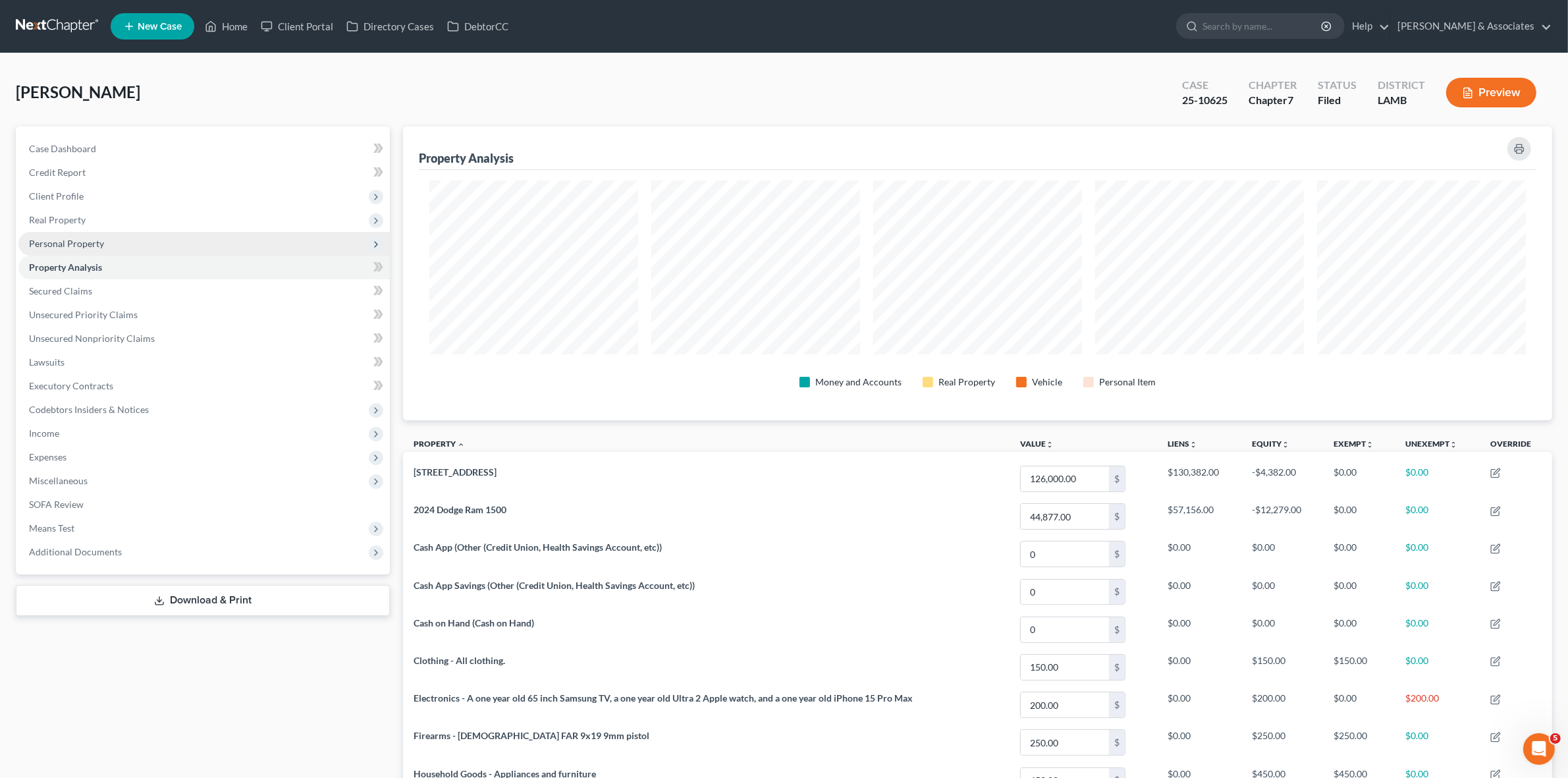
click at [182, 244] on span "Personal Property" at bounding box center [204, 243] width 372 height 24
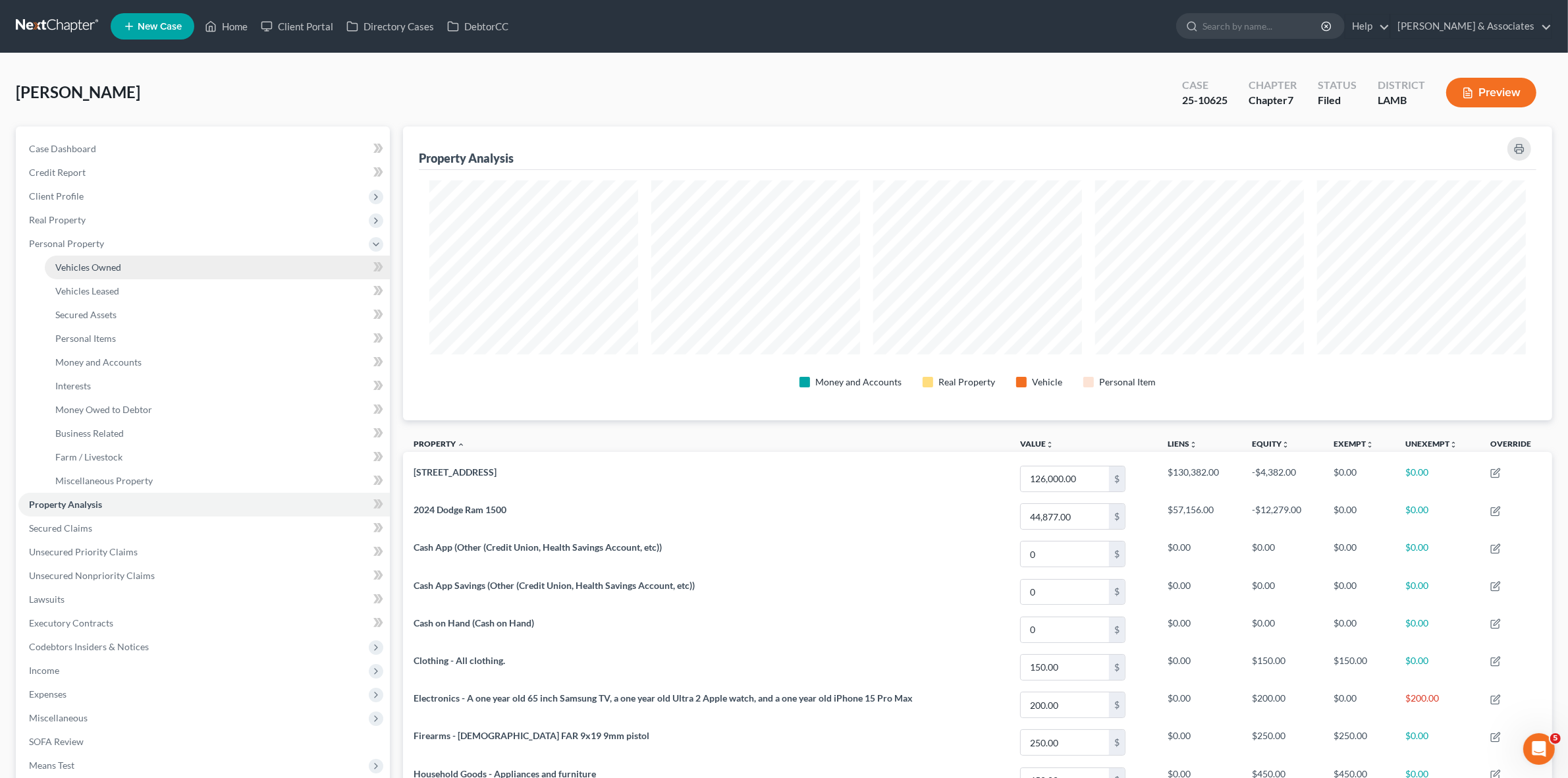
click at [190, 272] on link "Vehicles Owned" at bounding box center [217, 267] width 345 height 24
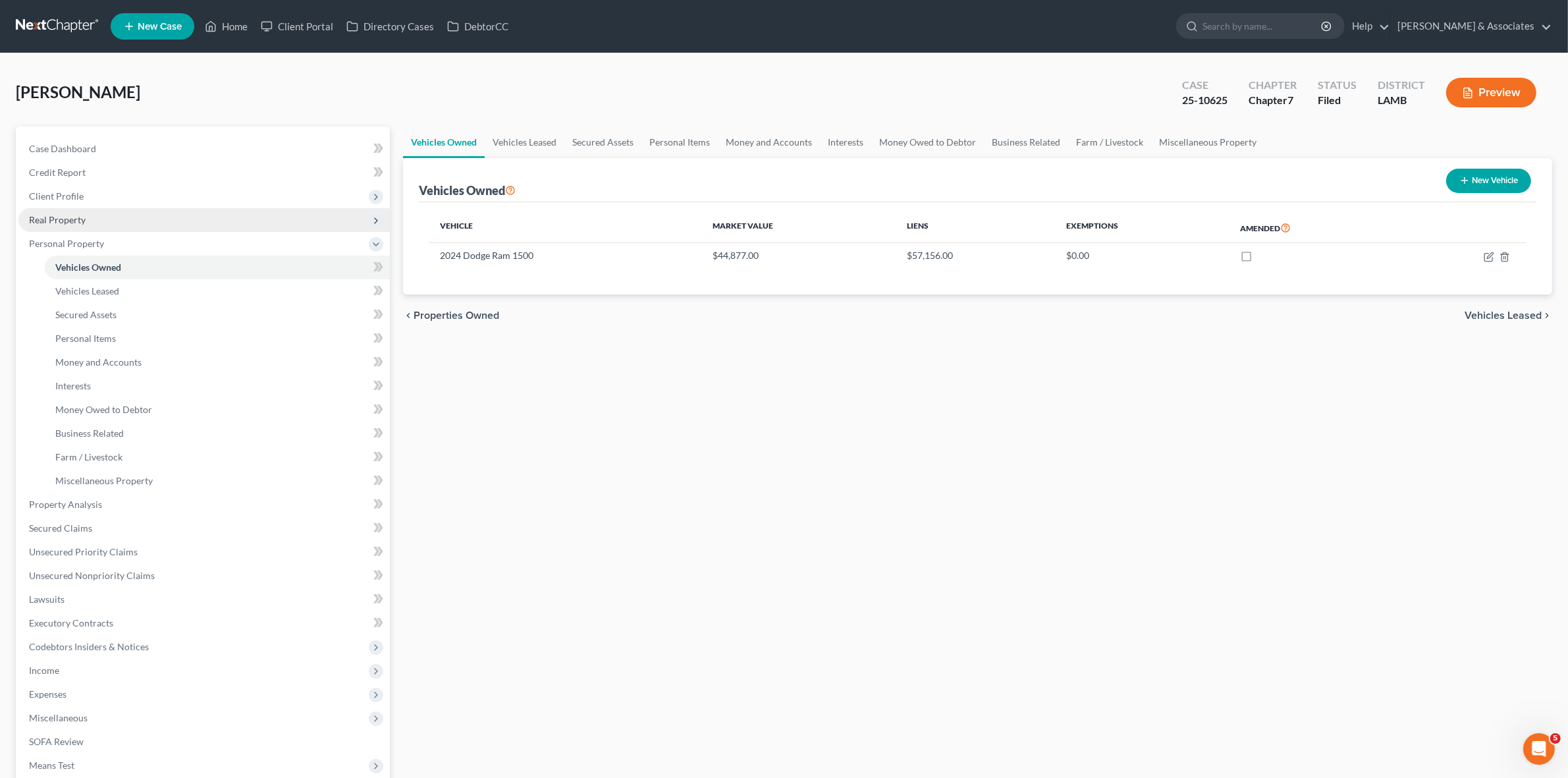
click at [183, 218] on span "Real Property" at bounding box center [204, 219] width 372 height 24
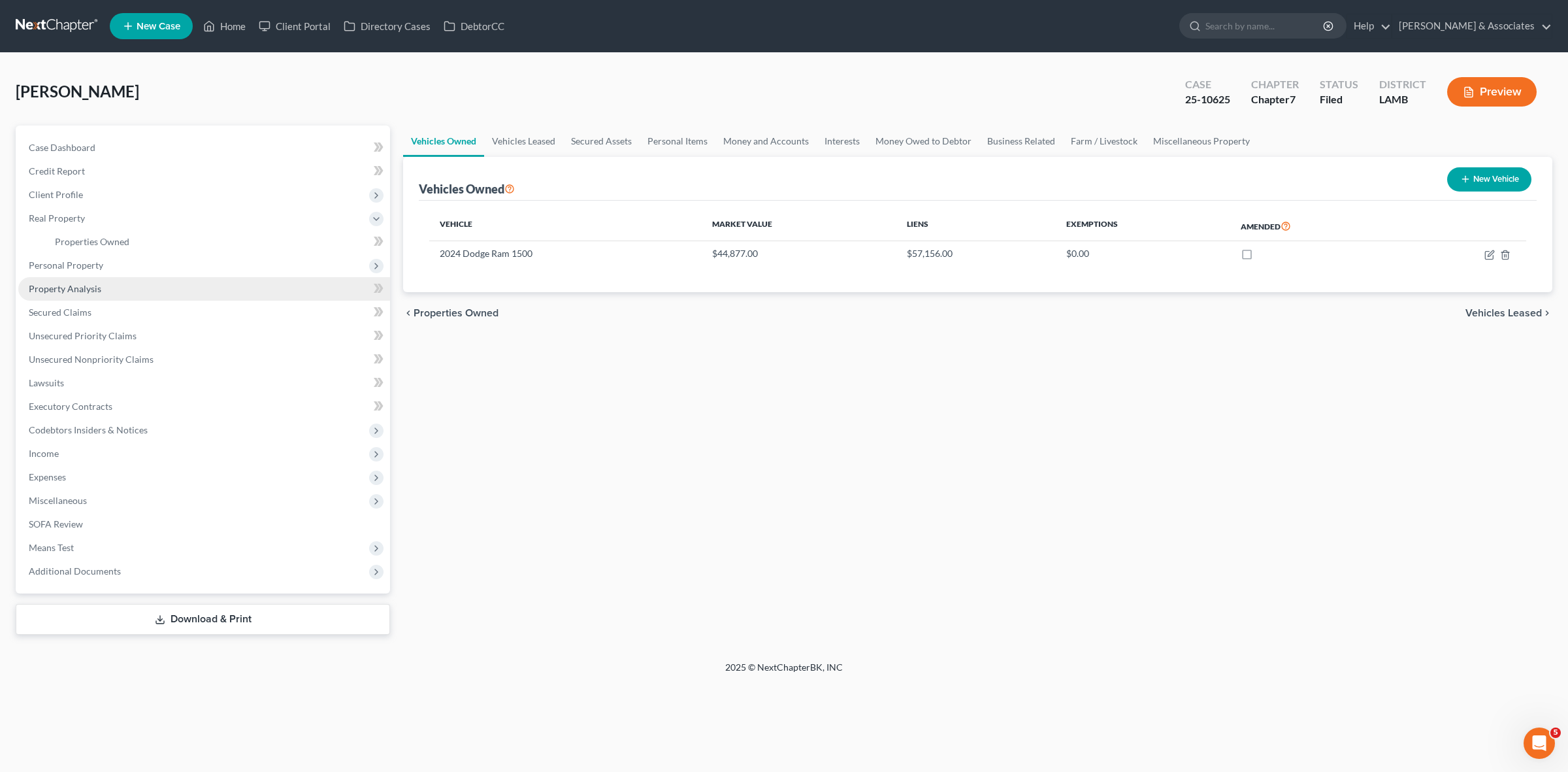
click at [185, 283] on link "Property Analysis" at bounding box center [204, 288] width 372 height 23
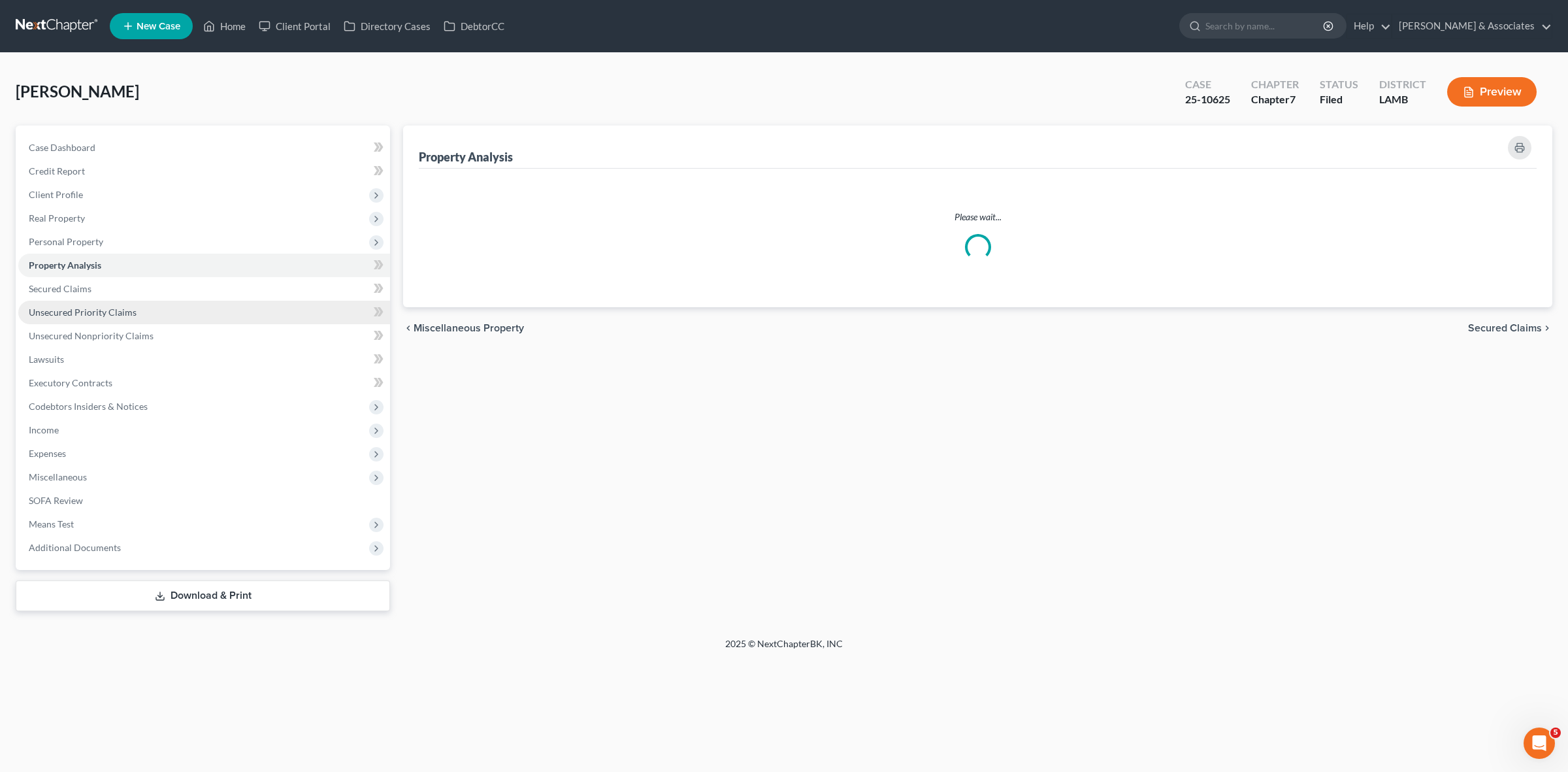
click at [184, 311] on link "Unsecured Priority Claims" at bounding box center [204, 311] width 372 height 23
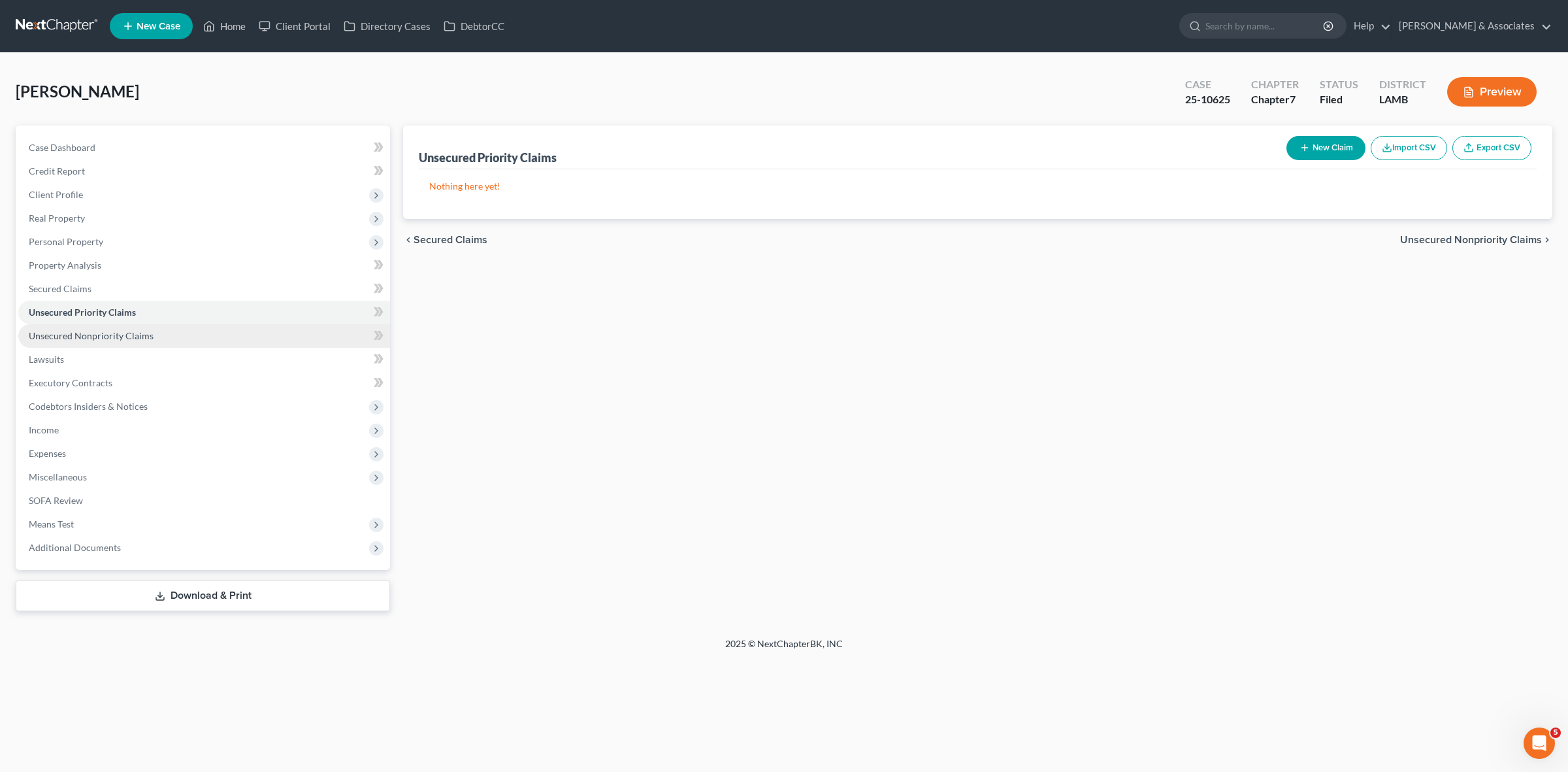
click at [183, 328] on link "Unsecured Nonpriority Claims" at bounding box center [204, 336] width 372 height 23
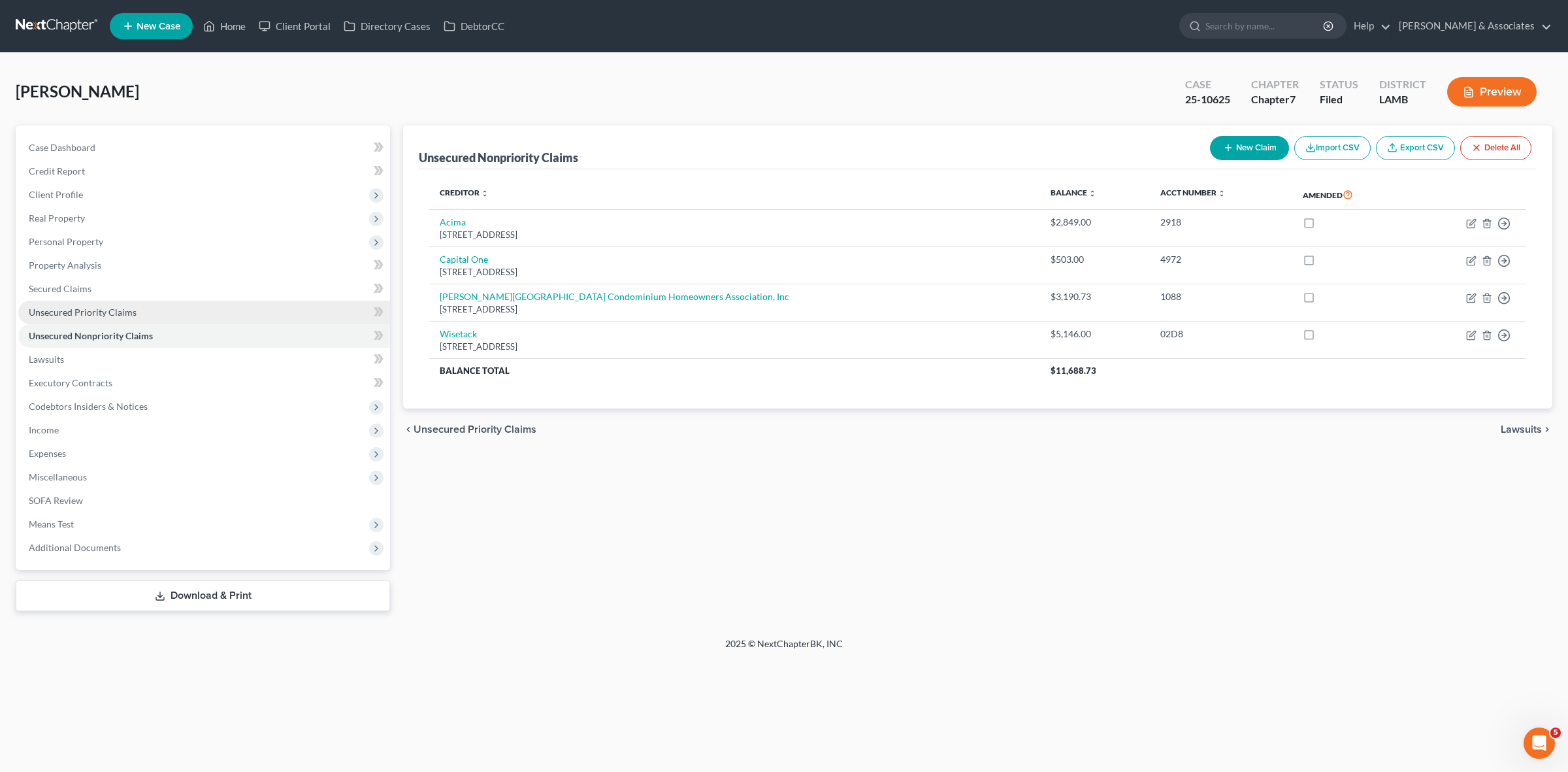
click at [283, 311] on link "Unsecured Priority Claims" at bounding box center [204, 311] width 372 height 23
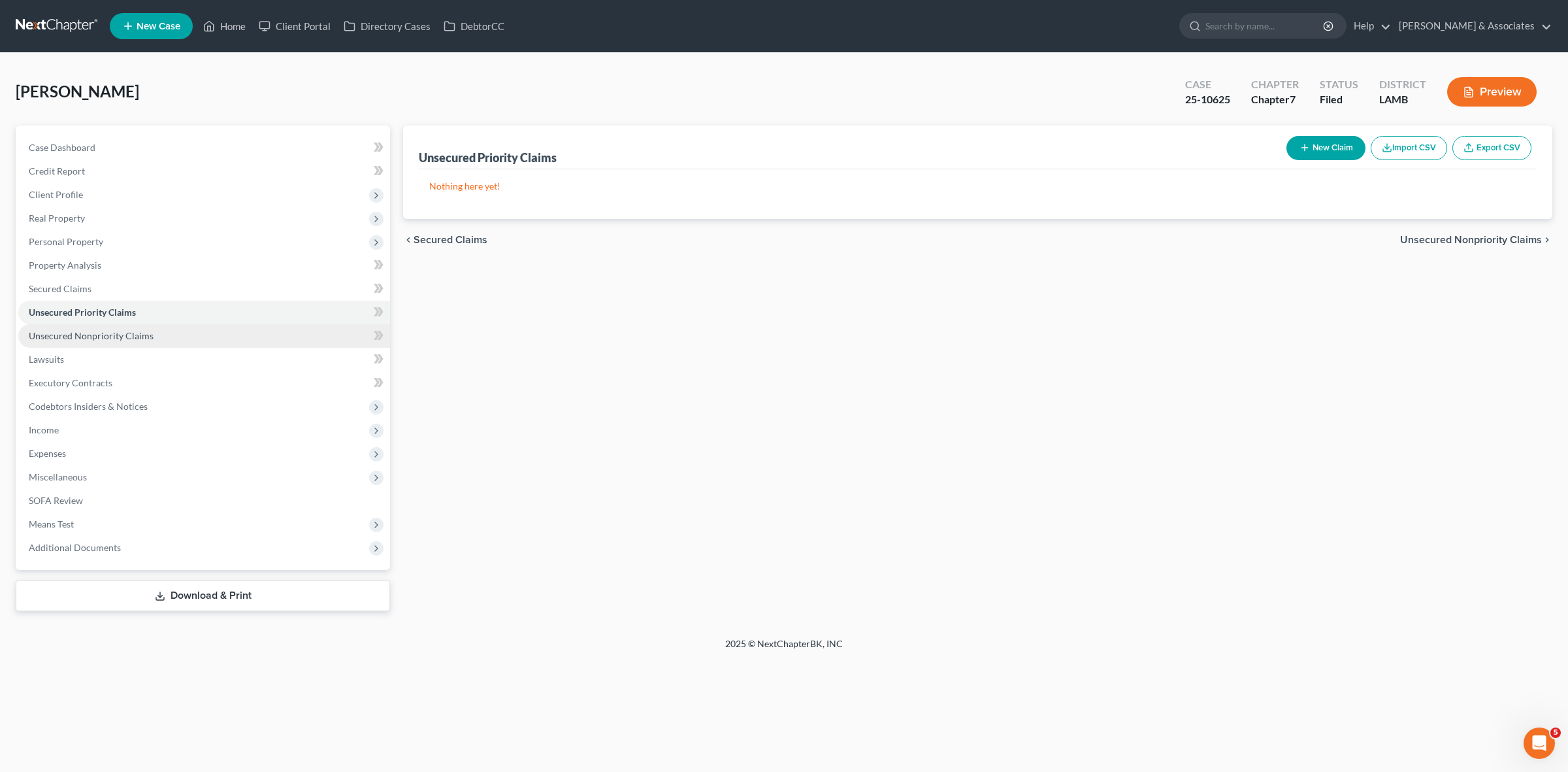
click at [284, 330] on link "Unsecured Nonpriority Claims" at bounding box center [204, 336] width 372 height 23
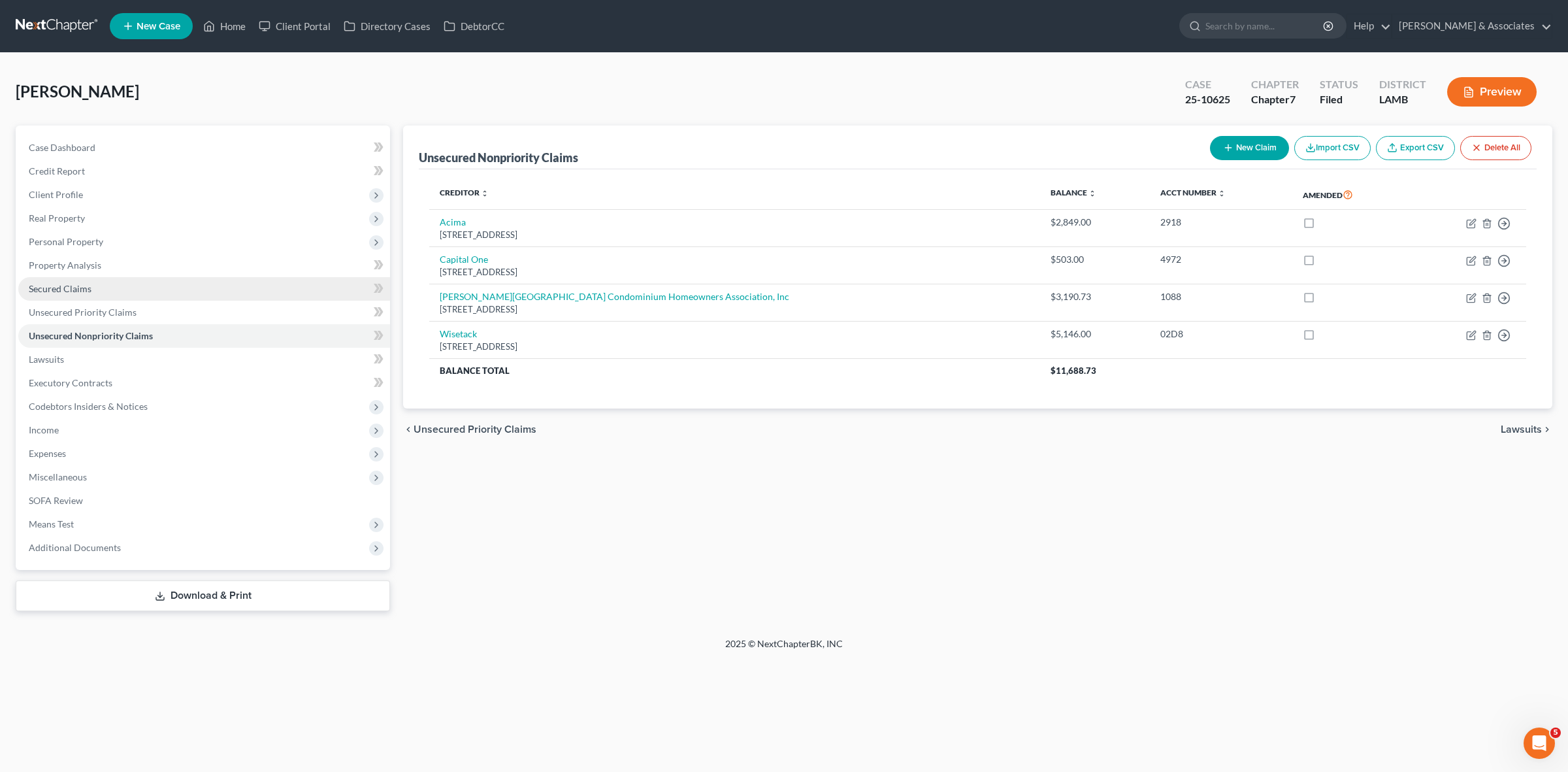
click at [271, 298] on link "Secured Claims" at bounding box center [204, 288] width 372 height 23
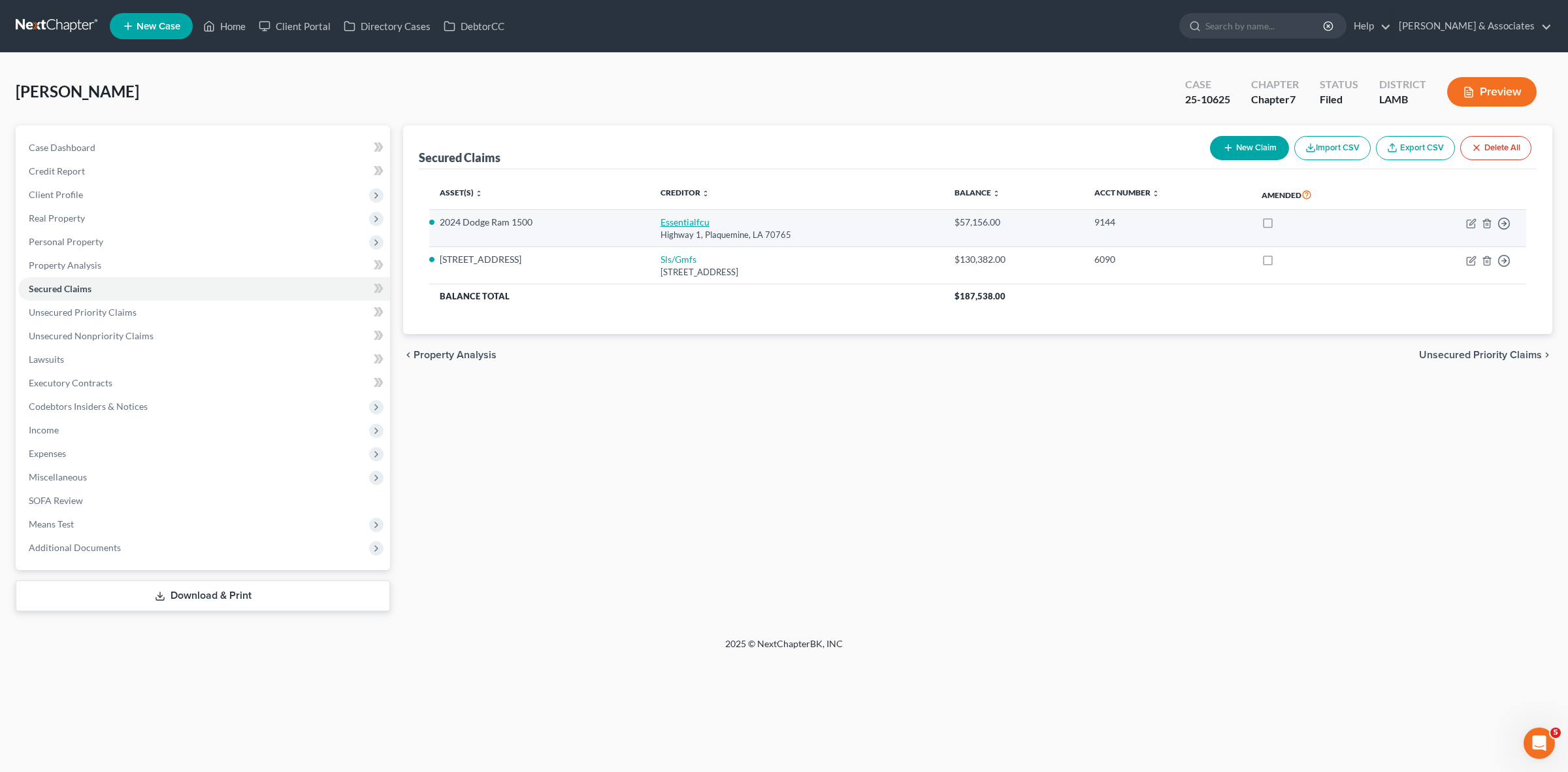
click at [674, 226] on link "Essentialfcu" at bounding box center [685, 221] width 49 height 11
select select "19"
select select "0"
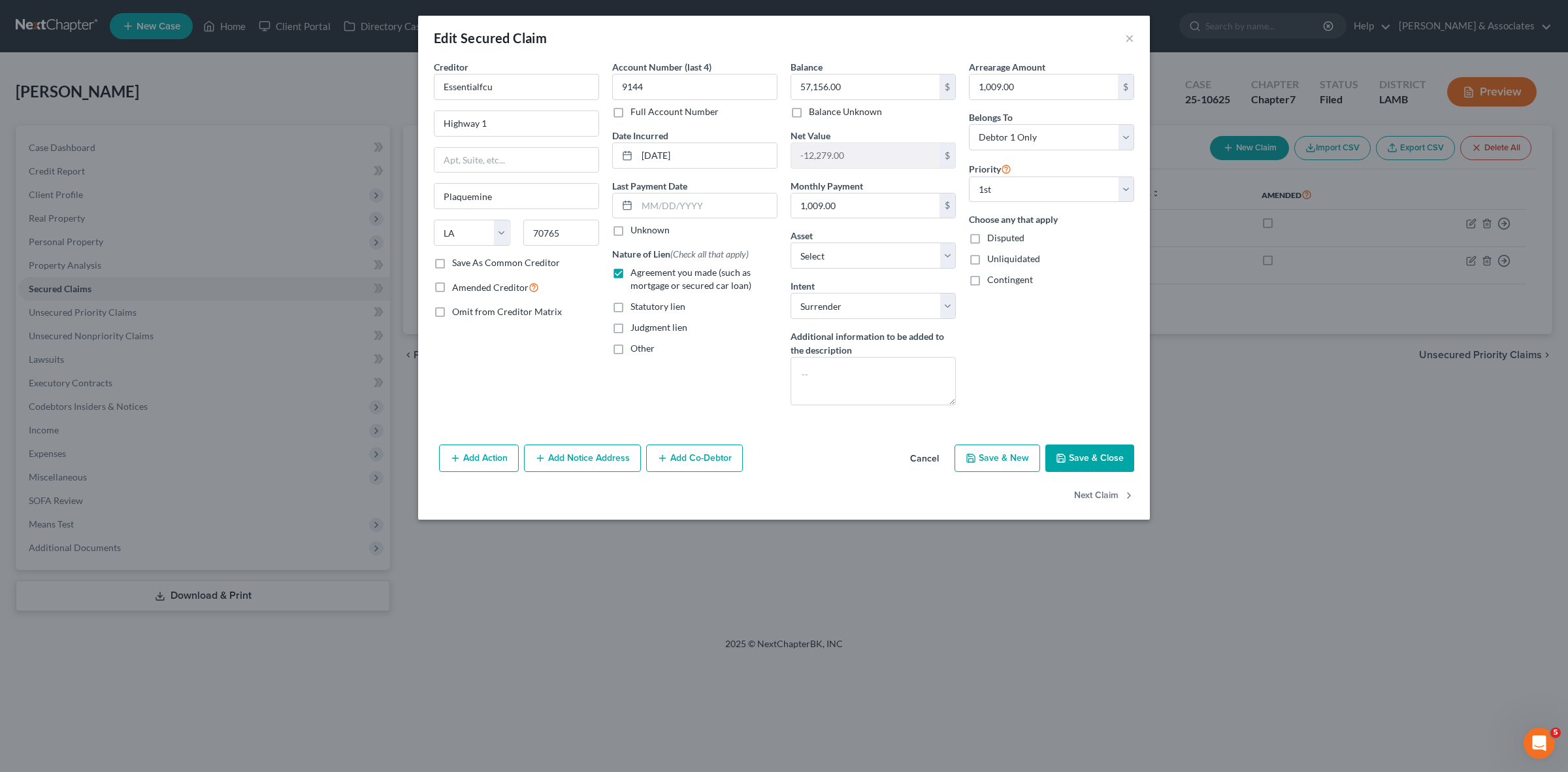
click at [925, 455] on button "Cancel" at bounding box center [924, 459] width 49 height 26
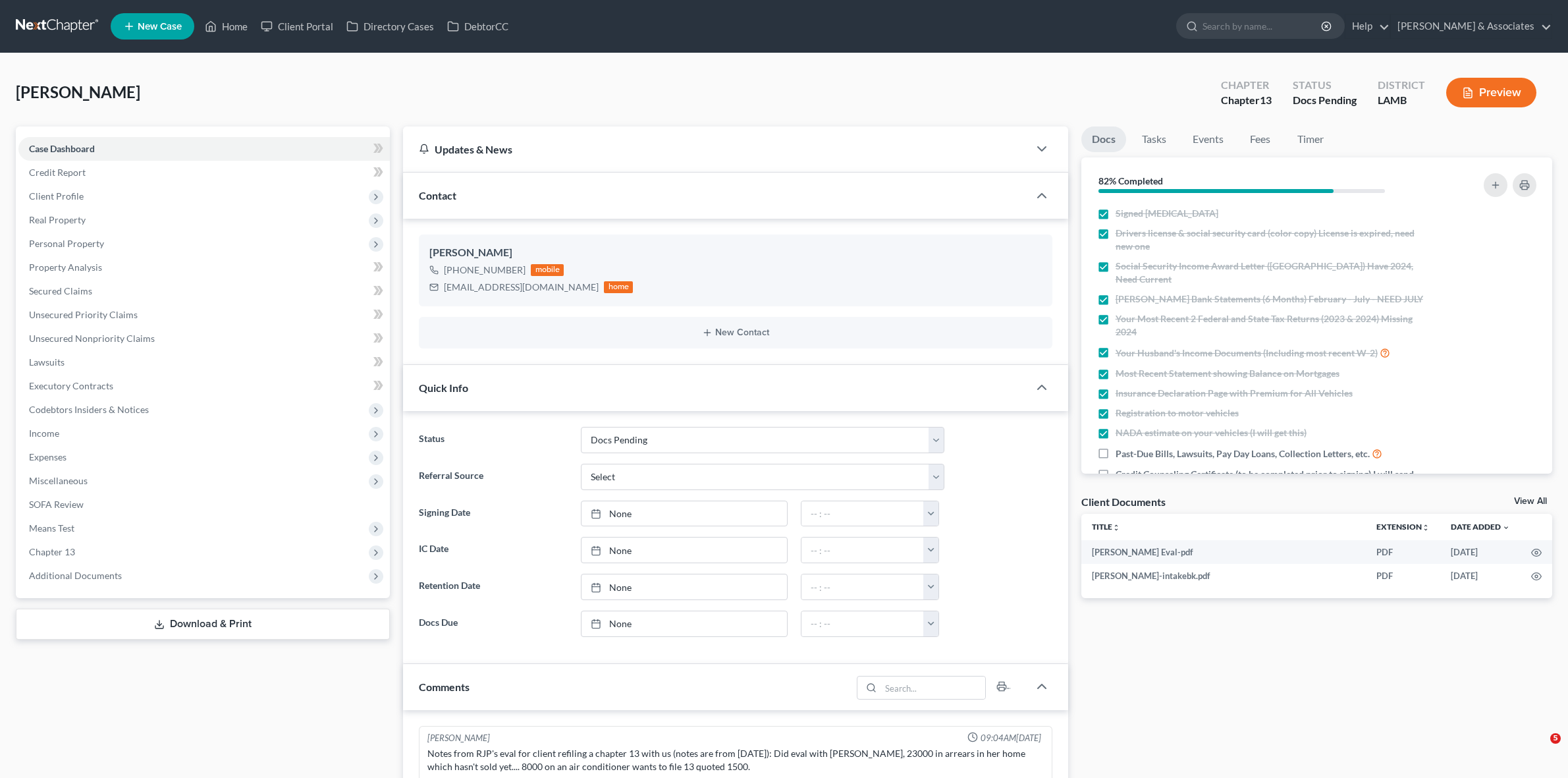
select select "6"
select select "0"
click at [76, 27] on link at bounding box center [58, 26] width 84 height 24
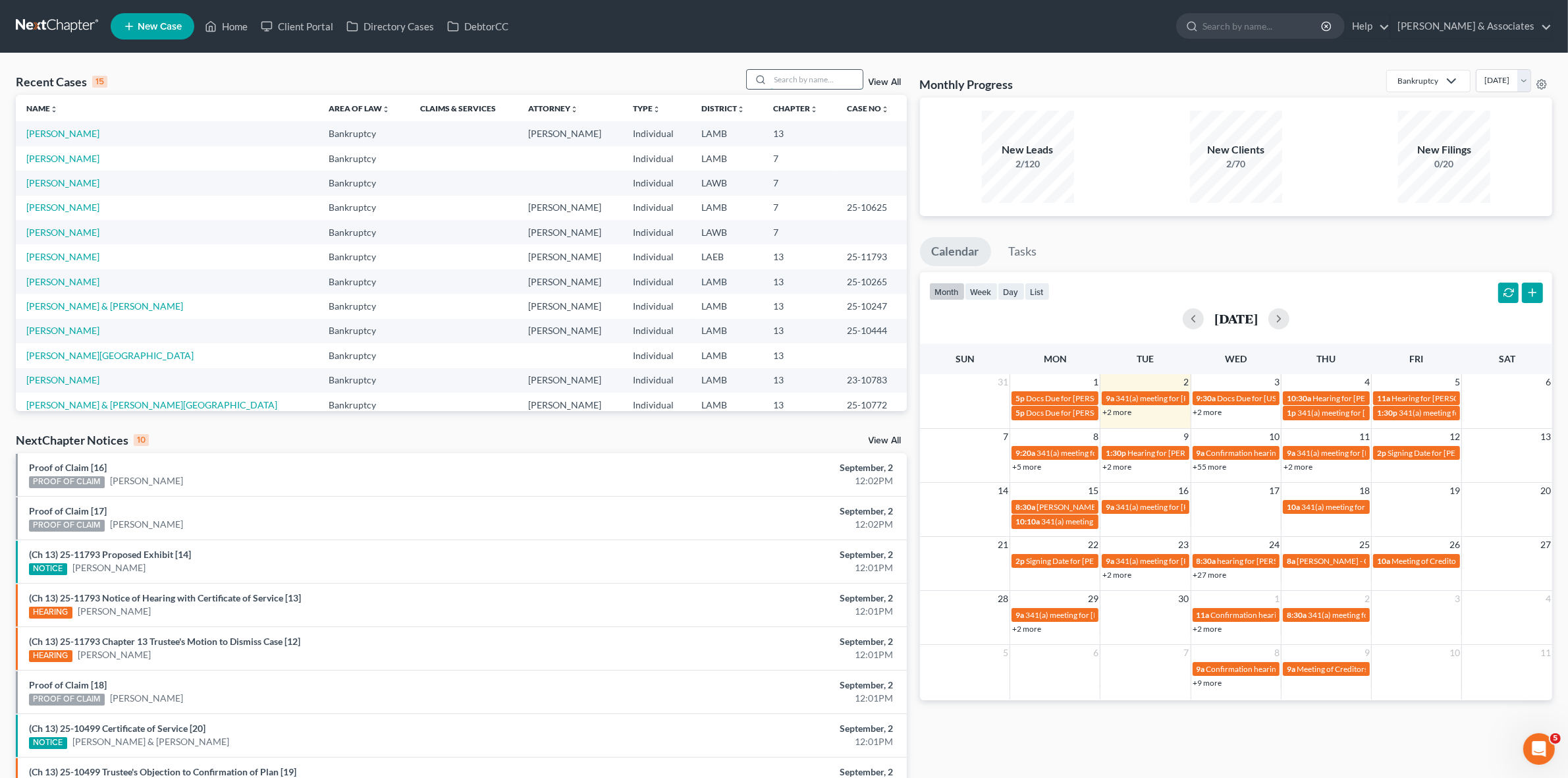
click at [830, 81] on input "search" at bounding box center [816, 80] width 92 height 19
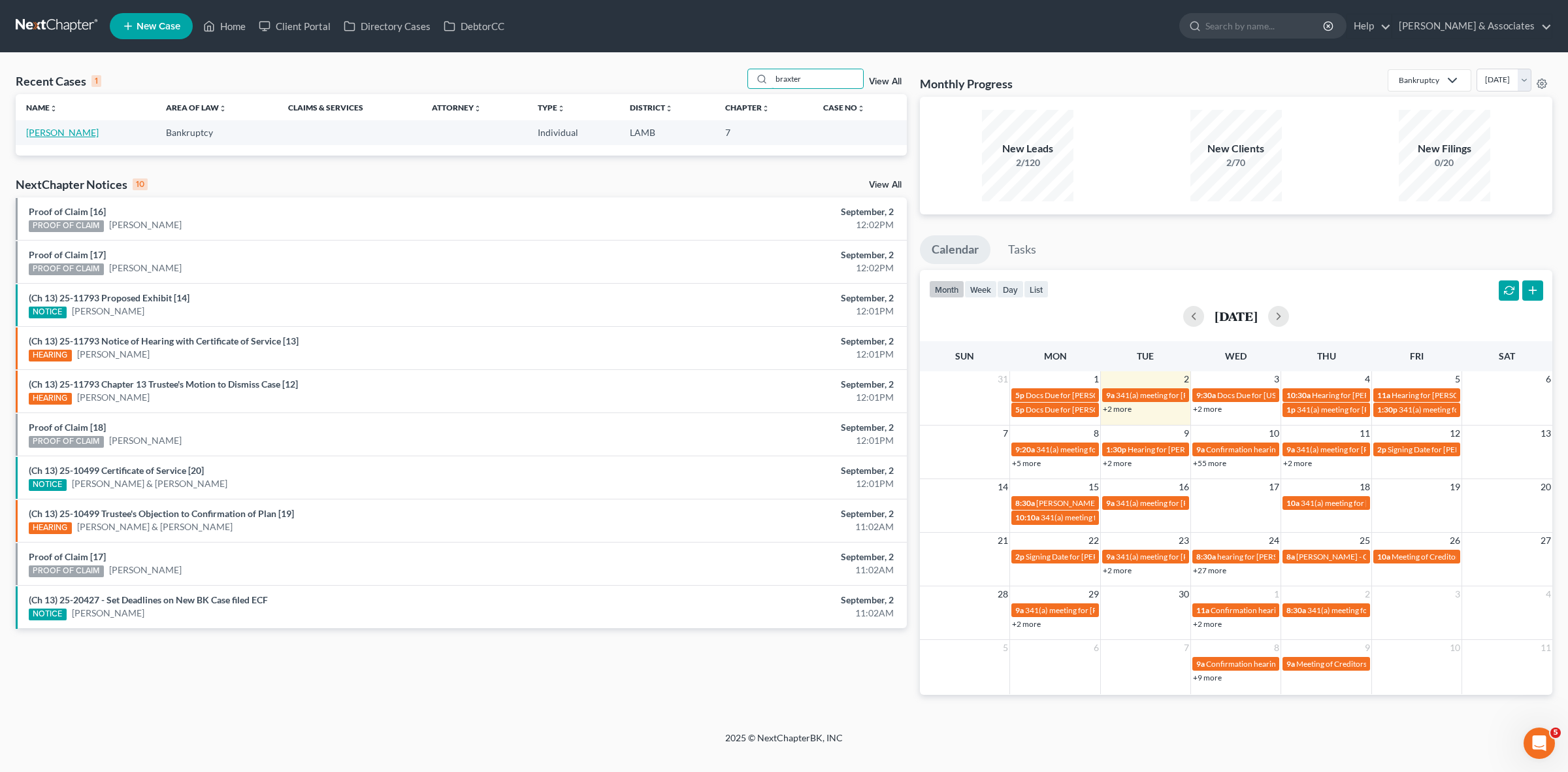
type input "braxter"
click at [68, 134] on link "[PERSON_NAME]" at bounding box center [62, 132] width 73 height 11
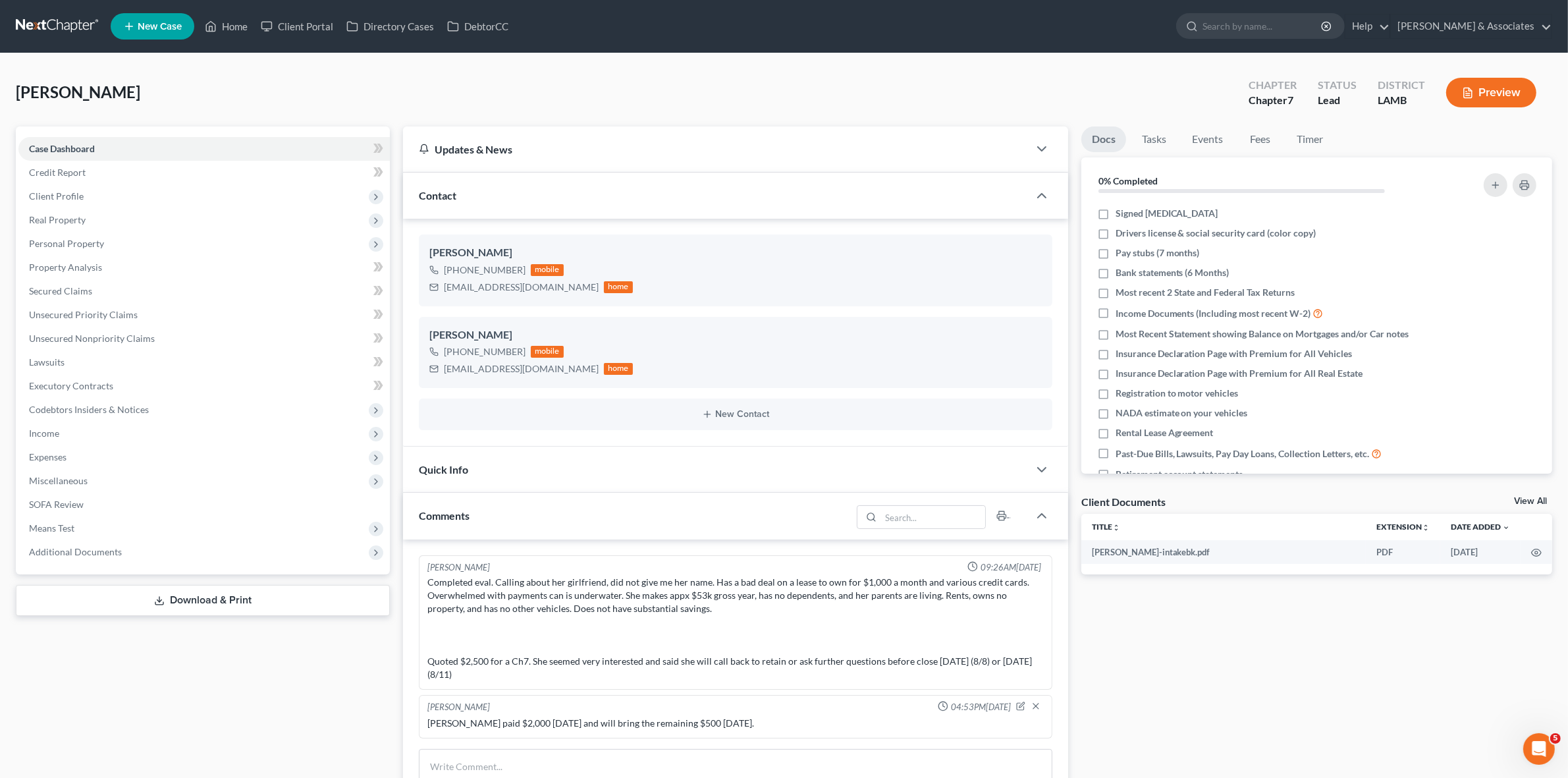
scroll to position [164, 0]
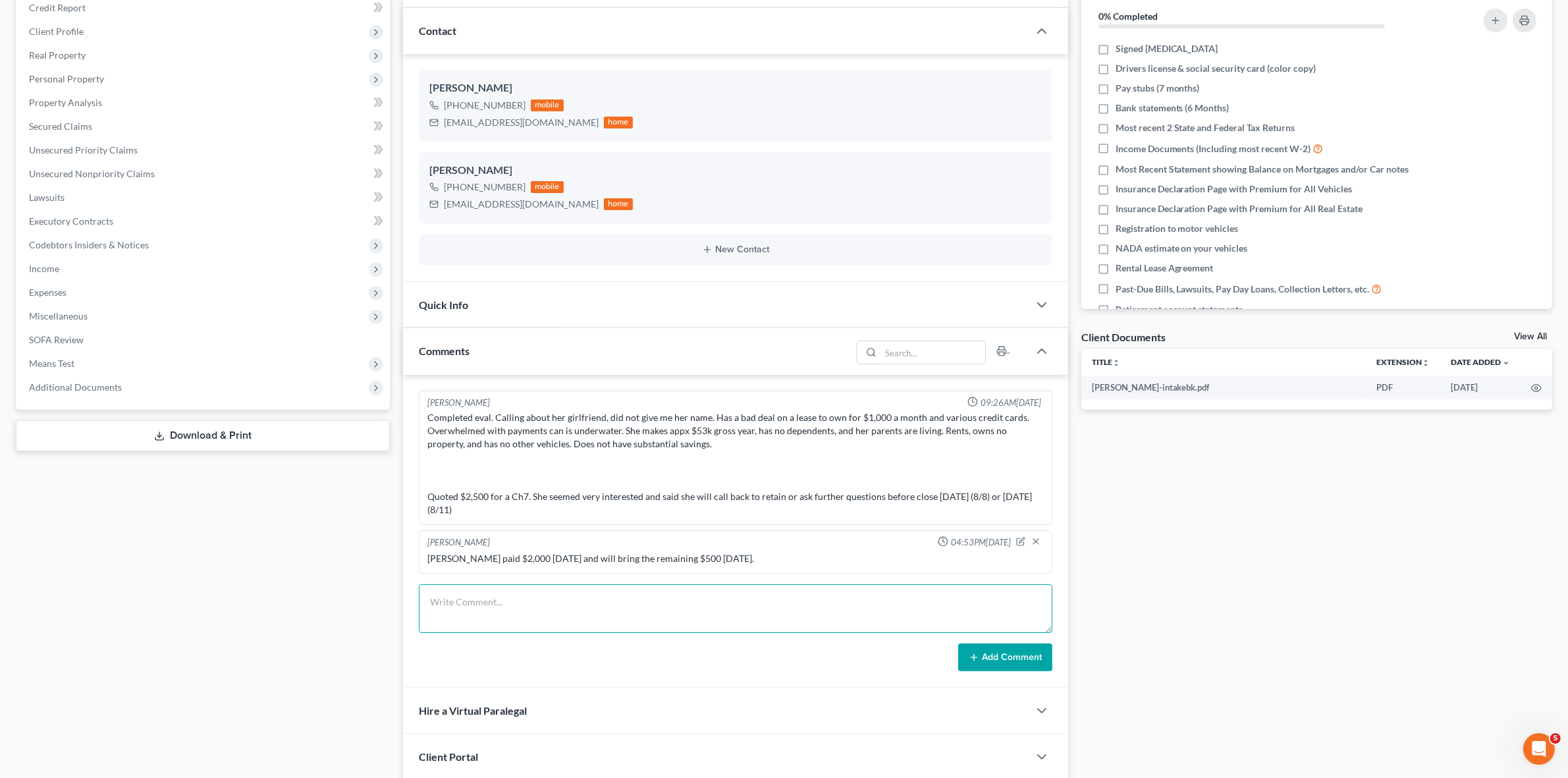
click at [749, 620] on textarea at bounding box center [735, 608] width 633 height 49
type textarea "Took $500 remaining balance from [PERSON_NAME] and she also brought in client d…"
click at [1023, 661] on button "Add Comment" at bounding box center [1006, 657] width 94 height 28
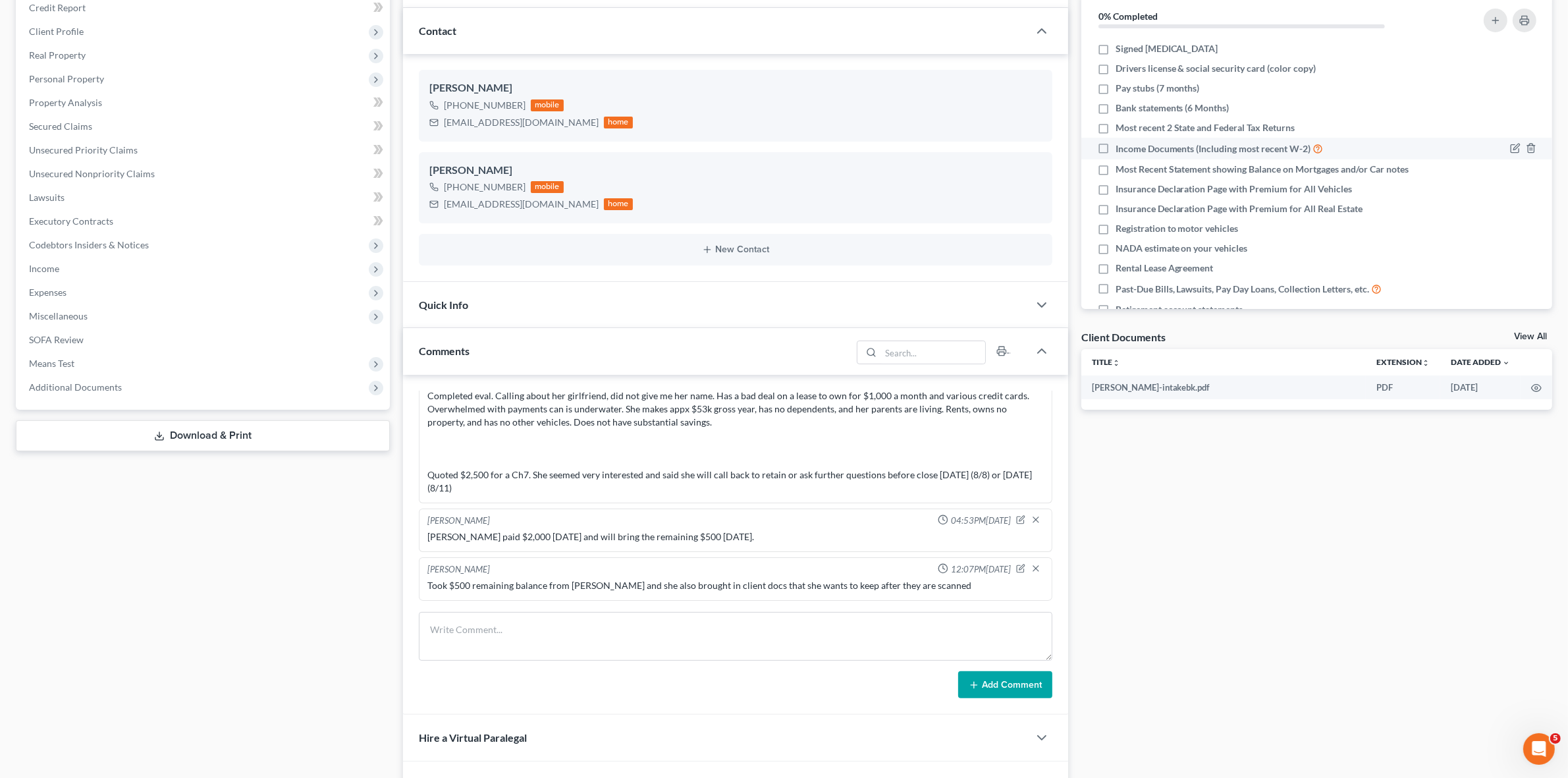
scroll to position [0, 0]
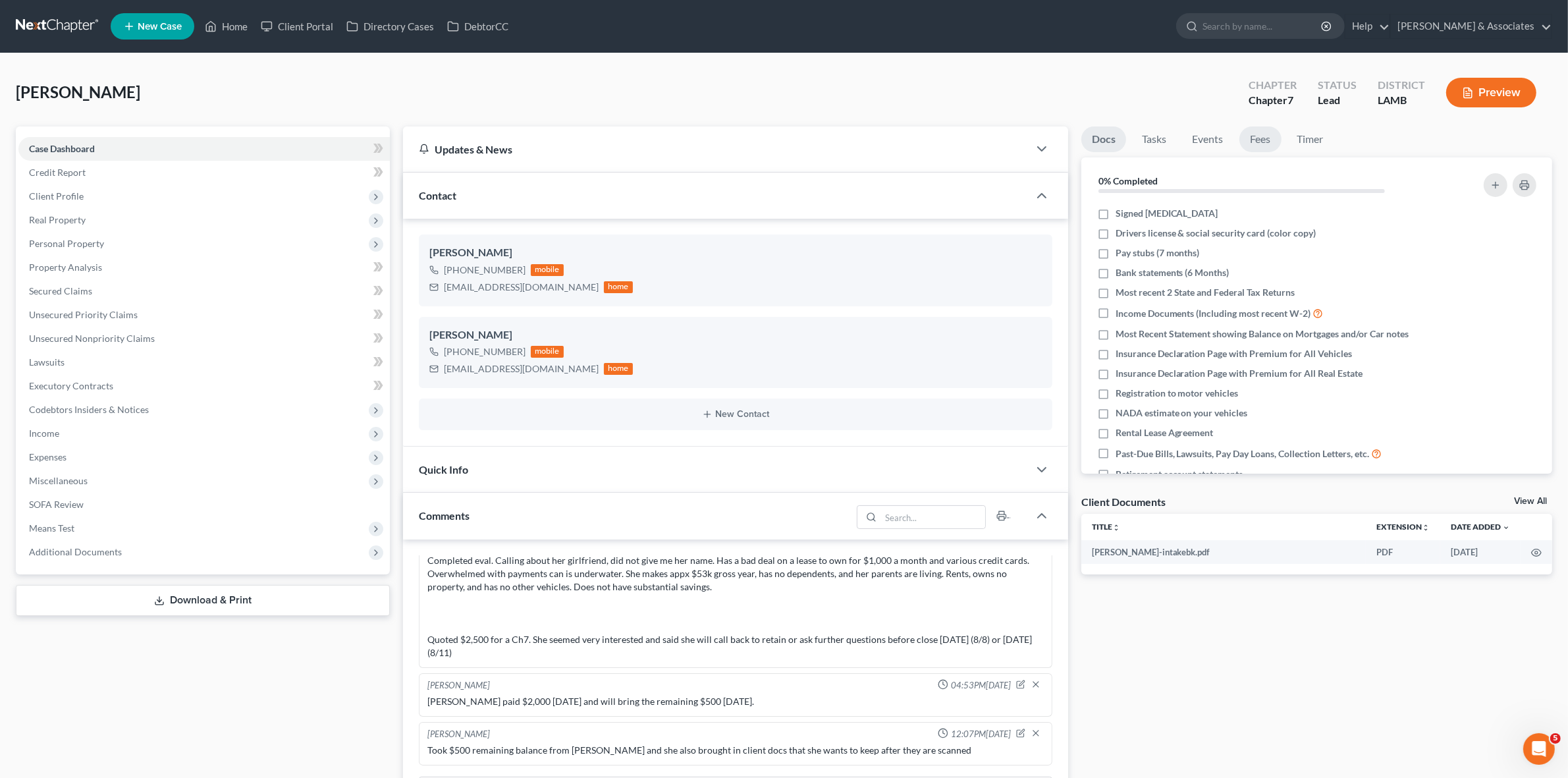
click at [1265, 139] on link "Fees" at bounding box center [1261, 139] width 42 height 25
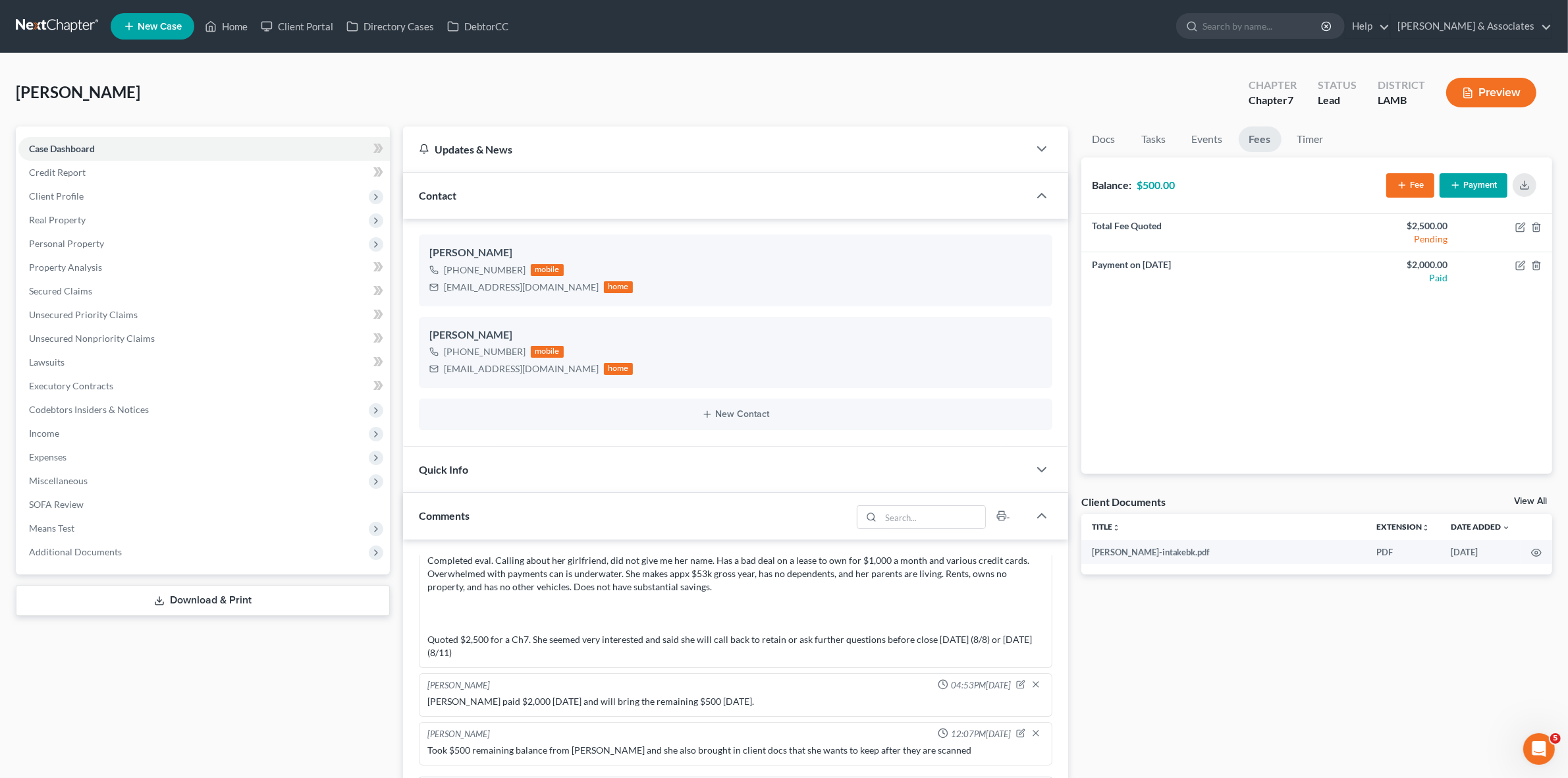
click at [1456, 189] on icon "button" at bounding box center [1456, 185] width 10 height 10
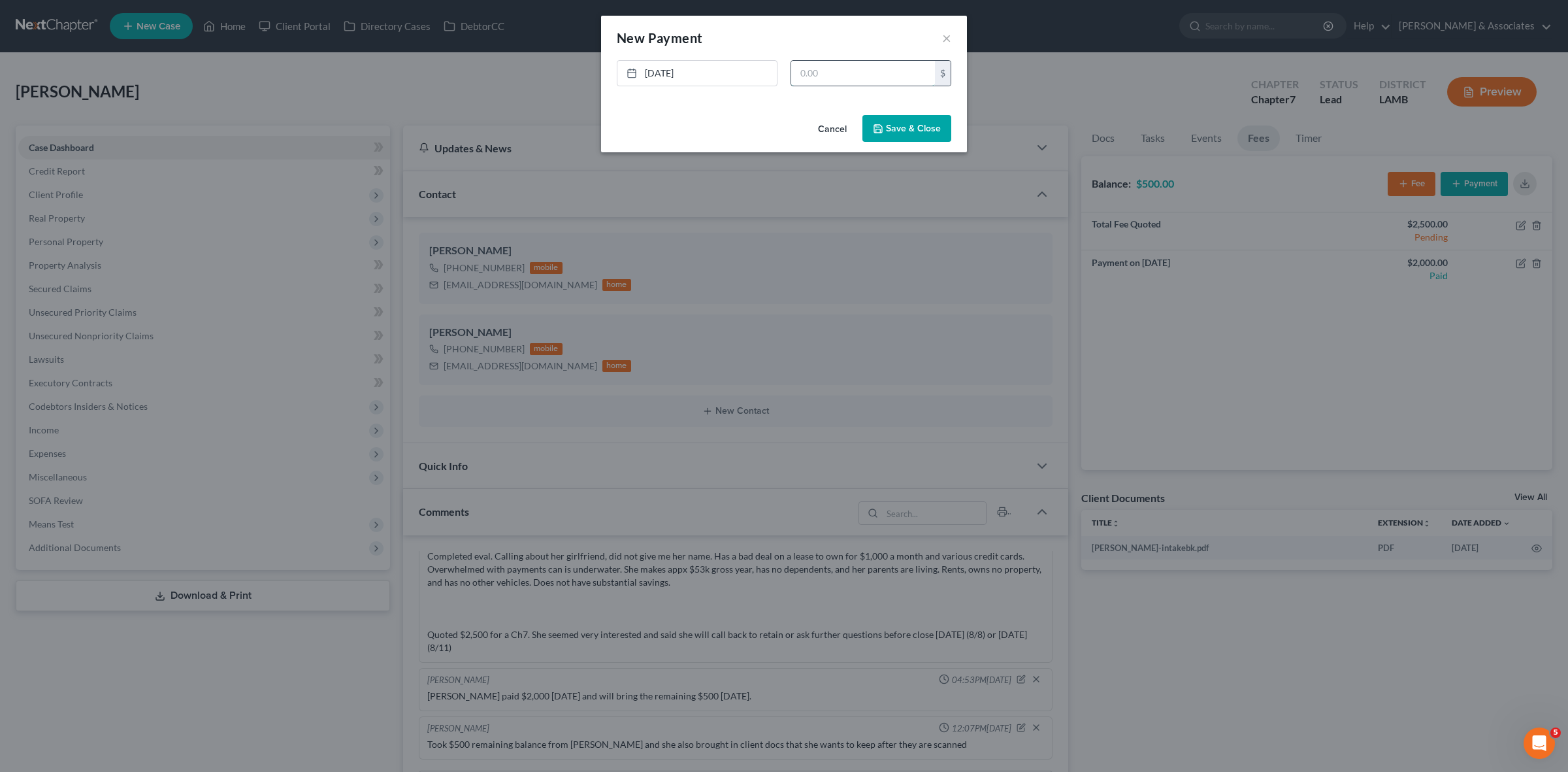
click at [872, 82] on input "text" at bounding box center [863, 73] width 144 height 25
type input "500"
click at [898, 121] on button "Save & Close" at bounding box center [906, 129] width 88 height 28
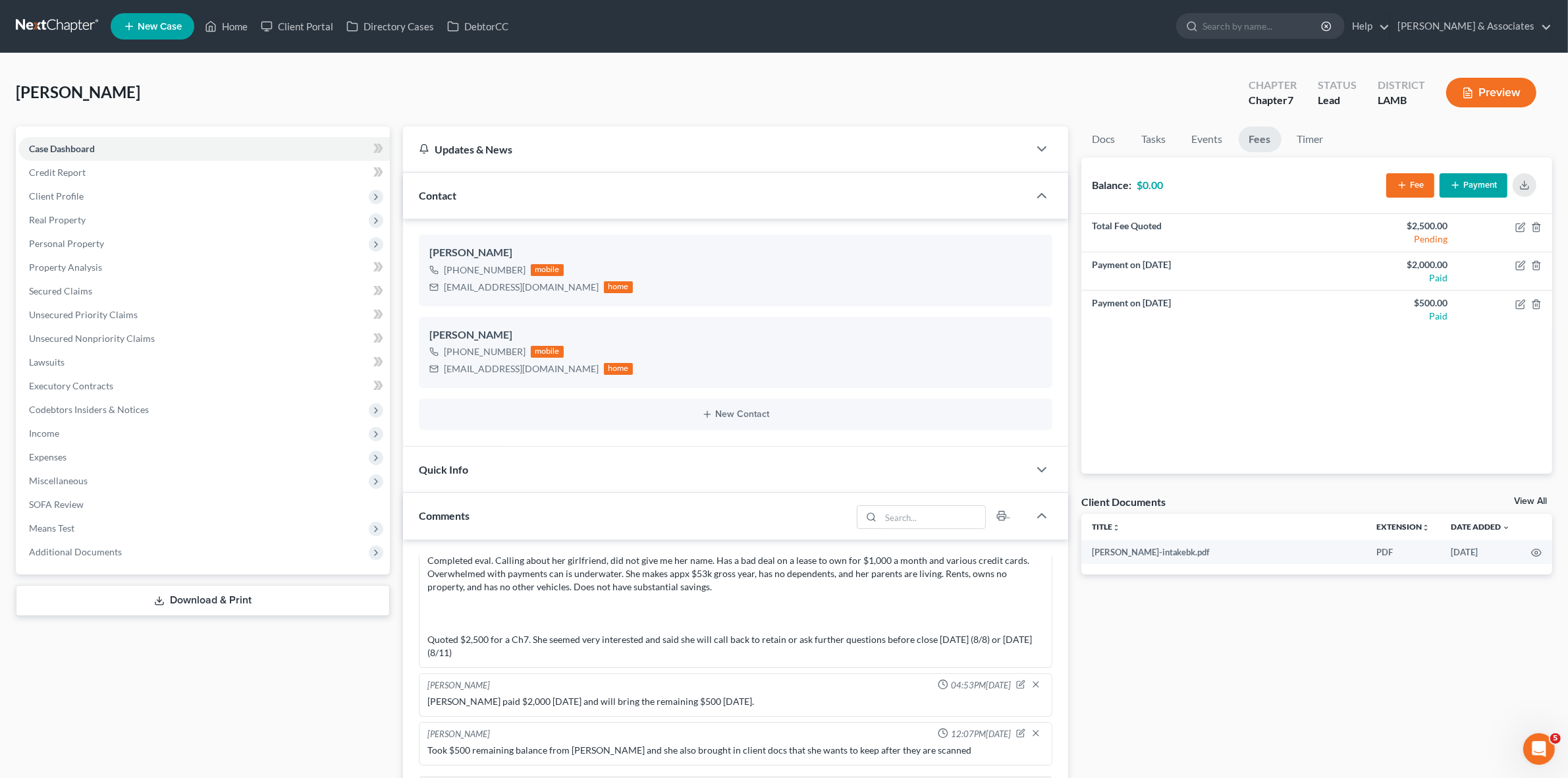
click at [44, 20] on link at bounding box center [58, 26] width 84 height 24
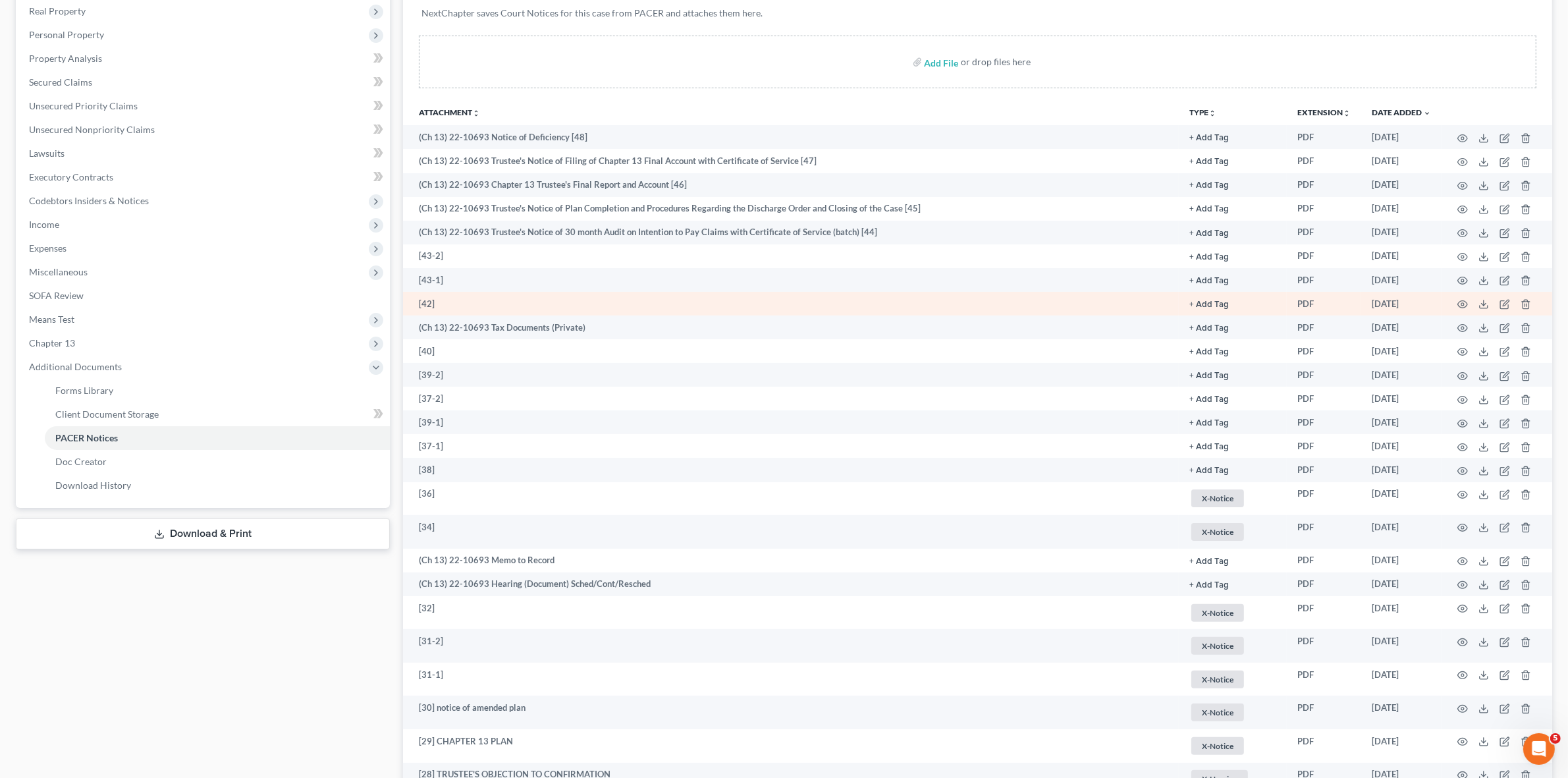
scroll to position [330, 0]
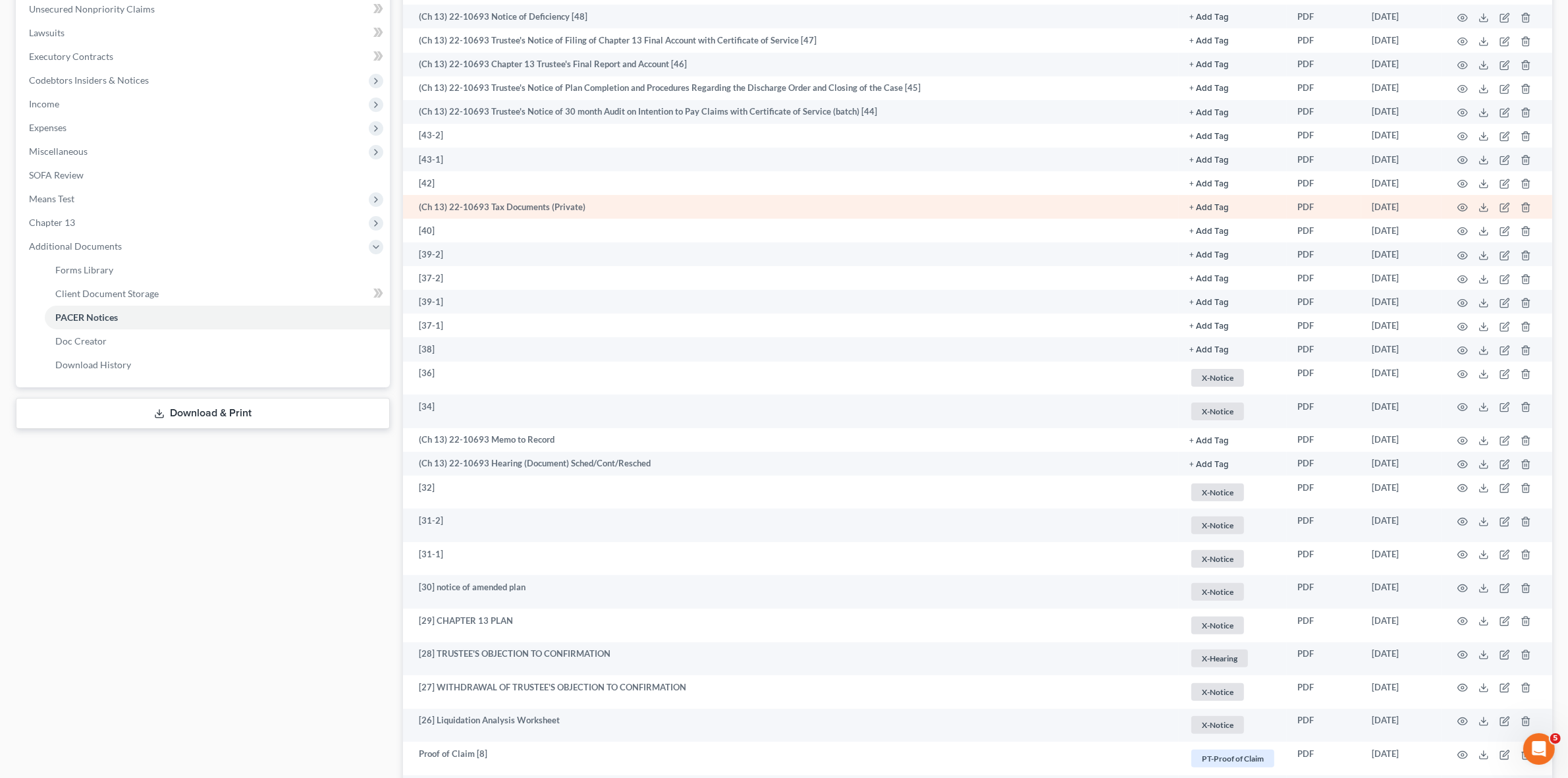
click at [1474, 205] on td at bounding box center [1497, 206] width 111 height 24
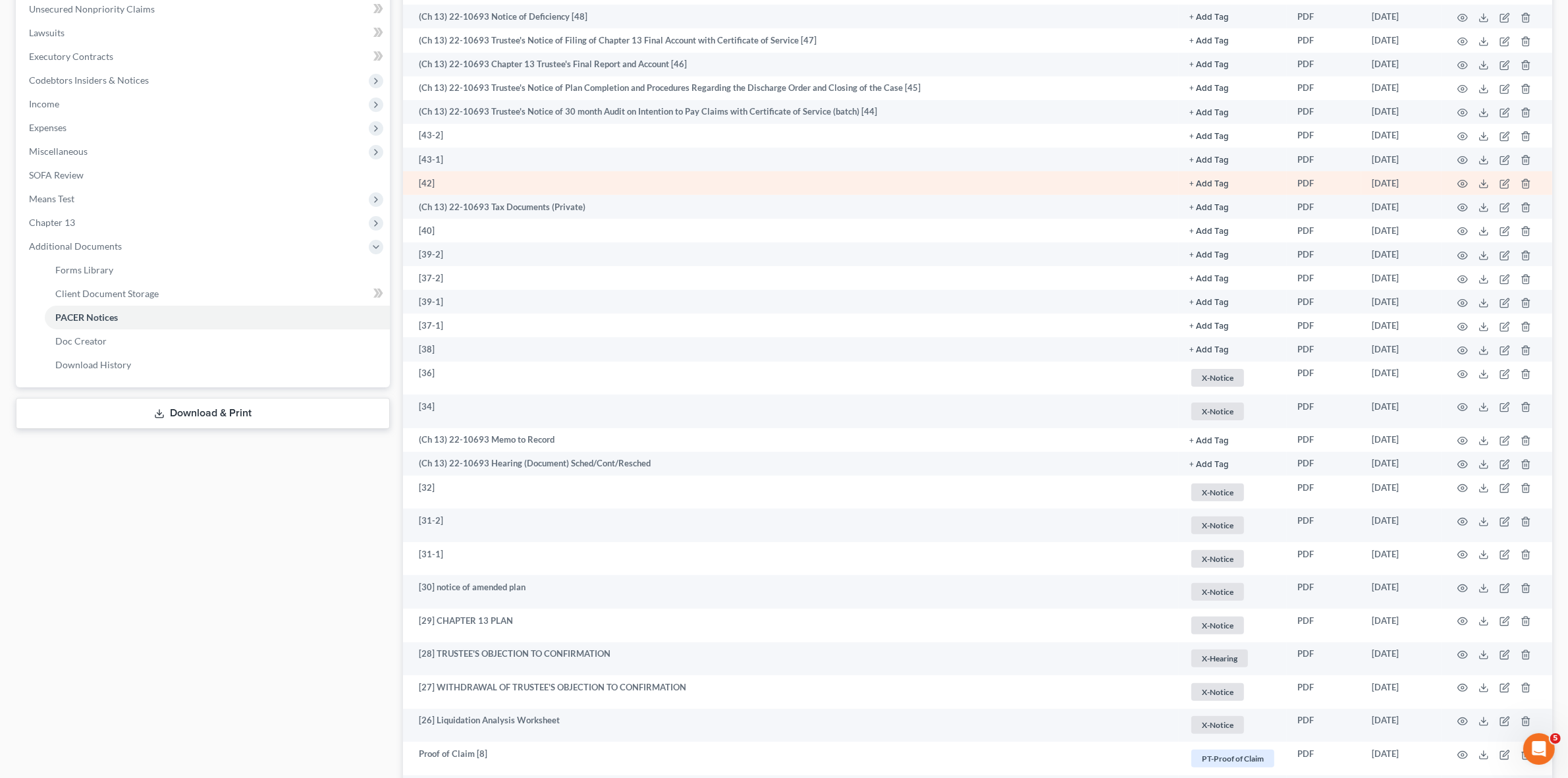
click at [1460, 172] on td at bounding box center [1497, 183] width 111 height 24
click at [1461, 180] on icon "button" at bounding box center [1463, 184] width 10 height 7
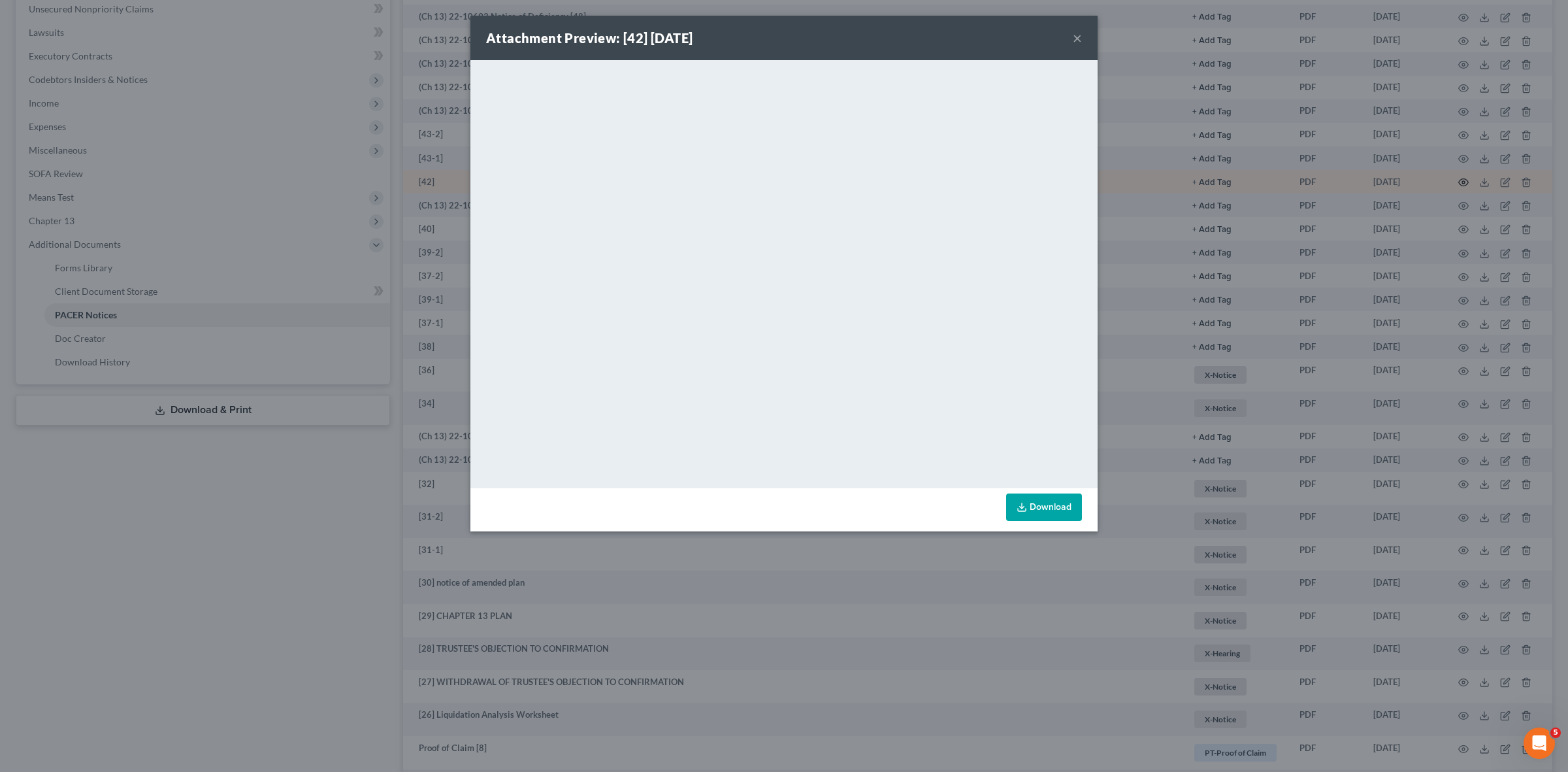
click at [1449, 179] on div "Attachment Preview: [42] 08/16/2023 × <object ng-attr-data='https://nextchapter…" at bounding box center [784, 386] width 1568 height 772
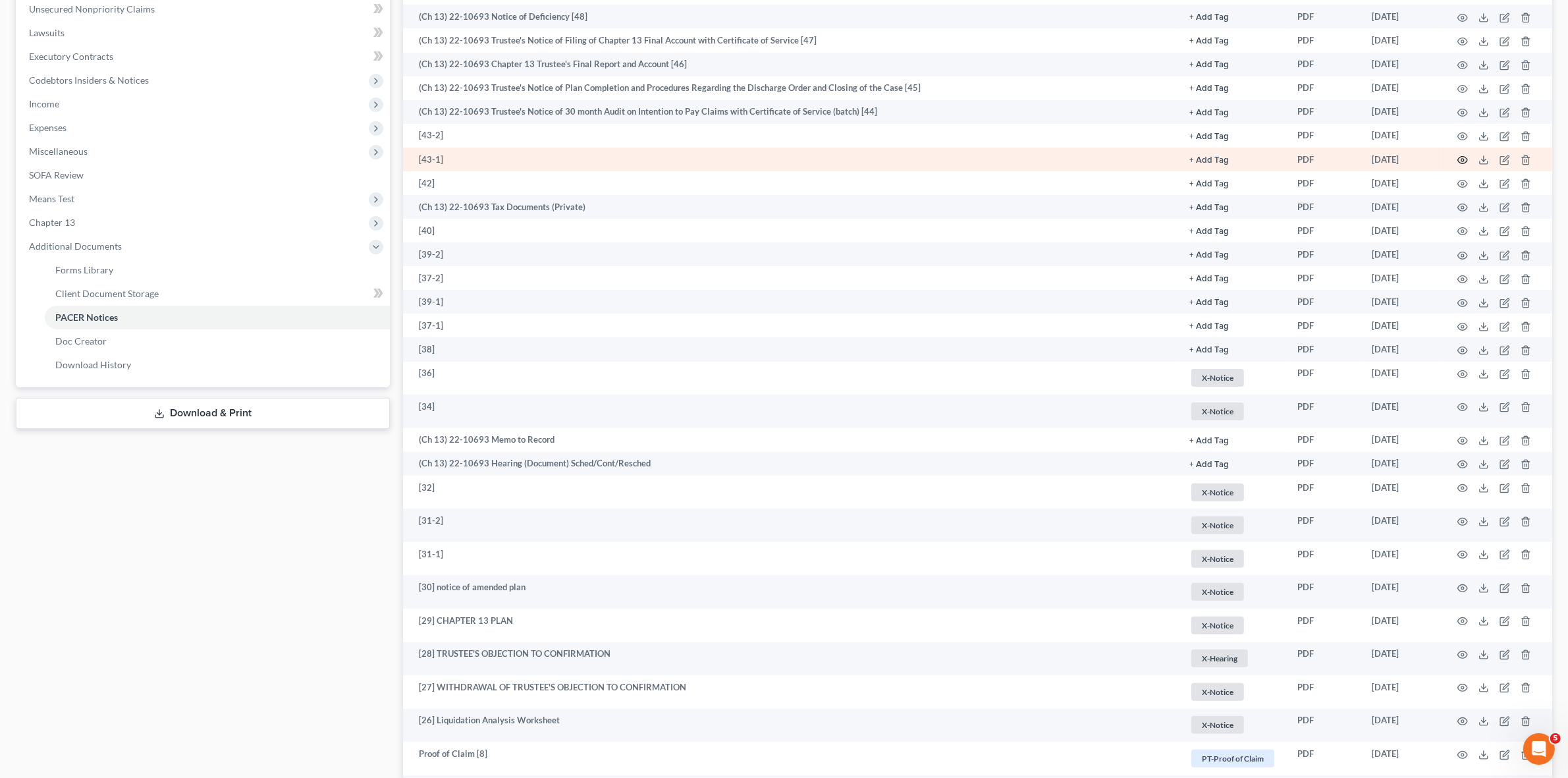
click at [1461, 163] on icon "button" at bounding box center [1463, 160] width 10 height 7
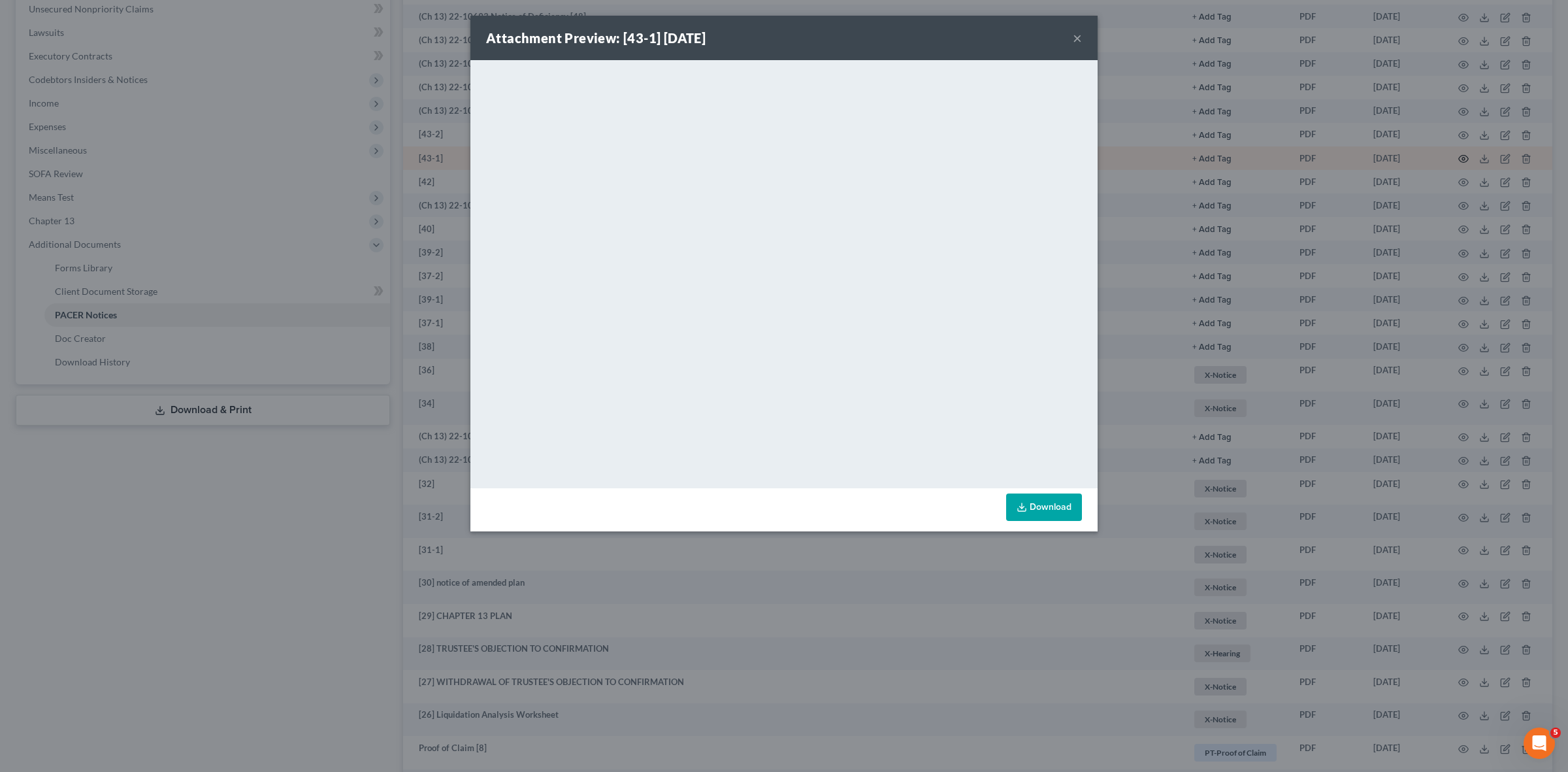
click at [1449, 161] on div "Attachment Preview: [43-1] 08/17/2023 × <object ng-attr-data='https://nextchapt…" at bounding box center [784, 386] width 1568 height 772
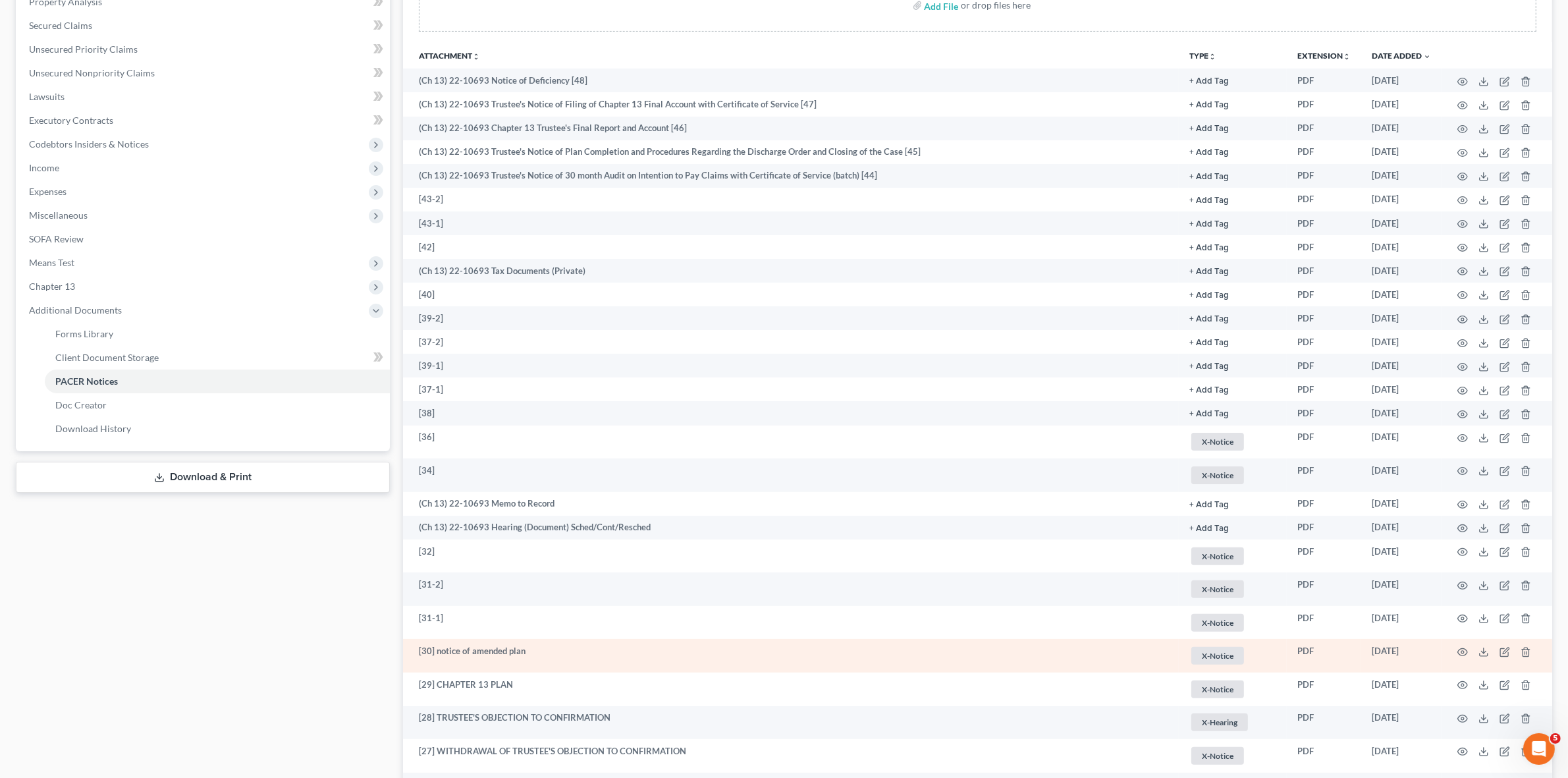
scroll to position [247, 0]
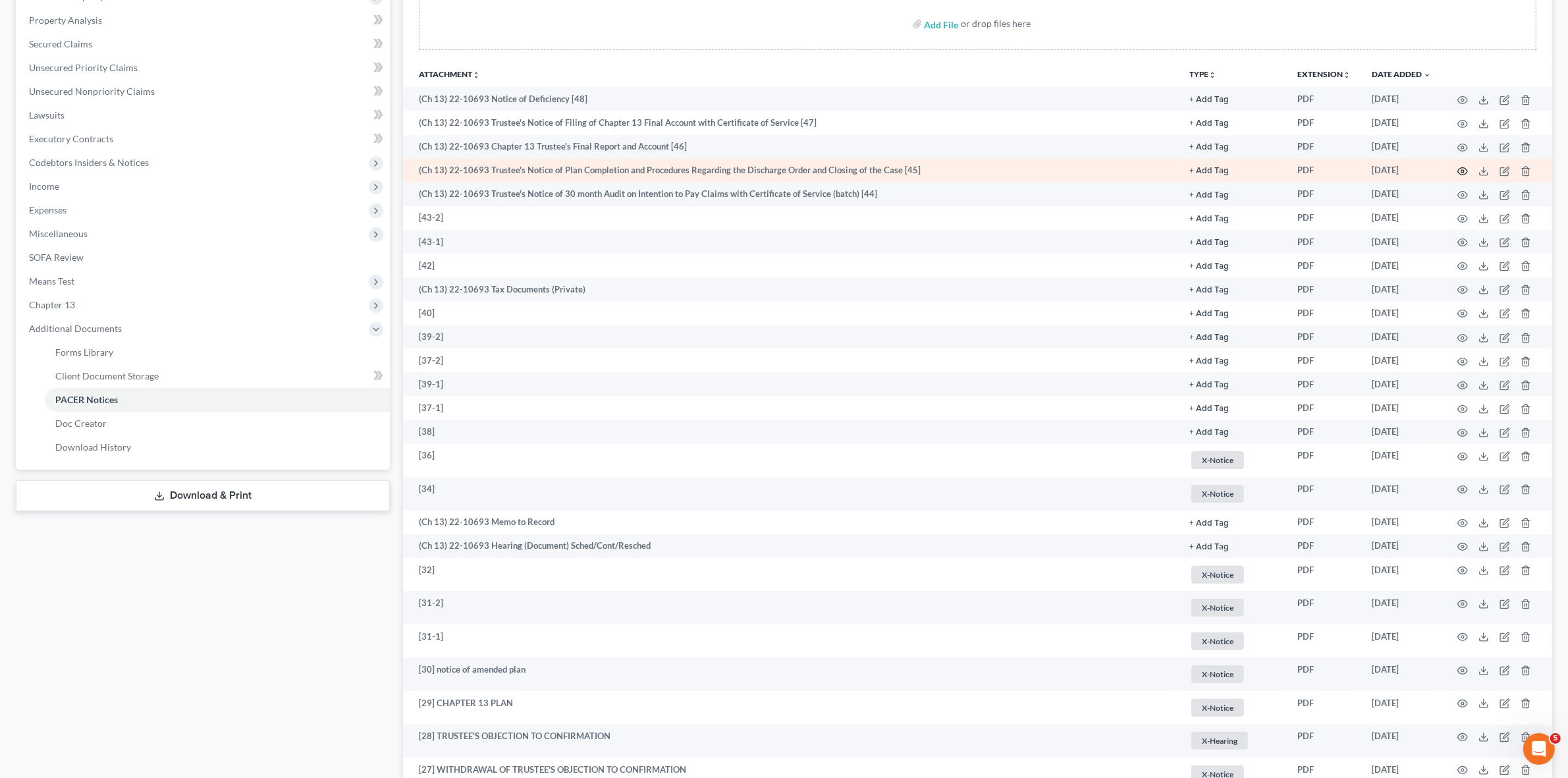
click at [1467, 168] on icon "button" at bounding box center [1463, 171] width 10 height 7
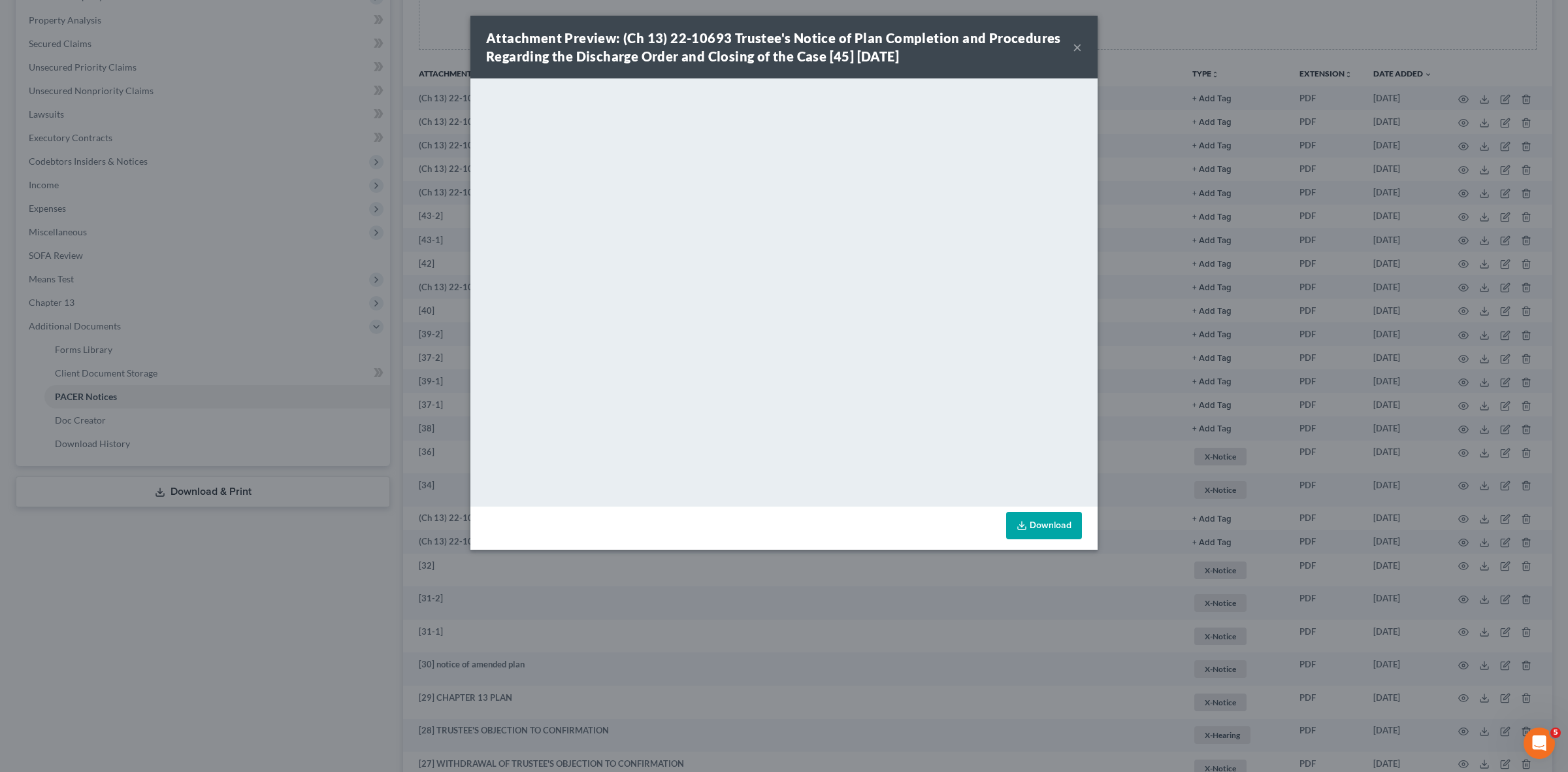
click at [1078, 49] on button "×" at bounding box center [1077, 47] width 10 height 16
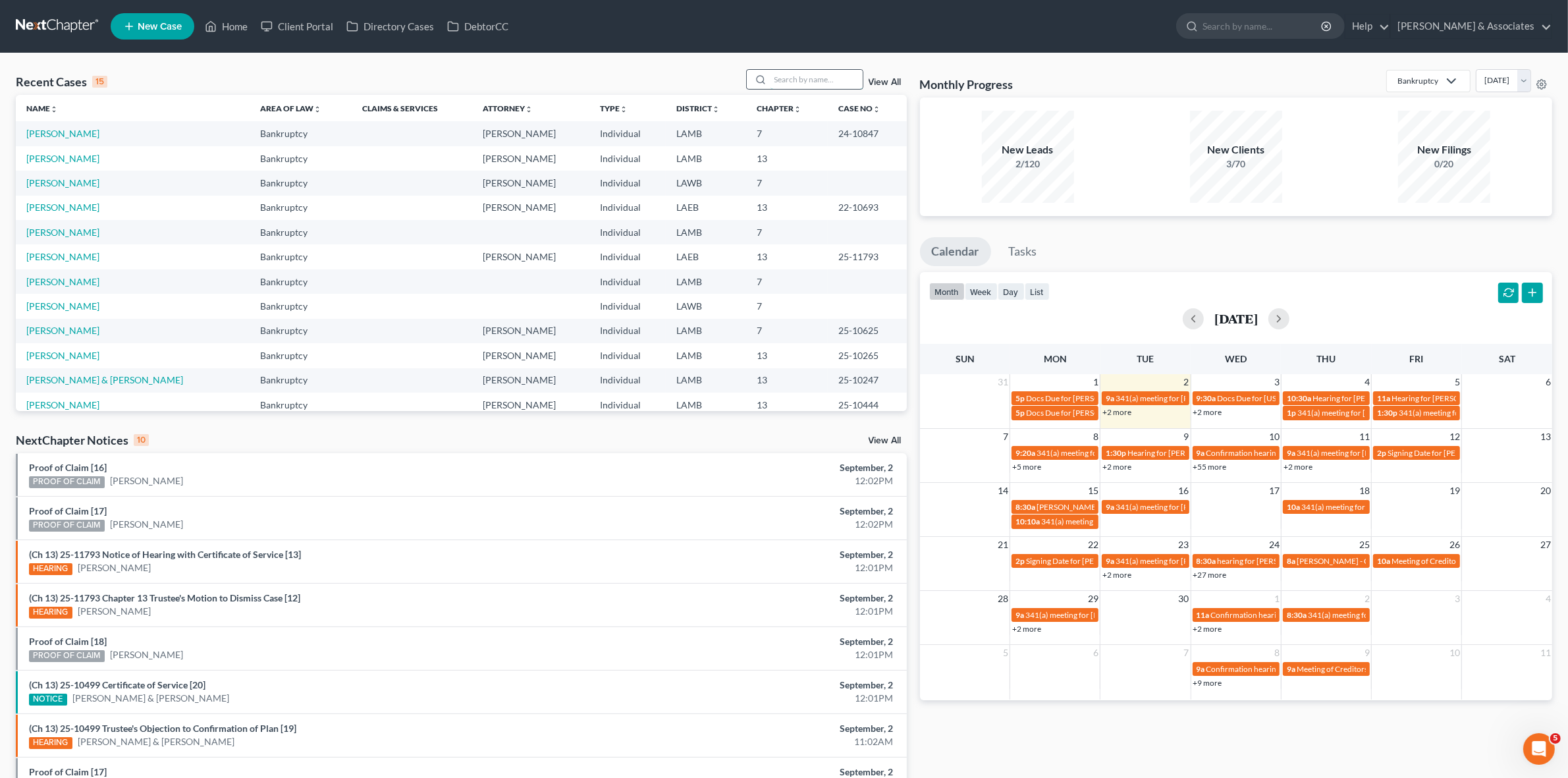
click at [819, 76] on input "search" at bounding box center [816, 80] width 92 height 19
type input "[PERSON_NAME]"
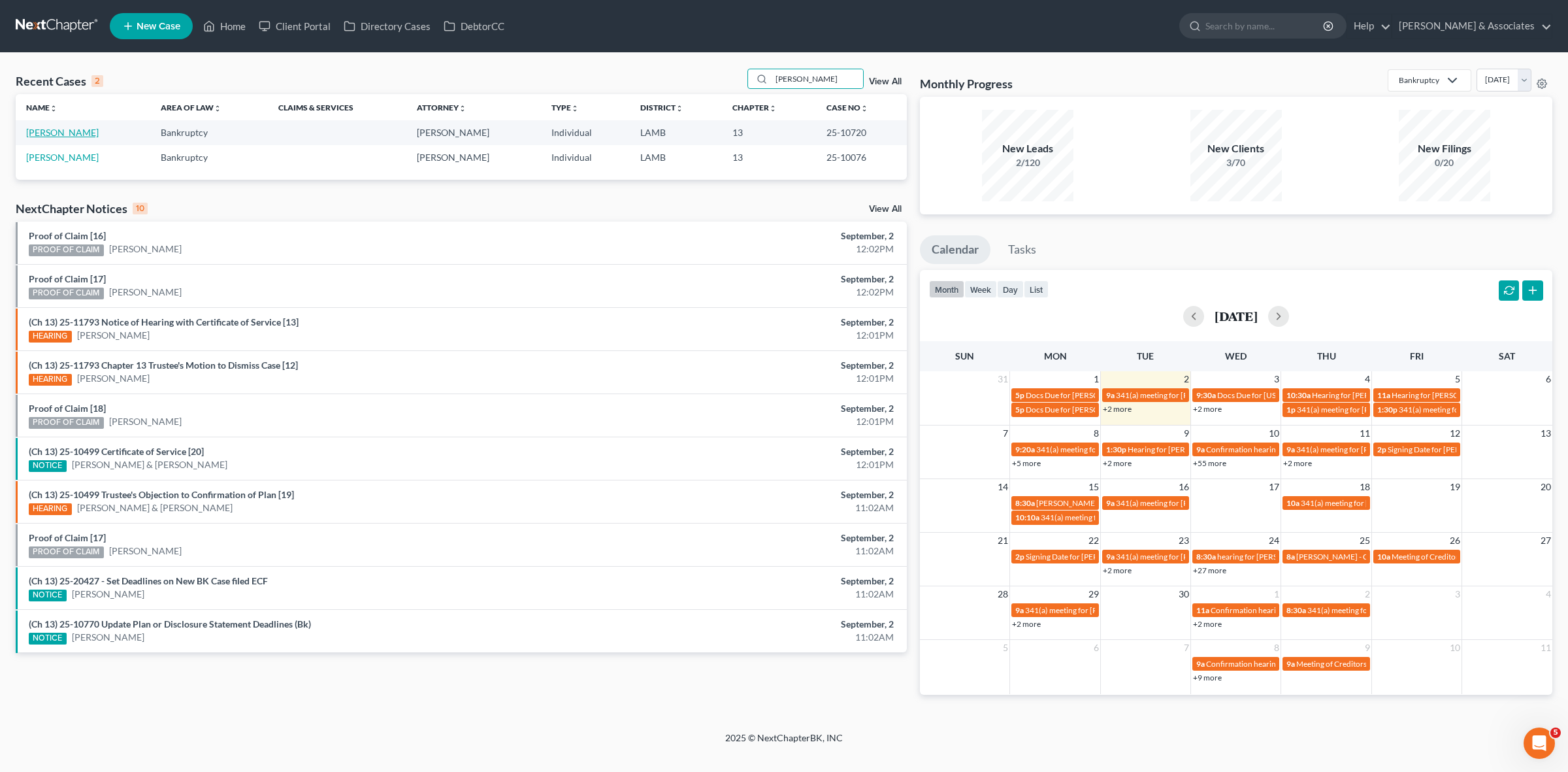
click at [67, 134] on link "[PERSON_NAME]" at bounding box center [62, 132] width 73 height 11
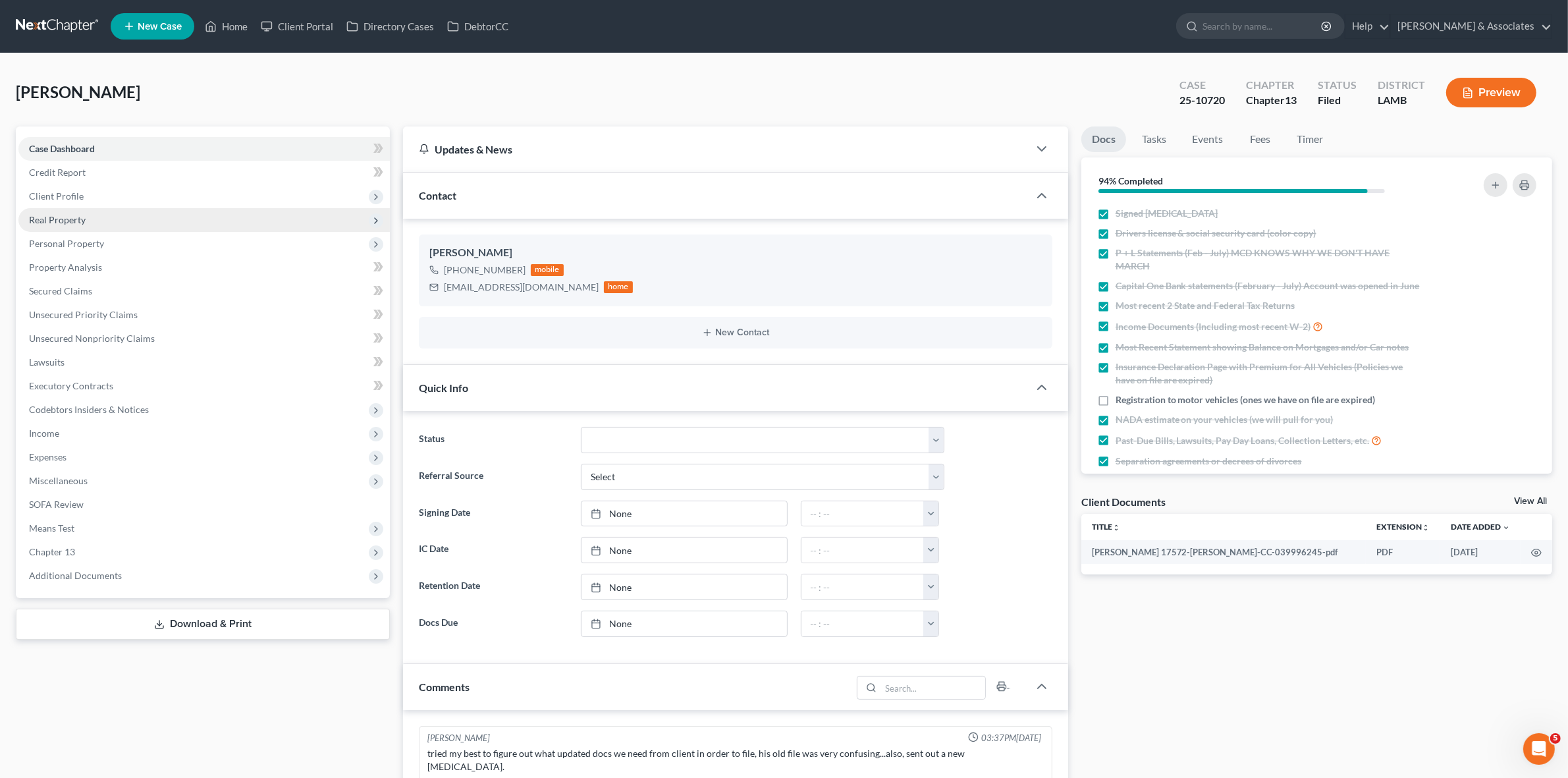
scroll to position [577, 0]
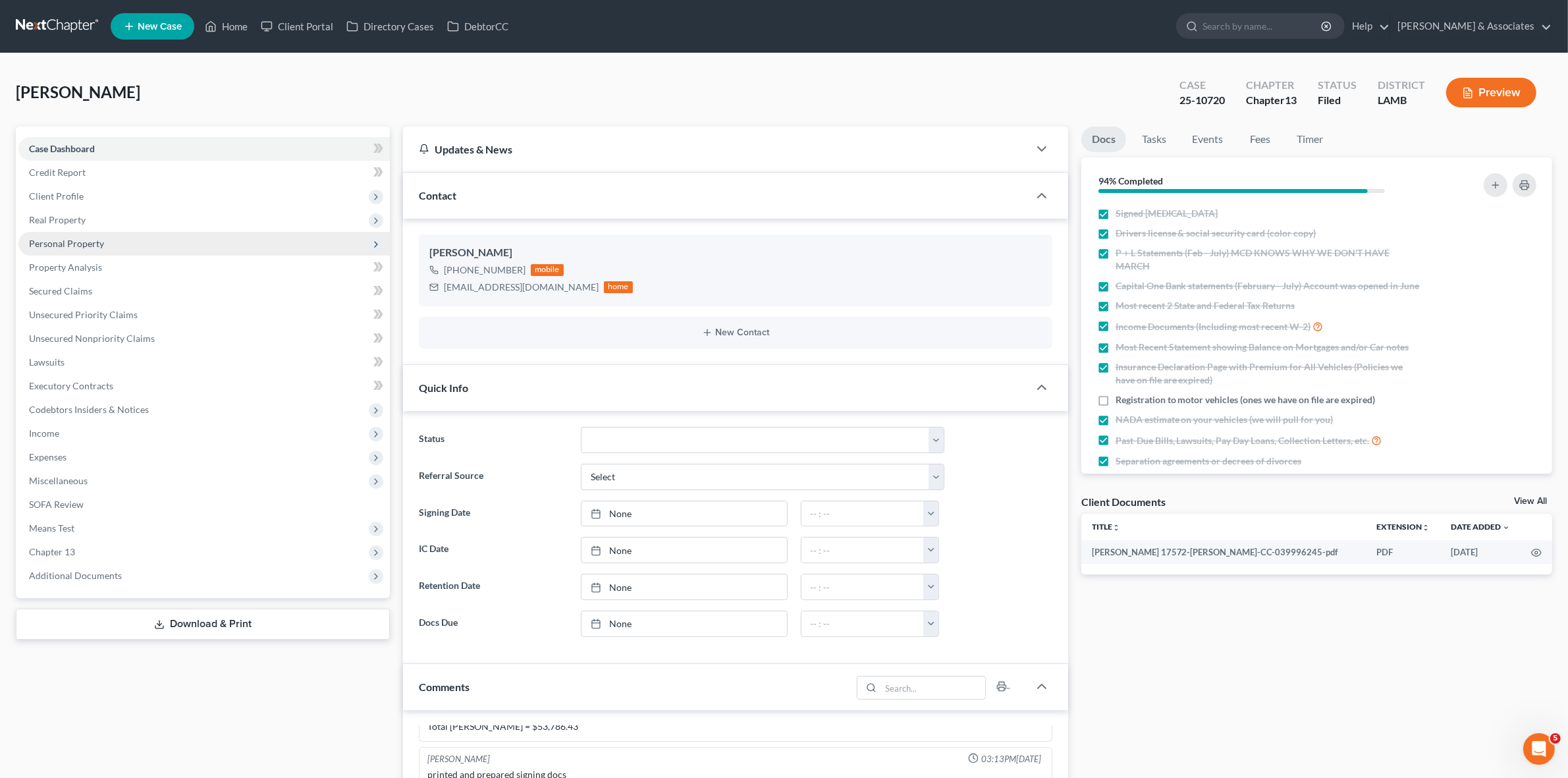
click at [215, 241] on span "Personal Property" at bounding box center [204, 243] width 372 height 24
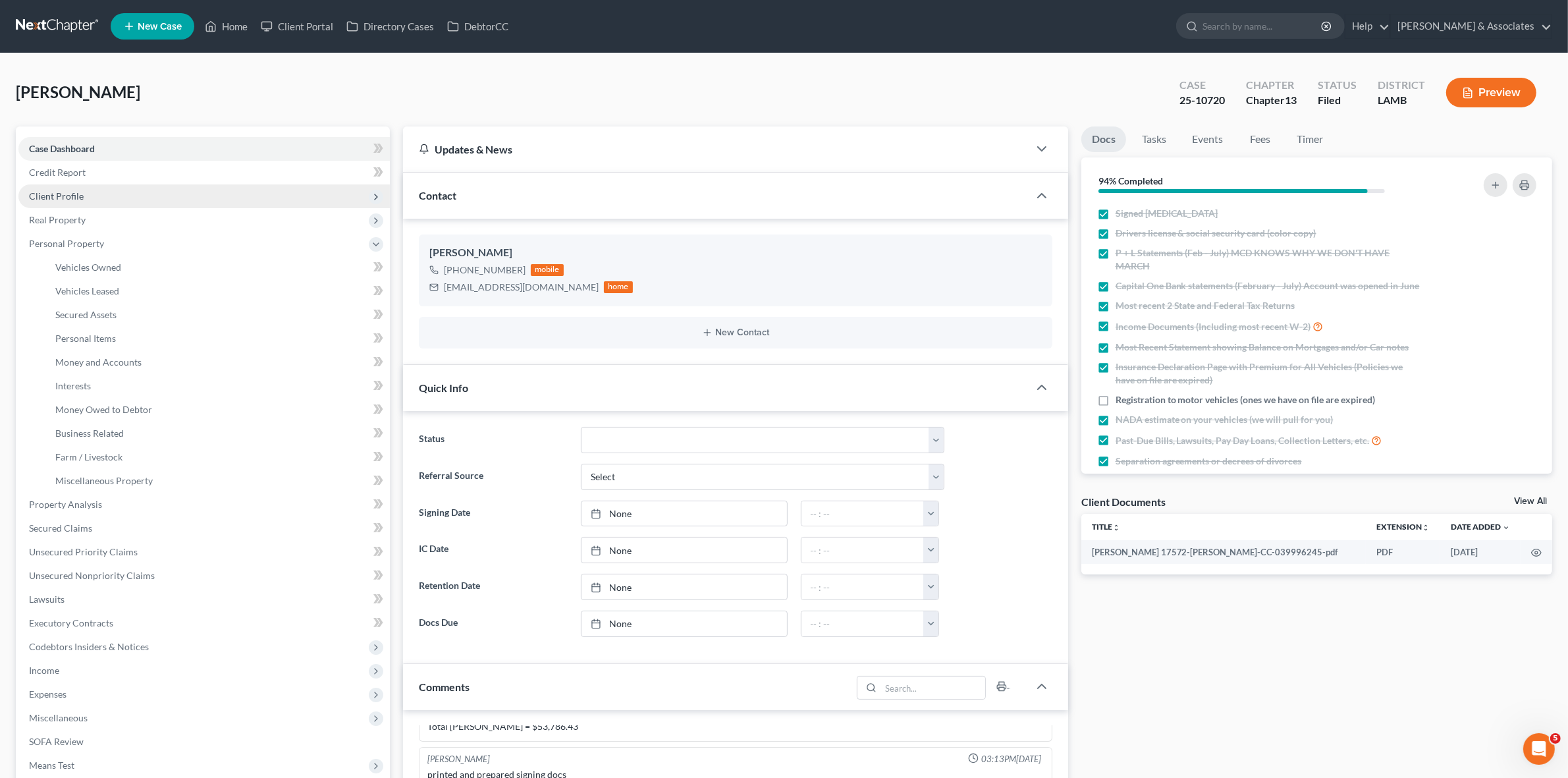
click at [188, 198] on span "Client Profile" at bounding box center [204, 196] width 372 height 24
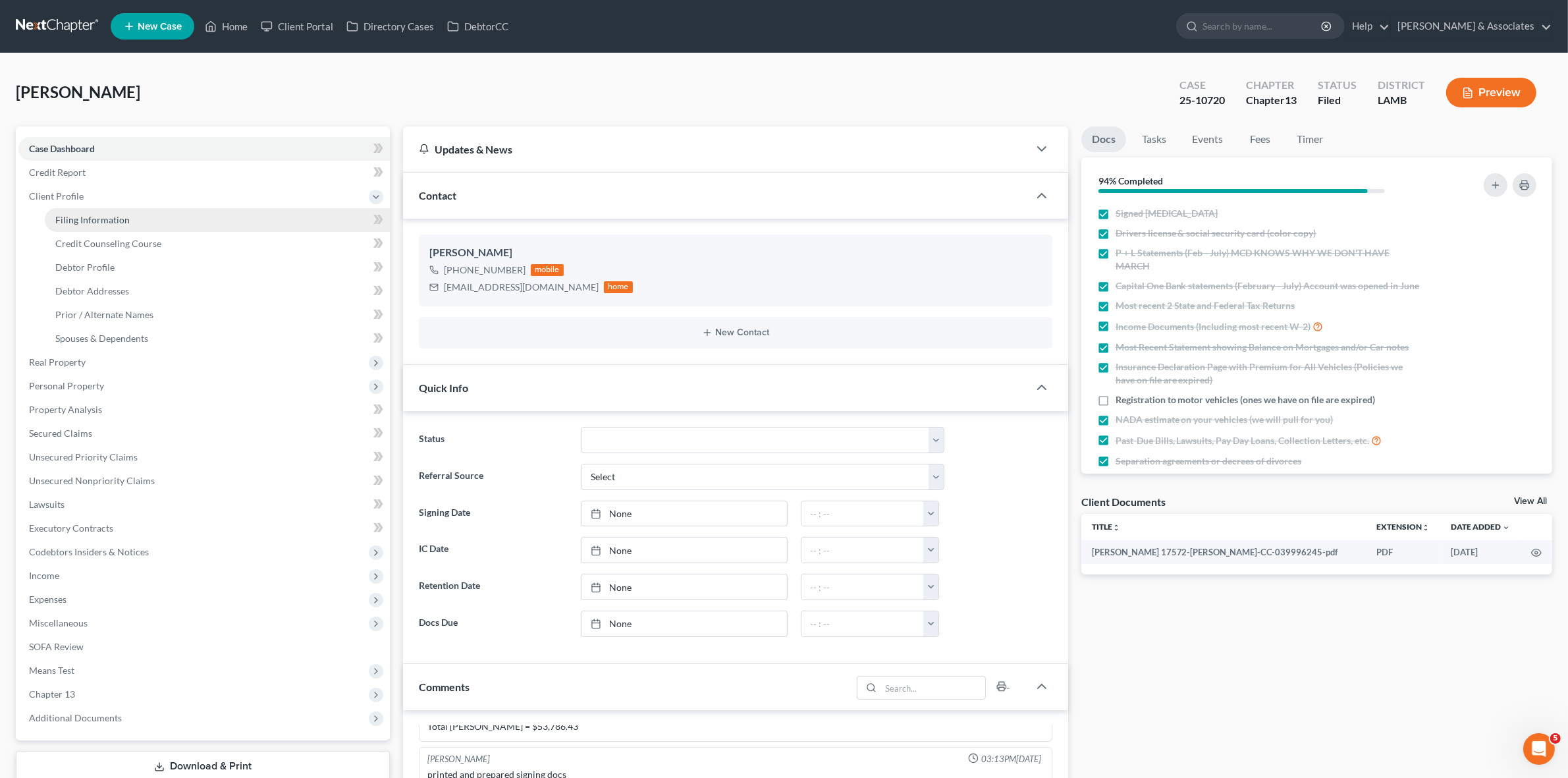
click at [190, 219] on link "Filing Information" at bounding box center [217, 219] width 345 height 24
select select "1"
select select "0"
select select "3"
select select "19"
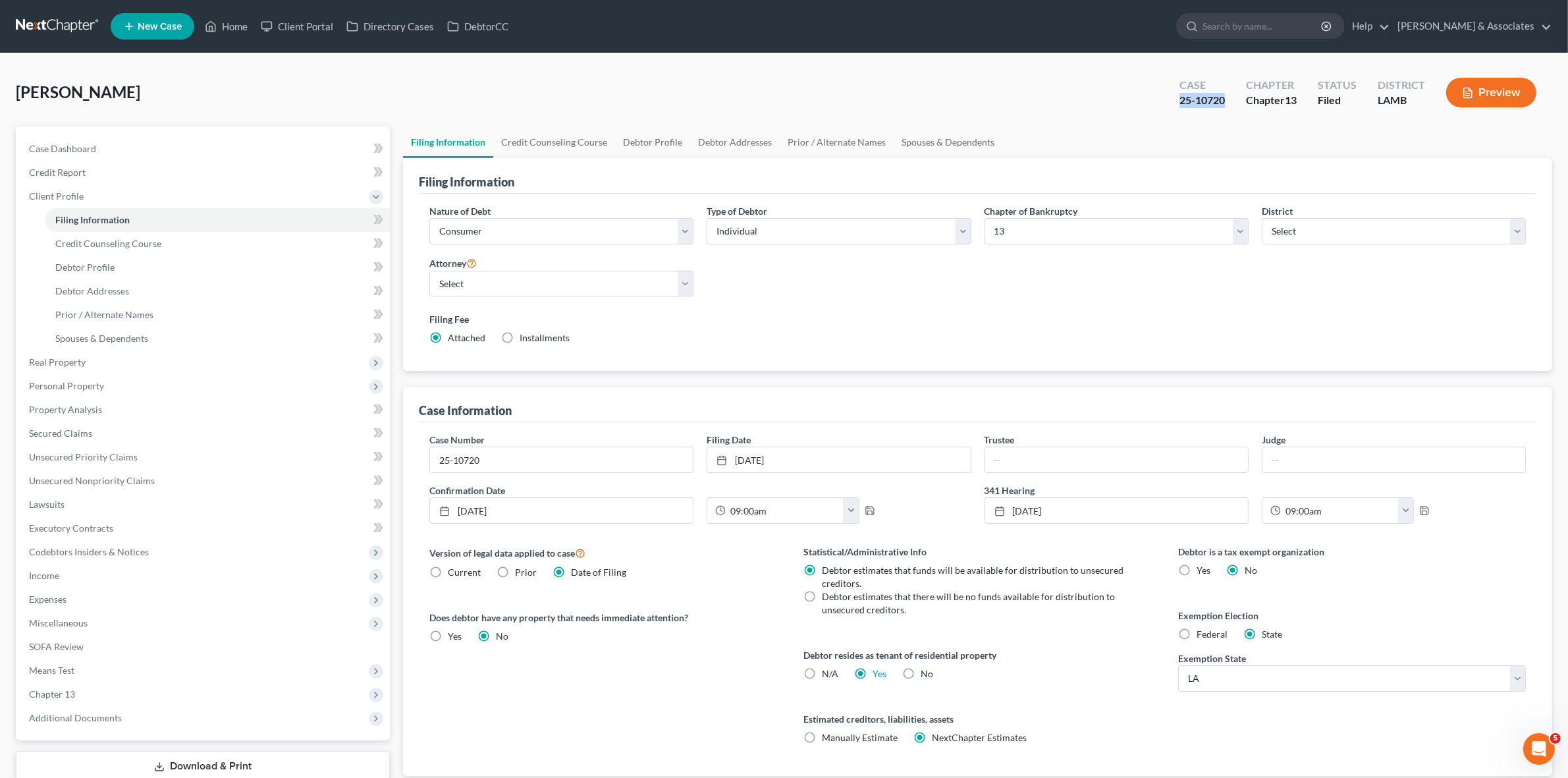
drag, startPoint x: 1178, startPoint y: 100, endPoint x: 1232, endPoint y: 101, distance: 54.0
click at [1232, 101] on div "Case 25-10720" at bounding box center [1202, 94] width 66 height 38
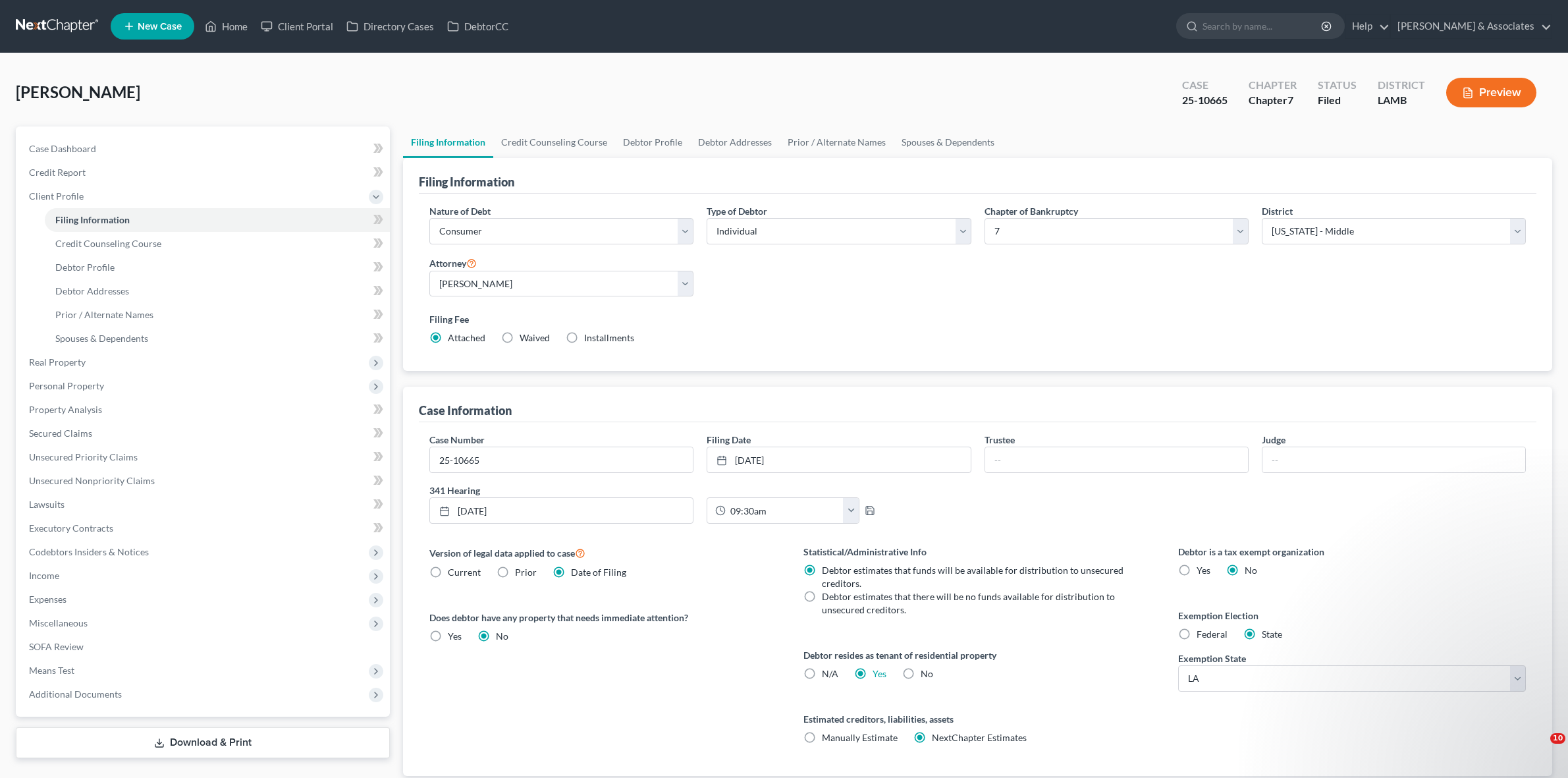
select select "1"
select select "0"
select select "35"
select select "0"
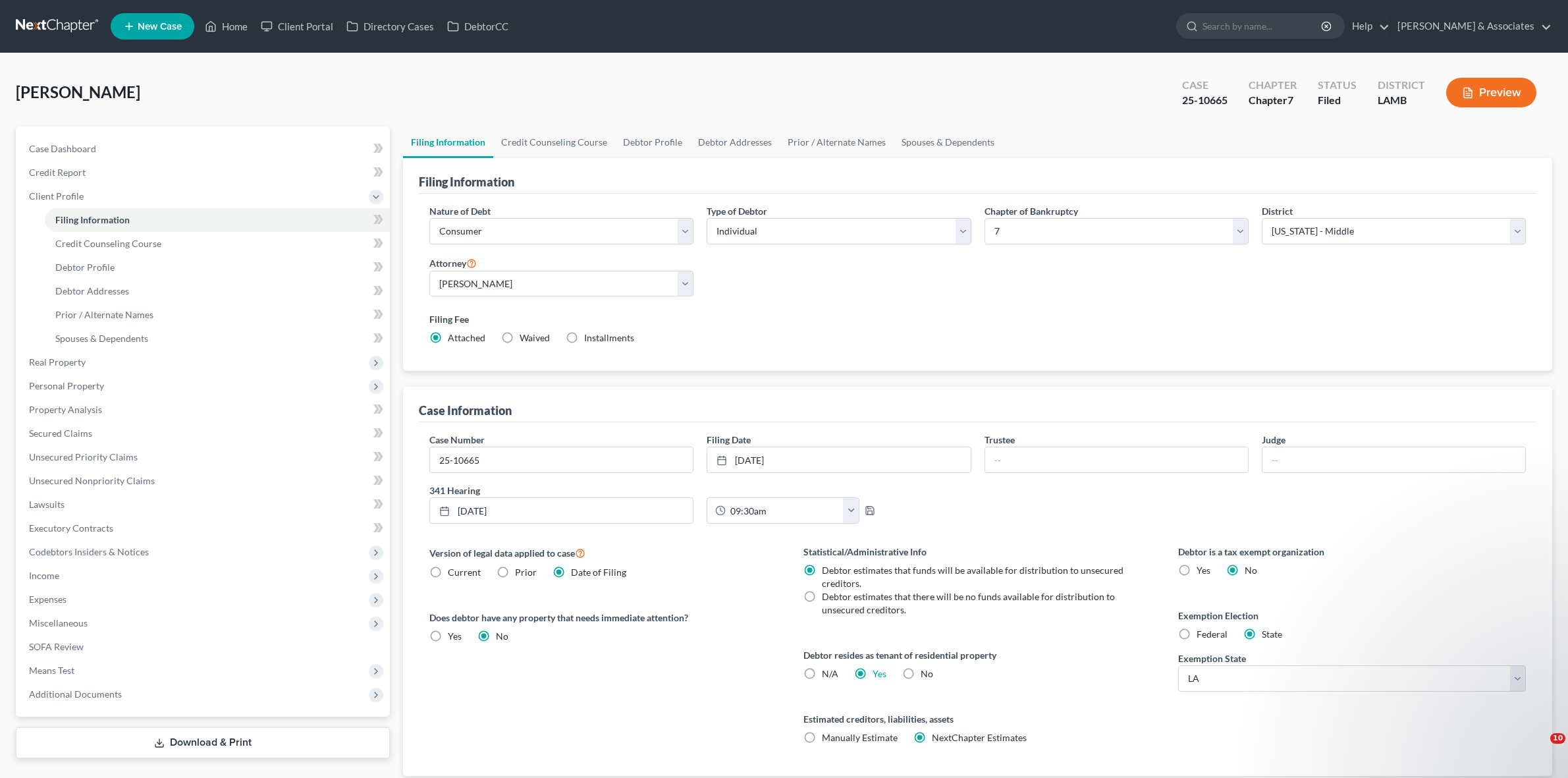
select select "19"
